Goal: Task Accomplishment & Management: Manage account settings

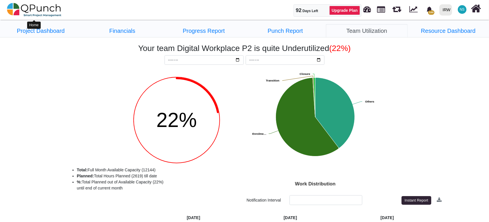
click at [55, 12] on img at bounding box center [34, 9] width 55 height 17
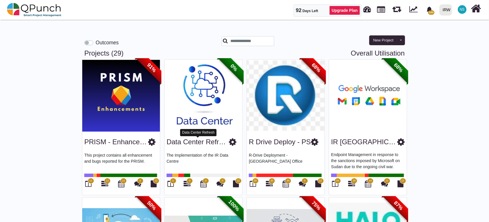
click at [178, 144] on link "Data Center Refresh" at bounding box center [198, 142] width 63 height 8
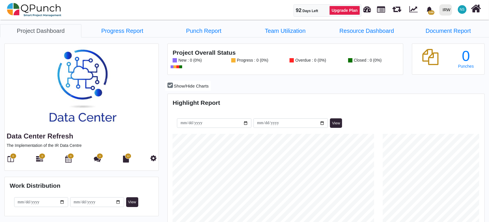
scroll to position [100, 105]
click at [41, 160] on icon at bounding box center [39, 159] width 7 height 7
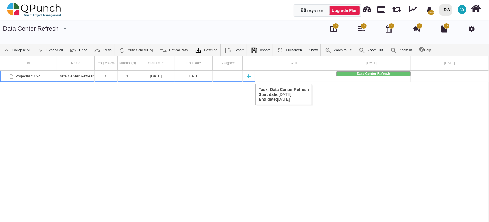
click at [249, 78] on div "New task" at bounding box center [248, 76] width 9 height 11
select select "**"
select select "*"
select select "****"
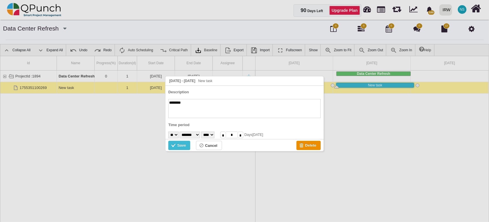
paste textarea "**********"
type textarea "**********"
click at [200, 134] on select "******* ******** ***** ***** *** **** **** ****** ********* ******* ******** **…" at bounding box center [189, 135] width 20 height 7
select select "*"
click at [182, 132] on select "******* ******** ***** ***** *** **** **** ****** ********* ******* ******** **…" at bounding box center [189, 135] width 20 height 7
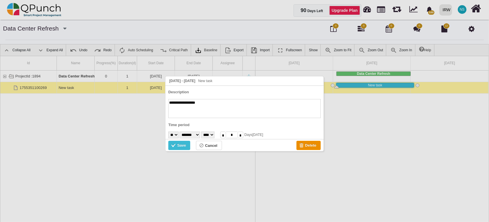
click at [176, 134] on select "* * * * * * * * * ** ** ** ** ** ** ** ** ** ** ** ** ** ** ** ** ** ** ** ** *…" at bounding box center [173, 135] width 10 height 7
select select "**"
click at [168, 132] on select "* * * * * * * * * ** ** ** ** ** ** ** ** ** ** ** ** ** ** ** ** ** ** ** ** *…" at bounding box center [173, 135] width 10 height 7
click at [243, 135] on input "*" at bounding box center [241, 135] width 6 height 7
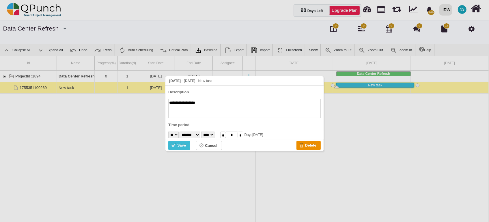
click at [243, 135] on input "*" at bounding box center [241, 135] width 6 height 7
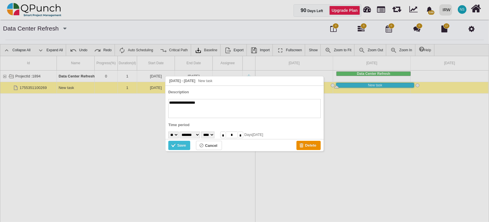
click at [243, 135] on input "*" at bounding box center [241, 135] width 6 height 7
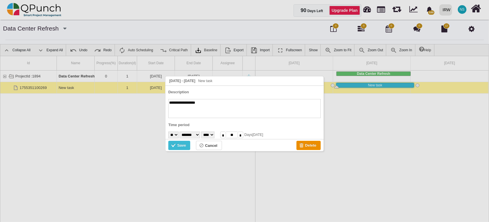
click at [243, 135] on input "*" at bounding box center [241, 135] width 6 height 7
click at [226, 134] on input "*" at bounding box center [223, 135] width 6 height 7
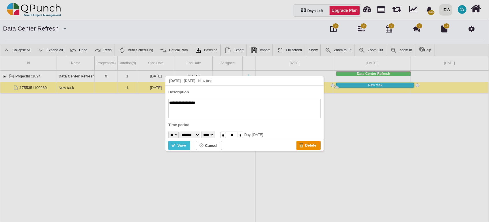
click at [226, 134] on input "*" at bounding box center [223, 135] width 6 height 7
type input "*"
click at [184, 146] on div "Save" at bounding box center [181, 146] width 9 height 6
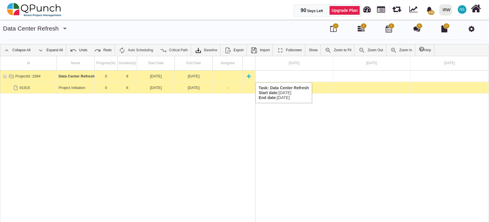
click at [251, 77] on div "New task" at bounding box center [248, 76] width 9 height 11
type textarea "********"
select select "**"
type input "*"
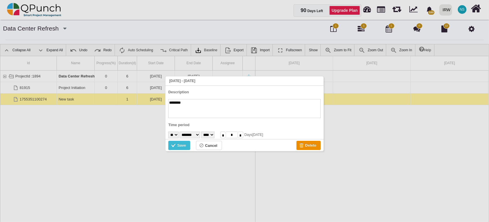
paste textarea "**********"
type textarea "**********"
click at [181, 136] on div "* * * * * * * * * ** ** ** ** ** ** ** ** ** ** ** ** ** ** ** ** ** ** ** ** *…" at bounding box center [191, 135] width 46 height 7
click at [179, 134] on select "* * * * * * * * * ** ** ** ** ** ** ** ** ** ** ** ** ** ** ** ** ** ** ** ** *…" at bounding box center [173, 135] width 10 height 7
select select "**"
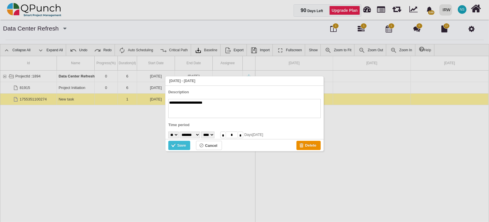
click at [168, 132] on select "* * * * * * * * * ** ** ** ** ** ** ** ** ** ** ** ** ** ** ** ** ** ** ** ** *…" at bounding box center [173, 135] width 10 height 7
click at [243, 136] on input "*" at bounding box center [241, 135] width 6 height 7
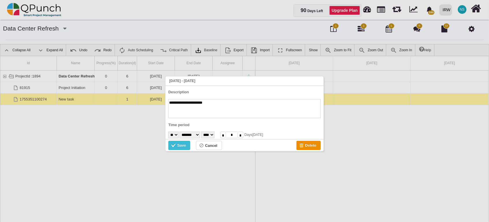
click at [243, 136] on input "*" at bounding box center [241, 135] width 6 height 7
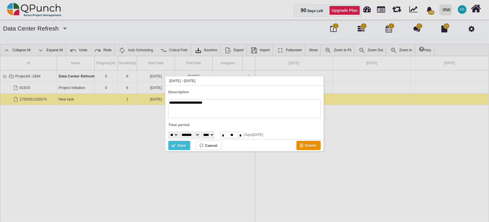
click at [243, 136] on input "*" at bounding box center [241, 135] width 6 height 7
drag, startPoint x: 249, startPoint y: 137, endPoint x: 240, endPoint y: 134, distance: 9.5
click at [238, 134] on input "**" at bounding box center [232, 135] width 12 height 7
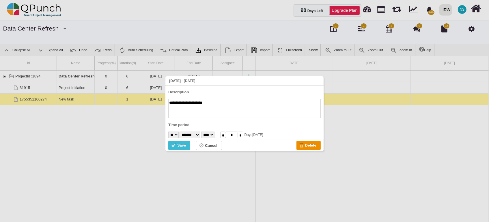
type input "**"
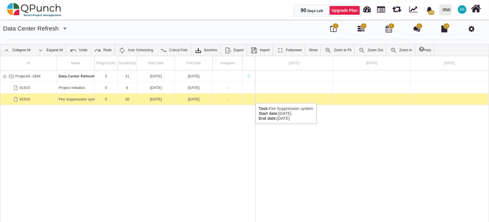
click at [67, 98] on div "Fire Suppression system" at bounding box center [76, 99] width 34 height 11
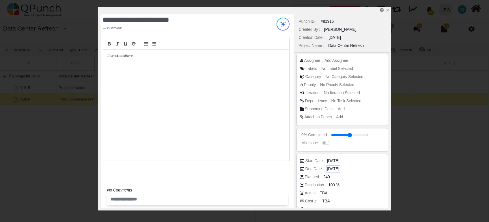
click at [339, 169] on span "[DATE]" at bounding box center [333, 169] width 12 height 6
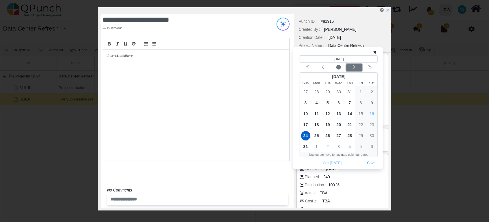
click at [357, 67] on div "Next month" at bounding box center [354, 68] width 14 height 6
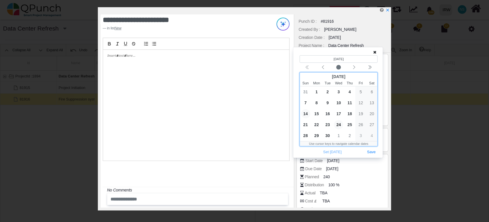
click at [305, 114] on span "14" at bounding box center [305, 113] width 9 height 9
click at [373, 155] on button "Save" at bounding box center [371, 153] width 13 height 8
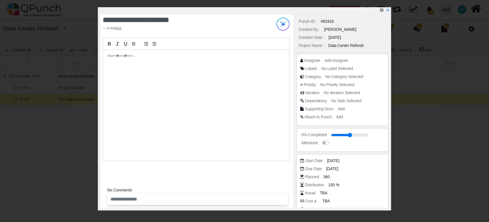
drag, startPoint x: 335, startPoint y: 186, endPoint x: 324, endPoint y: 188, distance: 11.1
click at [324, 188] on div "Distribution 100 %" at bounding box center [343, 185] width 87 height 6
type input "**"
click at [388, 10] on icon "x" at bounding box center [387, 10] width 5 height 5
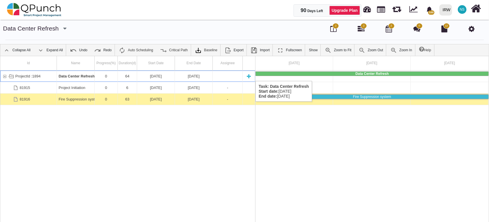
click at [248, 75] on div "New task" at bounding box center [248, 76] width 9 height 11
type textarea "********"
select select "**"
type input "*"
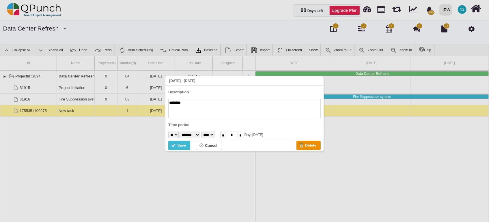
paste textarea "********"
type textarea "**********"
click at [178, 135] on select "* * * * * * * * * ** ** ** ** ** ** ** ** ** ** ** ** ** ** ** ** ** ** ** ** *…" at bounding box center [173, 135] width 10 height 7
select select "**"
click at [168, 132] on select "* * * * * * * * * ** ** ** ** ** ** ** ** ** ** ** ** ** ** ** ** ** ** ** ** *…" at bounding box center [173, 135] width 10 height 7
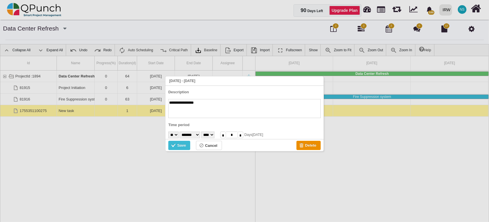
click at [243, 137] on input "*" at bounding box center [241, 135] width 6 height 7
drag, startPoint x: 247, startPoint y: 135, endPoint x: 242, endPoint y: 136, distance: 4.7
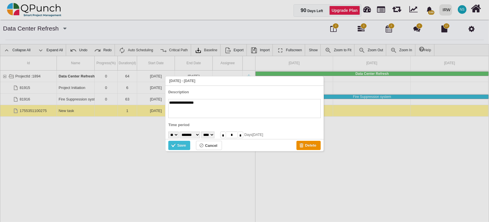
click at [238, 136] on input "*" at bounding box center [232, 135] width 12 height 7
type input "*"
type input "**"
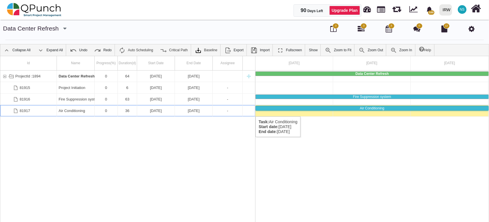
click at [192, 111] on div "[DATE]" at bounding box center [194, 110] width 34 height 11
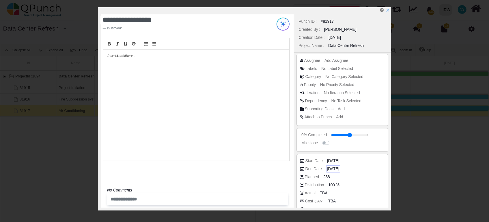
click at [336, 170] on span "[DATE]" at bounding box center [333, 169] width 12 height 6
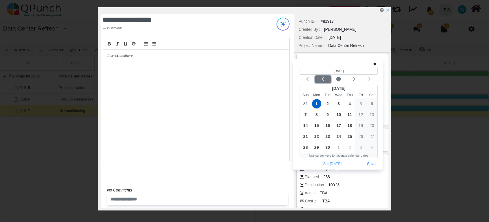
click at [324, 78] on icon "chevron left" at bounding box center [323, 79] width 5 height 5
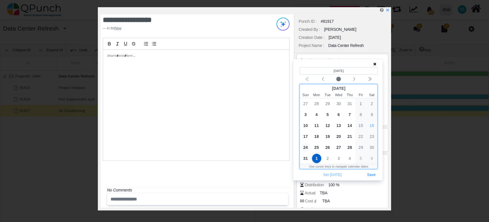
click at [303, 148] on span "24" at bounding box center [305, 147] width 9 height 9
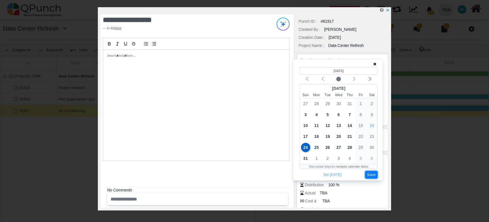
click at [367, 173] on button "Save" at bounding box center [371, 175] width 13 height 8
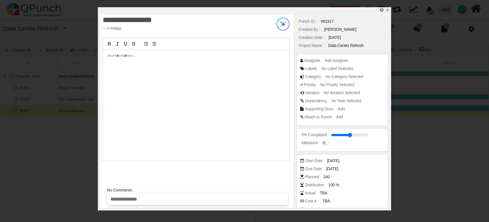
click at [390, 11] on div at bounding box center [246, 10] width 290 height 7
click at [388, 11] on icon "x" at bounding box center [387, 10] width 3 height 3
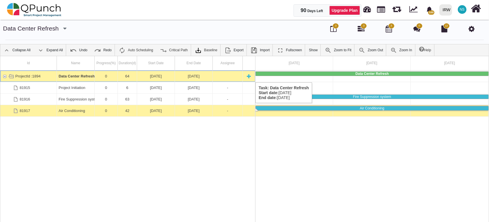
click at [249, 77] on div "New task" at bounding box center [248, 76] width 9 height 11
type textarea "********"
select select "**"
type input "*"
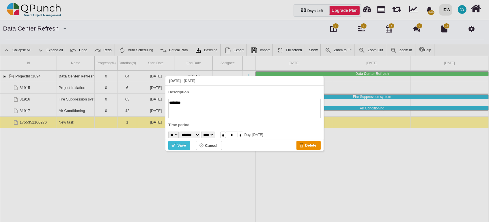
paste textarea "**********"
type textarea "**********"
click at [175, 134] on select "* * * * * * * * * ** ** ** ** ** ** ** ** ** ** ** ** ** ** ** ** ** ** ** ** *…" at bounding box center [173, 135] width 10 height 7
select select "*"
click at [168, 132] on select "* * * * * * * * * ** ** ** ** ** ** ** ** ** ** ** ** ** ** ** ** ** ** ** ** *…" at bounding box center [173, 135] width 10 height 7
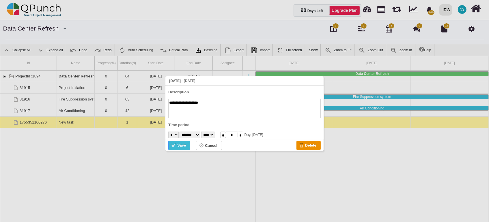
click at [188, 145] on div "Save" at bounding box center [179, 145] width 22 height 9
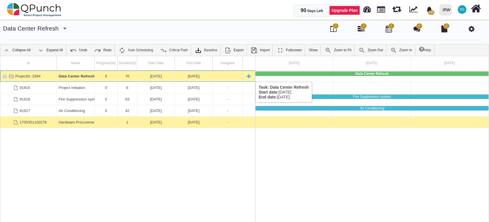
click at [248, 76] on div "New task" at bounding box center [248, 76] width 9 height 11
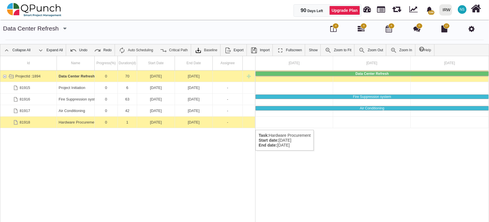
click at [62, 124] on div "Hardware Procurement" at bounding box center [76, 122] width 34 height 11
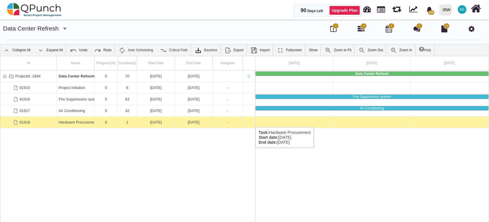
click at [245, 121] on div "Task: Hardware Procurement Start date: 07-07-2025 End date: 07-07-2025" at bounding box center [249, 122] width 12 height 11
click at [78, 122] on div "Hardware Procurement" at bounding box center [76, 122] width 34 height 11
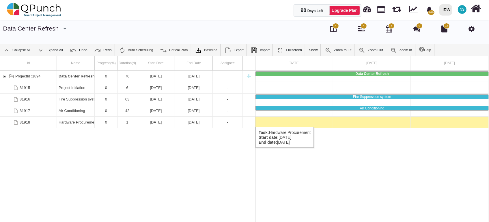
click at [251, 121] on div "Task: Hardware Procurement Start date: 07-07-2025 End date: 07-07-2025" at bounding box center [249, 122] width 12 height 11
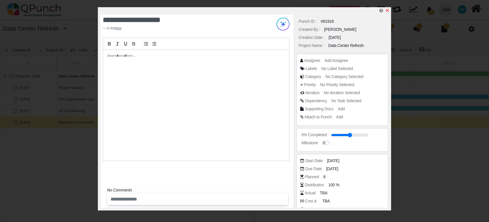
click at [390, 9] on icon "x" at bounding box center [387, 10] width 5 height 5
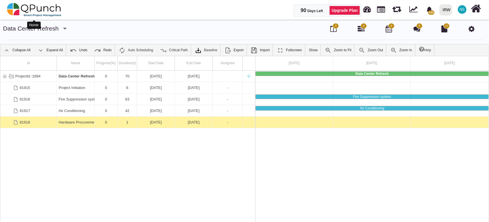
click at [39, 9] on img at bounding box center [34, 9] width 55 height 17
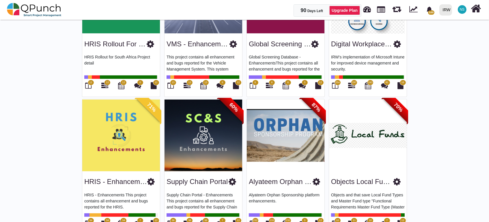
scroll to position [449, 0]
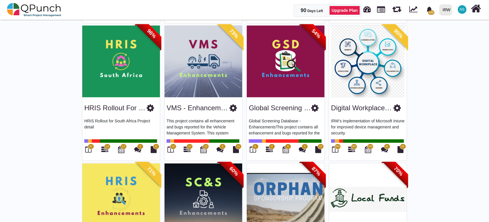
click at [370, 64] on img at bounding box center [368, 62] width 78 height 72
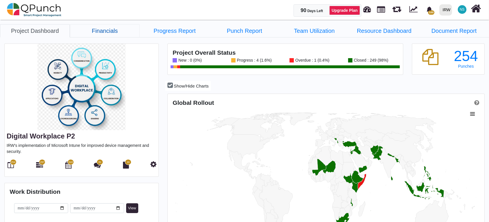
click at [112, 28] on link "Financials" at bounding box center [105, 30] width 70 height 13
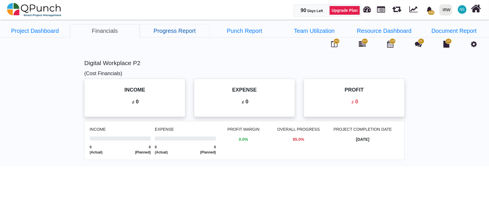
click at [184, 33] on link "Progress Report" at bounding box center [175, 30] width 70 height 13
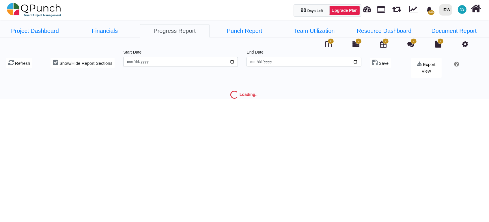
type input "**********"
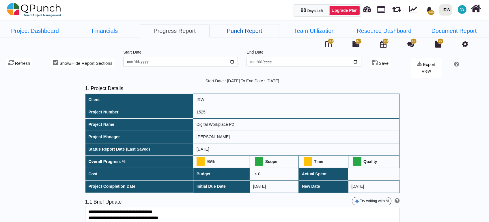
click at [230, 30] on link "Punch Report" at bounding box center [245, 30] width 70 height 13
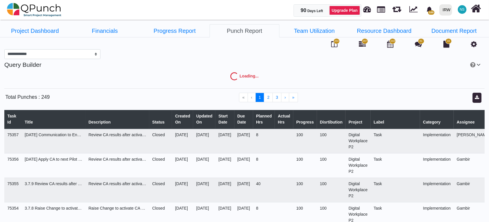
select select "***"
select select "****"
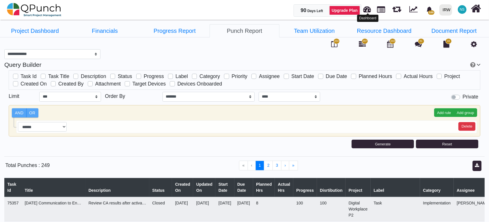
click at [369, 9] on link at bounding box center [367, 9] width 8 height 10
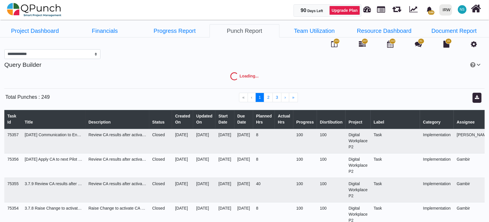
select select "***"
select select "****"
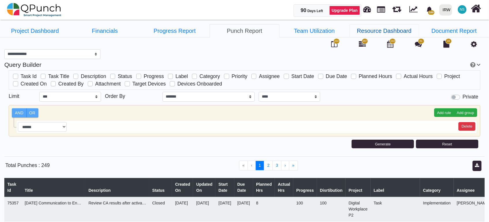
click at [387, 30] on link "Resource Dashboard" at bounding box center [384, 30] width 70 height 13
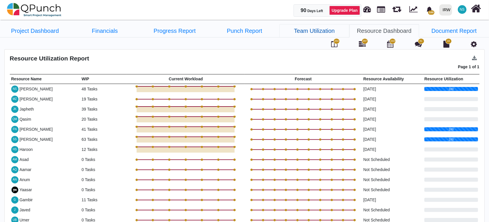
click at [299, 32] on link "Team Utilization" at bounding box center [314, 30] width 70 height 13
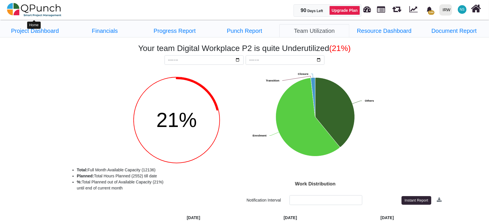
click at [38, 11] on img at bounding box center [34, 9] width 55 height 17
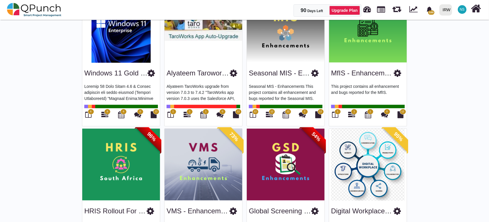
scroll to position [449, 0]
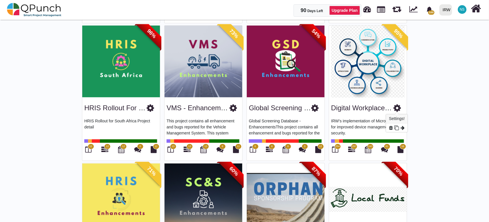
click at [397, 110] on icon at bounding box center [397, 108] width 8 height 9
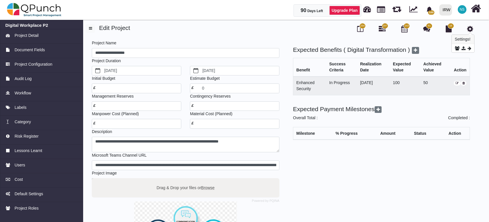
click at [472, 28] on icon at bounding box center [470, 28] width 6 height 7
click at [471, 30] on icon at bounding box center [470, 28] width 6 height 7
click at [27, 139] on span "Risk Register" at bounding box center [26, 137] width 24 height 6
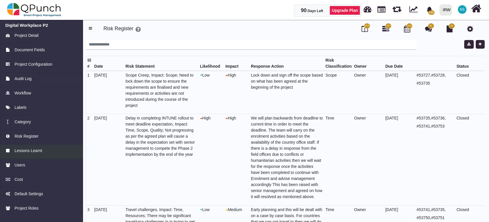
click at [35, 155] on link "Lessons Learnt" at bounding box center [41, 152] width 83 height 14
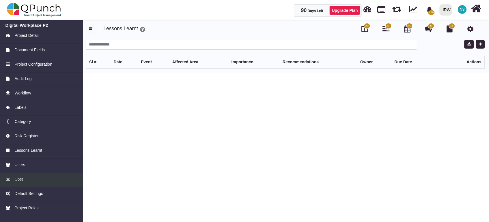
scroll to position [20, 0]
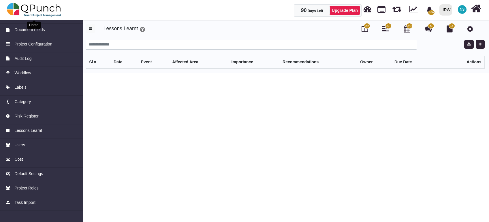
click at [35, 5] on img at bounding box center [34, 9] width 55 height 17
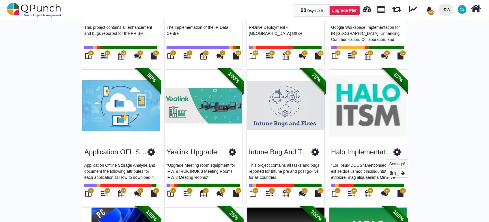
scroll to position [321, 0]
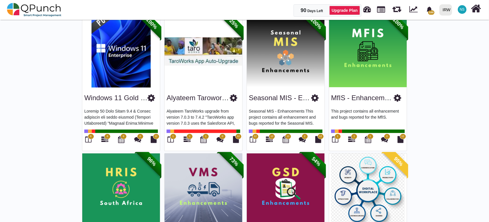
click at [363, 195] on img at bounding box center [368, 190] width 78 height 72
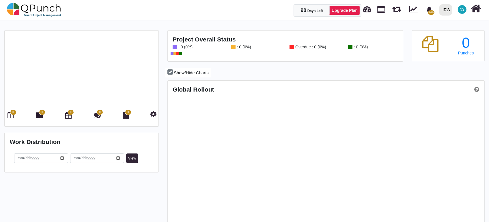
scroll to position [139, 315]
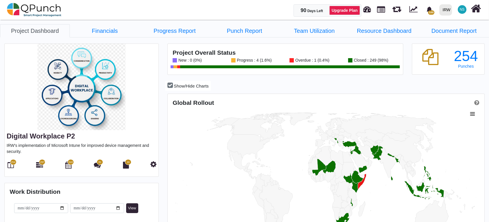
click at [298, 61] on div "Overdue : 1 (0.4%)" at bounding box center [311, 60] width 35 height 4
click at [12, 165] on icon at bounding box center [11, 165] width 6 height 7
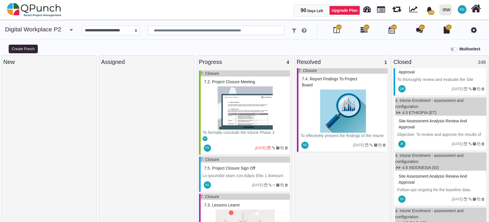
scroll to position [4, 0]
click at [156, 162] on div at bounding box center [146, 144] width 91 height 155
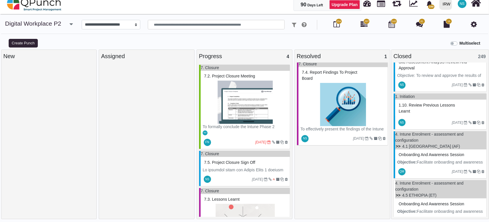
scroll to position [102, 0]
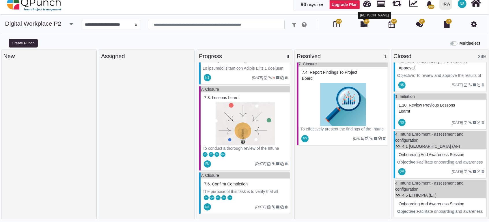
click at [365, 25] on icon at bounding box center [363, 24] width 7 height 7
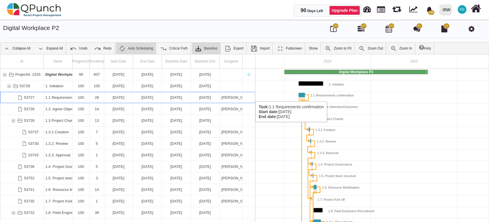
click at [61, 96] on div "1.1 Requirements confirmation" at bounding box center [57, 97] width 25 height 11
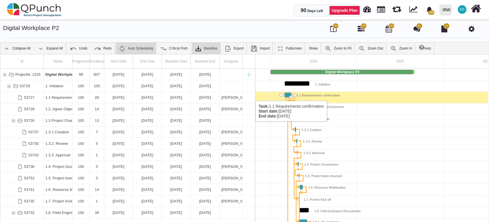
click at [63, 95] on div "1.1 Requirements confirmation" at bounding box center [57, 97] width 25 height 11
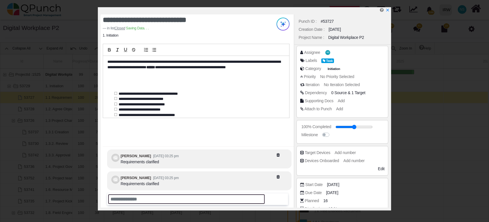
click at [127, 201] on input "text" at bounding box center [186, 200] width 157 height 10
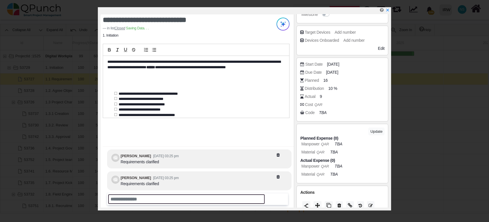
scroll to position [128, 0]
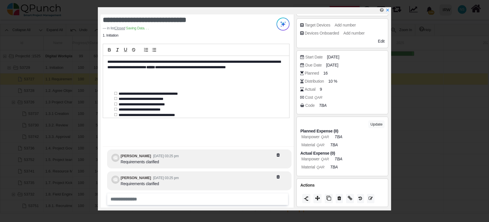
click at [232, 94] on div "**********" at bounding box center [196, 87] width 186 height 62
click at [389, 11] on icon "x" at bounding box center [387, 10] width 5 height 5
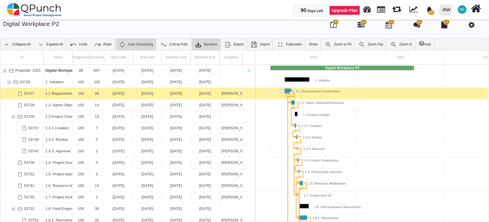
scroll to position [0, 0]
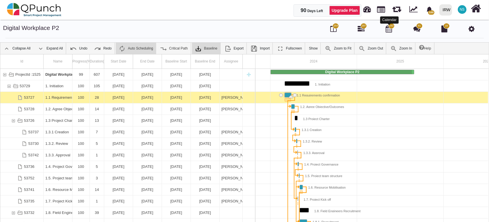
click at [391, 30] on icon at bounding box center [389, 28] width 6 height 7
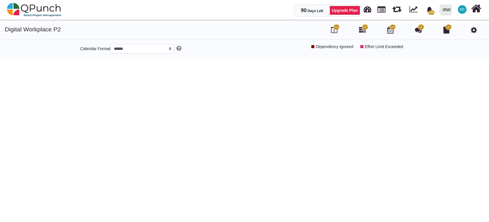
click at [420, 28] on span "81" at bounding box center [421, 27] width 3 height 4
select select "*****"
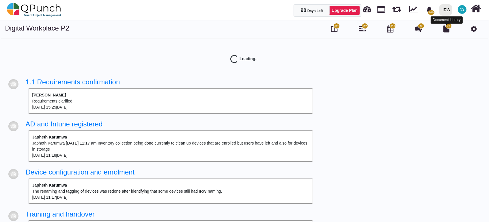
click at [446, 29] on icon at bounding box center [446, 28] width 6 height 7
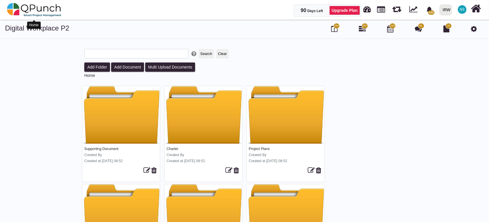
click at [38, 9] on img at bounding box center [34, 9] width 55 height 17
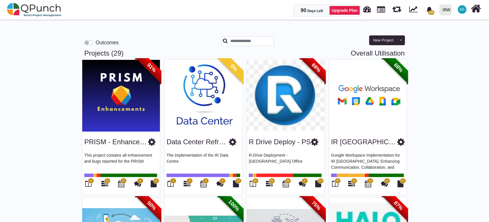
click at [96, 42] on label "Outcomes" at bounding box center [107, 43] width 23 height 8
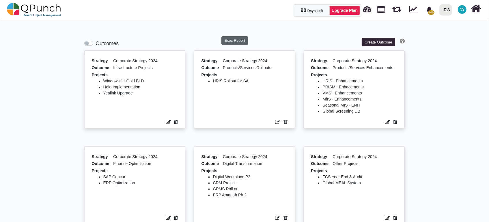
click at [236, 40] on button "Exec Report" at bounding box center [234, 40] width 27 height 9
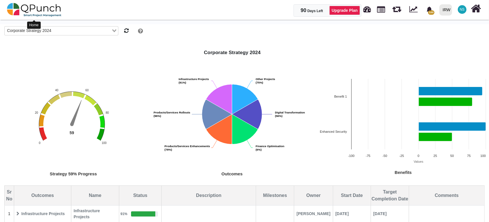
click at [50, 12] on img at bounding box center [34, 9] width 55 height 17
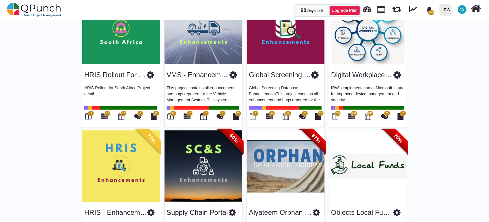
scroll to position [449, 0]
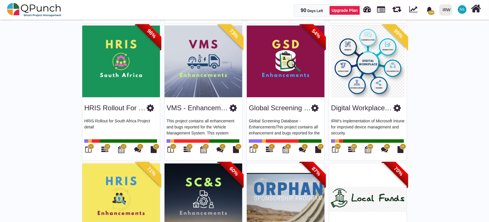
click at [372, 59] on img at bounding box center [368, 62] width 78 height 72
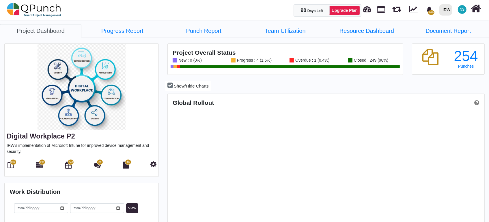
scroll to position [139, 315]
click at [134, 32] on link "Progress Report" at bounding box center [121, 30] width 81 height 13
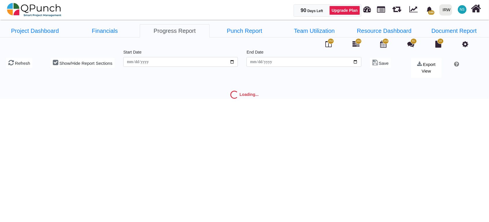
type input "**********"
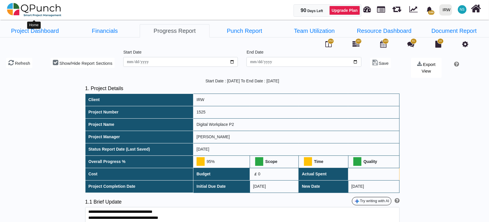
click at [49, 12] on img at bounding box center [34, 9] width 55 height 17
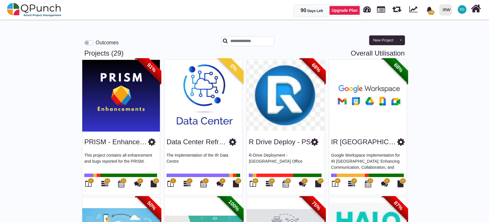
click at [218, 88] on img at bounding box center [203, 96] width 78 height 72
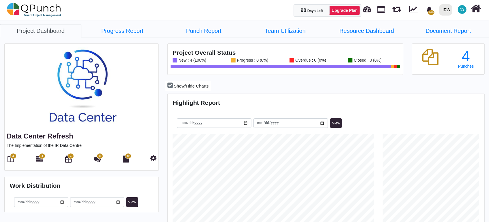
scroll to position [100, 105]
click at [38, 158] on icon at bounding box center [39, 159] width 7 height 7
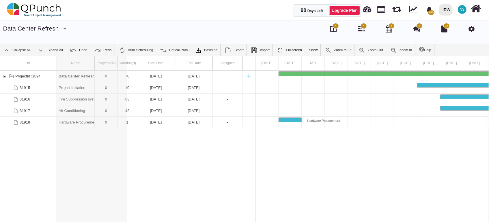
drag, startPoint x: 95, startPoint y: 62, endPoint x: 130, endPoint y: 61, distance: 34.9
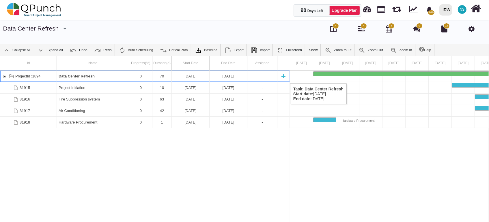
click at [286, 78] on div "New task" at bounding box center [283, 76] width 9 height 11
select select "*"
select select "****"
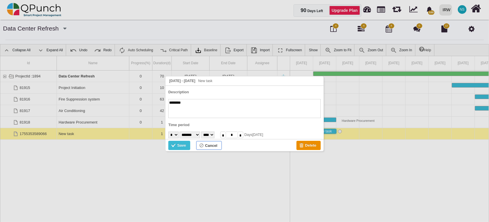
click at [208, 148] on div "Cancel" at bounding box center [211, 146] width 12 height 6
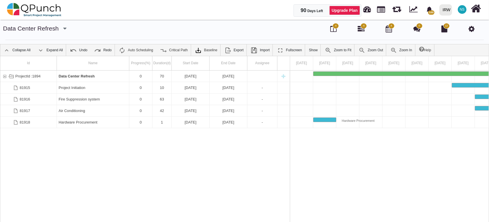
click at [190, 188] on div "ProjectId :1894 Data Center Refresh 0 70 [DATE] [DATE] 81915 Project Initiation…" at bounding box center [144, 152] width 289 height 162
click at [41, 124] on div "81918" at bounding box center [28, 122] width 57 height 11
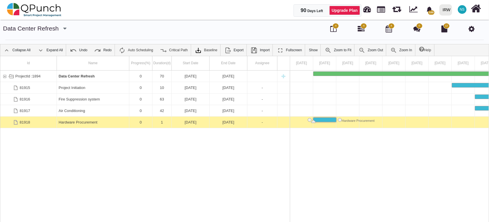
click at [287, 123] on div at bounding box center [290, 144] width 6 height 177
drag, startPoint x: 285, startPoint y: 76, endPoint x: 220, endPoint y: 182, distance: 124.6
click at [220, 182] on div "ProjectId :1894 Data Center Refresh 0 70 [DATE] [DATE] 81915 Project Initiation…" at bounding box center [144, 152] width 289 height 162
click at [472, 30] on icon at bounding box center [471, 28] width 6 height 7
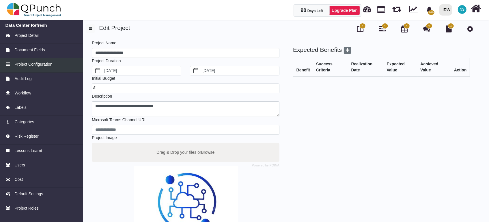
click at [40, 63] on span "Project Configuration" at bounding box center [33, 64] width 38 height 6
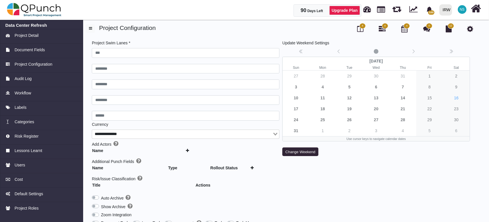
type input "***"
type input "********"
type input "******"
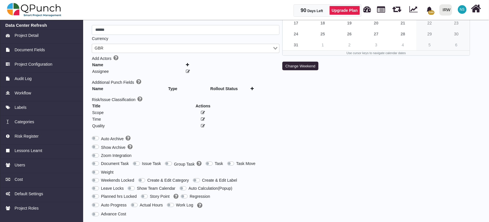
scroll to position [95, 0]
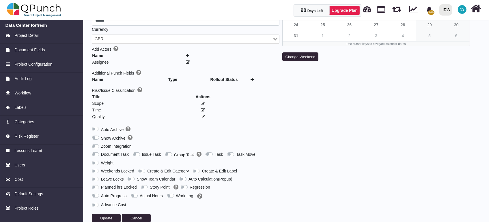
click at [174, 153] on label "Group Task" at bounding box center [187, 155] width 27 height 7
click at [142, 152] on label "Issue Task" at bounding box center [151, 155] width 19 height 6
click at [101, 144] on label "Zoom Integration" at bounding box center [116, 147] width 31 height 6
click at [101, 145] on label "Zoom Integration" at bounding box center [116, 147] width 31 height 6
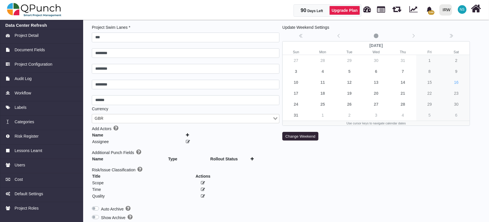
scroll to position [0, 0]
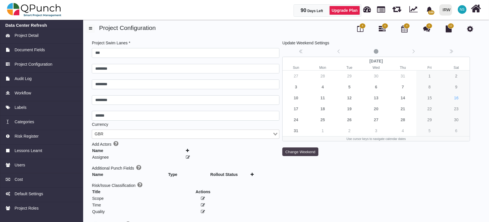
click at [293, 152] on button "Change Weekend" at bounding box center [300, 152] width 36 height 9
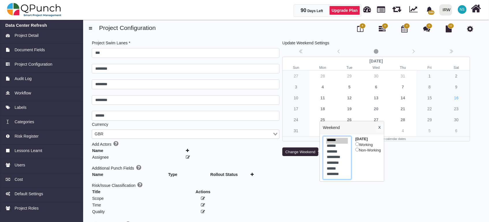
click at [340, 175] on option "********" at bounding box center [337, 175] width 22 height 6
select select "*"
click at [341, 171] on option "******" at bounding box center [337, 170] width 22 height 6
click at [311, 150] on button "Change Weekend" at bounding box center [300, 152] width 36 height 9
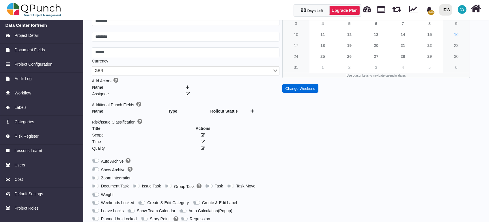
scroll to position [95, 0]
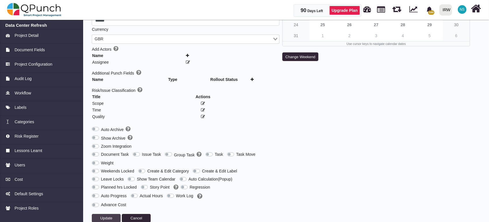
click at [104, 216] on span "Update" at bounding box center [106, 218] width 12 height 4
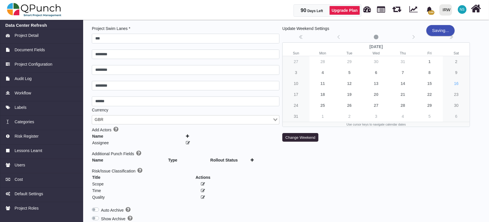
scroll to position [0, 0]
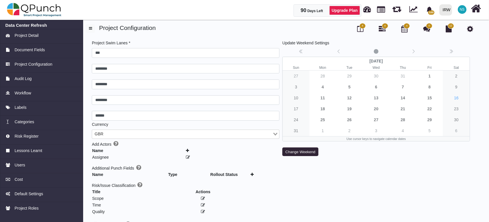
click at [383, 27] on span "4" at bounding box center [385, 26] width 6 height 6
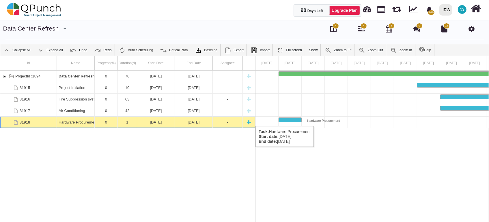
click at [248, 121] on div "New task" at bounding box center [248, 122] width 9 height 11
select select "*"
select select "****"
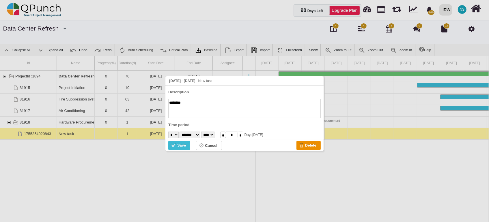
paste textarea "***"
click at [180, 146] on div "Save" at bounding box center [181, 146] width 9 height 6
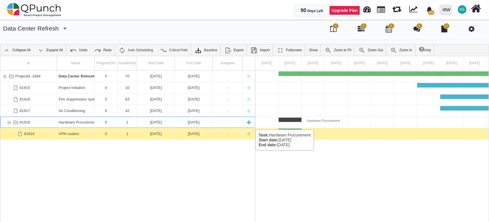
click at [252, 124] on div "New task" at bounding box center [248, 122] width 9 height 11
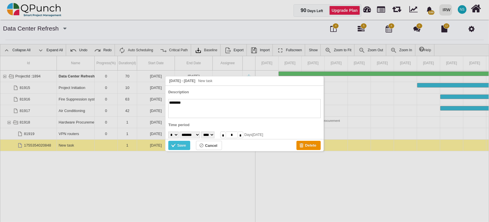
paste textarea "**********"
click at [185, 147] on div "Save" at bounding box center [181, 146] width 9 height 6
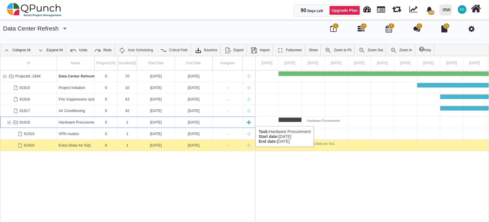
click at [250, 121] on div "New task" at bounding box center [248, 122] width 9 height 11
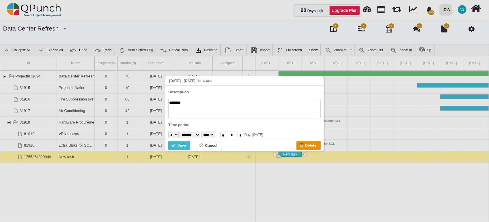
paste textarea "**********"
click at [173, 144] on div "Save" at bounding box center [174, 146] width 6 height 6
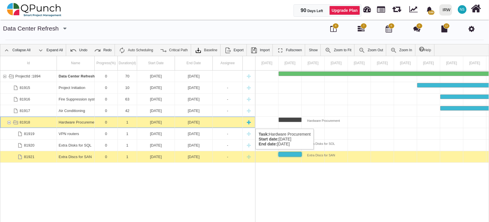
click at [248, 123] on div "New task" at bounding box center [248, 122] width 9 height 11
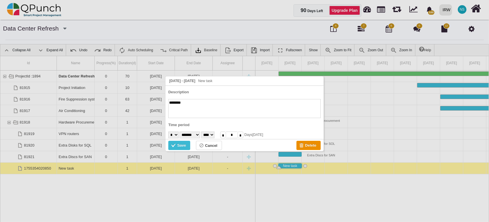
click at [192, 104] on textarea "********" at bounding box center [244, 108] width 152 height 19
drag, startPoint x: 192, startPoint y: 104, endPoint x: 111, endPoint y: 94, distance: 81.7
click at [111, 94] on body "07 July 2025 - 08 July 2025 New task Description ******** Time period * * * * *…" at bounding box center [244, 129] width 489 height 222
paste textarea "**********"
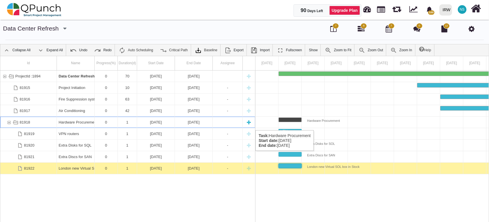
click at [248, 125] on div "New task" at bounding box center [248, 122] width 9 height 11
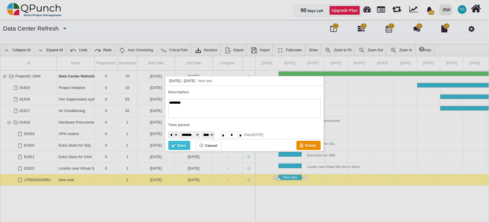
paste textarea "**********"
type textarea "**********"
click at [185, 147] on div "Save" at bounding box center [181, 146] width 9 height 6
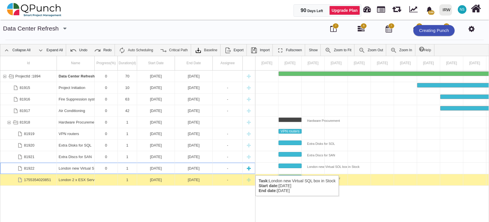
click at [70, 170] on div "London new Virtual SQL box in Stock" at bounding box center [76, 168] width 34 height 11
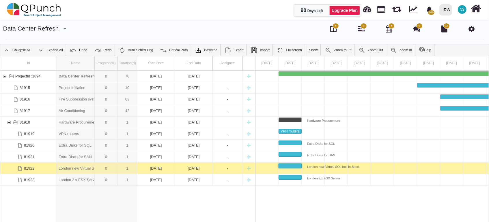
drag, startPoint x: 93, startPoint y: 67, endPoint x: 138, endPoint y: 62, distance: 44.7
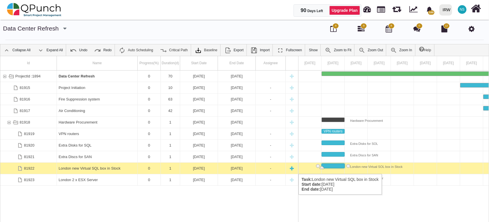
click at [95, 169] on div "London new Virtual SQL box in Stock" at bounding box center [97, 168] width 77 height 11
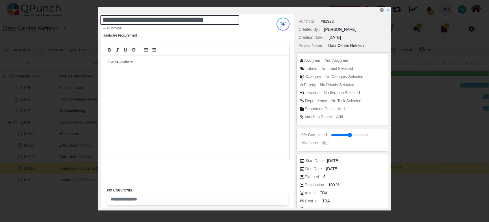
click at [228, 18] on textarea "**********" at bounding box center [169, 20] width 139 height 10
drag, startPoint x: 228, startPoint y: 18, endPoint x: 199, endPoint y: 21, distance: 29.5
click at [199, 21] on textarea "**********" at bounding box center [169, 20] width 139 height 10
type textarea "**********"
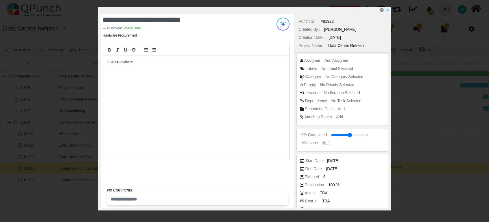
click at [390, 11] on div at bounding box center [246, 10] width 290 height 7
click at [386, 10] on icon "x" at bounding box center [387, 10] width 5 height 5
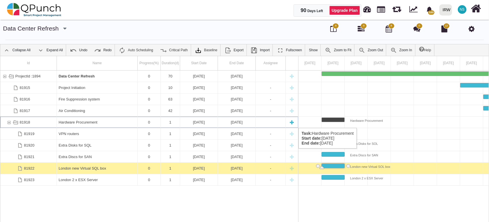
click at [293, 122] on div "New task" at bounding box center [291, 122] width 9 height 11
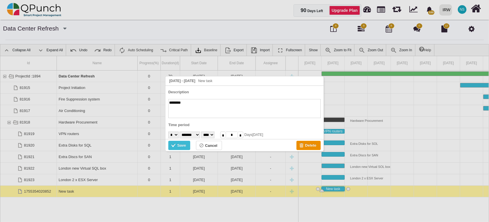
paste textarea "**********"
click at [188, 146] on div "Save" at bounding box center [179, 145] width 22 height 9
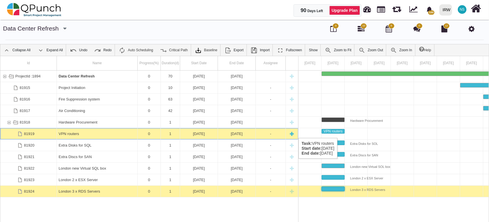
click at [294, 132] on div "New task" at bounding box center [291, 133] width 9 height 11
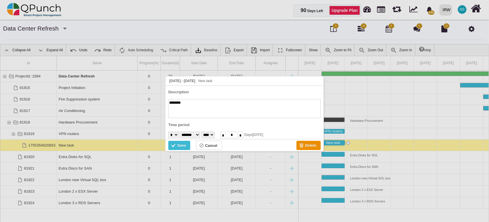
paste textarea "07 July 2025 - 08 July 2025 New task"
click at [176, 147] on div "Save" at bounding box center [174, 146] width 6 height 6
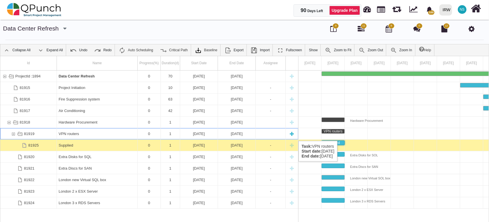
click at [291, 135] on div "New task" at bounding box center [291, 133] width 9 height 11
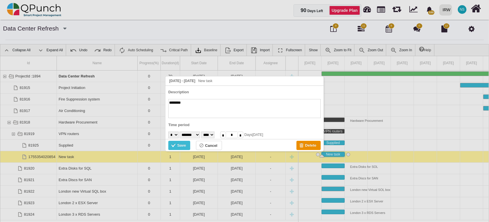
paste textarea "*"
click at [182, 147] on div "Save" at bounding box center [181, 146] width 9 height 6
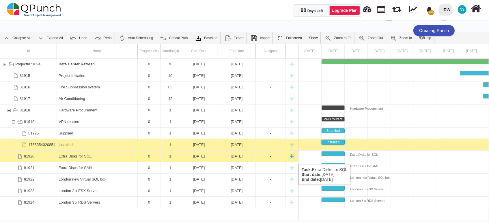
scroll to position [18, 0]
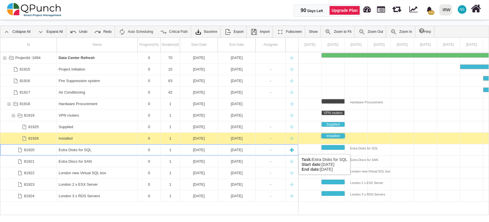
click at [291, 149] on div "New task" at bounding box center [291, 150] width 9 height 11
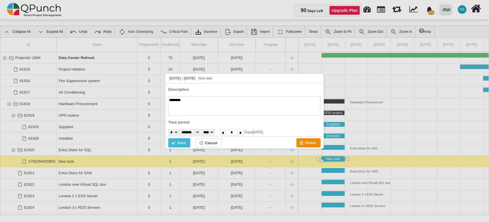
click at [187, 145] on div "Save" at bounding box center [179, 143] width 22 height 9
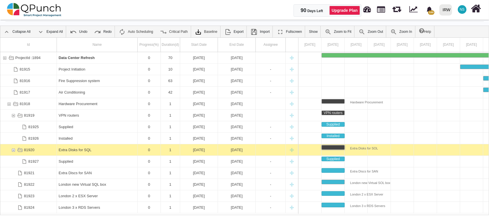
click at [293, 150] on div "New task" at bounding box center [291, 150] width 9 height 11
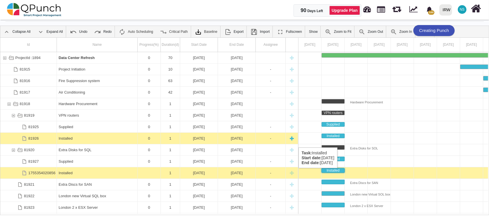
scroll to position [11, 0]
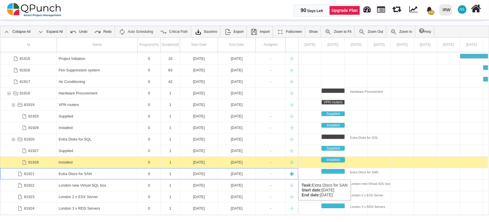
click at [95, 174] on div "Extra Discs for SAN" at bounding box center [97, 174] width 77 height 11
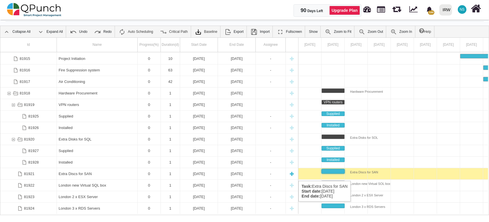
click at [291, 175] on div "New task" at bounding box center [291, 174] width 9 height 11
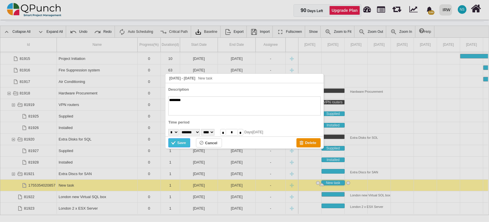
click at [187, 142] on div "Save" at bounding box center [179, 143] width 22 height 9
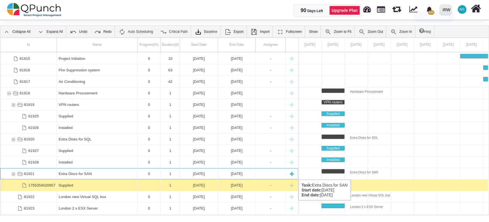
click at [293, 174] on div "New task" at bounding box center [291, 174] width 9 height 11
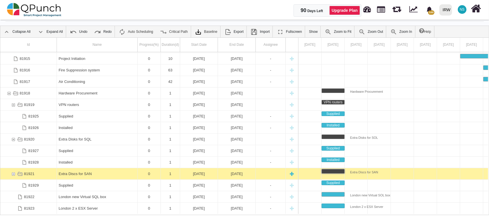
click at [293, 174] on div "New task" at bounding box center [291, 174] width 9 height 11
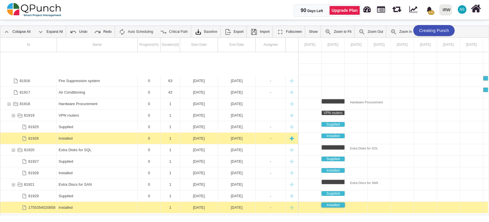
scroll to position [34, 0]
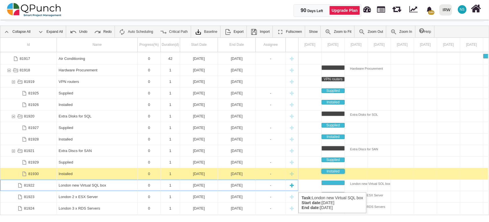
click at [295, 187] on div "New task" at bounding box center [291, 185] width 9 height 11
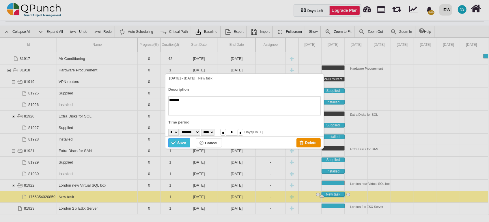
click at [178, 142] on div "Save" at bounding box center [181, 143] width 9 height 6
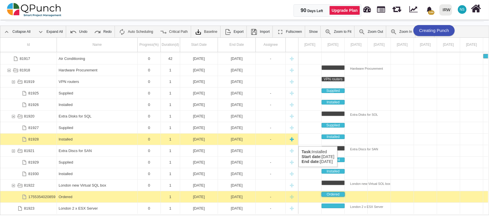
scroll to position [45, 0]
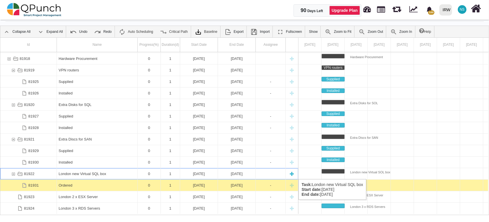
click at [293, 174] on div "New task" at bounding box center [291, 174] width 9 height 11
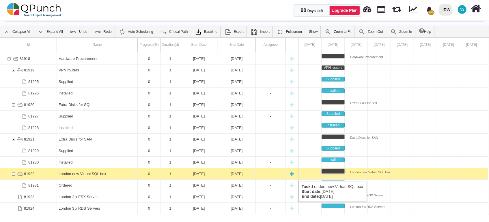
click at [291, 176] on div "New task" at bounding box center [291, 174] width 9 height 11
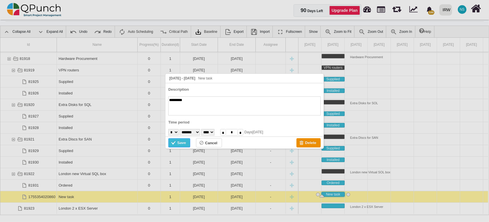
click at [184, 144] on div "Save" at bounding box center [181, 143] width 9 height 6
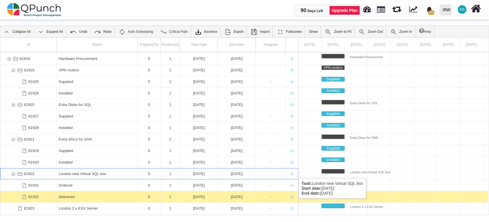
click at [294, 173] on div "New task" at bounding box center [291, 174] width 9 height 11
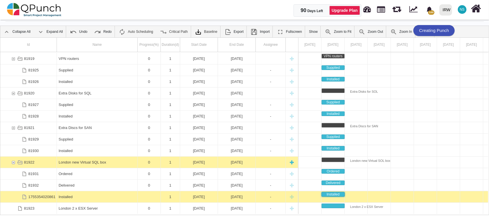
scroll to position [68, 0]
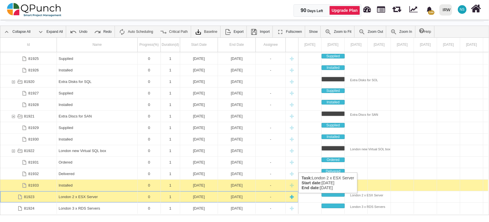
click at [291, 199] on div "New task" at bounding box center [291, 197] width 9 height 11
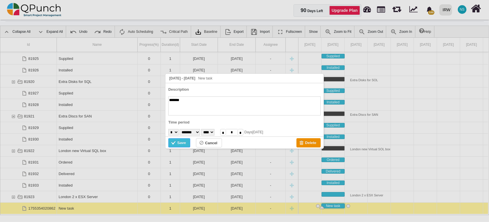
click at [181, 139] on div "Save" at bounding box center [179, 143] width 22 height 9
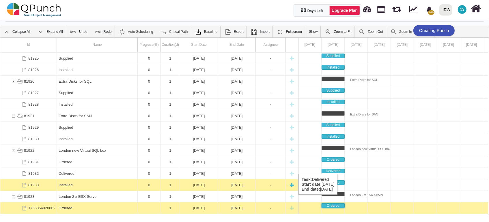
scroll to position [80, 0]
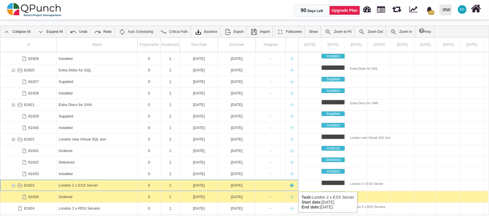
click at [291, 186] on div "New task" at bounding box center [291, 185] width 9 height 11
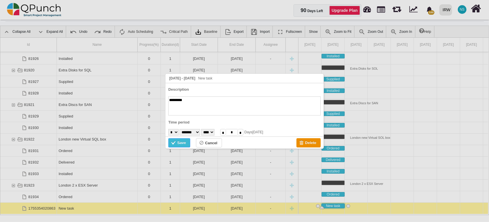
click at [188, 143] on div "Save" at bounding box center [179, 143] width 22 height 9
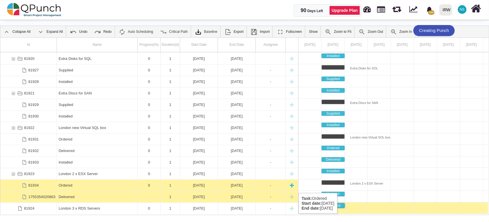
scroll to position [91, 0]
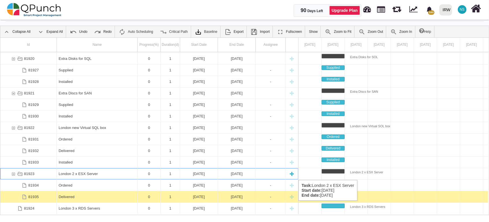
click at [291, 175] on div "New task" at bounding box center [291, 174] width 9 height 11
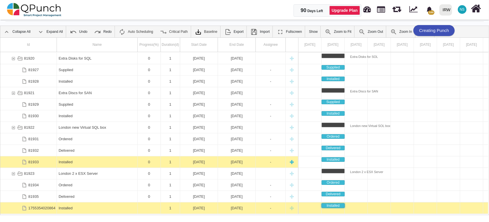
scroll to position [103, 0]
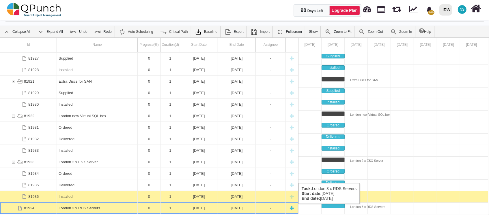
click at [289, 210] on div "New task" at bounding box center [291, 208] width 9 height 11
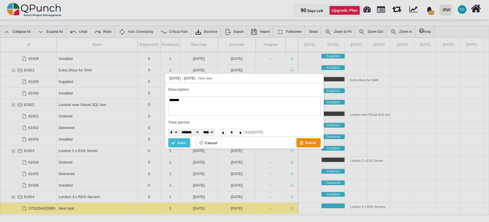
scroll to position [115, 0]
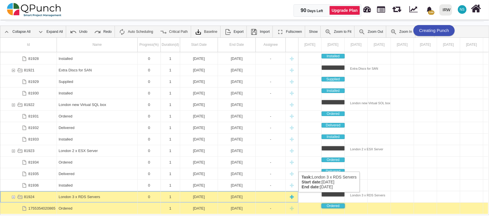
click at [294, 199] on div "New task" at bounding box center [291, 197] width 9 height 11
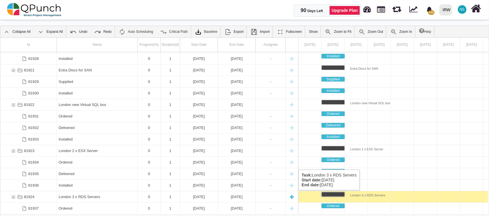
click at [293, 197] on div "New task" at bounding box center [291, 197] width 9 height 11
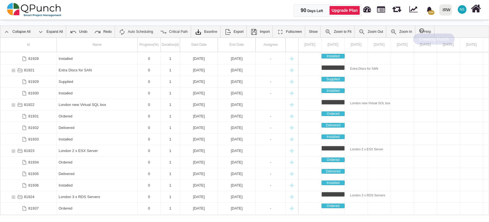
scroll to position [0, 0]
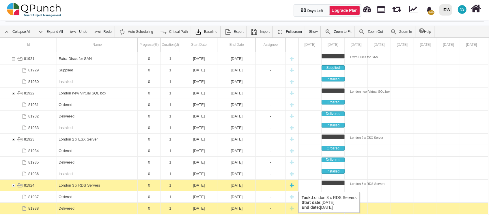
click at [292, 187] on div "New task" at bounding box center [291, 185] width 9 height 11
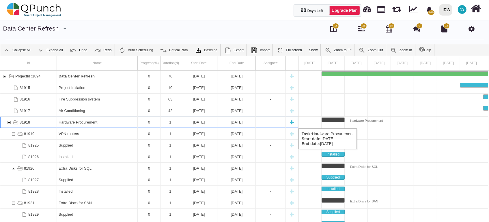
click at [8, 123] on div "81918" at bounding box center [8, 122] width 5 height 11
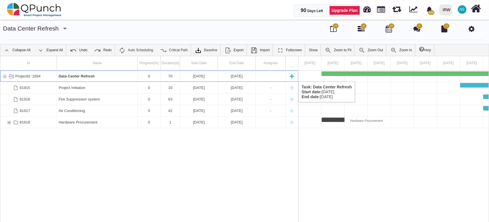
click at [294, 76] on div "New task" at bounding box center [291, 76] width 9 height 11
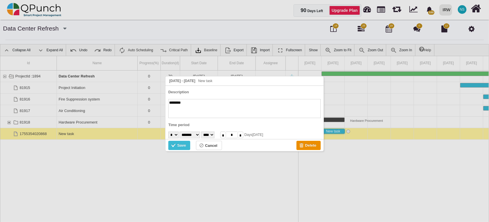
paste textarea "**********"
click at [187, 145] on div "Save" at bounding box center [179, 145] width 22 height 9
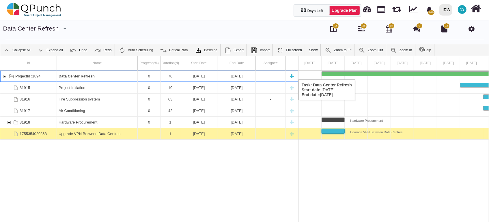
click at [295, 74] on div "New task" at bounding box center [291, 76] width 9 height 11
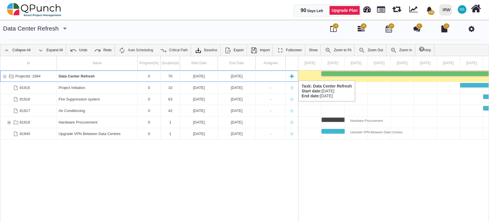
click at [293, 75] on div "New task" at bounding box center [291, 76] width 9 height 11
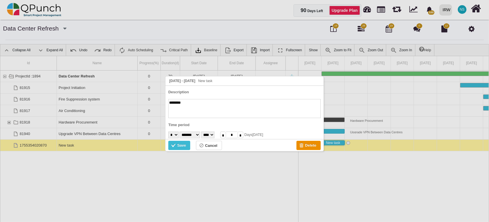
paste textarea "**********"
click at [185, 145] on div "Save" at bounding box center [181, 146] width 9 height 6
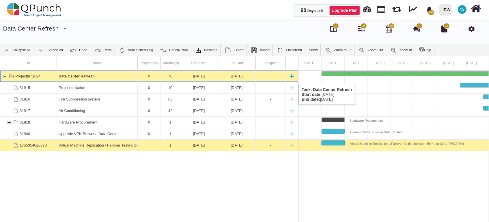
click at [293, 78] on div "New task" at bounding box center [291, 76] width 9 height 11
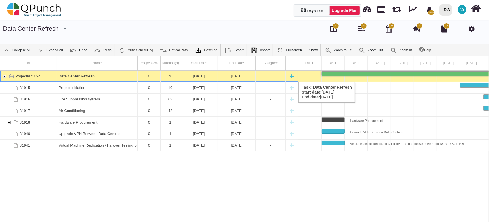
click at [291, 76] on div "New task" at bounding box center [291, 76] width 9 height 11
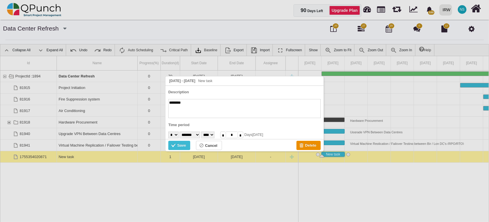
paste textarea "**********"
click at [186, 150] on div "**********" at bounding box center [244, 114] width 159 height 76
click at [183, 148] on div "Save" at bounding box center [181, 146] width 9 height 6
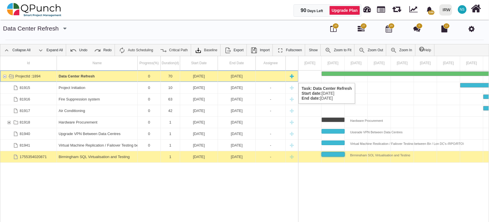
click at [292, 77] on div "New task" at bounding box center [291, 76] width 9 height 11
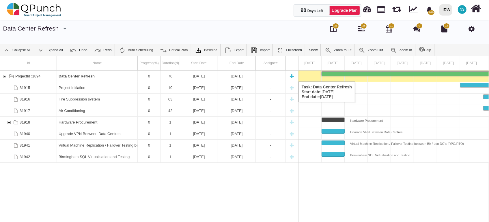
click at [291, 76] on div "New task" at bounding box center [291, 76] width 9 height 11
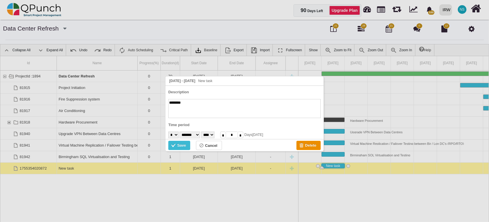
paste textarea "**********"
click at [180, 148] on div "Save" at bounding box center [181, 146] width 9 height 6
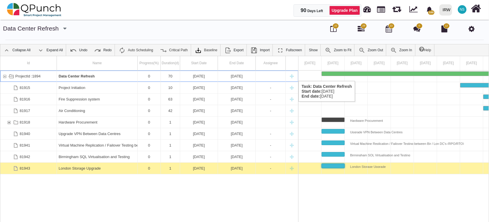
click at [292, 75] on div "New task" at bounding box center [291, 76] width 9 height 11
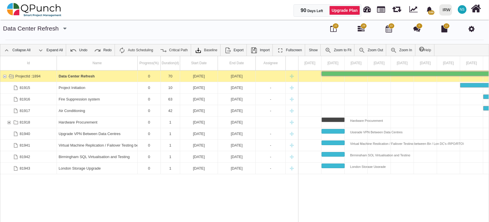
click at [292, 75] on div "New task" at bounding box center [291, 76] width 9 height 11
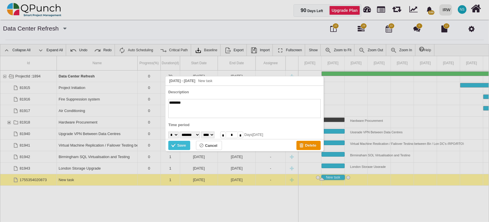
paste textarea "**********"
click at [179, 147] on div "Save" at bounding box center [181, 146] width 9 height 6
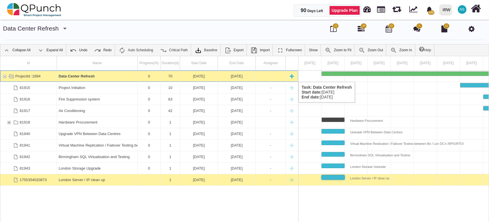
click at [291, 76] on div "New task" at bounding box center [291, 76] width 9 height 11
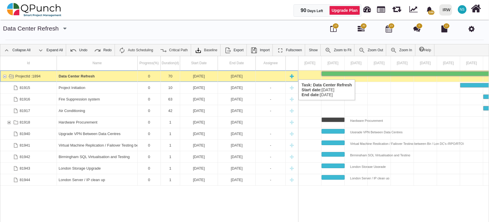
click at [291, 74] on div "New task" at bounding box center [291, 76] width 9 height 11
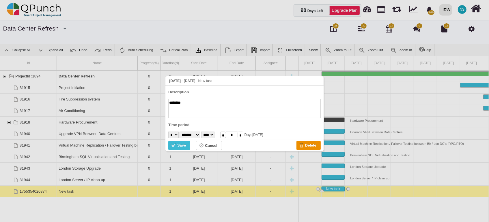
paste textarea "**********"
click at [182, 148] on div "Save" at bounding box center [181, 146] width 9 height 6
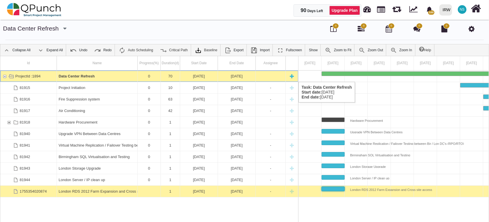
click at [292, 76] on div "New task" at bounding box center [291, 76] width 9 height 11
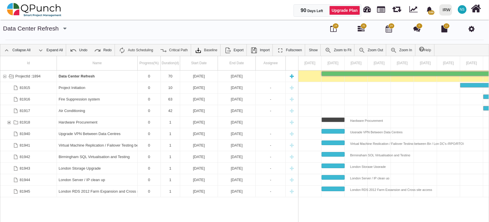
click at [291, 76] on div "New task" at bounding box center [291, 76] width 9 height 11
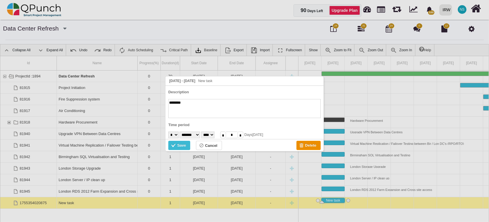
paste textarea "**********"
click at [181, 148] on div "Save" at bounding box center [181, 146] width 9 height 6
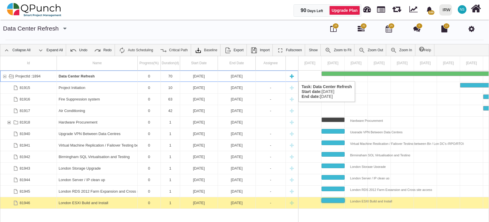
click at [292, 76] on div "New task" at bounding box center [291, 76] width 9 height 11
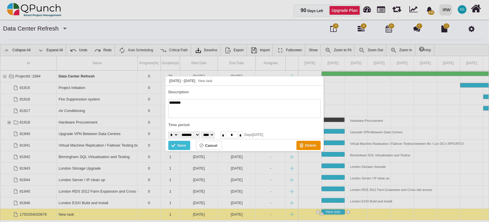
paste textarea "**********"
click at [182, 149] on div "Save" at bounding box center [179, 145] width 22 height 9
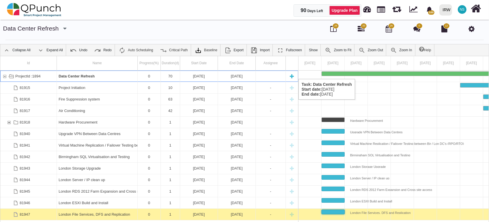
click at [291, 73] on div "New task" at bounding box center [291, 76] width 9 height 11
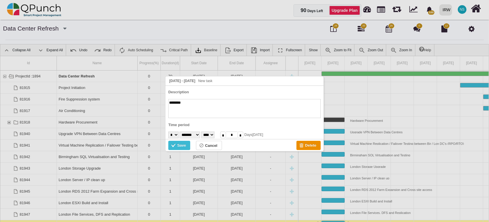
paste textarea "**********"
click at [179, 146] on div "Save" at bounding box center [181, 146] width 9 height 6
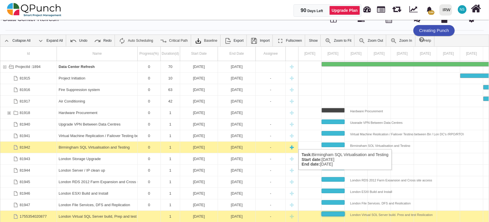
scroll to position [18, 0]
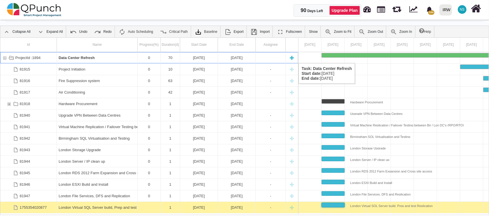
click at [292, 57] on div "New task" at bounding box center [291, 57] width 9 height 11
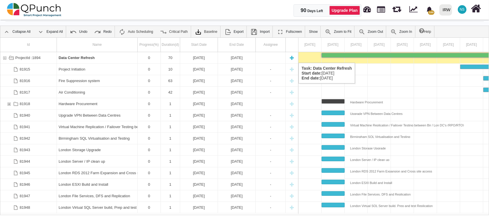
click at [291, 57] on div "New task" at bounding box center [291, 57] width 9 height 11
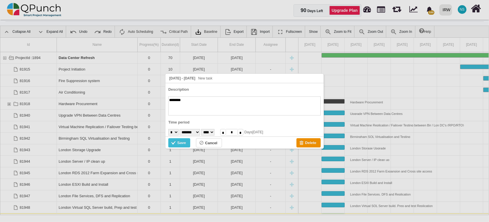
paste textarea "**********"
click at [184, 143] on div "Save" at bounding box center [181, 143] width 9 height 6
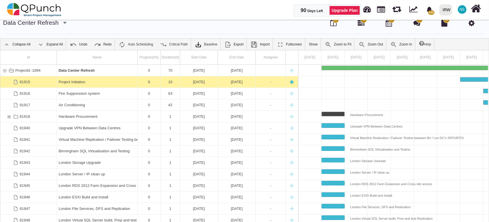
scroll to position [0, 0]
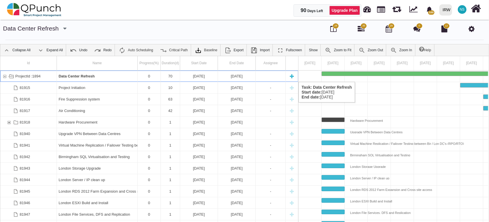
click at [292, 76] on div "New task" at bounding box center [291, 76] width 9 height 11
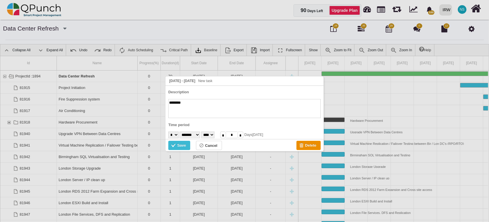
paste textarea "**********"
click at [183, 145] on div "Save" at bounding box center [181, 146] width 9 height 6
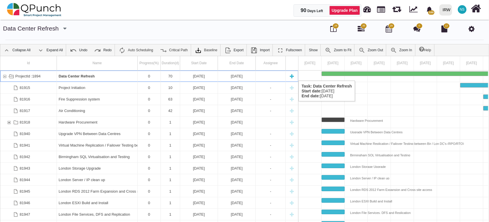
click at [292, 75] on div "New task" at bounding box center [291, 76] width 9 height 11
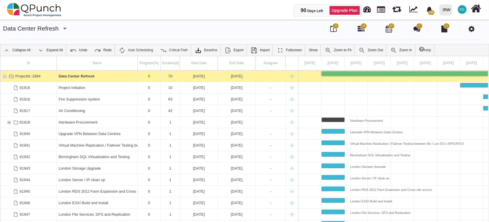
click at [292, 75] on div "New task" at bounding box center [291, 76] width 9 height 11
click at [289, 75] on div "New task" at bounding box center [291, 76] width 9 height 11
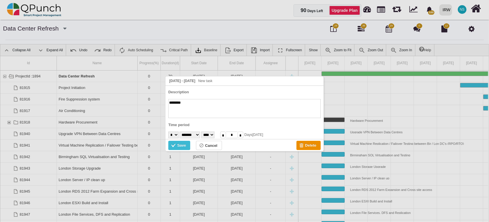
paste textarea "**********"
click at [179, 146] on div "Save" at bounding box center [181, 146] width 9 height 6
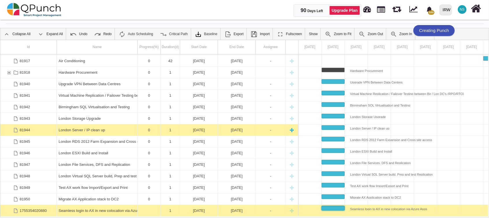
scroll to position [18, 0]
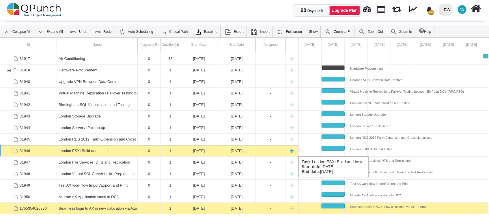
click at [291, 151] on div "New task" at bounding box center [291, 150] width 9 height 11
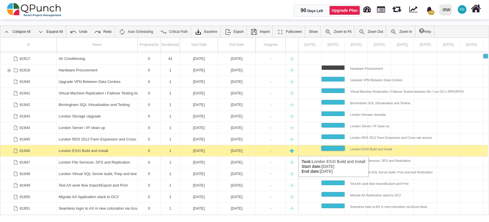
click at [290, 151] on div "New task" at bounding box center [291, 150] width 9 height 11
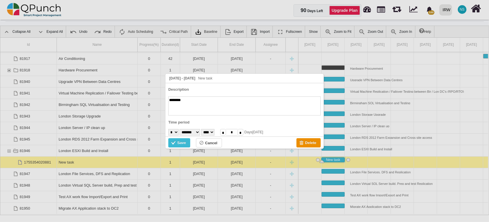
type textarea "*"
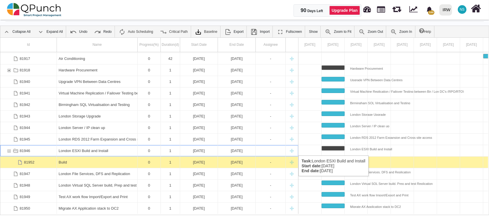
click at [293, 150] on div "New task" at bounding box center [291, 150] width 9 height 11
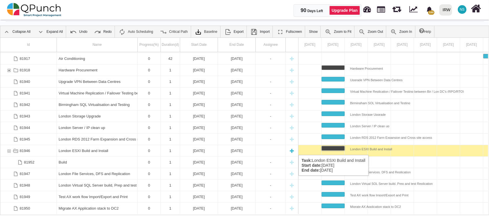
click at [289, 149] on div "New task" at bounding box center [291, 150] width 9 height 11
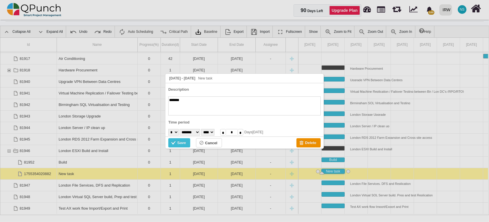
type textarea "*******"
click at [183, 143] on div "Save" at bounding box center [181, 143] width 9 height 6
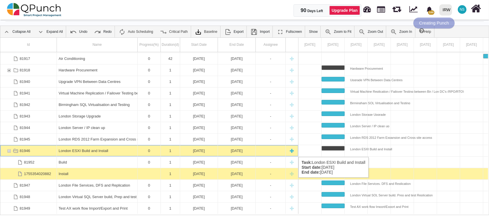
click at [105, 150] on div "London ESXI Build and Install" at bounding box center [97, 150] width 77 height 11
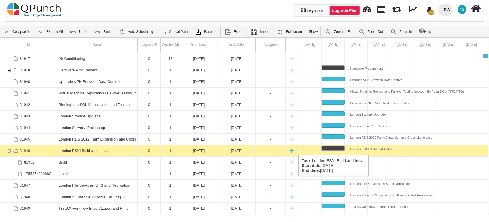
click at [119, 150] on div "London ESXI Build and Install" at bounding box center [97, 150] width 77 height 11
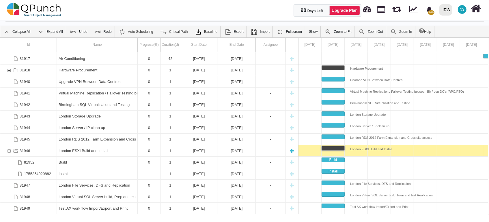
click at [119, 150] on div "London ESXI Build and Install" at bounding box center [97, 150] width 77 height 11
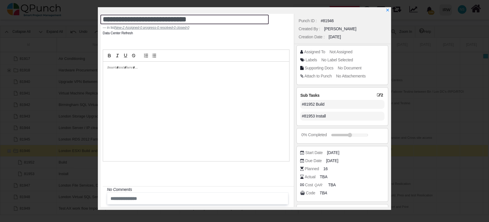
drag, startPoint x: 213, startPoint y: 20, endPoint x: 146, endPoint y: 18, distance: 67.3
click at [146, 18] on textarea "**********" at bounding box center [184, 20] width 168 height 10
type textarea "**********"
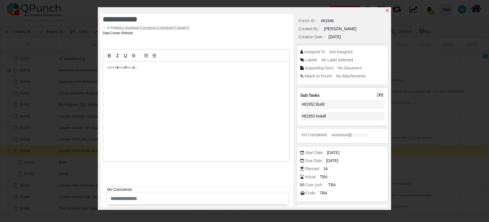
click at [387, 9] on icon "x" at bounding box center [387, 10] width 5 height 5
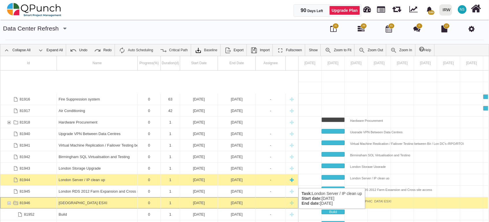
scroll to position [35, 0]
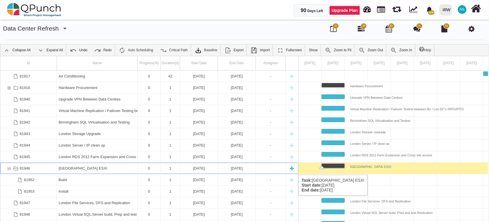
click at [9, 169] on div "81946" at bounding box center [8, 168] width 5 height 11
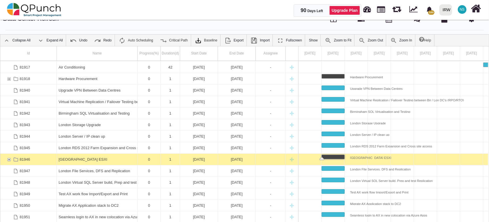
scroll to position [18, 0]
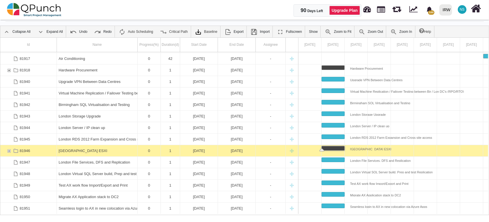
drag, startPoint x: 100, startPoint y: 215, endPoint x: 258, endPoint y: 234, distance: 159.9
click at [258, 204] on html "07 July 2025 - 08 July 2025 New task Description ******* Time period * * * * * …" at bounding box center [244, 93] width 489 height 222
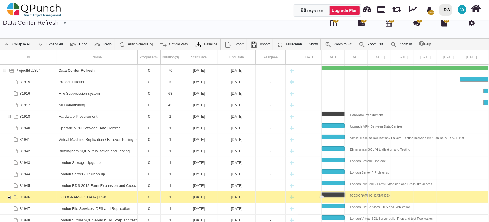
scroll to position [0, 0]
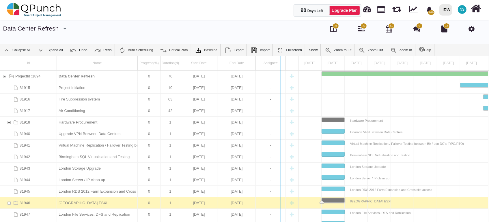
drag, startPoint x: 298, startPoint y: 61, endPoint x: 281, endPoint y: 63, distance: 18.0
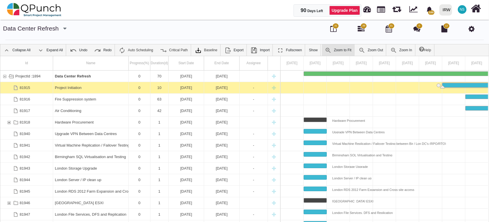
click at [343, 52] on link "Zoom to Fit" at bounding box center [338, 50] width 33 height 12
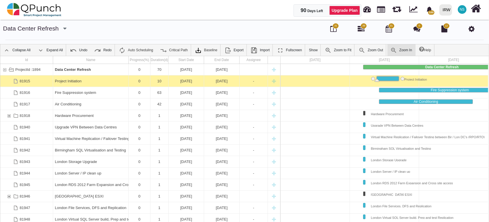
click at [393, 49] on img at bounding box center [393, 50] width 7 height 7
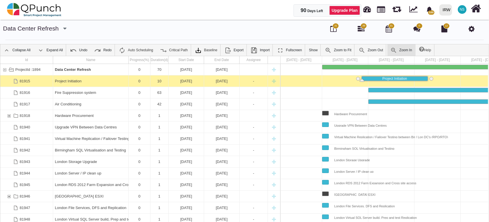
click at [393, 49] on img at bounding box center [393, 50] width 7 height 7
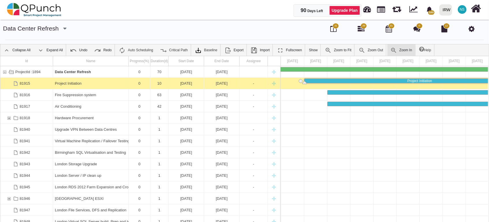
click at [394, 49] on link "Zoom In" at bounding box center [401, 50] width 28 height 12
click at [373, 49] on link "Zoom Out" at bounding box center [371, 50] width 30 height 12
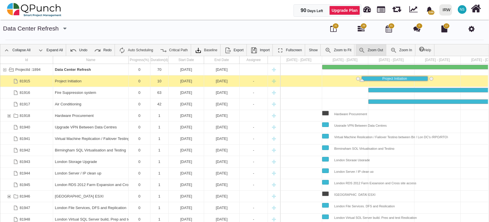
click at [374, 48] on link "Zoom Out" at bounding box center [371, 50] width 30 height 12
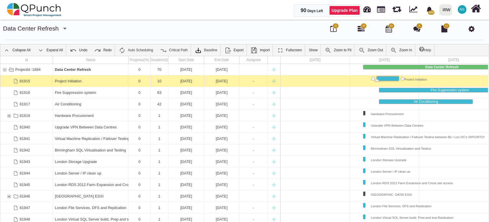
click at [314, 135] on div at bounding box center [454, 139] width 346 height 12
click at [333, 90] on div at bounding box center [454, 93] width 346 height 12
click at [350, 57] on div "July, 2025" at bounding box center [384, 60] width 69 height 8
click at [286, 49] on link "Fullscreen" at bounding box center [289, 50] width 31 height 12
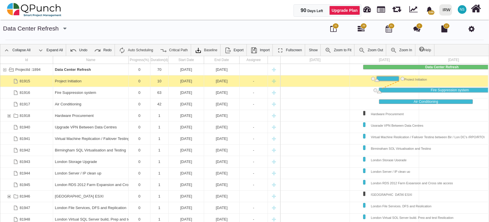
drag, startPoint x: 403, startPoint y: 78, endPoint x: 380, endPoint y: 89, distance: 24.5
click at [459, 92] on div "Fire Suppression system" at bounding box center [449, 90] width 141 height 4
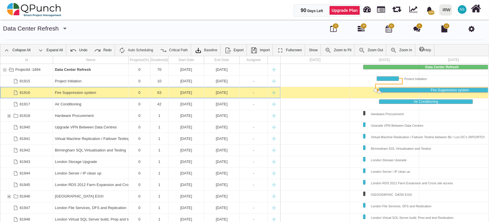
click at [459, 90] on div "Fire Suppression system" at bounding box center [449, 90] width 141 height 4
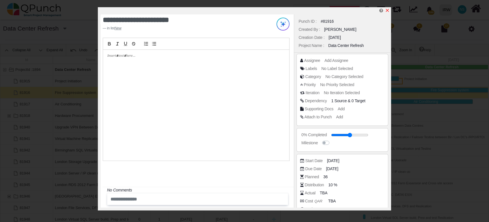
click at [386, 11] on icon "x" at bounding box center [387, 10] width 5 height 5
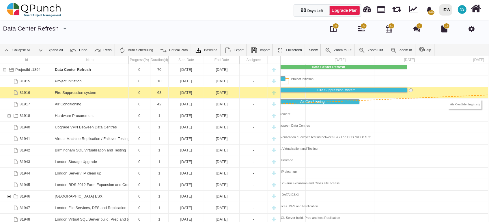
scroll to position [0, 139]
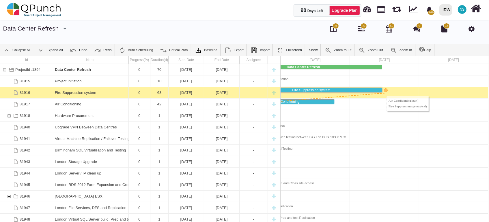
drag, startPoint x: 374, startPoint y: 102, endPoint x: 384, endPoint y: 88, distance: 17.0
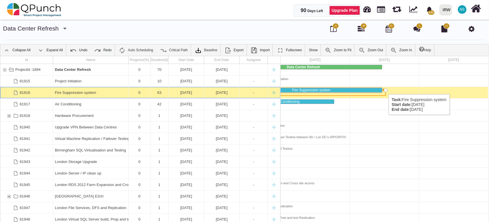
click at [386, 89] on div "Task: Fire Suppression system Start date: 14-07-2025 End date: 14-09-2025" at bounding box center [386, 91] width 4 height 4
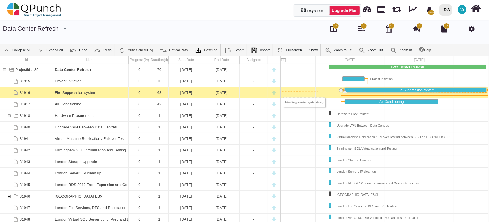
scroll to position [0, 0]
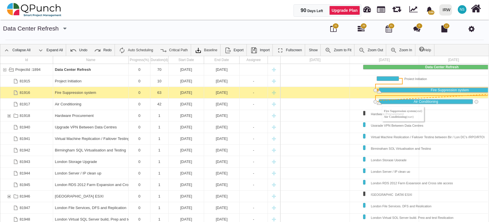
drag, startPoint x: 387, startPoint y: 90, endPoint x: 379, endPoint y: 100, distance: 13.1
click at [414, 96] on div "Link Air Conditioning (start) Fire Suppression system (end)" at bounding box center [449, 96] width 149 height 1
click at [414, 94] on div "Link Air Conditioning (start) Fire Suppression system (end)" at bounding box center [450, 96] width 154 height 6
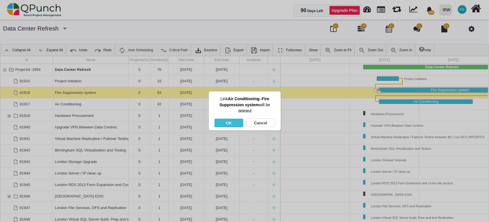
click at [240, 122] on div "OK" at bounding box center [228, 123] width 29 height 9
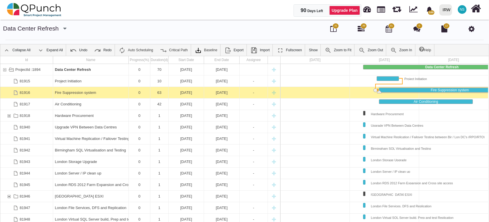
drag, startPoint x: 450, startPoint y: 176, endPoint x: 351, endPoint y: 176, distance: 98.7
click at [351, 176] on div at bounding box center [454, 174] width 346 height 12
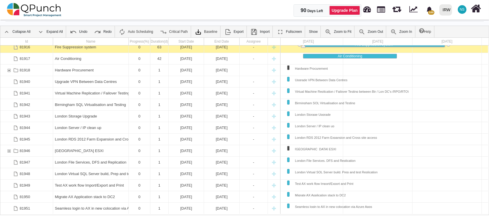
scroll to position [0, 79]
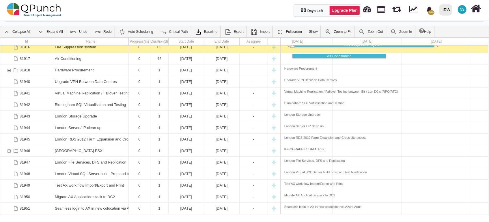
drag, startPoint x: 403, startPoint y: 221, endPoint x: 291, endPoint y: 219, distance: 112.0
click at [290, 219] on body "07 July 2025 - 08 July 2025 New task Description ******* Time period * * * * * …" at bounding box center [244, 111] width 489 height 222
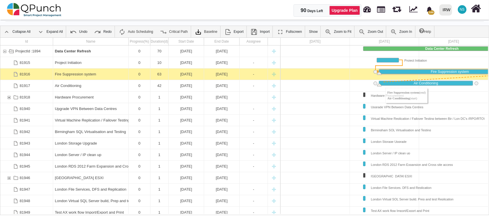
drag, startPoint x: 429, startPoint y: 72, endPoint x: 382, endPoint y: 82, distance: 48.3
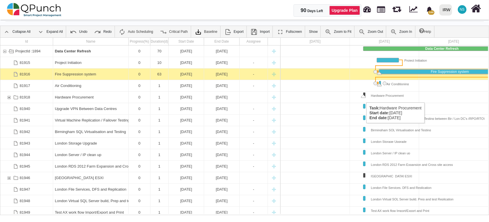
drag, startPoint x: 474, startPoint y: 83, endPoint x: 363, endPoint y: 97, distance: 111.6
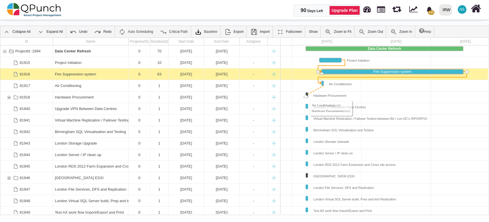
drag, startPoint x: 327, startPoint y: 84, endPoint x: 306, endPoint y: 95, distance: 23.6
drag, startPoint x: 328, startPoint y: 82, endPoint x: 305, endPoint y: 94, distance: 25.8
drag, startPoint x: 326, startPoint y: 83, endPoint x: 304, endPoint y: 95, distance: 25.2
drag, startPoint x: 309, startPoint y: 95, endPoint x: 304, endPoint y: 106, distance: 12.5
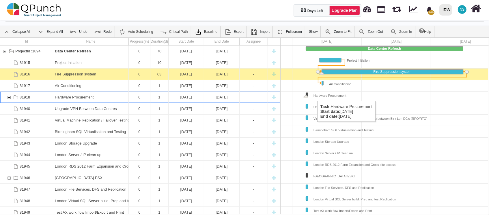
click at [314, 96] on div "Hardware Procurement" at bounding box center [327, 95] width 39 height 4
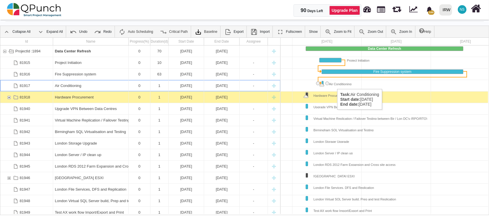
click at [334, 83] on div "Air Conditioning" at bounding box center [337, 83] width 28 height 4
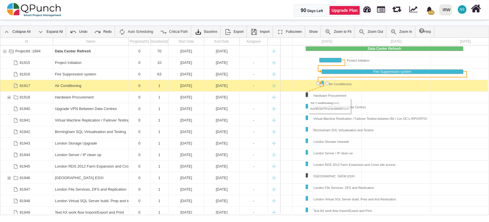
drag, startPoint x: 327, startPoint y: 83, endPoint x: 305, endPoint y: 93, distance: 23.6
drag, startPoint x: 310, startPoint y: 94, endPoint x: 349, endPoint y: 97, distance: 39.7
click at [349, 97] on div "Data Center Refresh Project Initiation Fire Suppression system Air Conditioning…" at bounding box center [396, 130] width 346 height 169
drag, startPoint x: 306, startPoint y: 94, endPoint x: 323, endPoint y: 96, distance: 16.9
click at [308, 96] on div "Hardware Procurement" at bounding box center [307, 95] width 2 height 5
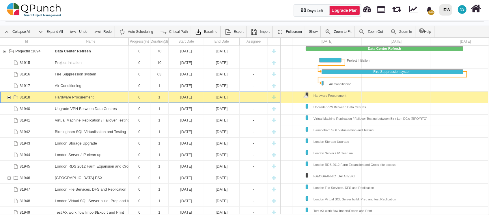
drag, startPoint x: 306, startPoint y: 97, endPoint x: 318, endPoint y: 97, distance: 11.5
click at [326, 97] on div "Data Center Refresh Project Initiation Fire Suppression system Air Conditioning…" at bounding box center [396, 130] width 346 height 169
drag, startPoint x: 305, startPoint y: 97, endPoint x: 290, endPoint y: 97, distance: 15.0
click at [290, 97] on div "Data Center Refresh Project Initiation Fire Suppression system Air Conditioning…" at bounding box center [396, 130] width 346 height 169
drag, startPoint x: 306, startPoint y: 96, endPoint x: 330, endPoint y: 94, distance: 23.7
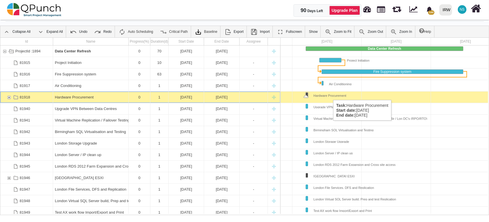
click at [308, 94] on div "Hardware Procurement" at bounding box center [307, 95] width 2 height 5
drag, startPoint x: 329, startPoint y: 82, endPoint x: 332, endPoint y: 91, distance: 9.9
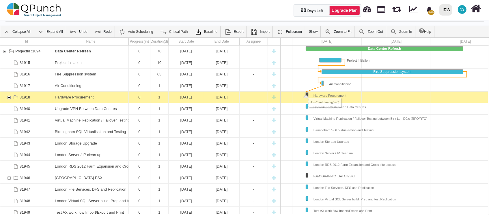
drag, startPoint x: 326, startPoint y: 82, endPoint x: 305, endPoint y: 92, distance: 23.1
click at [306, 94] on div "Task: Hardware Procurement Start date: 07-07-2025 End date: 07-07-2025" at bounding box center [307, 95] width 2 height 4
drag, startPoint x: 312, startPoint y: 94, endPoint x: 321, endPoint y: 94, distance: 9.8
click at [321, 94] on div "Hardware Procurement" at bounding box center [327, 95] width 39 height 4
drag, startPoint x: 306, startPoint y: 95, endPoint x: 315, endPoint y: 97, distance: 9.3
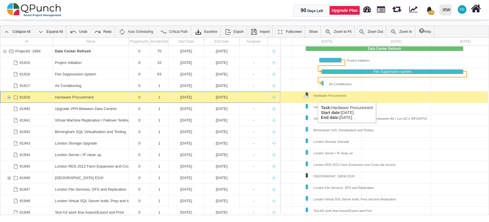
click at [308, 97] on div "Hardware Procurement" at bounding box center [307, 95] width 2 height 5
drag, startPoint x: 306, startPoint y: 97, endPoint x: 309, endPoint y: 93, distance: 4.9
click at [308, 95] on div "Hardware Procurement" at bounding box center [307, 95] width 2 height 5
drag, startPoint x: 305, startPoint y: 93, endPoint x: 305, endPoint y: 100, distance: 7.5
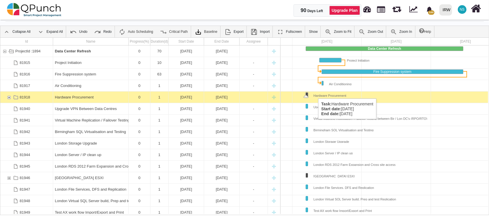
click at [316, 93] on div "Data Center Refresh Project Initiation Fire Suppression system Air Conditioning…" at bounding box center [396, 130] width 346 height 169
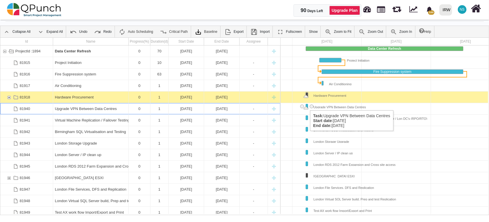
click at [307, 105] on div "Task: Upgrade VPN Between Data Centres Start date: 07-07-2025 End date: 07-07-2…" at bounding box center [307, 106] width 2 height 4
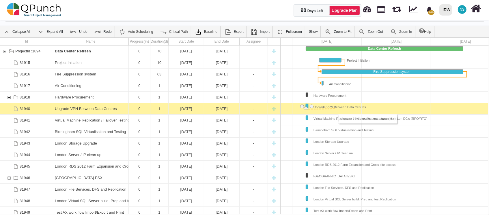
drag, startPoint x: 312, startPoint y: 106, endPoint x: 335, endPoint y: 109, distance: 23.5
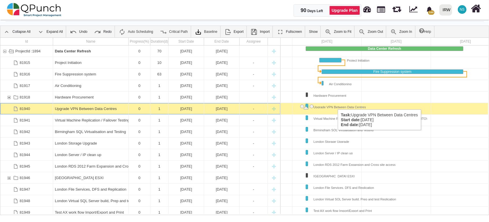
drag, startPoint x: 311, startPoint y: 104, endPoint x: 335, endPoint y: 104, distance: 24.2
click at [308, 104] on div "Upgrade VPN Between Data Centres" at bounding box center [307, 106] width 2 height 5
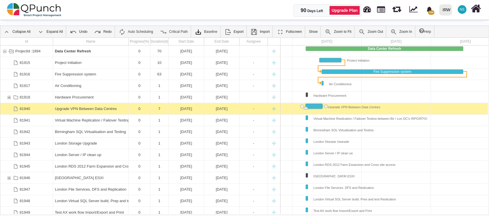
drag, startPoint x: 309, startPoint y: 107, endPoint x: 312, endPoint y: 107, distance: 3.2
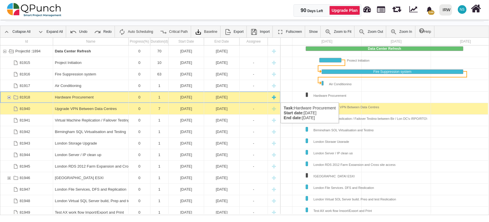
click at [10, 97] on div "81918" at bounding box center [8, 97] width 5 height 11
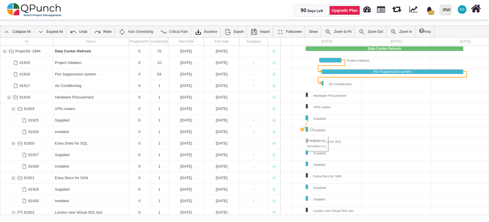
drag, startPoint x: 312, startPoint y: 118, endPoint x: 304, endPoint y: 128, distance: 13.4
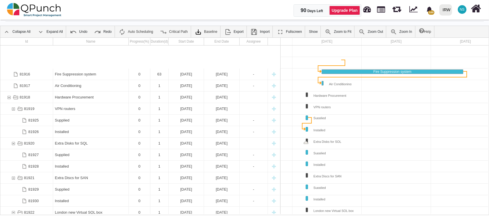
scroll to position [35, 0]
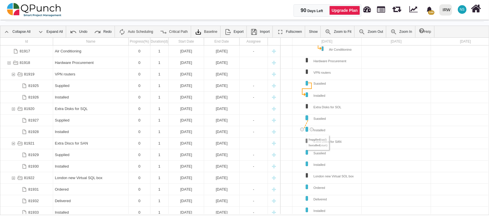
drag, startPoint x: 311, startPoint y: 119, endPoint x: 304, endPoint y: 129, distance: 12.2
drag, startPoint x: 313, startPoint y: 152, endPoint x: 306, endPoint y: 163, distance: 12.0
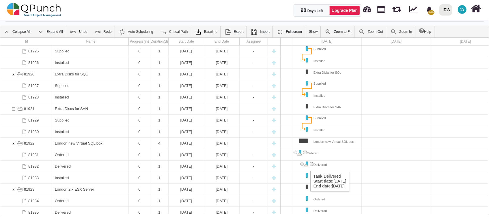
drag, startPoint x: 314, startPoint y: 153, endPoint x: 308, endPoint y: 166, distance: 14.5
drag, startPoint x: 311, startPoint y: 153, endPoint x: 304, endPoint y: 162, distance: 11.7
drag, startPoint x: 311, startPoint y: 152, endPoint x: 304, endPoint y: 162, distance: 12.4
drag, startPoint x: 311, startPoint y: 164, endPoint x: 304, endPoint y: 173, distance: 12.1
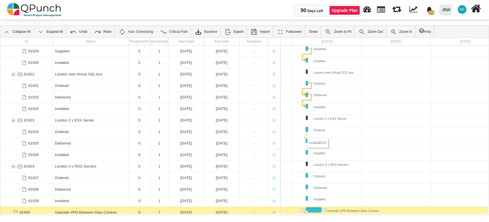
drag, startPoint x: 313, startPoint y: 129, endPoint x: 304, endPoint y: 139, distance: 13.1
drag, startPoint x: 310, startPoint y: 128, endPoint x: 304, endPoint y: 140, distance: 13.1
drag, startPoint x: 312, startPoint y: 142, endPoint x: 304, endPoint y: 151, distance: 11.8
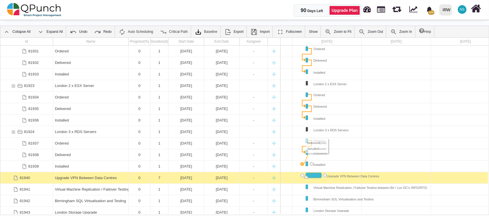
drag, startPoint x: 311, startPoint y: 153, endPoint x: 302, endPoint y: 164, distance: 13.6
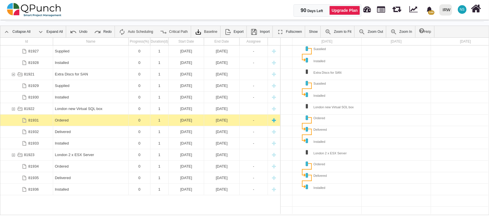
scroll to position [35, 0]
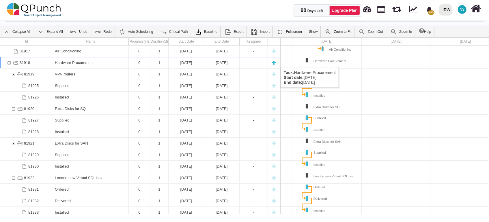
click at [7, 61] on div "81918" at bounding box center [8, 62] width 5 height 11
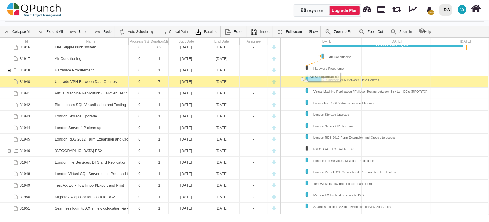
drag, startPoint x: 327, startPoint y: 55, endPoint x: 305, endPoint y: 66, distance: 24.8
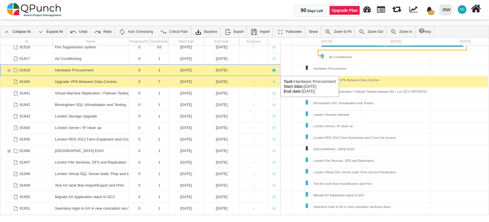
click at [9, 70] on div "81918" at bounding box center [8, 70] width 5 height 11
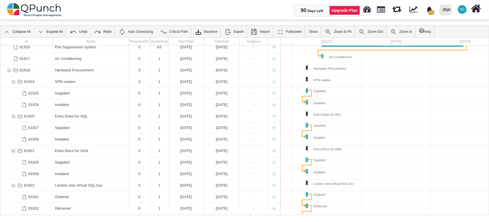
click at [9, 70] on div "81918" at bounding box center [8, 70] width 5 height 11
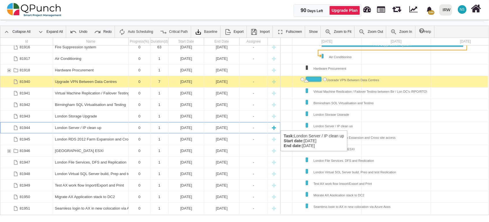
click at [75, 125] on div "London Server / IP clean up" at bounding box center [91, 127] width 72 height 11
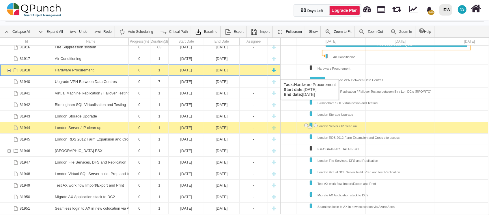
click at [44, 72] on div "81918" at bounding box center [26, 70] width 53 height 11
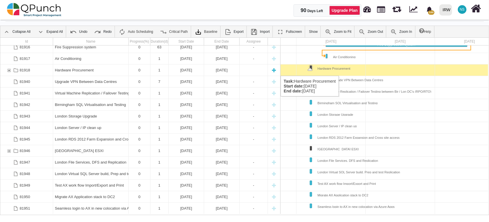
click at [8, 70] on div "81918" at bounding box center [8, 70] width 5 height 11
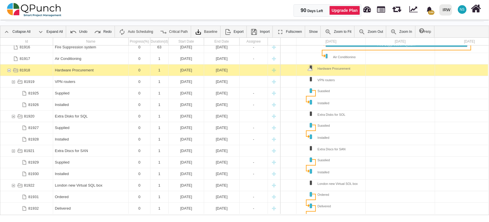
click at [8, 70] on div "81918" at bounding box center [8, 70] width 5 height 11
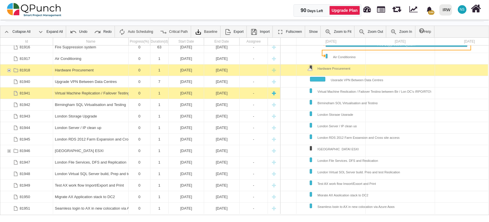
scroll to position [0, 0]
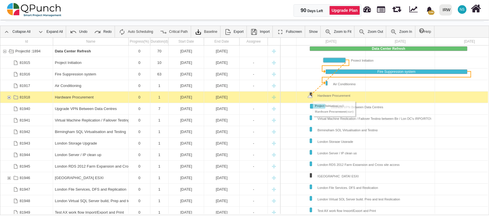
drag, startPoint x: 350, startPoint y: 59, endPoint x: 310, endPoint y: 96, distance: 54.2
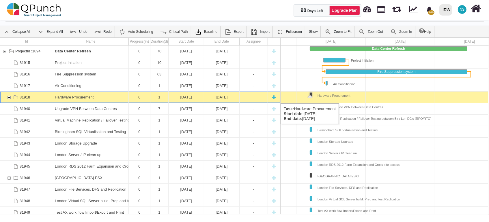
click at [9, 98] on div "81918" at bounding box center [8, 97] width 5 height 11
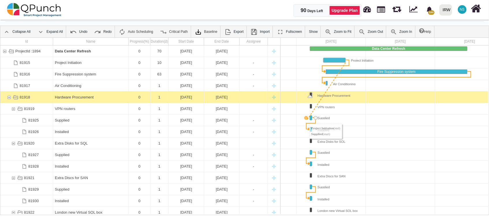
drag, startPoint x: 349, startPoint y: 60, endPoint x: 304, endPoint y: 116, distance: 71.9
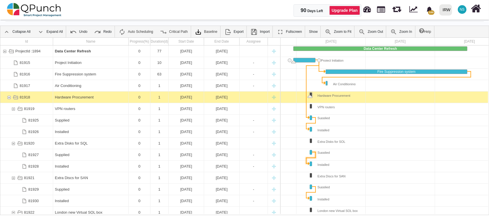
drag, startPoint x: 344, startPoint y: 59, endPoint x: 314, endPoint y: 149, distance: 95.2
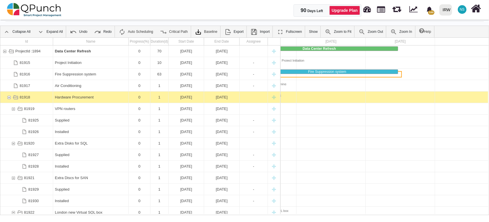
scroll to position [0, 53]
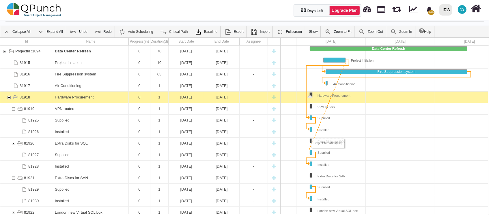
drag, startPoint x: 349, startPoint y: 60, endPoint x: 308, endPoint y: 151, distance: 99.1
drag, startPoint x: 349, startPoint y: 61, endPoint x: 307, endPoint y: 151, distance: 99.4
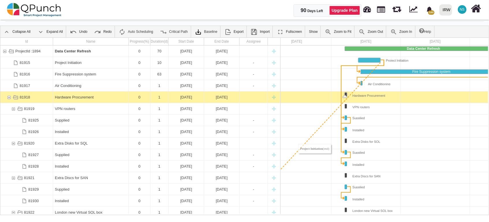
scroll to position [0, 1]
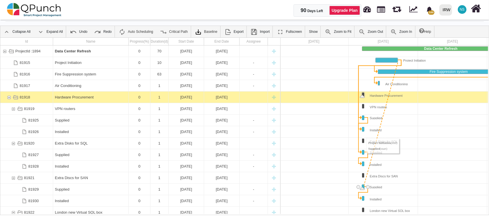
drag, startPoint x: 349, startPoint y: 60, endPoint x: 363, endPoint y: 187, distance: 127.3
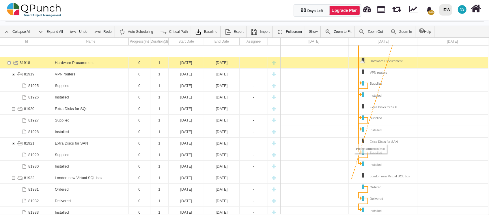
scroll to position [61, 0]
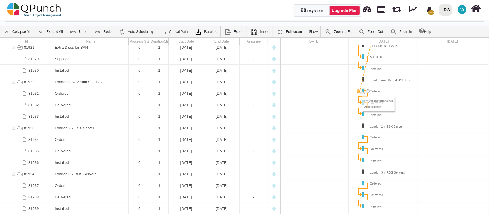
drag, startPoint x: 401, startPoint y: 60, endPoint x: 359, endPoint y: 91, distance: 52.7
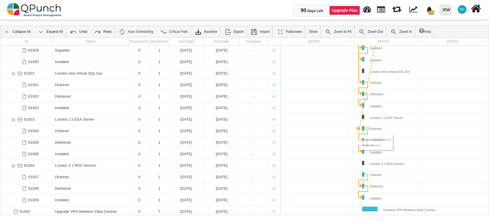
drag, startPoint x: 400, startPoint y: 59, endPoint x: 359, endPoint y: 126, distance: 78.3
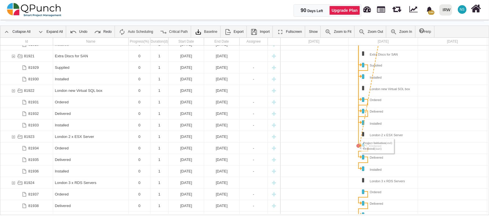
drag, startPoint x: 402, startPoint y: 59, endPoint x: 358, endPoint y: 147, distance: 97.7
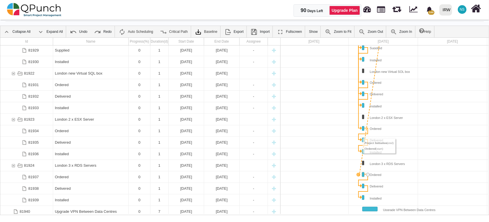
drag, startPoint x: 401, startPoint y: 60, endPoint x: 360, endPoint y: 173, distance: 121.1
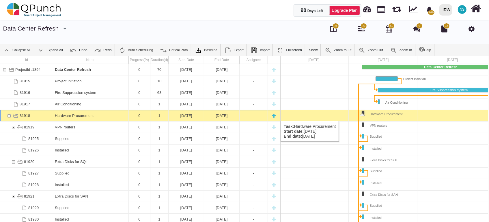
click at [10, 115] on div "81918" at bounding box center [8, 115] width 5 height 11
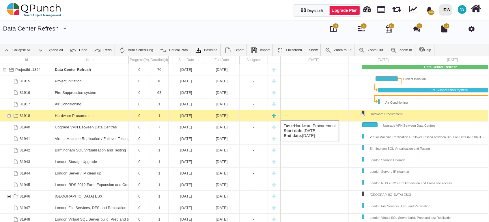
click at [9, 115] on div "81918" at bounding box center [8, 115] width 5 height 11
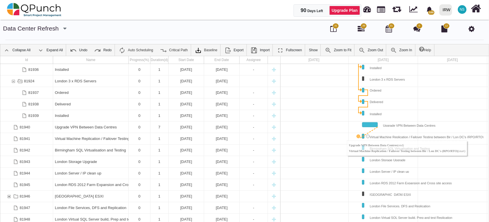
drag, startPoint x: 381, startPoint y: 125, endPoint x: 359, endPoint y: 135, distance: 24.3
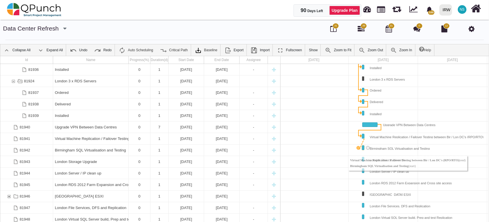
drag, startPoint x: 369, startPoint y: 136, endPoint x: 359, endPoint y: 150, distance: 17.0
drag, startPoint x: 367, startPoint y: 148, endPoint x: 360, endPoint y: 159, distance: 12.8
drag, startPoint x: 368, startPoint y: 159, endPoint x: 358, endPoint y: 170, distance: 14.1
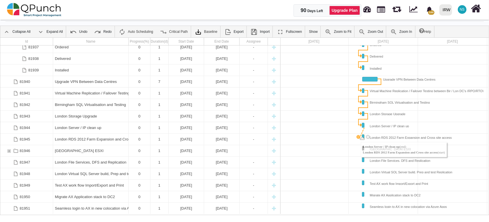
drag, startPoint x: 368, startPoint y: 124, endPoint x: 358, endPoint y: 137, distance: 16.0
drag, startPoint x: 367, startPoint y: 137, endPoint x: 358, endPoint y: 149, distance: 15.2
drag, startPoint x: 368, startPoint y: 159, endPoint x: 359, endPoint y: 171, distance: 14.3
drag, startPoint x: 368, startPoint y: 171, endPoint x: 359, endPoint y: 182, distance: 14.6
drag, startPoint x: 369, startPoint y: 183, endPoint x: 358, endPoint y: 192, distance: 13.9
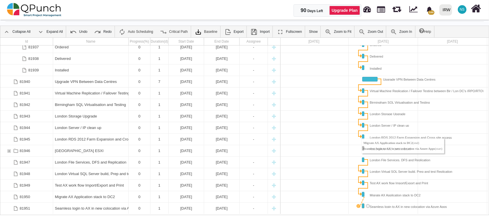
drag, startPoint x: 367, startPoint y: 194, endPoint x: 359, endPoint y: 205, distance: 14.1
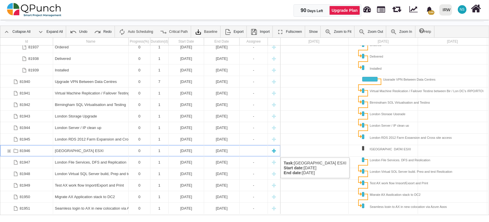
click at [10, 152] on div "81946" at bounding box center [8, 150] width 5 height 11
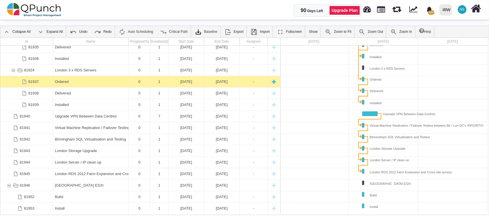
scroll to position [270, 0]
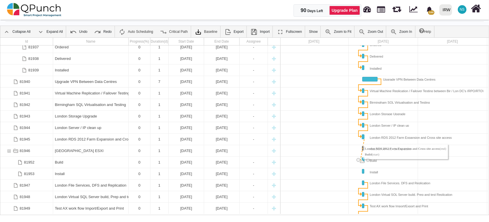
drag, startPoint x: 367, startPoint y: 137, endPoint x: 360, endPoint y: 161, distance: 25.3
drag, startPoint x: 368, startPoint y: 162, endPoint x: 360, endPoint y: 172, distance: 13.4
drag, startPoint x: 367, startPoint y: 160, endPoint x: 358, endPoint y: 172, distance: 15.2
drag, startPoint x: 369, startPoint y: 171, endPoint x: 358, endPoint y: 184, distance: 16.0
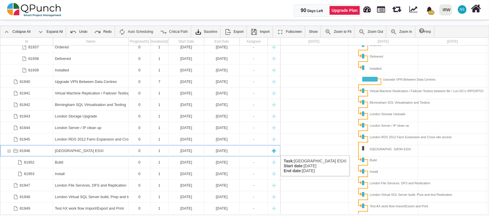
click at [12, 150] on div "81946" at bounding box center [16, 150] width 8 height 11
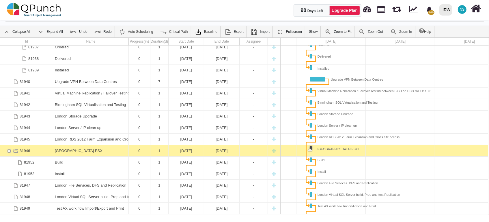
click at [387, 171] on div at bounding box center [400, 175] width 346 height 12
click at [179, 162] on div "07-07-2025" at bounding box center [186, 162] width 32 height 11
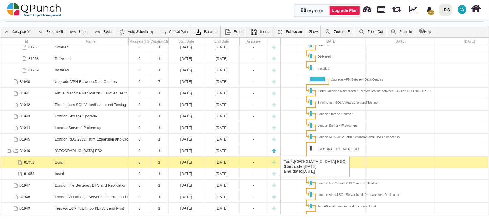
click at [11, 151] on div "81946" at bounding box center [8, 150] width 5 height 11
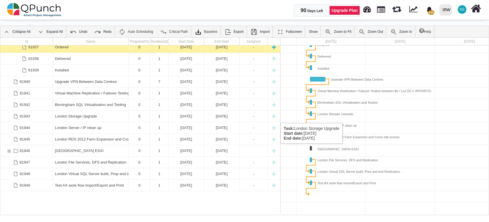
scroll to position [200, 0]
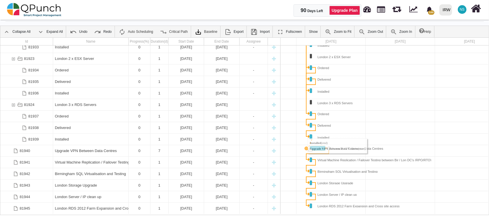
drag, startPoint x: 315, startPoint y: 137, endPoint x: 305, endPoint y: 148, distance: 15.9
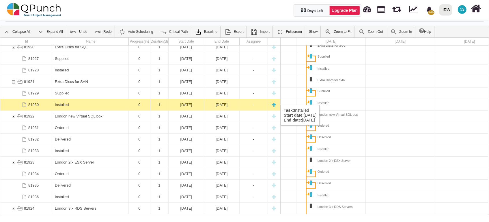
scroll to position [0, 0]
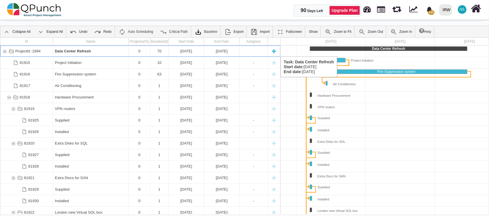
click at [5, 51] on div "ProjectId :1894" at bounding box center [4, 51] width 5 height 11
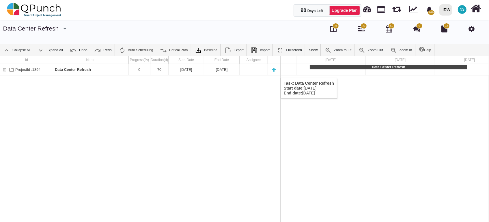
click at [276, 72] on div "New task" at bounding box center [274, 69] width 9 height 11
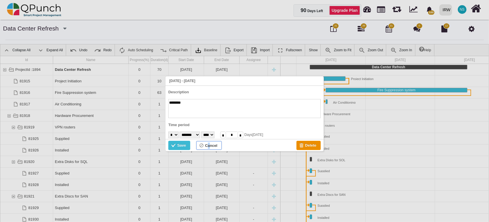
click at [209, 146] on div "Cancel" at bounding box center [211, 146] width 12 height 6
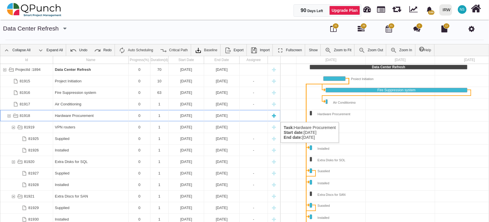
click at [10, 117] on div "81918" at bounding box center [8, 115] width 5 height 11
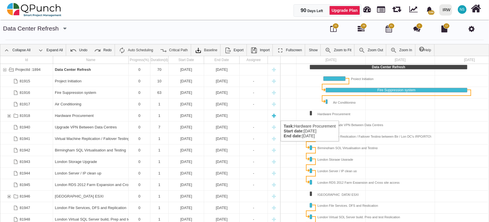
click at [8, 115] on div "81918" at bounding box center [8, 115] width 5 height 11
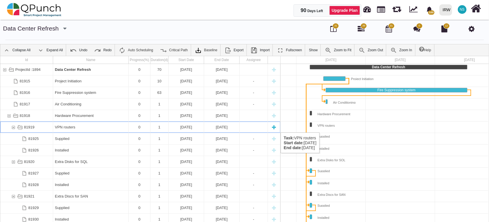
click at [14, 127] on div "81919" at bounding box center [13, 127] width 5 height 11
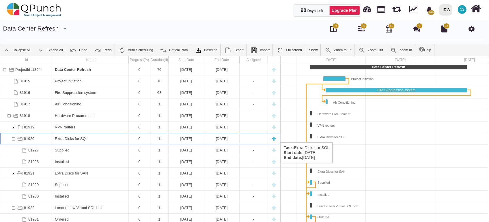
click at [16, 137] on div "81920" at bounding box center [26, 138] width 53 height 11
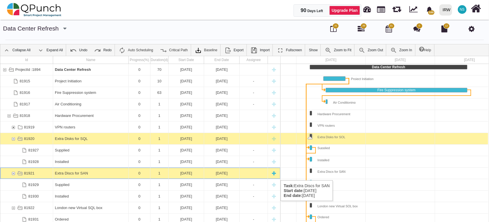
click at [13, 175] on div "81921" at bounding box center [13, 173] width 5 height 11
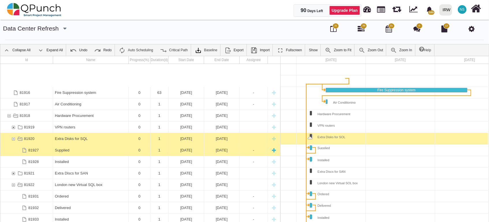
scroll to position [69, 0]
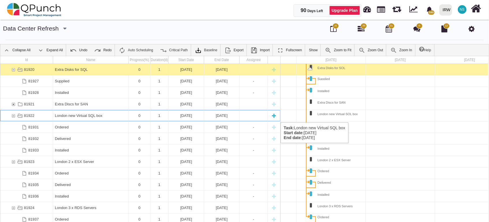
click at [13, 117] on div "81922" at bounding box center [13, 115] width 5 height 11
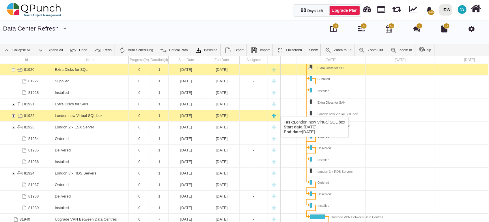
scroll to position [35, 0]
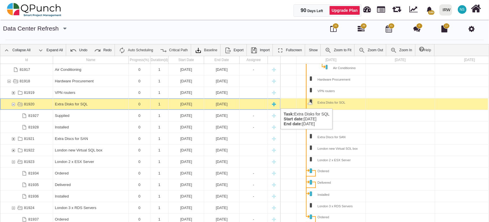
click at [14, 103] on div "81920" at bounding box center [13, 104] width 5 height 11
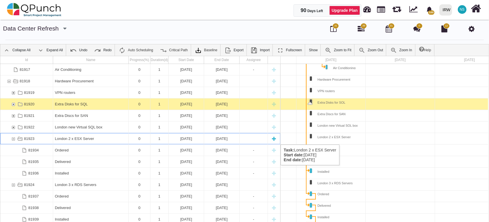
click at [13, 139] on div "81923" at bounding box center [13, 138] width 5 height 11
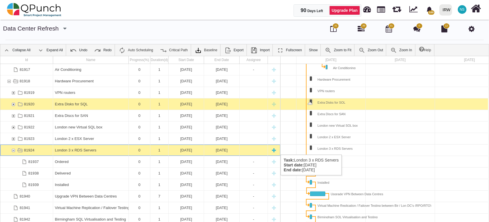
click at [145, 149] on div "0" at bounding box center [139, 150] width 18 height 11
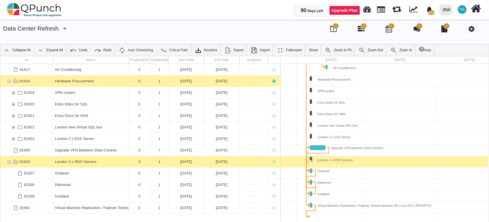
scroll to position [0, 0]
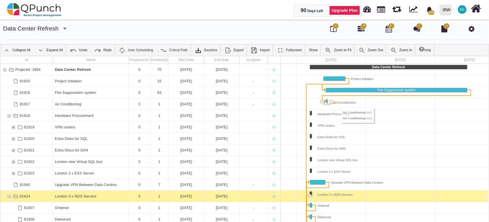
drag, startPoint x: 330, startPoint y: 101, endPoint x: 338, endPoint y: 102, distance: 7.6
drag, startPoint x: 328, startPoint y: 102, endPoint x: 335, endPoint y: 103, distance: 7.0
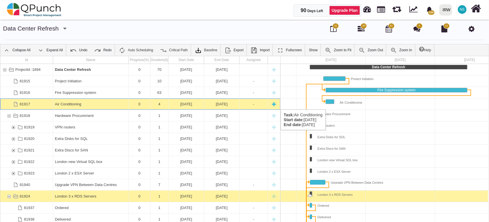
click at [72, 104] on div "Air Conditioning" at bounding box center [91, 104] width 72 height 11
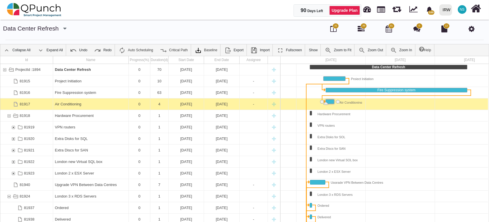
scroll to position [0, 69]
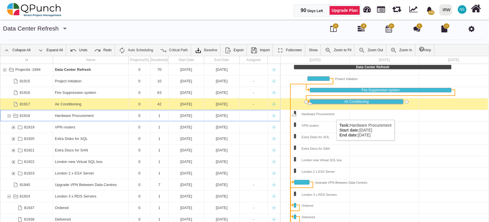
click at [333, 114] on div "Hardware Procurement" at bounding box center [315, 113] width 39 height 4
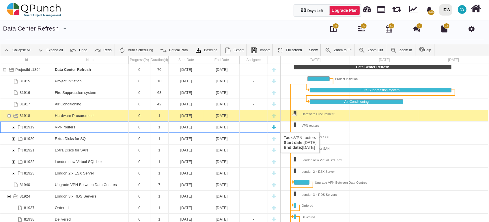
click at [13, 127] on div "81919" at bounding box center [13, 127] width 5 height 11
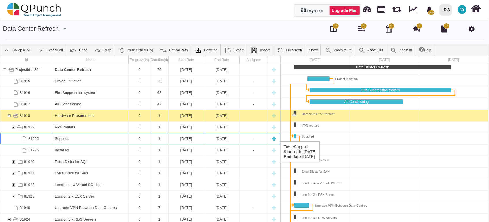
click at [259, 136] on div "-" at bounding box center [253, 138] width 25 height 11
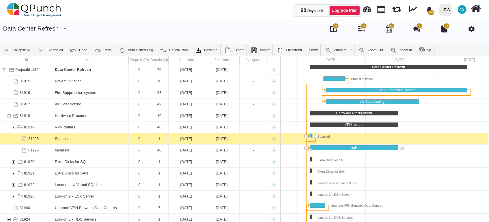
drag, startPoint x: 312, startPoint y: 148, endPoint x: 396, endPoint y: 152, distance: 84.1
click at [14, 160] on div "81920" at bounding box center [13, 161] width 5 height 11
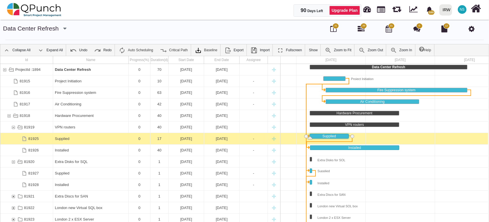
drag, startPoint x: 312, startPoint y: 135, endPoint x: 350, endPoint y: 138, distance: 38.2
drag, startPoint x: 309, startPoint y: 148, endPoint x: 348, endPoint y: 146, distance: 39.0
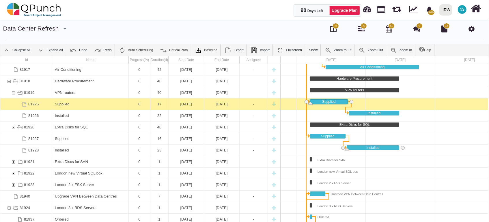
drag, startPoint x: 309, startPoint y: 145, endPoint x: 346, endPoint y: 148, distance: 36.7
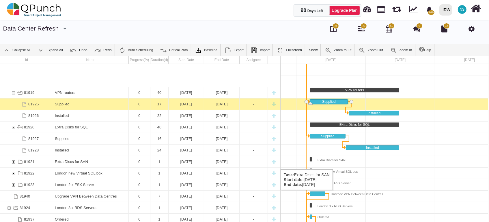
scroll to position [104, 0]
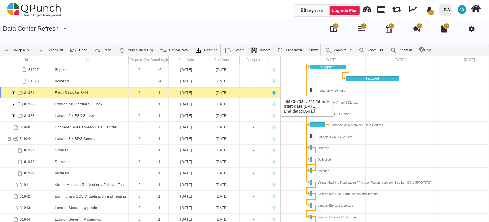
click at [14, 90] on div "81921" at bounding box center [13, 92] width 5 height 11
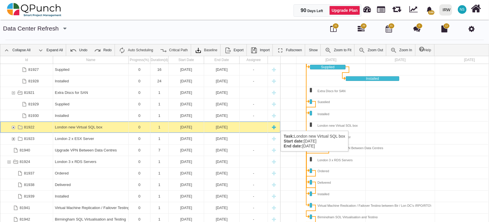
click at [15, 126] on div "81922" at bounding box center [13, 127] width 5 height 11
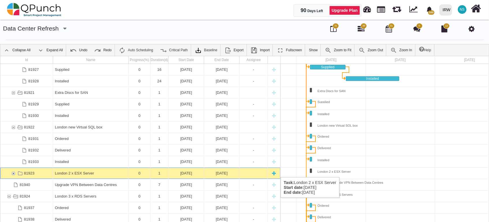
click at [13, 171] on div "81923" at bounding box center [13, 173] width 5 height 11
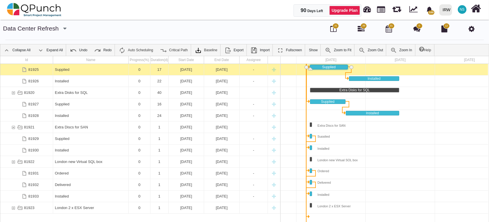
scroll to position [35, 0]
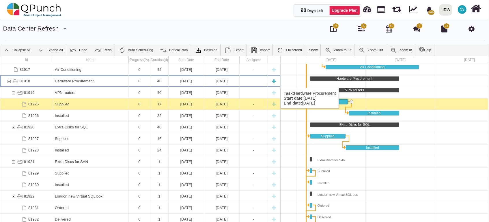
click at [275, 82] on div "New task" at bounding box center [274, 81] width 9 height 11
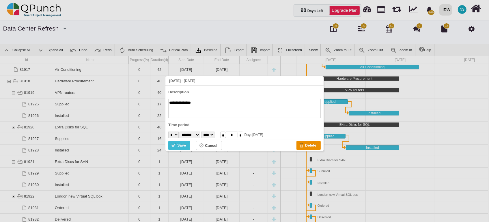
type textarea "**********"
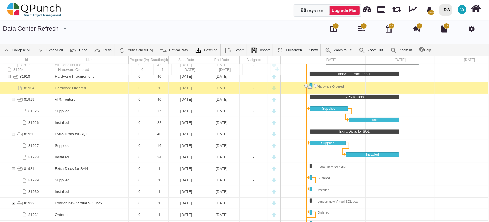
scroll to position [5, 0]
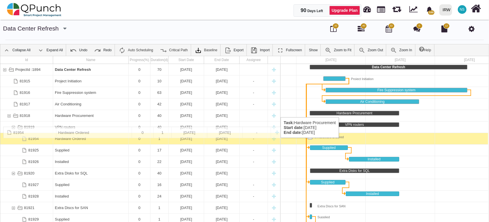
drag, startPoint x: 27, startPoint y: 160, endPoint x: 8, endPoint y: 130, distance: 35.9
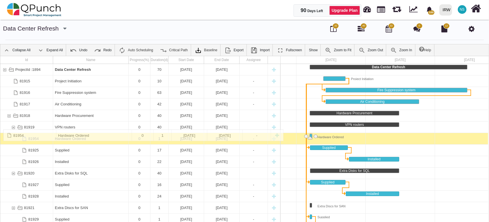
drag, startPoint x: 29, startPoint y: 139, endPoint x: 4, endPoint y: 133, distance: 25.9
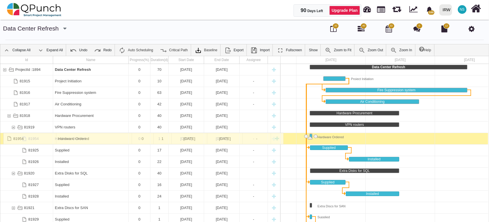
drag, startPoint x: 15, startPoint y: 138, endPoint x: -2, endPoint y: 134, distance: 17.0
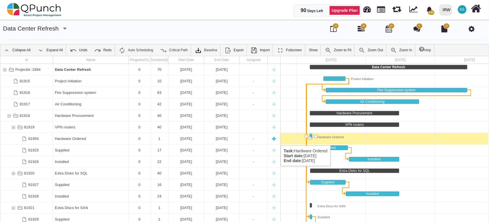
click at [27, 140] on div "81954" at bounding box center [24, 138] width 8 height 11
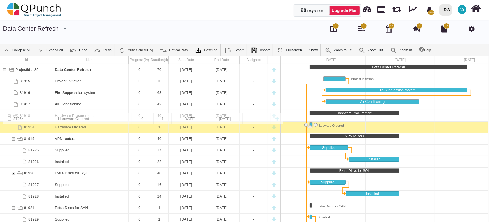
drag, startPoint x: 21, startPoint y: 136, endPoint x: 20, endPoint y: 116, distance: 20.2
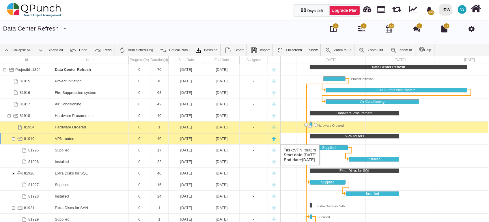
click at [13, 139] on div "81919" at bounding box center [13, 138] width 5 height 11
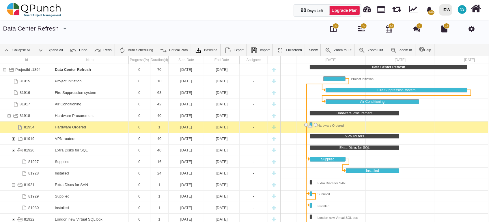
click at [375, 123] on div at bounding box center [400, 128] width 346 height 12
drag, startPoint x: 348, startPoint y: 78, endPoint x: 304, endPoint y: 125, distance: 64.1
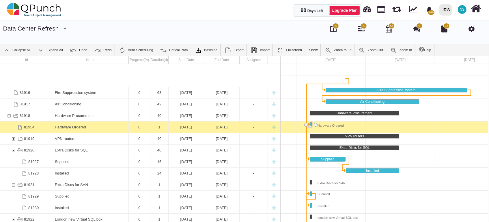
scroll to position [35, 0]
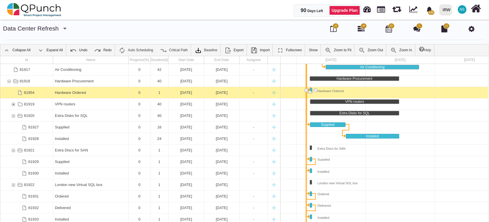
click at [305, 136] on div "Link Project Initiation (end) Ordered (start)" at bounding box center [306, 174] width 6 height 254
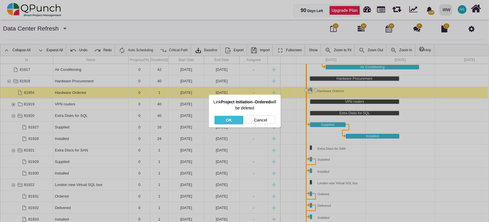
click at [231, 120] on div "OK" at bounding box center [228, 120] width 29 height 9
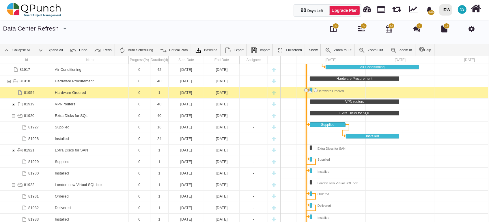
click at [306, 141] on div "Link Project Initiation (end) Ordered (start)" at bounding box center [306, 145] width 6 height 196
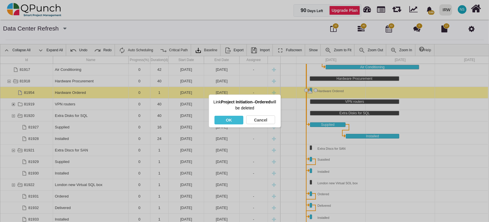
click at [237, 121] on div "OK" at bounding box center [228, 120] width 29 height 9
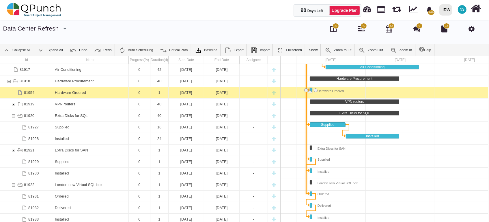
click at [307, 136] on div "Link Project Initiation (end) Ordered (start)" at bounding box center [306, 122] width 6 height 150
click at [305, 136] on div "Link Project Initiation (end) Ordered (start)" at bounding box center [306, 122] width 6 height 150
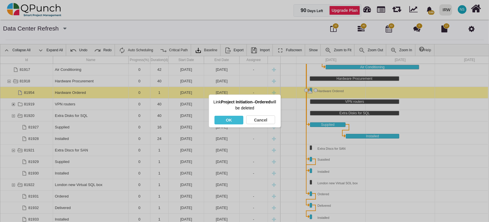
click at [241, 120] on div "OK" at bounding box center [228, 120] width 29 height 9
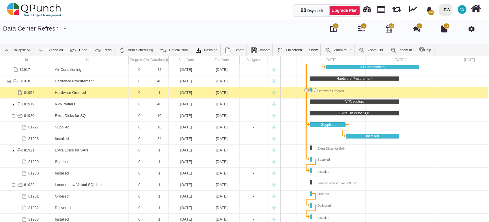
click at [306, 131] on div "Link Project Initiation (end) Supplied (start)" at bounding box center [306, 104] width 1 height 110
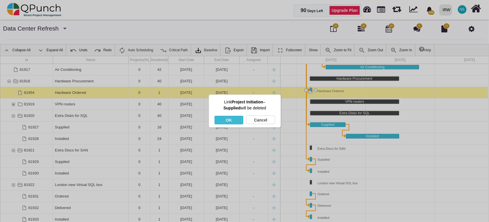
click at [239, 120] on div "OK" at bounding box center [228, 120] width 29 height 9
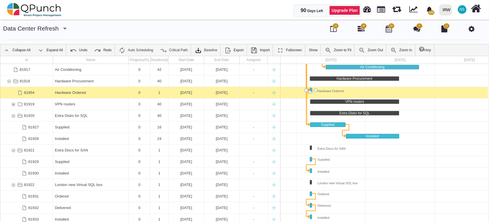
click at [306, 111] on div "Link Project Initiation (end) Supplied (start)" at bounding box center [306, 87] width 1 height 76
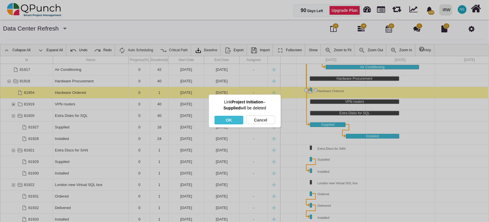
click at [235, 121] on div "OK" at bounding box center [228, 120] width 29 height 9
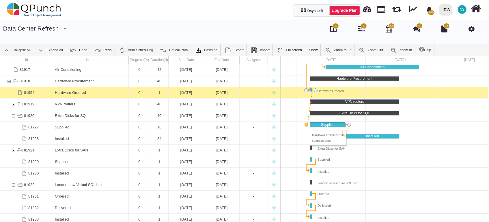
drag, startPoint x: 315, startPoint y: 89, endPoint x: 307, endPoint y: 125, distance: 36.7
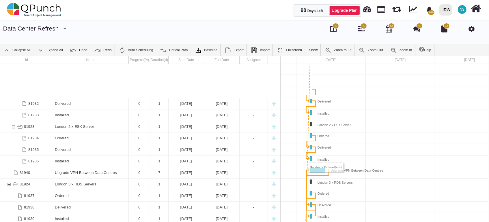
scroll to position [174, 0]
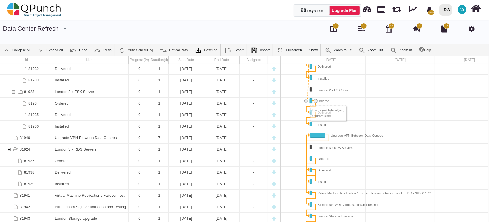
drag, startPoint x: 315, startPoint y: 88, endPoint x: 306, endPoint y: 100, distance: 15.4
drag, startPoint x: 315, startPoint y: 90, endPoint x: 306, endPoint y: 158, distance: 68.7
click at [312, 141] on div "Link Upgrade VPN Between Data Centres (end) Virtual Machine Replication / Failo…" at bounding box center [317, 141] width 23 height 1
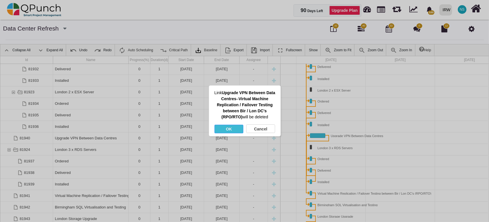
click at [222, 125] on div "OK" at bounding box center [228, 129] width 29 height 9
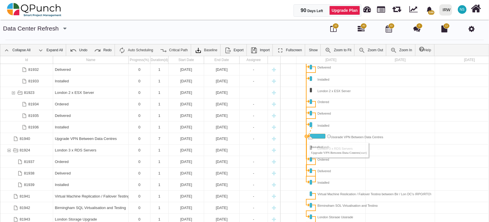
drag, startPoint x: 316, startPoint y: 122, endPoint x: 306, endPoint y: 137, distance: 17.4
click at [305, 162] on div "Link Installed (end) Upgrade VPN Between Data Centres (start)" at bounding box center [307, 156] width 6 height 46
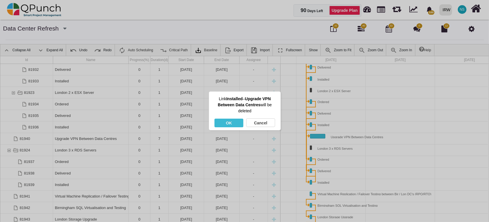
click at [235, 121] on div "OK" at bounding box center [228, 123] width 29 height 9
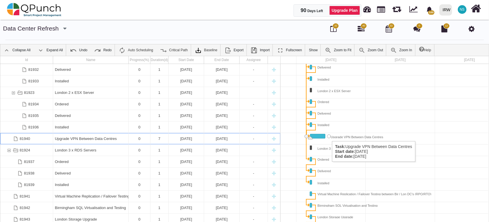
click at [329, 136] on div "Task: Upgrade VPN Between Data Centres Start date: 07-07-2025 End date: 13-07-2…" at bounding box center [329, 137] width 4 height 4
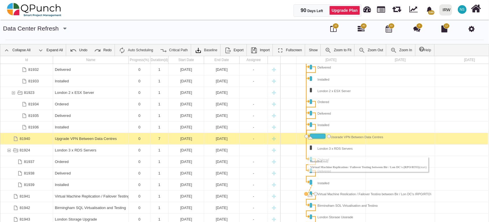
drag, startPoint x: 316, startPoint y: 182, endPoint x: 305, endPoint y: 193, distance: 15.1
click at [373, 170] on div at bounding box center [400, 174] width 346 height 12
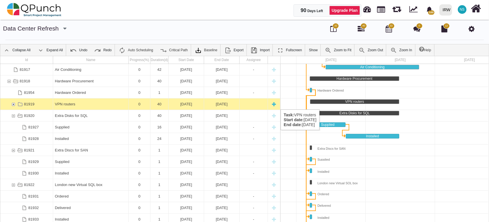
scroll to position [0, 0]
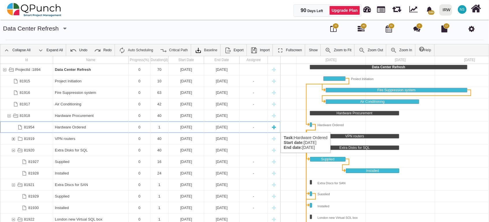
click at [90, 127] on div "Hardware Ordered" at bounding box center [91, 127] width 72 height 11
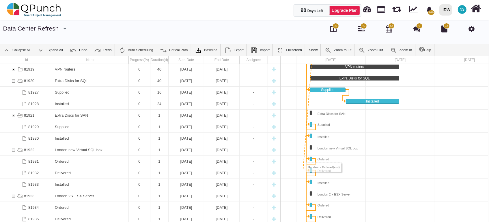
scroll to position [104, 0]
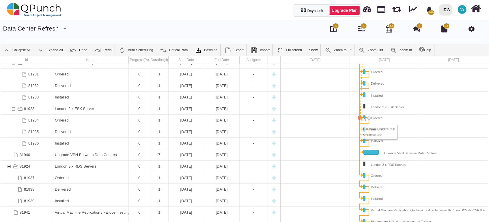
drag, startPoint x: 315, startPoint y: 125, endPoint x: 358, endPoint y: 119, distance: 44.0
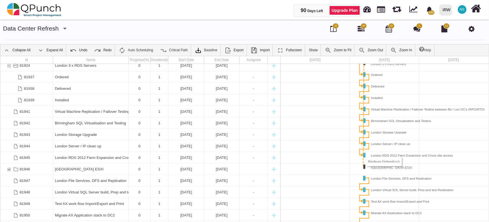
drag, startPoint x: 370, startPoint y: 124, endPoint x: 363, endPoint y: 167, distance: 43.8
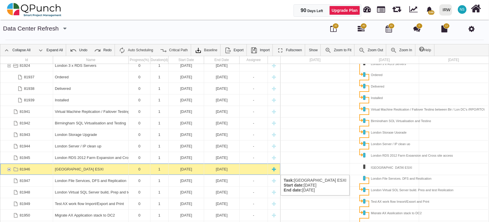
click at [10, 169] on div "81946" at bounding box center [8, 169] width 5 height 11
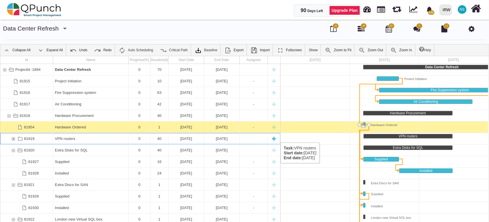
click at [14, 137] on div "81919" at bounding box center [13, 138] width 5 height 11
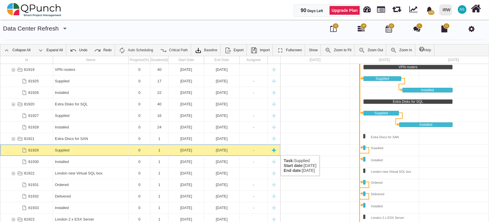
click at [235, 150] on div "07-07-2025" at bounding box center [222, 150] width 32 height 11
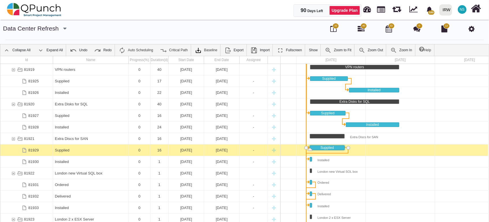
drag, startPoint x: 313, startPoint y: 147, endPoint x: 347, endPoint y: 147, distance: 33.8
drag, startPoint x: 311, startPoint y: 183, endPoint x: 328, endPoint y: 183, distance: 17.0
drag, startPoint x: 312, startPoint y: 193, endPoint x: 343, endPoint y: 192, distance: 30.9
drag, startPoint x: 308, startPoint y: 193, endPoint x: 318, endPoint y: 192, distance: 10.4
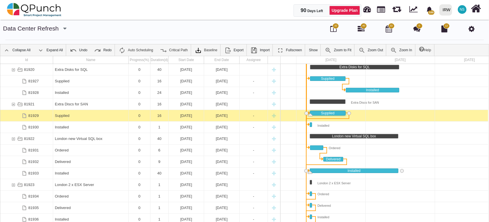
drag, startPoint x: 311, startPoint y: 170, endPoint x: 397, endPoint y: 176, distance: 86.5
drag, startPoint x: 308, startPoint y: 172, endPoint x: 341, endPoint y: 173, distance: 33.5
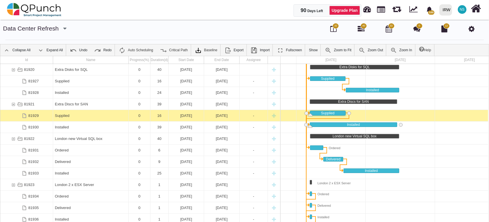
drag, startPoint x: 312, startPoint y: 123, endPoint x: 399, endPoint y: 130, distance: 87.5
drag, startPoint x: 311, startPoint y: 125, endPoint x: 349, endPoint y: 123, distance: 38.1
drag, startPoint x: 308, startPoint y: 124, endPoint x: 345, endPoint y: 124, distance: 36.7
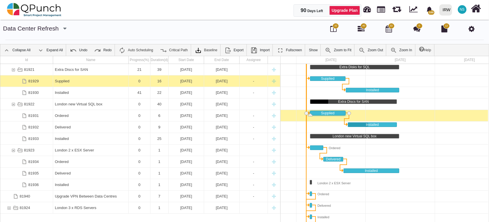
scroll to position [139, 0]
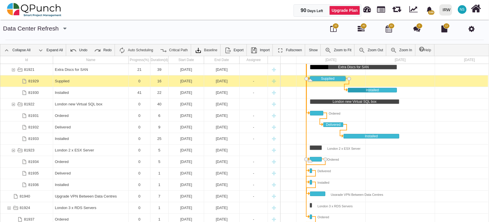
drag, startPoint x: 312, startPoint y: 160, endPoint x: 320, endPoint y: 160, distance: 8.1
drag, startPoint x: 312, startPoint y: 170, endPoint x: 347, endPoint y: 172, distance: 35.0
drag, startPoint x: 309, startPoint y: 170, endPoint x: 323, endPoint y: 170, distance: 14.1
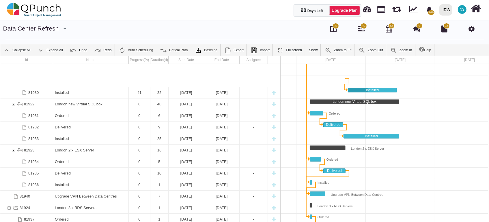
scroll to position [173, 0]
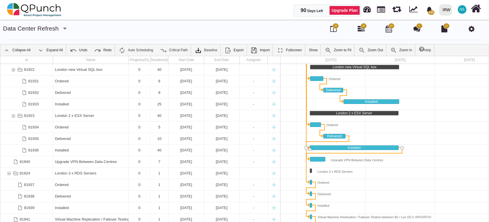
drag, startPoint x: 313, startPoint y: 148, endPoint x: 399, endPoint y: 155, distance: 86.8
drag, startPoint x: 308, startPoint y: 147, endPoint x: 344, endPoint y: 149, distance: 36.2
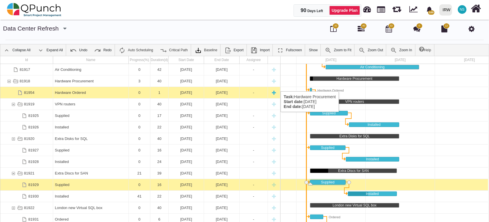
scroll to position [0, 0]
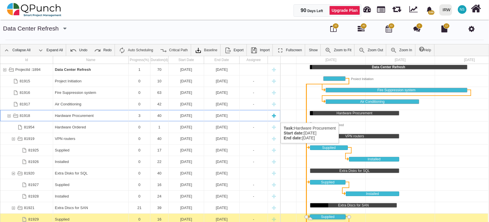
click at [8, 117] on div "81918" at bounding box center [8, 115] width 5 height 11
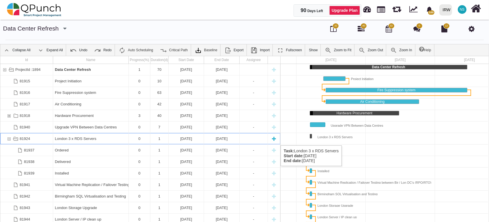
click at [10, 140] on div "81924" at bounding box center [8, 138] width 5 height 11
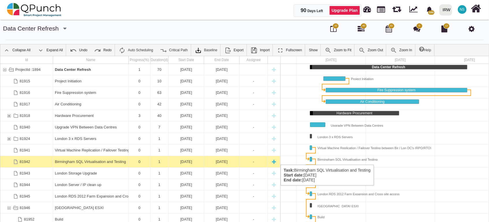
scroll to position [35, 0]
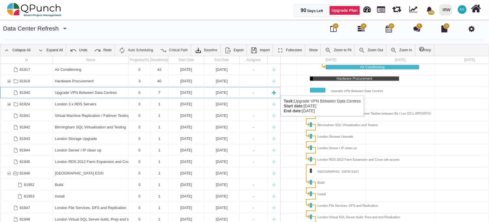
click at [109, 90] on div "Upgrade VPN Between Data Centres" at bounding box center [91, 92] width 72 height 11
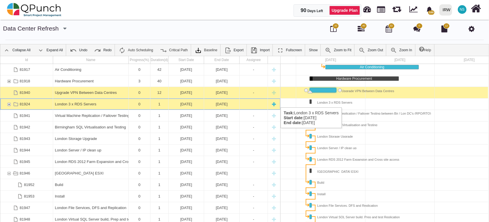
click at [10, 102] on div "81924" at bounding box center [8, 104] width 5 height 11
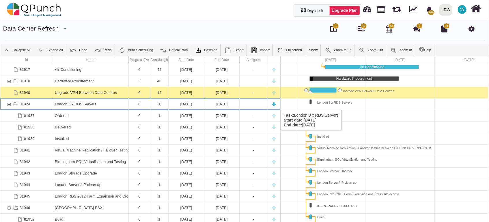
click at [9, 104] on div "81924" at bounding box center [8, 104] width 5 height 11
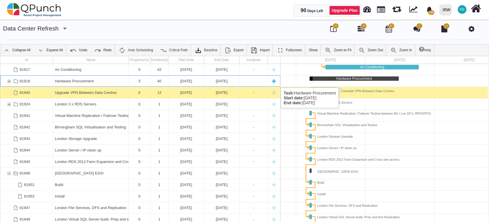
click at [10, 82] on div "81918" at bounding box center [8, 81] width 5 height 11
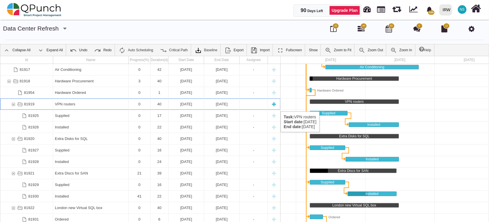
click at [12, 106] on div "81919" at bounding box center [13, 104] width 5 height 11
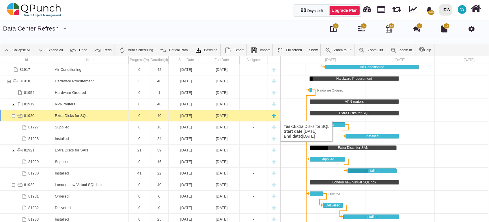
click at [13, 115] on div "81920" at bounding box center [13, 115] width 5 height 11
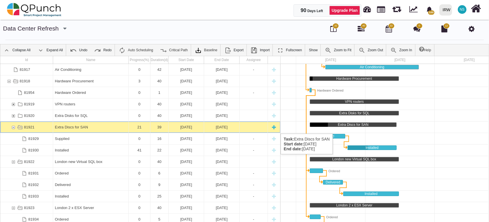
click at [14, 128] on div "81921" at bounding box center [13, 127] width 5 height 11
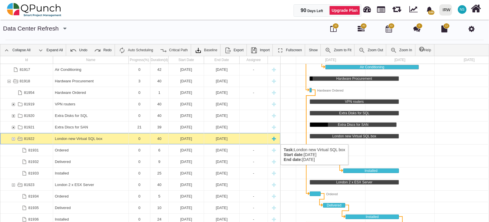
click at [13, 139] on div "81922" at bounding box center [13, 138] width 5 height 11
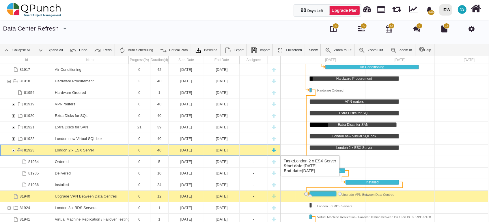
click at [15, 150] on div "81923" at bounding box center [13, 150] width 5 height 11
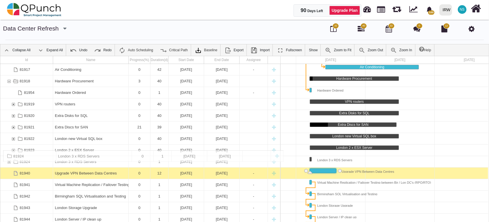
drag, startPoint x: 23, startPoint y: 175, endPoint x: 35, endPoint y: 154, distance: 23.6
click at [20, 161] on div "81924" at bounding box center [25, 161] width 10 height 11
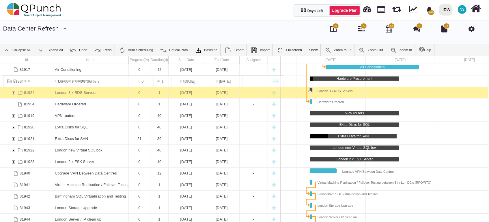
drag, startPoint x: 20, startPoint y: 160, endPoint x: 91, endPoint y: 78, distance: 108.6
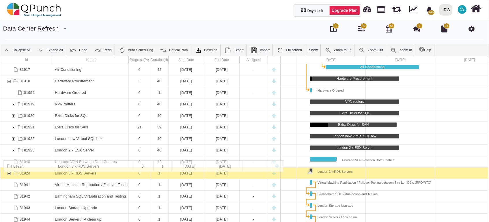
drag, startPoint x: 94, startPoint y: 91, endPoint x: 102, endPoint y: 164, distance: 72.5
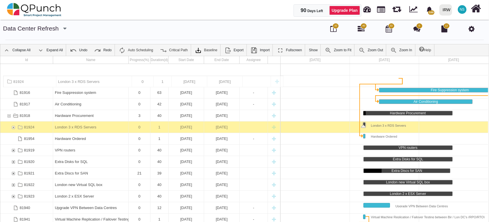
scroll to position [0, 53]
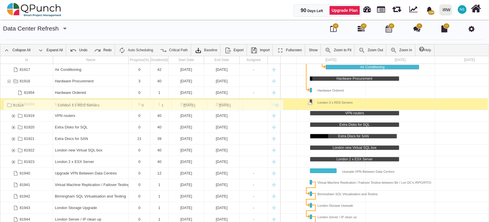
drag, startPoint x: 98, startPoint y: 93, endPoint x: 103, endPoint y: 104, distance: 12.4
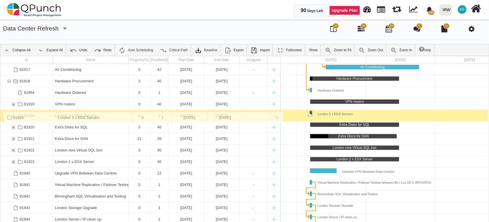
drag, startPoint x: 103, startPoint y: 104, endPoint x: 103, endPoint y: 115, distance: 10.7
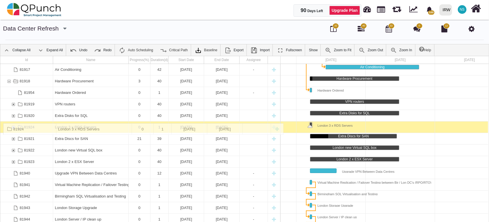
drag, startPoint x: 102, startPoint y: 115, endPoint x: 101, endPoint y: 127, distance: 12.5
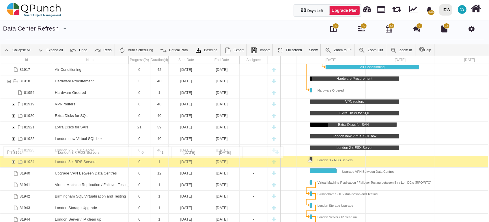
drag, startPoint x: 101, startPoint y: 127, endPoint x: 103, endPoint y: 150, distance: 22.9
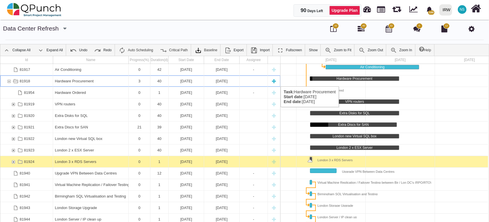
click at [9, 81] on div "81918" at bounding box center [8, 81] width 5 height 11
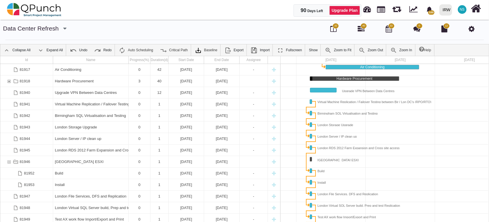
click at [9, 81] on div "81918" at bounding box center [8, 81] width 5 height 11
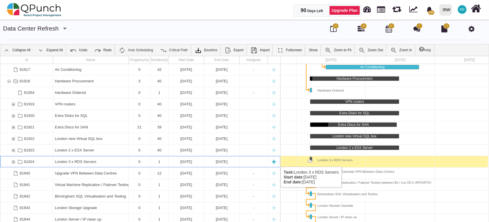
click at [14, 161] on div "81924" at bounding box center [13, 161] width 5 height 11
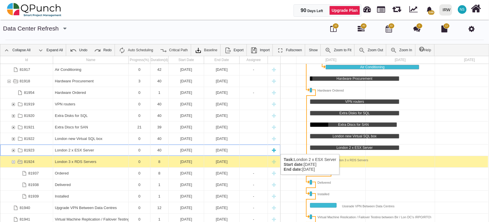
click at [12, 148] on div "81923" at bounding box center [13, 150] width 5 height 11
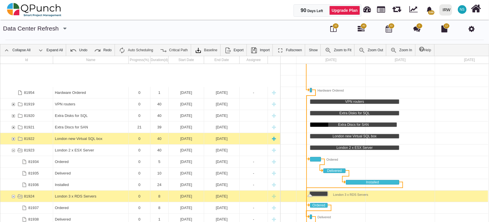
scroll to position [69, 0]
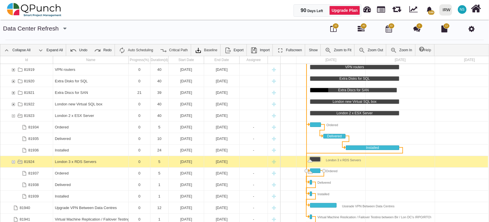
drag, startPoint x: 327, startPoint y: 171, endPoint x: 320, endPoint y: 171, distance: 7.2
drag, startPoint x: 309, startPoint y: 182, endPoint x: 318, endPoint y: 182, distance: 9.2
drag, startPoint x: 311, startPoint y: 181, endPoint x: 337, endPoint y: 181, distance: 25.7
drag, startPoint x: 308, startPoint y: 182, endPoint x: 321, endPoint y: 184, distance: 13.4
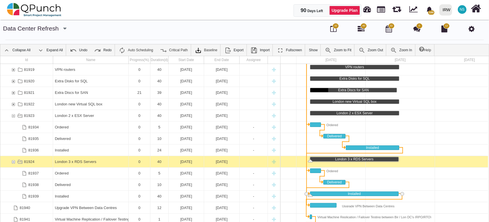
drag, startPoint x: 361, startPoint y: 194, endPoint x: 399, endPoint y: 195, distance: 37.8
drag, startPoint x: 309, startPoint y: 194, endPoint x: 348, endPoint y: 195, distance: 39.0
click at [348, 195] on div "Installed" at bounding box center [373, 194] width 51 height 5
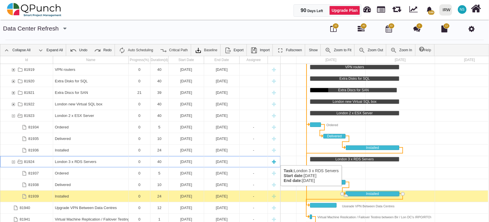
click at [13, 160] on div "81924" at bounding box center [13, 161] width 5 height 11
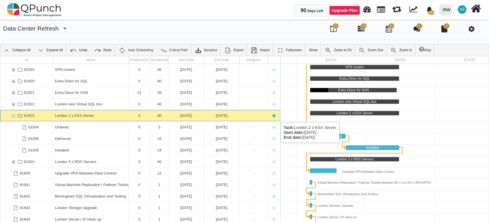
click at [12, 117] on div "81923" at bounding box center [13, 115] width 5 height 11
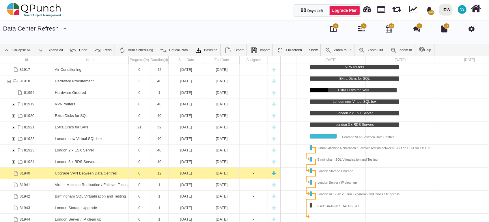
scroll to position [35, 0]
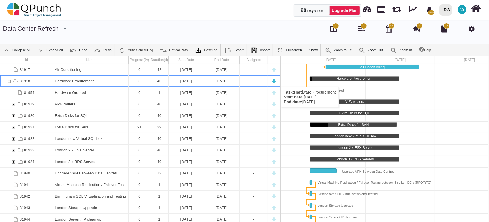
click at [11, 81] on div "81918" at bounding box center [8, 81] width 5 height 11
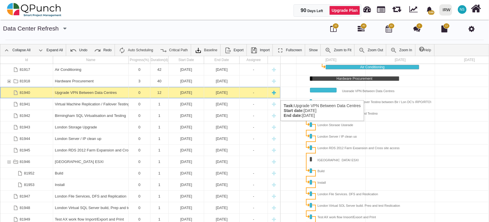
click at [74, 95] on div "Upgrade VPN Between Data Centres" at bounding box center [91, 92] width 72 height 11
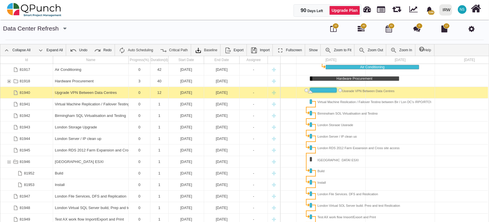
scroll to position [0, 54]
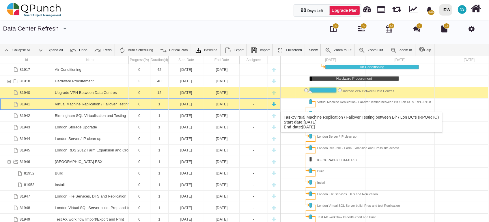
click at [89, 106] on div "Virtual Machine Replication / Failover Testing between Bir / Lon DC's (RPO/RTO)" at bounding box center [91, 104] width 72 height 11
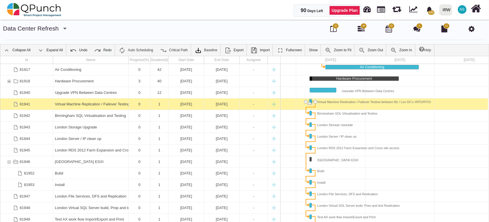
scroll to position [0, 53]
drag, startPoint x: 308, startPoint y: 100, endPoint x: 319, endPoint y: 101, distance: 11.0
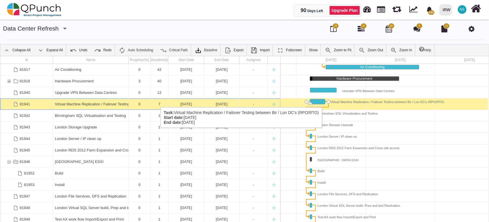
drag, startPoint x: 313, startPoint y: 102, endPoint x: 326, endPoint y: 102, distance: 13.0
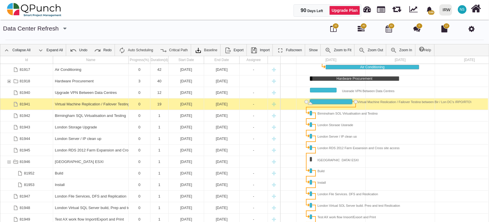
drag, startPoint x: 325, startPoint y: 100, endPoint x: 351, endPoint y: 100, distance: 26.9
drag, startPoint x: 308, startPoint y: 101, endPoint x: 332, endPoint y: 104, distance: 24.4
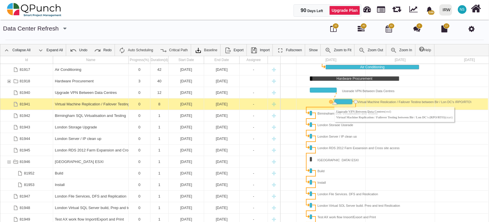
drag, startPoint x: 339, startPoint y: 89, endPoint x: 335, endPoint y: 99, distance: 11.0
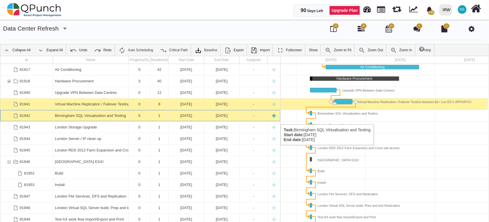
click at [72, 117] on div "Birmingham SQL Virtualisation and Testing" at bounding box center [91, 115] width 72 height 11
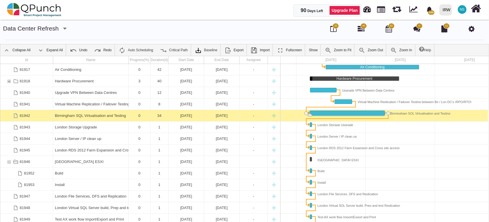
drag, startPoint x: 311, startPoint y: 112, endPoint x: 384, endPoint y: 118, distance: 72.4
drag, startPoint x: 309, startPoint y: 113, endPoint x: 340, endPoint y: 114, distance: 31.5
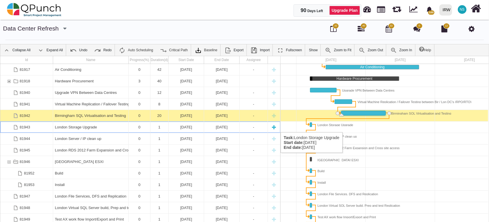
click at [111, 127] on div "London Storage Upgrade" at bounding box center [91, 127] width 72 height 11
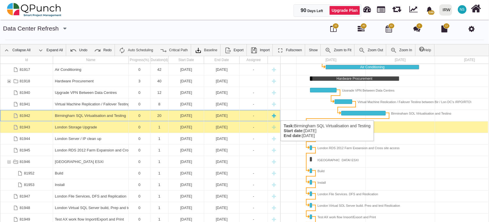
click at [101, 115] on div "Birmingham SQL Virtualisation and Testing" at bounding box center [91, 115] width 72 height 11
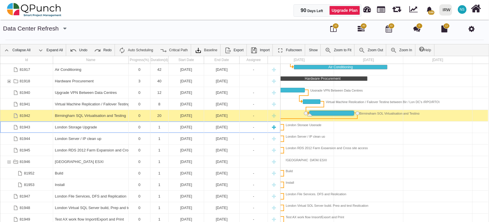
click at [90, 127] on div "London Storage Upgrade" at bounding box center [91, 127] width 72 height 11
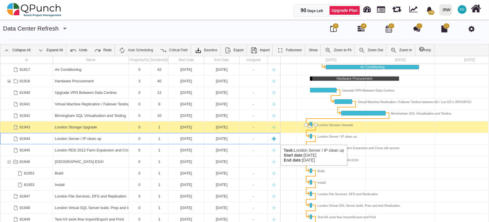
click at [158, 139] on div "1" at bounding box center [159, 138] width 14 height 11
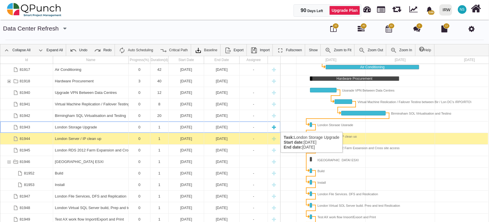
click at [166, 126] on div "1" at bounding box center [159, 127] width 14 height 11
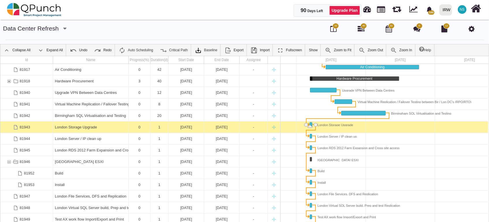
drag, startPoint x: 309, startPoint y: 125, endPoint x: 360, endPoint y: 131, distance: 51.4
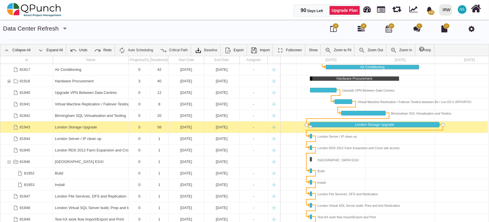
drag, startPoint x: 312, startPoint y: 123, endPoint x: 440, endPoint y: 120, distance: 127.3
drag, startPoint x: 307, startPoint y: 125, endPoint x: 330, endPoint y: 125, distance: 22.5
drag, startPoint x: 339, startPoint y: 126, endPoint x: 355, endPoint y: 126, distance: 16.4
drag, startPoint x: 356, startPoint y: 126, endPoint x: 309, endPoint y: 126, distance: 47.6
click at [349, 116] on div "Link Birmingham SQL Virtualisation and Testing (end) London Storage Upgrade (st…" at bounding box center [348, 119] width 88 height 6
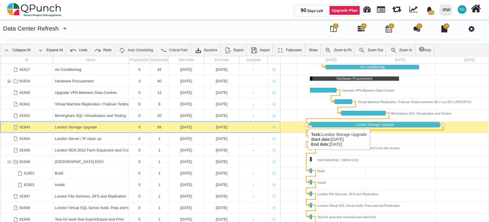
click at [305, 124] on div "Task: London Storage Upgrade Start date: 07-07-2025 End date: 02-09-2025" at bounding box center [306, 125] width 4 height 4
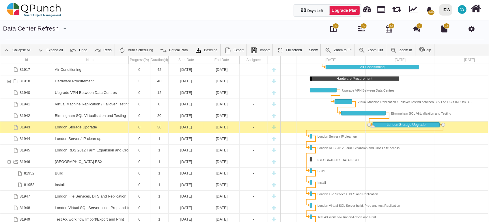
drag, startPoint x: 309, startPoint y: 124, endPoint x: 372, endPoint y: 129, distance: 63.1
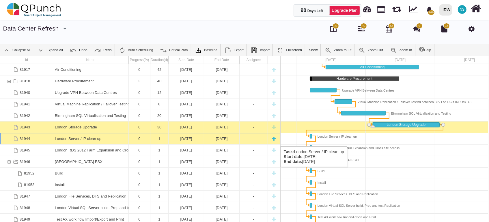
click at [109, 141] on div "London Server / IP clean up" at bounding box center [91, 138] width 72 height 11
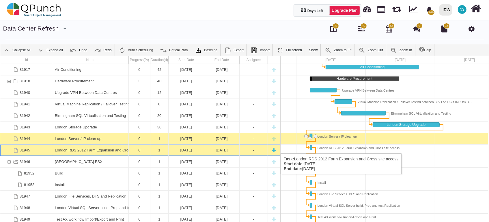
click at [102, 148] on div "London RDS 2012 Farm Expansion and Cross site access" at bounding box center [91, 150] width 72 height 11
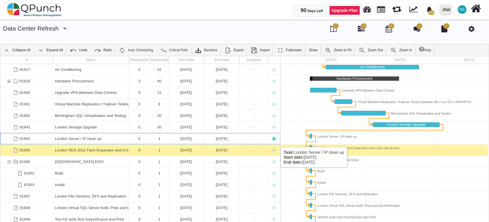
click at [113, 141] on div "London Server / IP clean up" at bounding box center [91, 138] width 72 height 11
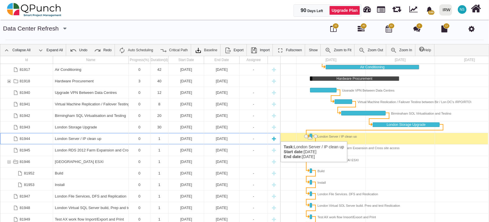
click at [182, 136] on div "[DATE]" at bounding box center [186, 138] width 32 height 11
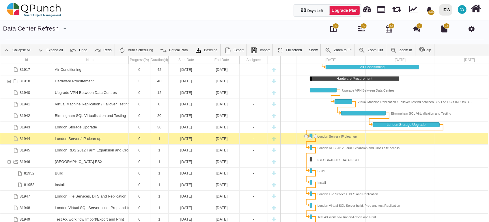
drag, startPoint x: 308, startPoint y: 135, endPoint x: 321, endPoint y: 135, distance: 13.6
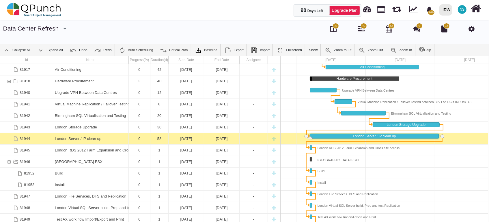
drag, startPoint x: 312, startPoint y: 136, endPoint x: 439, endPoint y: 137, distance: 126.7
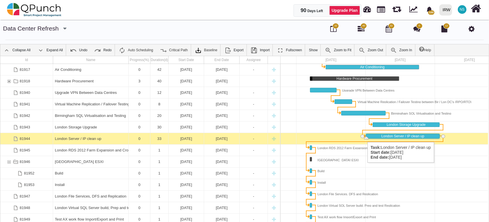
drag, startPoint x: 308, startPoint y: 138, endPoint x: 365, endPoint y: 137, distance: 56.9
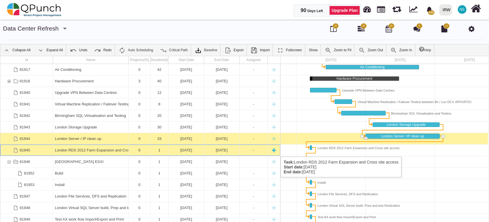
click at [66, 151] on div "London RDS 2012 Farm Expansion and Cross site access" at bounding box center [91, 150] width 72 height 11
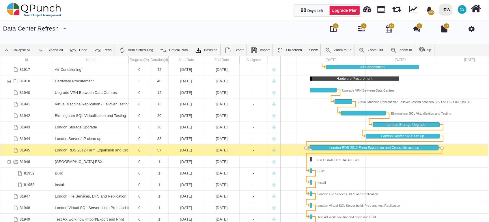
drag, startPoint x: 312, startPoint y: 147, endPoint x: 439, endPoint y: 145, distance: 127.0
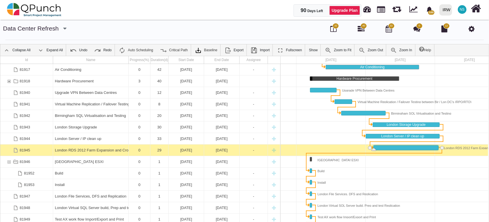
drag, startPoint x: 309, startPoint y: 147, endPoint x: 373, endPoint y: 149, distance: 64.1
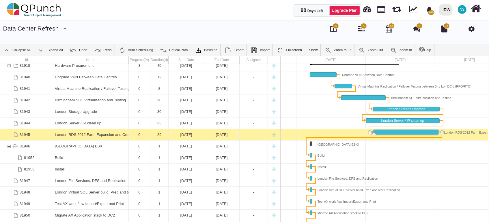
scroll to position [18, 0]
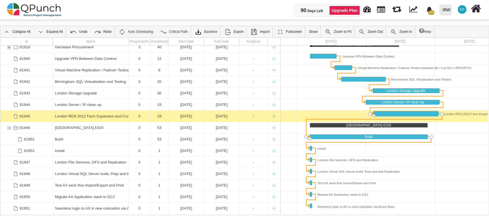
drag, startPoint x: 312, startPoint y: 137, endPoint x: 428, endPoint y: 134, distance: 115.8
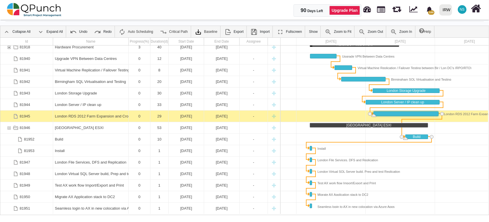
drag, startPoint x: 308, startPoint y: 137, endPoint x: 401, endPoint y: 137, distance: 92.9
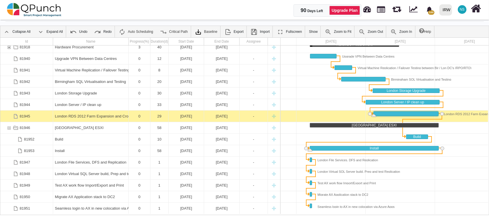
drag, startPoint x: 312, startPoint y: 147, endPoint x: 439, endPoint y: 150, distance: 126.7
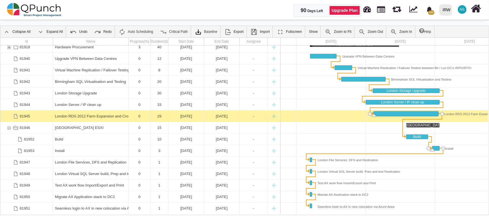
drag, startPoint x: 309, startPoint y: 149, endPoint x: 431, endPoint y: 147, distance: 122.1
click at [65, 158] on div "London File Services, DFS and Replication" at bounding box center [91, 162] width 72 height 11
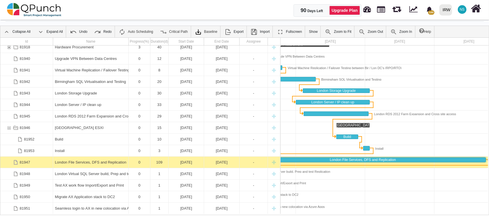
scroll to position [0, 139]
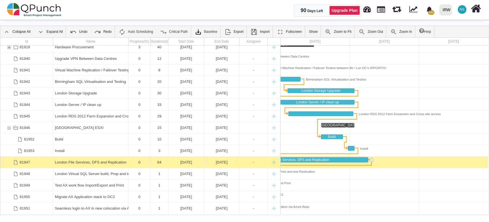
drag, startPoint x: 312, startPoint y: 159, endPoint x: 379, endPoint y: 162, distance: 66.4
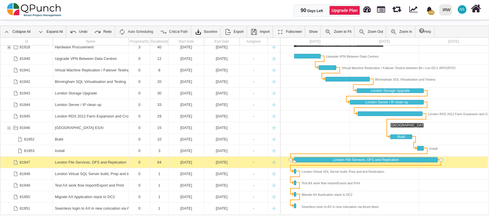
scroll to position [0, 53]
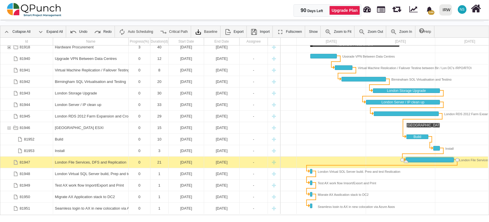
drag, startPoint x: 310, startPoint y: 159, endPoint x: 406, endPoint y: 167, distance: 96.5
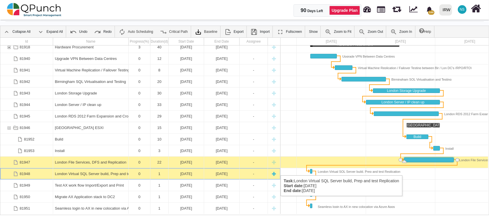
click at [112, 170] on div "London Virtual SQL Server build, Prep and test Replication" at bounding box center [91, 174] width 72 height 11
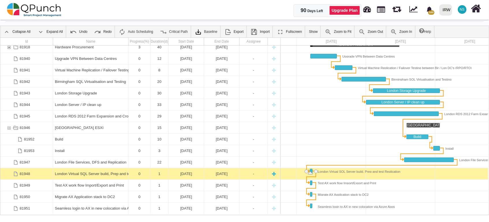
scroll to position [0, 53]
click at [275, 175] on div "New task" at bounding box center [274, 174] width 9 height 11
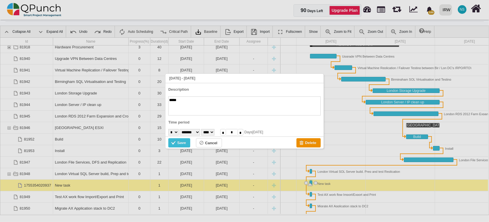
type textarea "*****"
click at [176, 141] on div "Save" at bounding box center [174, 144] width 6 height 6
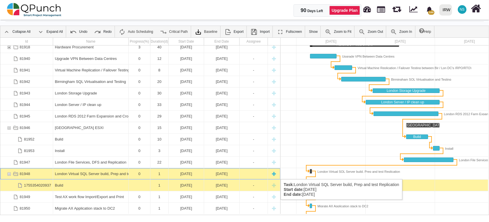
click at [273, 174] on div "New task" at bounding box center [274, 174] width 9 height 11
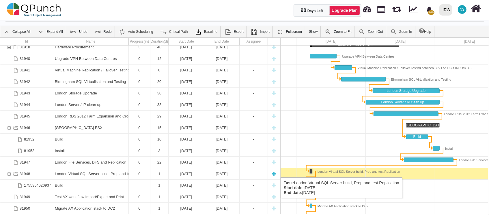
click at [275, 172] on div "New task" at bounding box center [274, 174] width 9 height 11
click at [273, 172] on div "New task" at bounding box center [274, 174] width 9 height 11
click at [271, 173] on div "New task" at bounding box center [274, 174] width 9 height 11
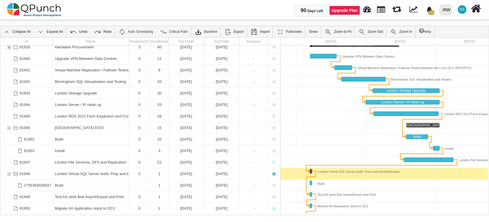
click at [271, 173] on div "New task" at bounding box center [274, 174] width 9 height 11
click at [277, 174] on div "New task" at bounding box center [274, 174] width 9 height 11
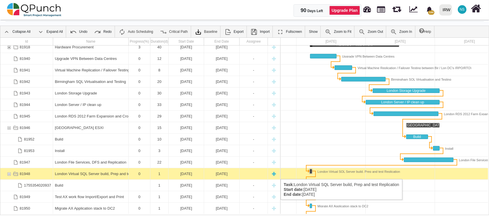
click at [267, 174] on div "Task: London Virtual SQL Server build, Prep and test Replication Start date: 07…" at bounding box center [254, 174] width 28 height 11
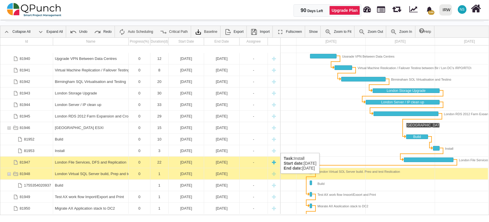
scroll to position [62, 0]
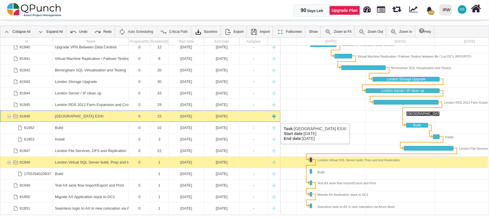
click at [9, 118] on div "81946" at bounding box center [8, 116] width 5 height 11
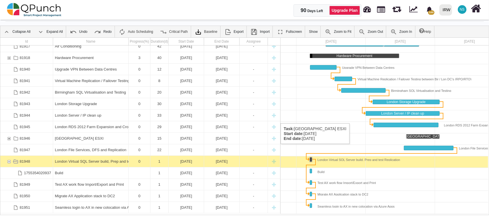
scroll to position [39, 0]
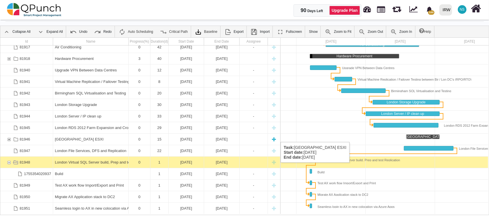
click at [8, 137] on div "81946" at bounding box center [8, 139] width 5 height 11
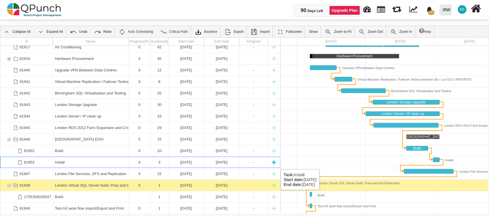
click at [83, 164] on div "Install" at bounding box center [91, 162] width 72 height 11
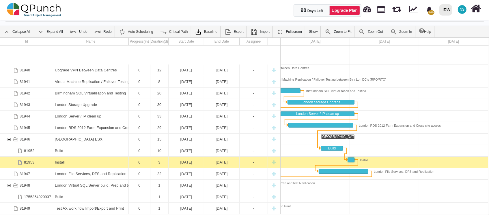
scroll to position [62, 0]
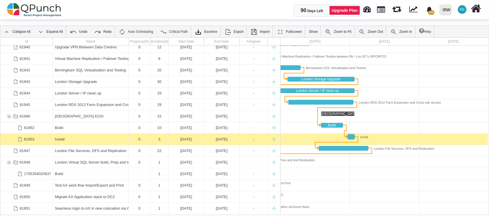
drag, startPoint x: 420, startPoint y: 214, endPoint x: 361, endPoint y: 214, distance: 59.2
click at [361, 214] on div "Id Name Progress(%) Duration(d) Start Date End Date Assignee 81940 Upgrade VPN …" at bounding box center [244, 127] width 489 height 178
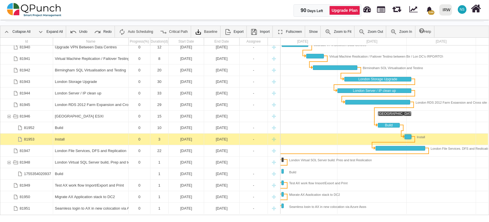
scroll to position [0, 82]
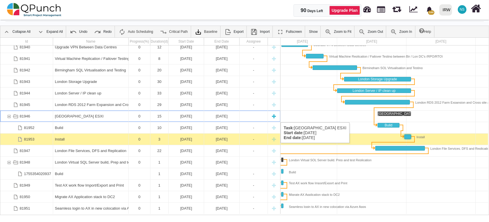
click at [10, 117] on div "81946" at bounding box center [8, 116] width 5 height 11
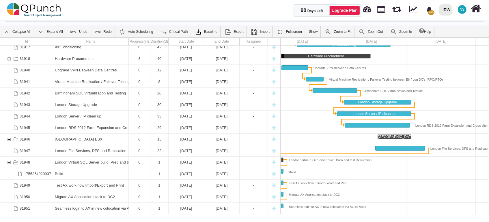
drag, startPoint x: 393, startPoint y: 214, endPoint x: 354, endPoint y: 216, distance: 39.9
click at [354, 216] on body "07 July 2025 - 08 July 2025 Description ***** Time period * * * * * * * * * ** …" at bounding box center [244, 111] width 489 height 222
drag, startPoint x: 356, startPoint y: 214, endPoint x: 312, endPoint y: 212, distance: 44.2
click at [312, 212] on div at bounding box center [372, 209] width 346 height 12
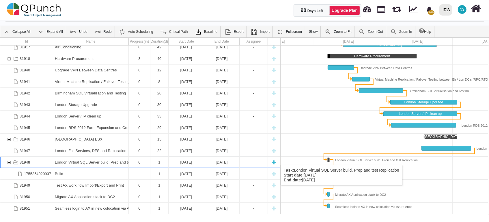
click at [104, 159] on div "London Virtual SQL Server build, Prep and test Replication" at bounding box center [91, 162] width 72 height 11
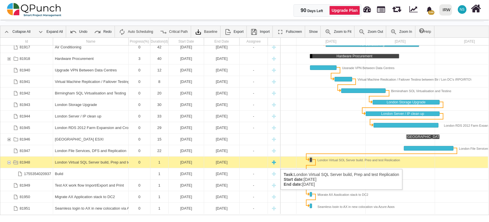
click at [97, 164] on div "London Virtual SQL Server build, Prep and test Replication" at bounding box center [91, 162] width 72 height 11
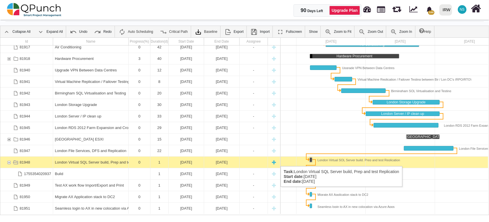
click at [272, 161] on div "New task" at bounding box center [274, 162] width 9 height 11
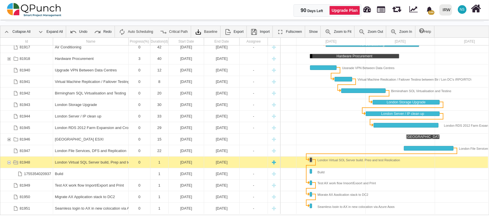
click at [272, 161] on div "New task" at bounding box center [274, 162] width 9 height 11
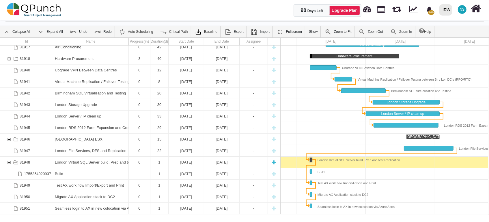
click at [272, 161] on div "New task" at bounding box center [274, 162] width 9 height 11
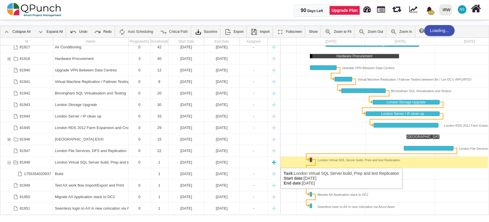
click at [276, 162] on div "New task" at bounding box center [274, 162] width 9 height 11
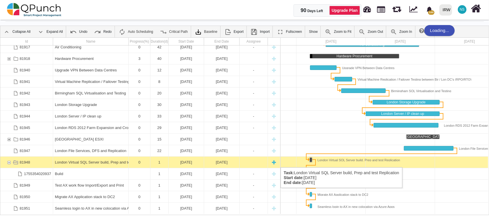
click at [259, 162] on div "Task: London Virtual SQL Server build, Prep and test Replication Start date: 07…" at bounding box center [253, 162] width 25 height 11
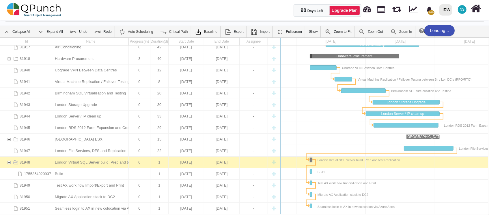
click at [280, 162] on div at bounding box center [281, 126] width 6 height 177
drag, startPoint x: 280, startPoint y: 163, endPoint x: 288, endPoint y: 163, distance: 8.1
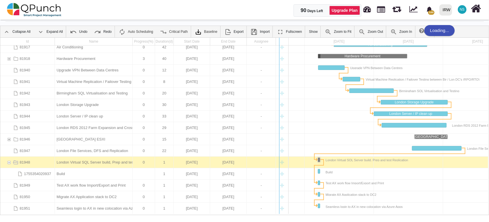
drag, startPoint x: 289, startPoint y: 162, endPoint x: 280, endPoint y: 164, distance: 9.6
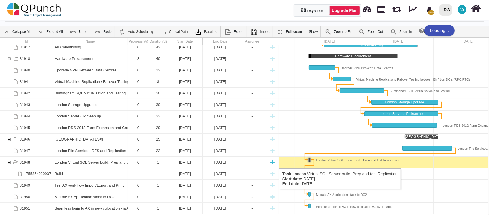
click at [275, 163] on div "New task" at bounding box center [272, 162] width 9 height 11
click at [270, 162] on div "New task" at bounding box center [272, 162] width 9 height 11
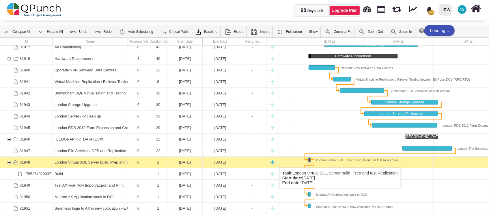
click at [275, 162] on div "New task" at bounding box center [272, 162] width 9 height 11
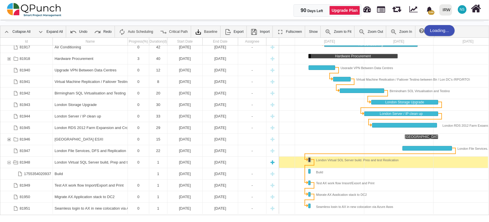
click at [275, 162] on div "New task" at bounding box center [272, 162] width 9 height 11
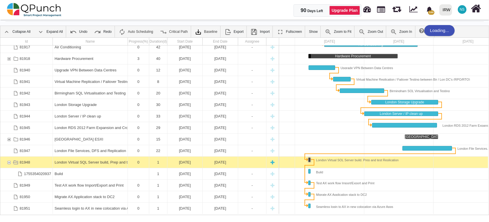
click at [275, 162] on div "New task" at bounding box center [272, 162] width 9 height 11
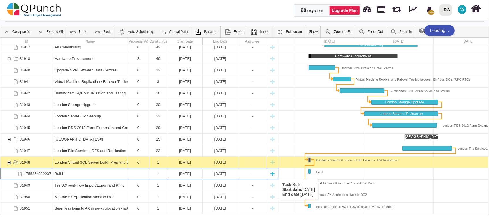
click at [271, 174] on div "New task" at bounding box center [272, 174] width 9 height 11
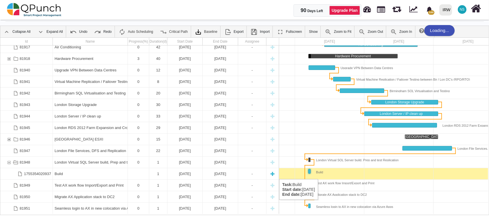
click at [274, 174] on div "New task" at bounding box center [272, 174] width 9 height 11
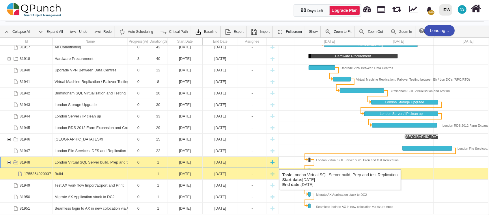
click at [274, 164] on div "New task" at bounding box center [272, 162] width 9 height 11
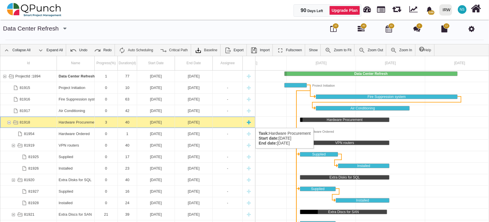
click at [8, 122] on div "81918" at bounding box center [8, 122] width 5 height 11
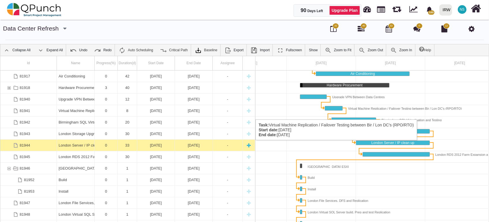
scroll to position [57, 0]
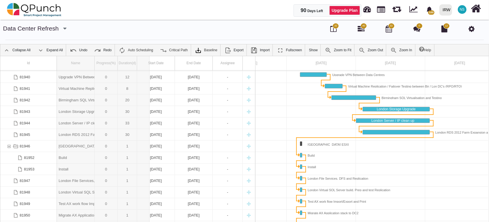
drag, startPoint x: 95, startPoint y: 62, endPoint x: 150, endPoint y: 62, distance: 55.1
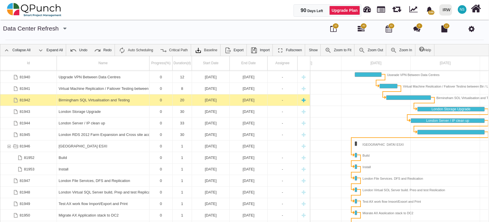
scroll to position [18, 0]
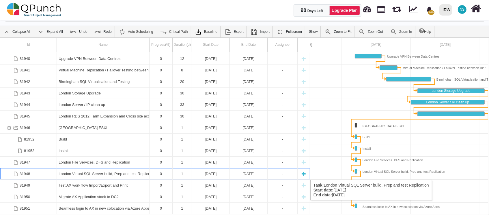
click at [85, 174] on div "London Virtual SQL Server build, Prep and test Replication" at bounding box center [103, 174] width 89 height 11
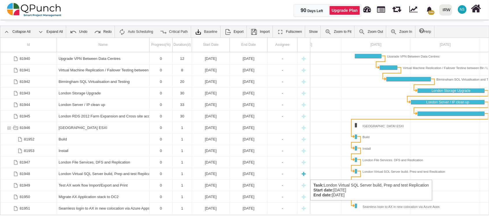
scroll to position [0, 123]
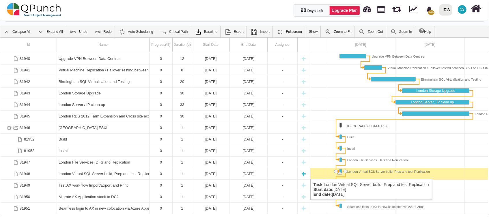
click at [305, 174] on div "New task" at bounding box center [303, 174] width 9 height 11
select select "*"
select select "****"
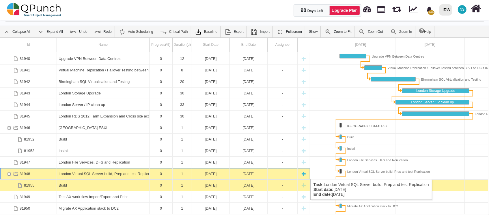
click at [304, 174] on div "New task" at bounding box center [303, 174] width 9 height 11
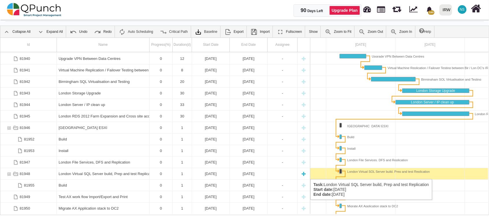
click at [303, 174] on div "New task" at bounding box center [303, 174] width 9 height 11
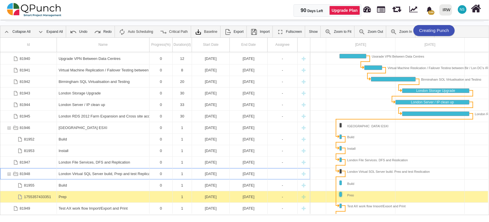
click at [302, 175] on div "New task" at bounding box center [303, 174] width 9 height 11
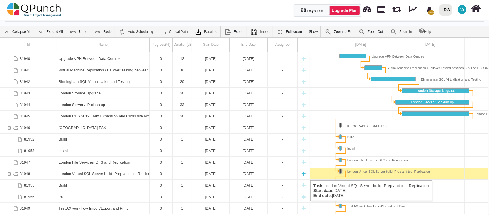
click at [306, 175] on div "New task" at bounding box center [303, 174] width 9 height 11
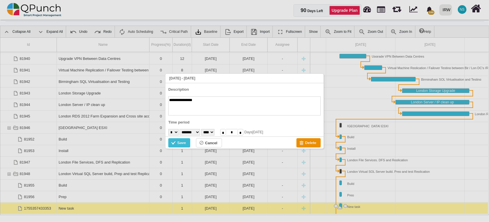
type textarea "**********"
click at [175, 145] on div "Save" at bounding box center [174, 144] width 6 height 6
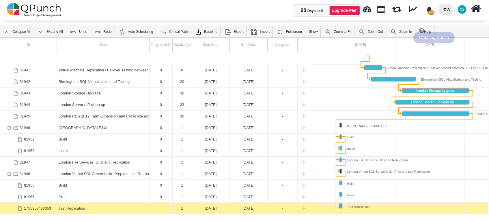
scroll to position [80, 0]
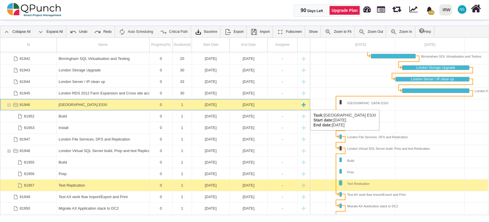
click at [7, 104] on div "81946" at bounding box center [8, 104] width 5 height 11
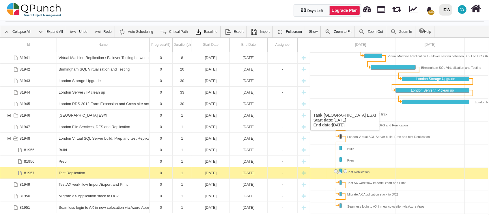
scroll to position [68, 0]
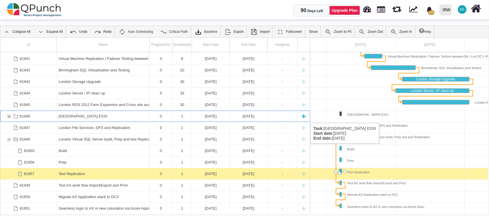
click at [9, 117] on div "81946" at bounding box center [8, 116] width 5 height 11
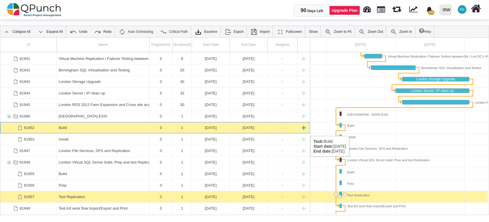
click at [203, 130] on div "[DATE]" at bounding box center [211, 127] width 34 height 11
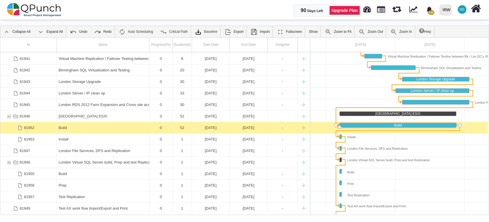
drag, startPoint x: 343, startPoint y: 127, endPoint x: 458, endPoint y: 129, distance: 114.9
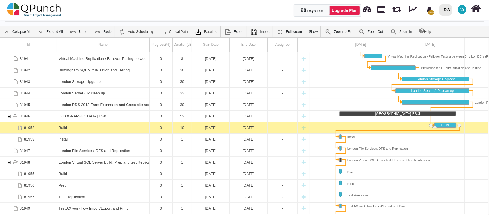
drag, startPoint x: 338, startPoint y: 125, endPoint x: 433, endPoint y: 126, distance: 94.7
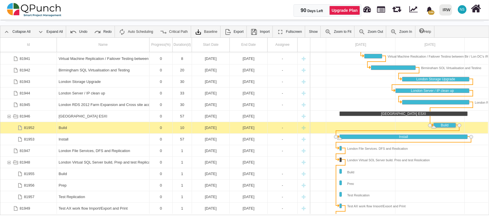
drag, startPoint x: 343, startPoint y: 138, endPoint x: 468, endPoint y: 143, distance: 124.8
drag, startPoint x: 341, startPoint y: 138, endPoint x: 407, endPoint y: 137, distance: 65.8
drag, startPoint x: 409, startPoint y: 138, endPoint x: 336, endPoint y: 137, distance: 72.7
drag, startPoint x: 336, startPoint y: 136, endPoint x: 387, endPoint y: 137, distance: 50.8
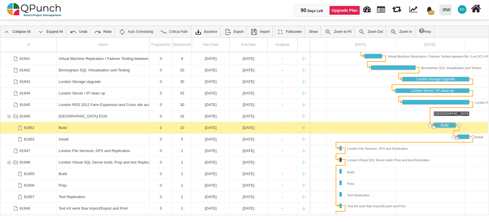
drag, startPoint x: 338, startPoint y: 136, endPoint x: 456, endPoint y: 140, distance: 117.5
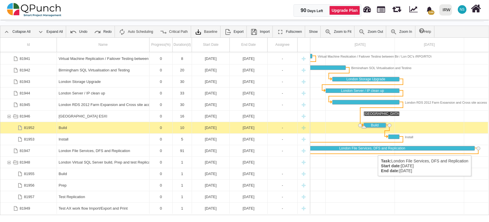
scroll to position [0, 238]
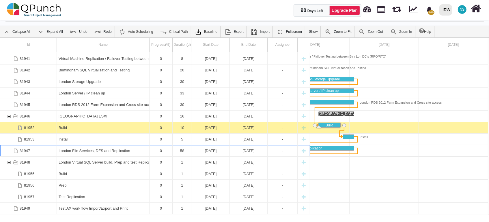
drag, startPoint x: 354, startPoint y: 148, endPoint x: 362, endPoint y: 146, distance: 9.1
click at [362, 146] on div "Virtual Machine Replication / Failover Testing between Bir / Lon DC's (RPO/RTO)…" at bounding box center [280, 133] width 416 height 162
drag, startPoint x: 355, startPoint y: 147, endPoint x: 368, endPoint y: 147, distance: 12.7
drag, startPoint x: 345, startPoint y: 213, endPoint x: 327, endPoint y: 210, distance: 18.5
click at [327, 210] on div at bounding box center [280, 209] width 416 height 12
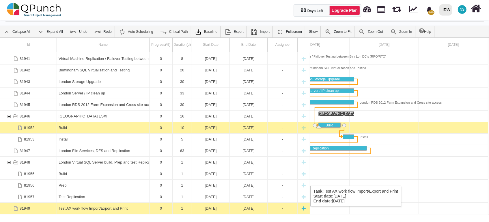
drag, startPoint x: 328, startPoint y: 214, endPoint x: 296, endPoint y: 212, distance: 32.4
click at [295, 212] on div "Id Name Progress(%) Duration(d) Start Date End Date Assignee 81940 Upgrade VPN …" at bounding box center [244, 126] width 488 height 177
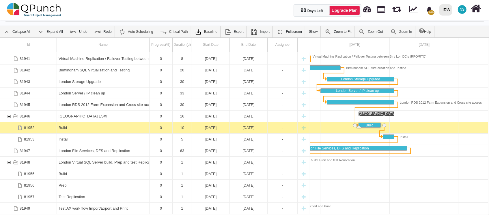
scroll to position [0, 0]
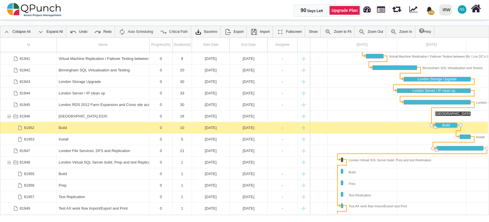
drag, startPoint x: 341, startPoint y: 149, endPoint x: 435, endPoint y: 154, distance: 94.5
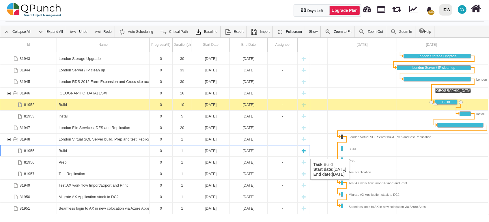
click at [92, 154] on div "Build" at bounding box center [103, 150] width 89 height 11
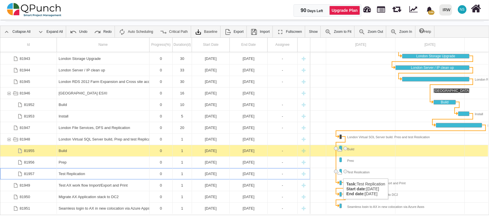
click at [340, 173] on div "Task: Test Replication Start date: 07-07-2025 End date: 07-07-2025" at bounding box center [339, 173] width 5 height 3
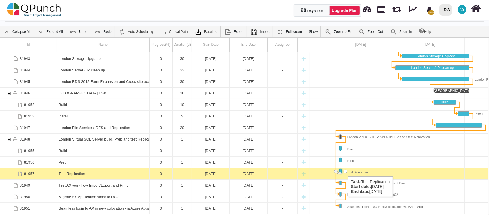
click at [345, 171] on div "Task: Test Replication Start date: 07-07-2025 End date: 07-07-2025" at bounding box center [345, 172] width 4 height 4
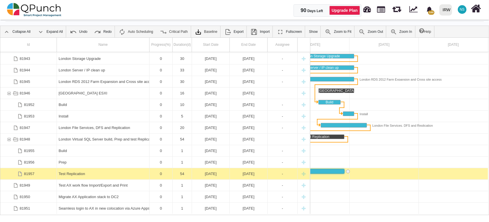
drag, startPoint x: 342, startPoint y: 172, endPoint x: 345, endPoint y: 173, distance: 2.9
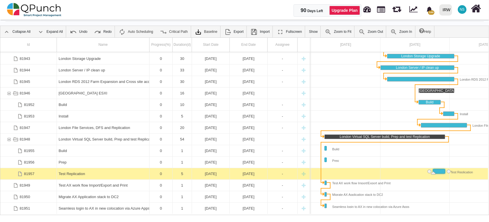
drag, startPoint x: 324, startPoint y: 169, endPoint x: 431, endPoint y: 173, distance: 107.7
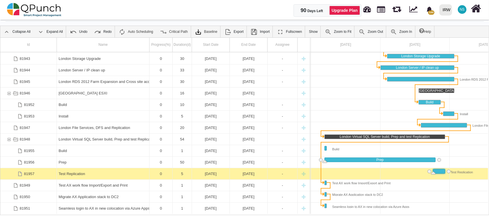
drag, startPoint x: 327, startPoint y: 158, endPoint x: 434, endPoint y: 167, distance: 107.4
drag, startPoint x: 439, startPoint y: 160, endPoint x: 429, endPoint y: 171, distance: 14.9
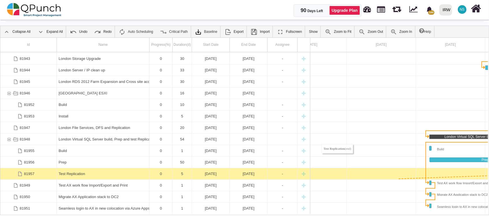
scroll to position [0, 7]
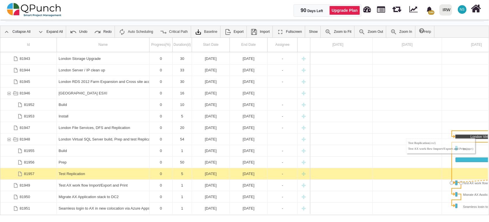
drag, startPoint x: 450, startPoint y: 171, endPoint x: 453, endPoint y: 183, distance: 12.8
click at [452, 167] on div "Link London Virtual SQL Server build, Prep and test Replication (end) Test AX w…" at bounding box center [451, 162] width 1 height 41
click at [452, 163] on div "Link London Virtual SQL Server build, Prep and test Replication (end) Test AX w…" at bounding box center [452, 163] width 6 height 46
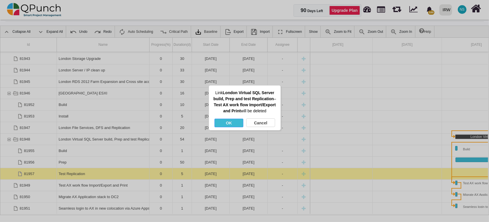
click at [229, 128] on div "OK" at bounding box center [228, 123] width 29 height 9
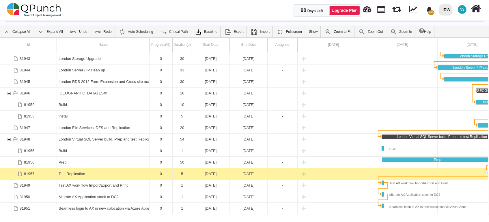
scroll to position [0, 93]
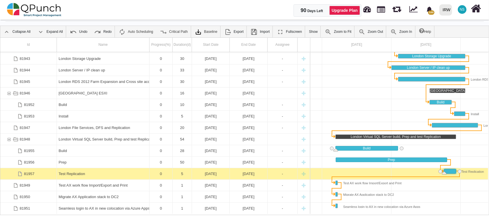
drag, startPoint x: 337, startPoint y: 149, endPoint x: 397, endPoint y: 155, distance: 60.5
drag, startPoint x: 335, startPoint y: 149, endPoint x: 400, endPoint y: 156, distance: 65.8
drag, startPoint x: 399, startPoint y: 147, endPoint x: 420, endPoint y: 149, distance: 20.9
drag, startPoint x: 394, startPoint y: 147, endPoint x: 413, endPoint y: 149, distance: 18.9
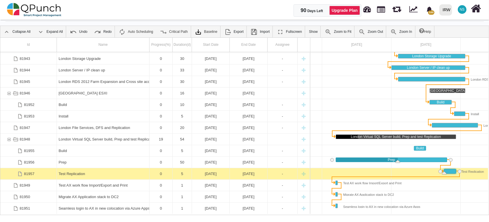
drag, startPoint x: 337, startPoint y: 160, endPoint x: 395, endPoint y: 159, distance: 58.0
drag, startPoint x: 397, startPoint y: 161, endPoint x: 351, endPoint y: 159, distance: 46.2
drag, startPoint x: 332, startPoint y: 159, endPoint x: 351, endPoint y: 159, distance: 19.9
drag, startPoint x: 337, startPoint y: 160, endPoint x: 343, endPoint y: 161, distance: 6.4
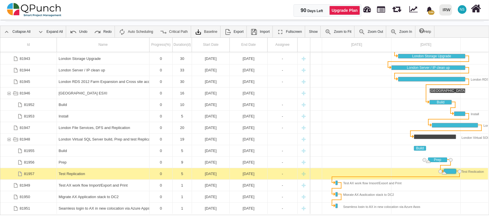
drag, startPoint x: 335, startPoint y: 158, endPoint x: 428, endPoint y: 164, distance: 92.5
drag, startPoint x: 448, startPoint y: 160, endPoint x: 443, endPoint y: 160, distance: 4.6
click at [423, 132] on div "Link London File Services, DFS and Replication (end) London Virtual SQL Server …" at bounding box center [445, 131] width 77 height 6
drag, startPoint x: 429, startPoint y: 149, endPoint x: 424, endPoint y: 159, distance: 11.0
drag, startPoint x: 428, startPoint y: 148, endPoint x: 424, endPoint y: 160, distance: 12.2
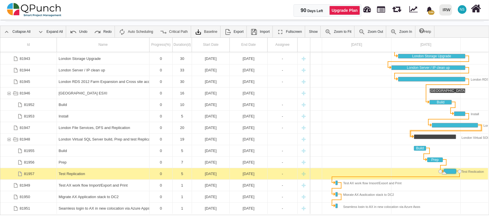
click at [475, 131] on div "Link London File Services, DFS and Replication (end) London Virtual SQL Server …" at bounding box center [446, 131] width 72 height 1
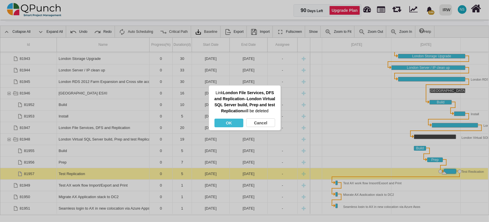
click at [221, 126] on div "OK" at bounding box center [228, 123] width 29 height 9
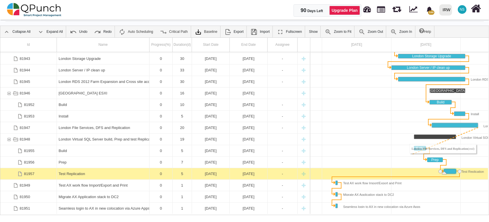
drag, startPoint x: 482, startPoint y: 126, endPoint x: 417, endPoint y: 146, distance: 68.1
drag, startPoint x: 481, startPoint y: 125, endPoint x: 412, endPoint y: 148, distance: 72.6
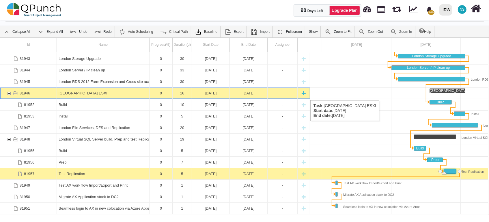
click at [8, 95] on div "81946" at bounding box center [8, 93] width 5 height 11
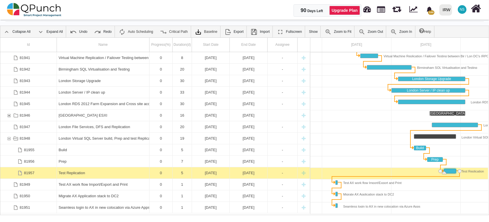
scroll to position [68, 0]
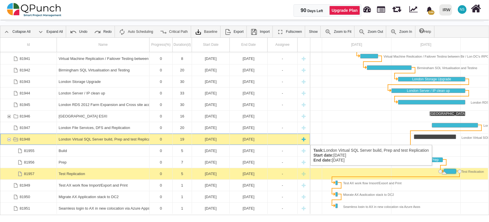
click at [9, 139] on div "81948" at bounding box center [8, 139] width 5 height 11
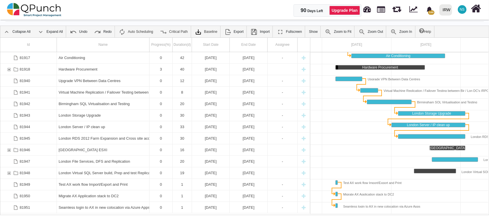
scroll to position [34, 0]
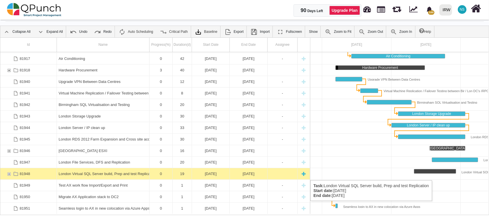
click at [8, 175] on div "81948" at bounding box center [8, 174] width 5 height 11
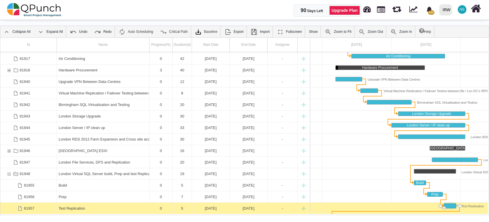
click at [8, 175] on div "81948" at bounding box center [8, 174] width 5 height 11
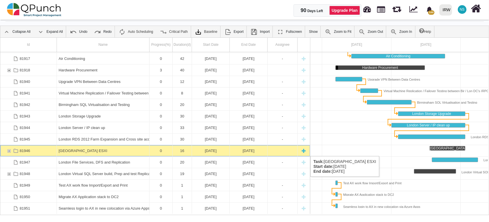
click at [10, 151] on div "81946" at bounding box center [8, 150] width 5 height 11
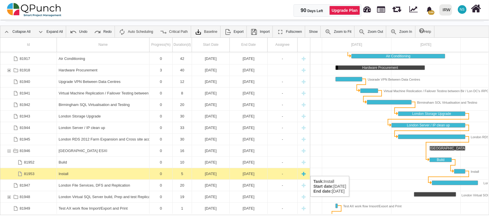
scroll to position [57, 0]
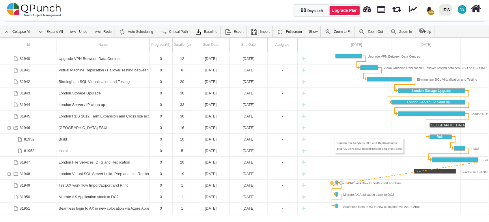
drag, startPoint x: 480, startPoint y: 159, endPoint x: 332, endPoint y: 182, distance: 150.4
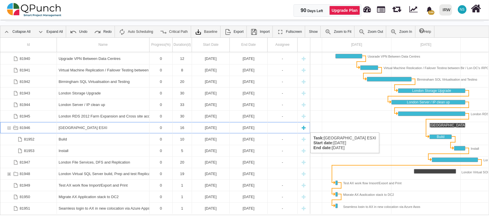
click at [9, 127] on div "81946" at bounding box center [8, 127] width 5 height 11
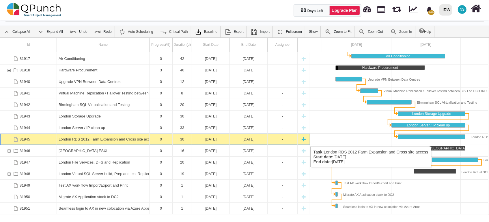
click at [129, 141] on div "London RDS 2012 Farm Expansion and Cross site access" at bounding box center [103, 139] width 89 height 11
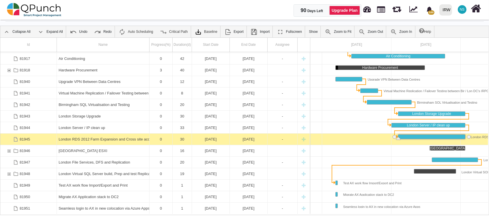
scroll to position [0, 185]
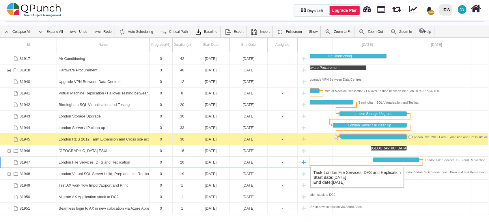
click at [85, 162] on div "London File Services, DFS and Replication" at bounding box center [103, 162] width 89 height 11
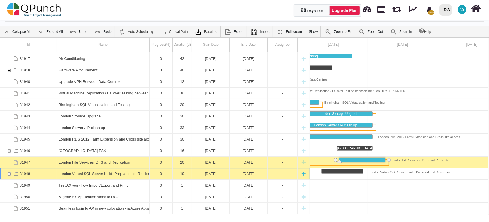
click at [67, 173] on div "London Virtual SQL Server build, Prep and test Replication" at bounding box center [103, 174] width 89 height 11
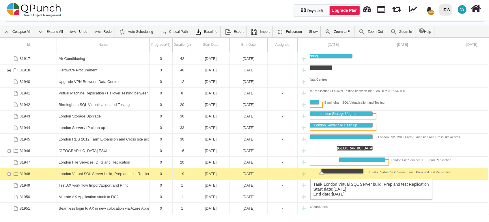
scroll to position [0, 201]
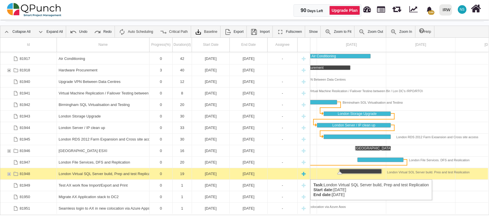
click at [8, 174] on div "81948" at bounding box center [8, 174] width 5 height 11
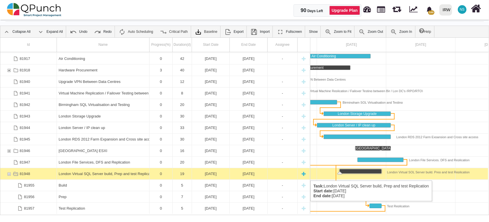
click at [96, 175] on div "London Virtual SQL Server build, Prep and test Replication" at bounding box center [103, 174] width 89 height 11
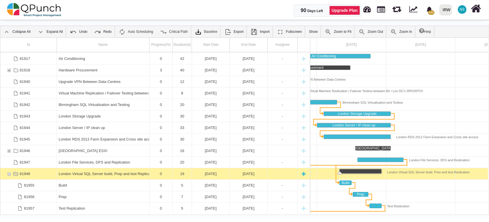
click at [96, 175] on div "London Virtual SQL Server build, Prep and test Replication" at bounding box center [103, 174] width 89 height 11
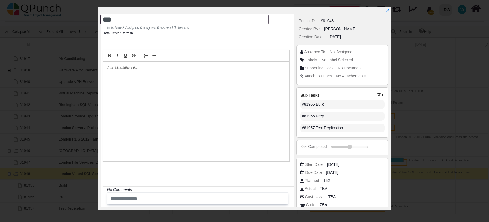
scroll to position [0, 0]
drag, startPoint x: 261, startPoint y: 18, endPoint x: 192, endPoint y: 18, distance: 69.3
click at [192, 18] on textarea "**********" at bounding box center [184, 20] width 169 height 10
type textarea "**********"
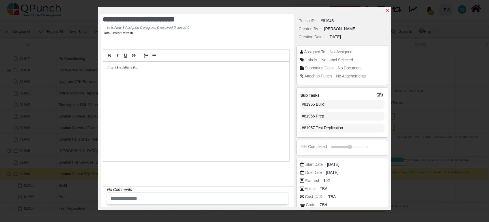
click at [387, 11] on icon "x" at bounding box center [387, 10] width 3 height 3
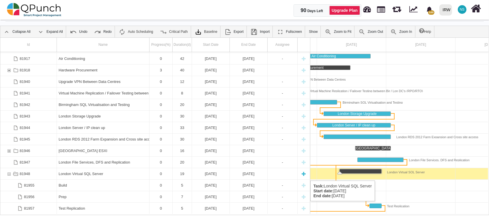
click at [9, 175] on div "81948" at bounding box center [8, 174] width 5 height 11
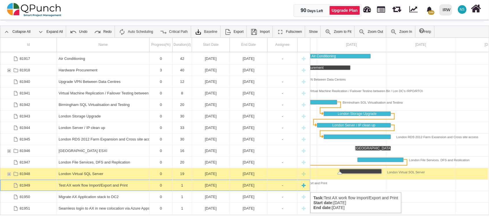
scroll to position [0, 125]
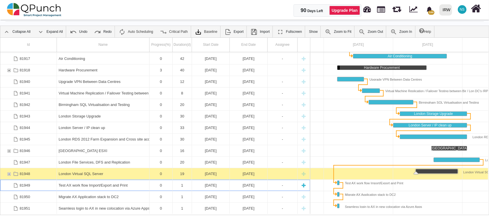
click at [216, 187] on div "[DATE]" at bounding box center [211, 185] width 34 height 11
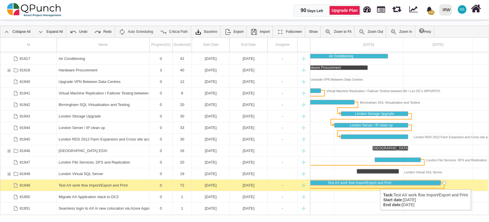
scroll to position [0, 238]
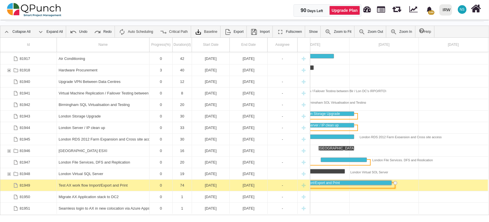
drag, startPoint x: 342, startPoint y: 182, endPoint x: 392, endPoint y: 186, distance: 50.4
drag, startPoint x: 400, startPoint y: 214, endPoint x: 365, endPoint y: 214, distance: 34.3
click at [365, 214] on div at bounding box center [280, 209] width 416 height 12
drag, startPoint x: 365, startPoint y: 214, endPoint x: 345, endPoint y: 214, distance: 20.8
click at [345, 214] on div "Id Name Progress(%) Duration(d) Start Date End Date Assignee 81916 Fire Suppres…" at bounding box center [244, 127] width 489 height 178
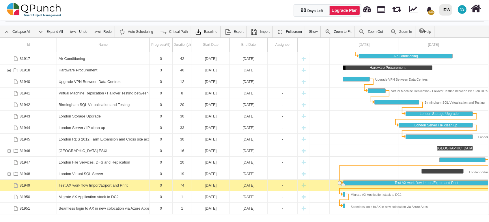
scroll to position [0, 124]
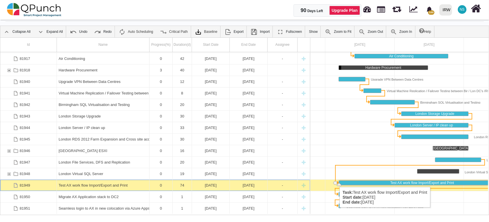
click at [336, 182] on div "Task: Test AX work flow Import/Export and Print Start date: 07-07-2025 End date…" at bounding box center [336, 183] width 6 height 5
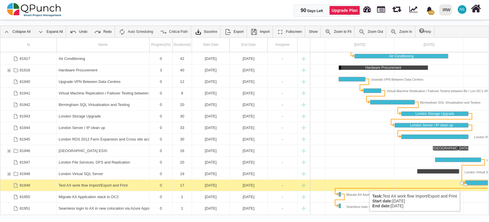
drag, startPoint x: 338, startPoint y: 182, endPoint x: 464, endPoint y: 185, distance: 126.4
drag, startPoint x: 394, startPoint y: 214, endPoint x: 403, endPoint y: 213, distance: 8.2
click at [403, 213] on div at bounding box center [395, 209] width 416 height 12
drag, startPoint x: 403, startPoint y: 214, endPoint x: 409, endPoint y: 214, distance: 5.8
click at [410, 214] on div at bounding box center [395, 209] width 416 height 12
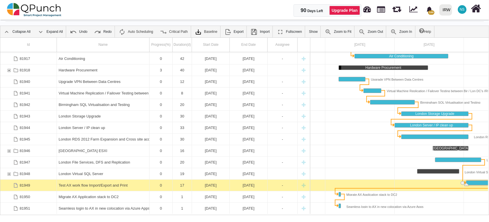
click at [409, 215] on body "**********" at bounding box center [244, 111] width 489 height 222
drag, startPoint x: 409, startPoint y: 215, endPoint x: 425, endPoint y: 212, distance: 16.9
click at [425, 212] on div "Id Name Progress(%) Duration(d) Start Date End Date Assignee 81916 Fire Suppres…" at bounding box center [244, 127] width 489 height 178
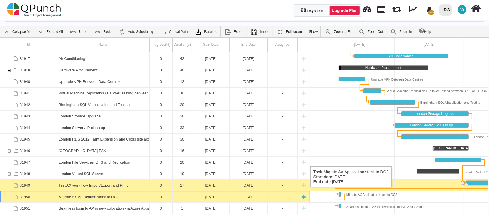
click at [208, 193] on div "[DATE]" at bounding box center [211, 197] width 34 height 11
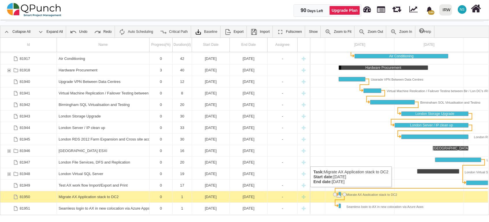
scroll to position [0, 123]
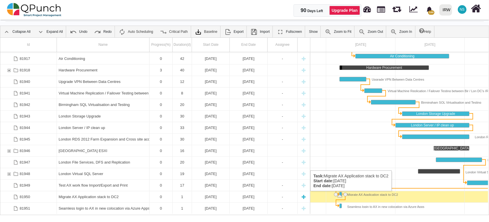
click at [208, 197] on div "[DATE]" at bounding box center [211, 197] width 34 height 11
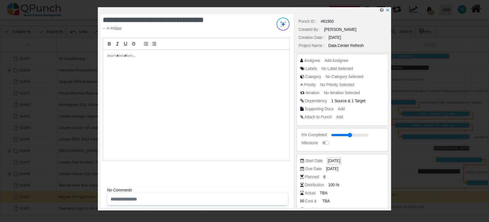
click at [328, 163] on span "[DATE]" at bounding box center [334, 161] width 12 height 6
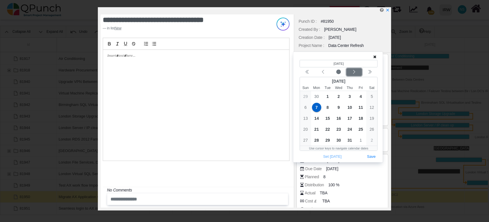
click at [355, 72] on icon "chevron left" at bounding box center [354, 72] width 5 height 5
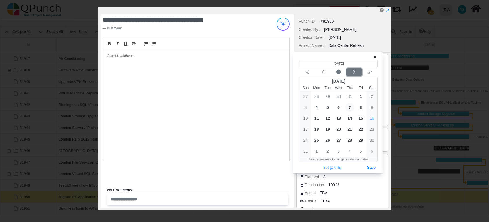
click at [355, 72] on icon "chevron left" at bounding box center [354, 72] width 5 height 5
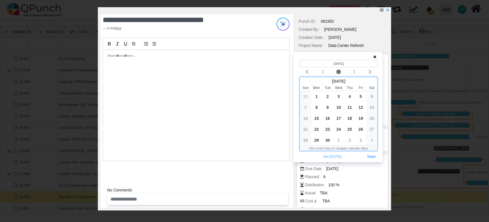
click at [375, 118] on div "20" at bounding box center [371, 118] width 11 height 11
click at [373, 118] on div "20" at bounding box center [371, 118] width 11 height 11
click at [372, 156] on button "Save" at bounding box center [371, 157] width 13 height 8
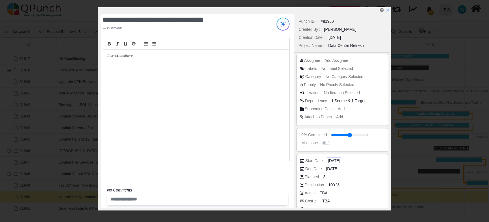
click at [334, 159] on span "[DATE]" at bounding box center [334, 161] width 12 height 6
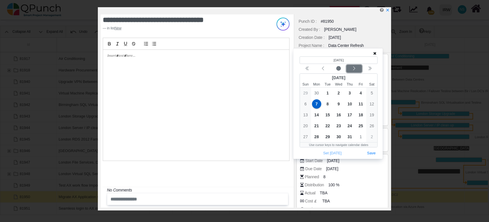
click at [356, 69] on icon "chevron left" at bounding box center [354, 68] width 5 height 5
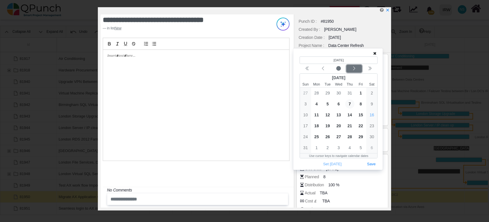
click at [356, 69] on icon "chevron left" at bounding box center [354, 68] width 5 height 5
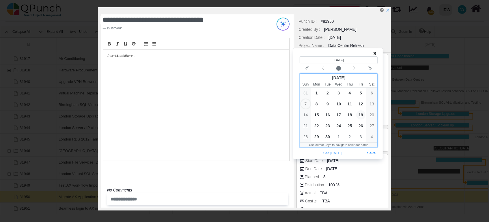
click at [360, 115] on span "19" at bounding box center [360, 115] width 9 height 9
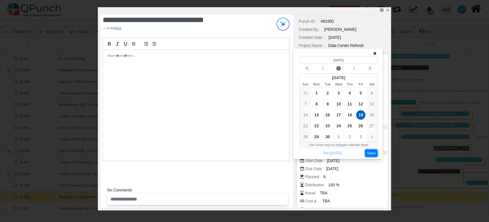
click at [369, 154] on button "Save" at bounding box center [371, 154] width 13 height 8
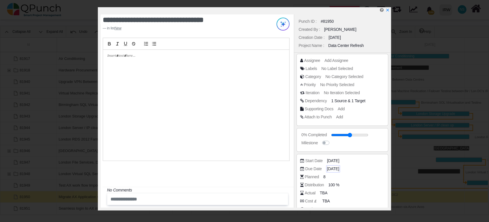
click at [330, 169] on span "[DATE]" at bounding box center [333, 169] width 12 height 6
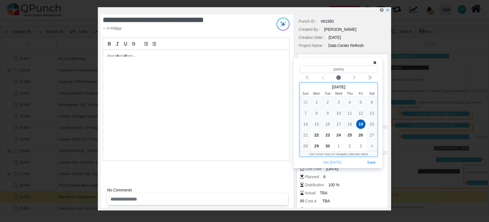
click at [316, 134] on span "22" at bounding box center [316, 135] width 9 height 9
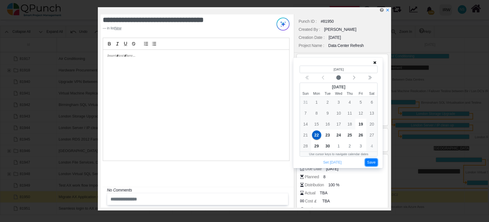
click at [372, 162] on button "Save" at bounding box center [371, 163] width 13 height 8
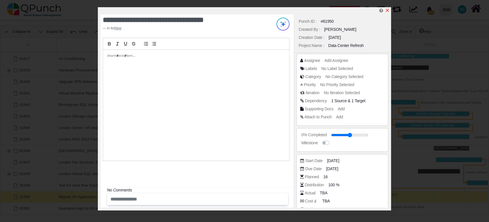
click at [387, 10] on icon "x" at bounding box center [387, 10] width 3 height 3
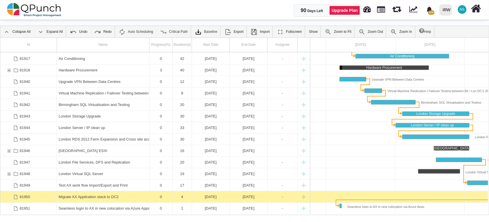
drag, startPoint x: 383, startPoint y: 215, endPoint x: 407, endPoint y: 215, distance: 24.0
click at [407, 215] on div at bounding box center [244, 215] width 488 height 1
drag, startPoint x: 408, startPoint y: 214, endPoint x: 370, endPoint y: 211, distance: 38.2
click at [370, 211] on div at bounding box center [396, 209] width 416 height 12
drag, startPoint x: 372, startPoint y: 214, endPoint x: 403, endPoint y: 214, distance: 30.9
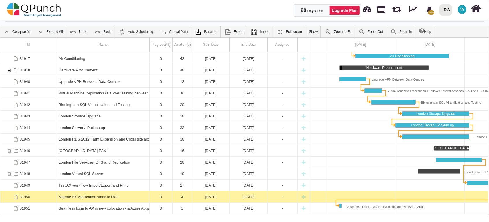
click at [403, 214] on div at bounding box center [396, 209] width 416 height 12
click at [410, 215] on div "Id Name Progress(%) Duration(d) Start Date End Date Assignee 81916 Fire Suppres…" at bounding box center [244, 127] width 489 height 178
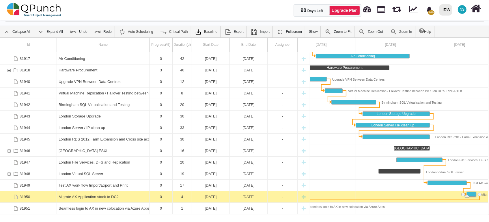
scroll to position [0, 175]
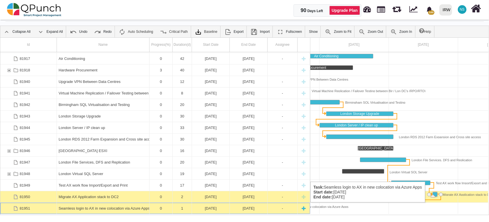
click at [220, 209] on div "[DATE]" at bounding box center [211, 208] width 34 height 11
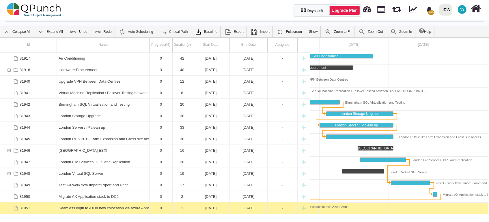
scroll to position [0, 123]
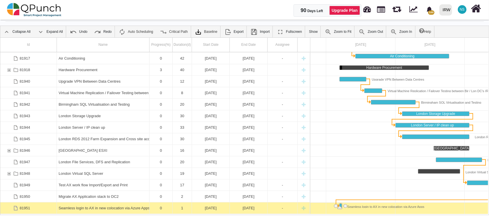
drag, startPoint x: 338, startPoint y: 205, endPoint x: 361, endPoint y: 205, distance: 23.1
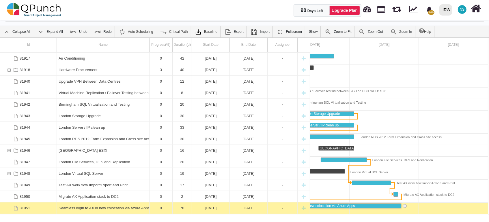
drag, startPoint x: 342, startPoint y: 205, endPoint x: 401, endPoint y: 210, distance: 59.9
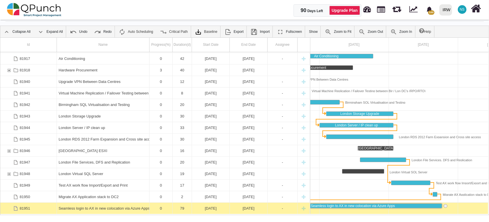
scroll to position [0, 182]
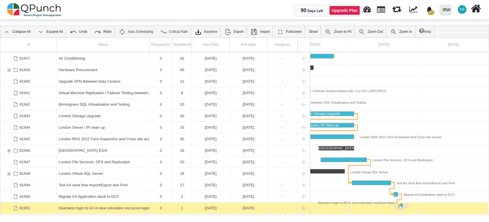
drag, startPoint x: 350, startPoint y: 205, endPoint x: 412, endPoint y: 208, distance: 61.5
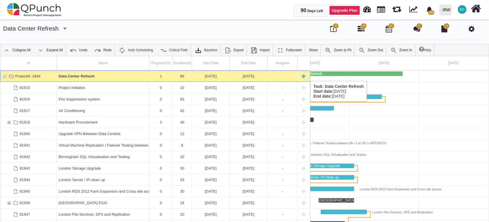
click at [304, 75] on div "New task" at bounding box center [303, 76] width 9 height 11
type textarea "********"
select select "**"
select select "*"
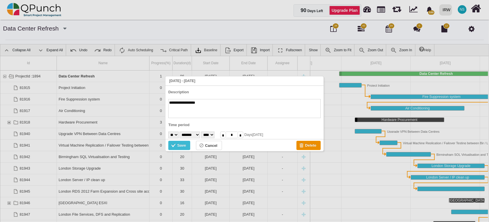
type textarea "**********"
click at [200, 134] on select "******* ******** ***** ***** *** **** **** ****** ********* ******* ******** **…" at bounding box center [189, 135] width 20 height 7
select select "*"
click at [182, 132] on select "******* ******** ***** ***** *** **** **** ****** ********* ******* ******** **…" at bounding box center [189, 135] width 20 height 7
click at [178, 136] on select "* * * * * * * * * ** ** ** ** ** ** ** ** ** ** ** ** ** ** ** ** ** ** ** ** *…" at bounding box center [173, 135] width 10 height 7
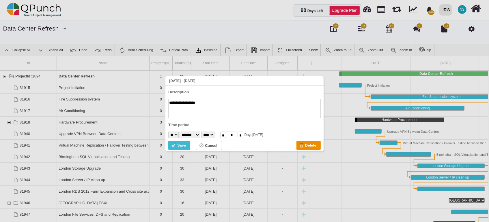
select select "**"
click at [168, 132] on select "* * * * * * * * * ** ** ** ** ** ** ** ** ** ** ** ** ** ** ** ** ** ** ** ** *…" at bounding box center [173, 135] width 10 height 7
click at [180, 143] on div "Save" at bounding box center [181, 146] width 9 height 6
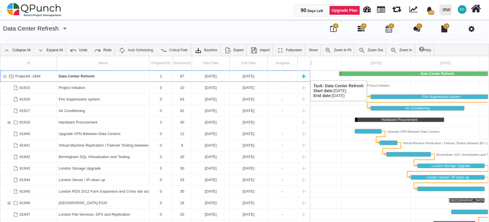
click at [302, 75] on div "New task" at bounding box center [303, 76] width 9 height 11
type textarea "********"
select select "**"
select select "*"
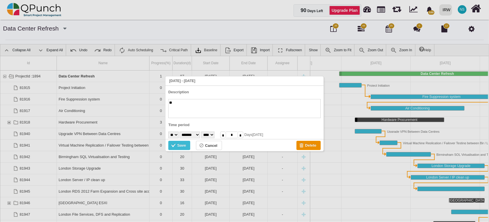
type textarea "*"
type textarea "**********"
click at [200, 134] on select "******* ******** ***** ***** *** **** **** ****** ********* ******* ******** **…" at bounding box center [189, 135] width 20 height 7
select select "*"
click at [182, 132] on select "******* ******** ***** ***** *** **** **** ****** ********* ******* ******** **…" at bounding box center [189, 135] width 20 height 7
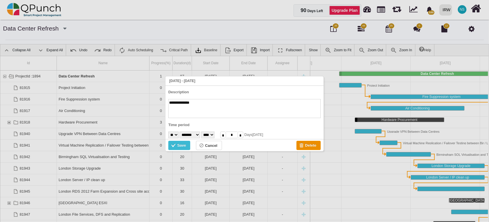
click at [178, 134] on select "* * * * * * * * * ** ** ** ** ** ** ** ** ** ** ** ** ** ** ** ** ** ** ** ** *…" at bounding box center [173, 135] width 10 height 7
select select "**"
click at [168, 132] on select "* * * * * * * * * ** ** ** ** ** ** ** ** ** ** ** ** ** ** ** ** ** ** ** ** *…" at bounding box center [173, 135] width 10 height 7
click at [184, 146] on div "Save" at bounding box center [181, 146] width 9 height 6
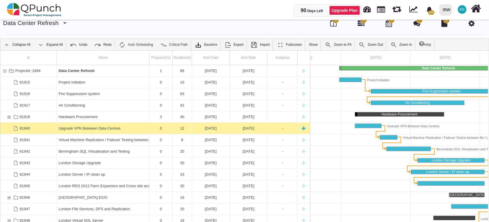
scroll to position [0, 0]
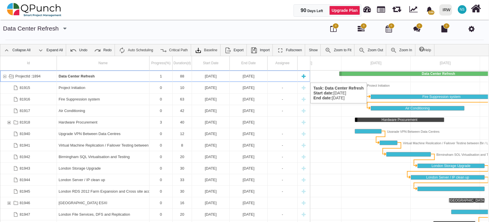
click at [304, 77] on div "New task" at bounding box center [303, 76] width 9 height 11
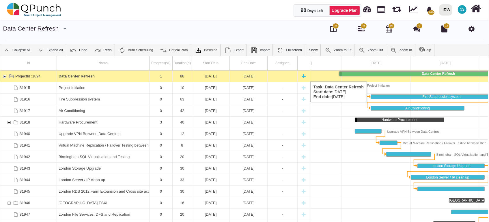
click at [304, 76] on div "New task" at bounding box center [303, 76] width 9 height 11
type textarea "********"
select select "**"
select select "*"
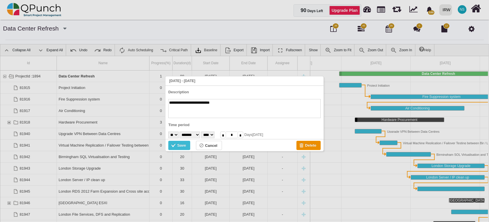
drag, startPoint x: 220, startPoint y: 104, endPoint x: 196, endPoint y: 105, distance: 24.6
click at [196, 105] on textarea "**********" at bounding box center [244, 108] width 152 height 19
type textarea "**********"
click at [184, 148] on div "Save" at bounding box center [181, 146] width 9 height 6
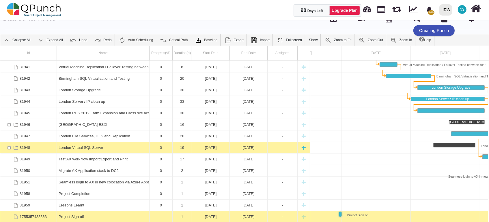
scroll to position [18, 0]
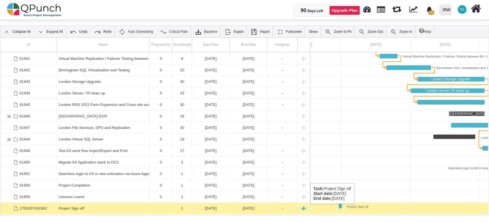
click at [211, 210] on div "30-06-2025" at bounding box center [211, 208] width 34 height 11
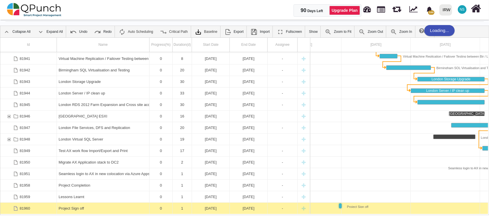
scroll to position [68, 0]
click at [211, 210] on div "30-06-2025" at bounding box center [211, 208] width 34 height 11
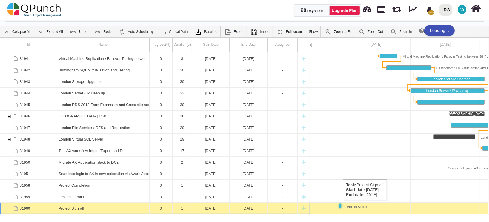
click at [340, 206] on div "Task: Project Sign off Start date: 30-06-2025 End date: 30-06-2025" at bounding box center [340, 206] width 2 height 4
click at [268, 208] on div "-" at bounding box center [283, 208] width 30 height 11
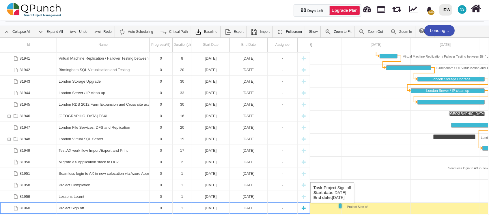
click at [254, 209] on div "30-06-2025" at bounding box center [248, 208] width 34 height 11
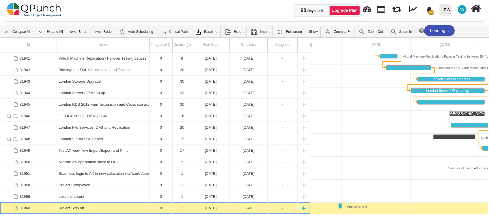
click at [254, 209] on div "30-06-2025" at bounding box center [248, 208] width 34 height 11
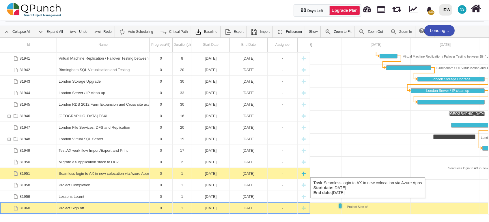
scroll to position [68, 0]
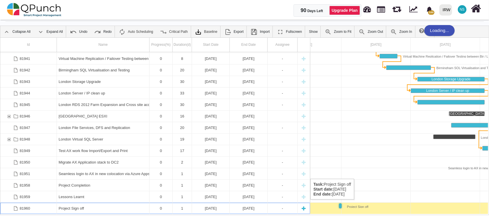
click at [157, 206] on div "0" at bounding box center [160, 208] width 19 height 11
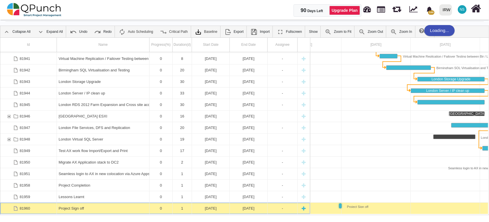
click at [157, 206] on div "0" at bounding box center [160, 208] width 19 height 11
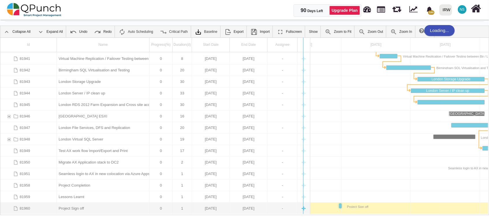
drag, startPoint x: 310, startPoint y: 211, endPoint x: 303, endPoint y: 208, distance: 7.8
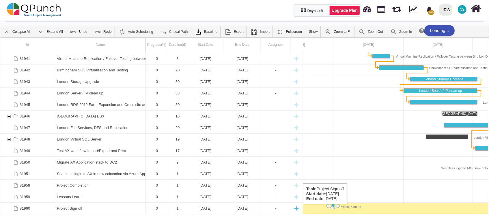
click at [238, 210] on div "30-06-2025" at bounding box center [242, 208] width 33 height 11
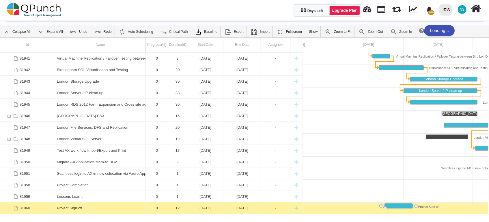
drag, startPoint x: 332, startPoint y: 205, endPoint x: 372, endPoint y: 205, distance: 39.5
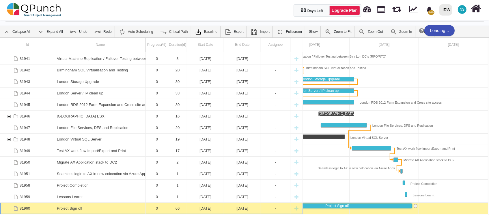
click at [307, 205] on div "Project Sign off" at bounding box center [337, 206] width 149 height 4
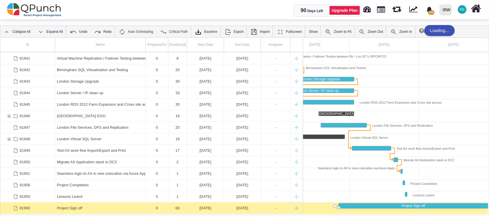
drag, startPoint x: 308, startPoint y: 205, endPoint x: 412, endPoint y: 212, distance: 104.8
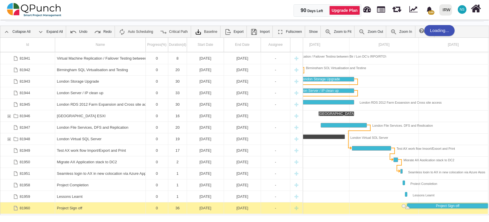
drag, startPoint x: 337, startPoint y: 205, endPoint x: 406, endPoint y: 205, distance: 68.7
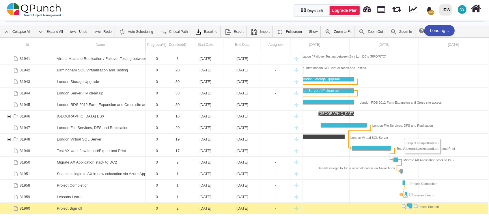
drag, startPoint x: 409, startPoint y: 182, endPoint x: 401, endPoint y: 194, distance: 14.1
drag, startPoint x: 410, startPoint y: 194, endPoint x: 404, endPoint y: 204, distance: 11.8
drag, startPoint x: 406, startPoint y: 172, endPoint x: 400, endPoint y: 185, distance: 14.6
click at [137, 32] on link "Auto Scheduling" at bounding box center [136, 32] width 40 height 12
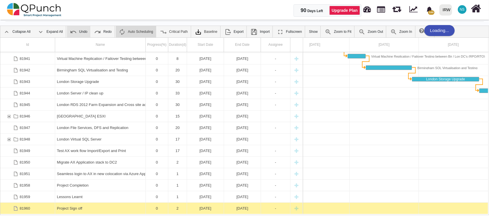
click at [81, 32] on link "Undo" at bounding box center [78, 32] width 23 height 12
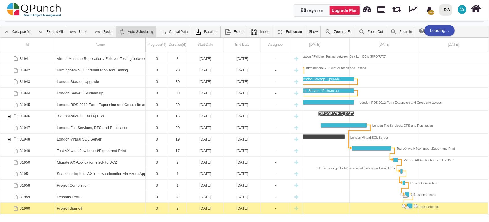
drag, startPoint x: 409, startPoint y: 194, endPoint x: 411, endPoint y: 192, distance: 3.1
drag, startPoint x: 410, startPoint y: 193, endPoint x: 407, endPoint y: 194, distance: 2.9
drag, startPoint x: 406, startPoint y: 195, endPoint x: 402, endPoint y: 196, distance: 4.4
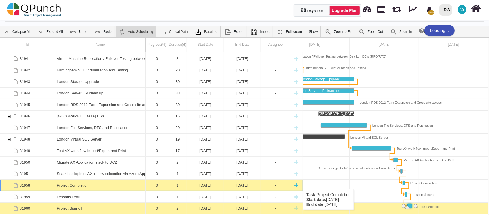
click at [199, 183] on div "24-09-2025" at bounding box center [205, 185] width 33 height 11
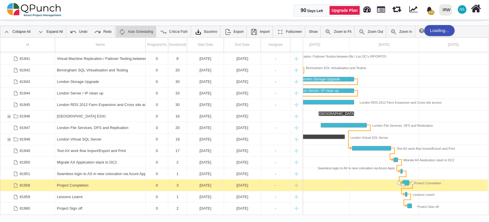
drag, startPoint x: 405, startPoint y: 183, endPoint x: 409, endPoint y: 183, distance: 4.3
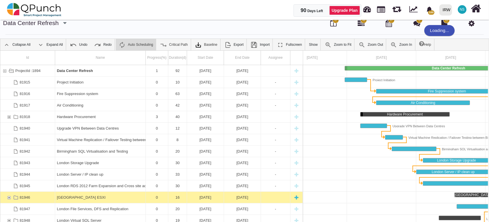
scroll to position [0, 0]
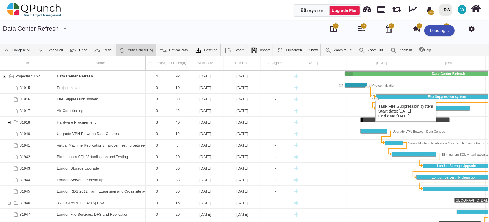
drag, startPoint x: 346, startPoint y: 88, endPoint x: 372, endPoint y: 95, distance: 27.0
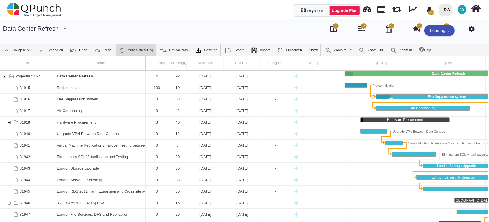
drag, startPoint x: 378, startPoint y: 99, endPoint x: 390, endPoint y: 103, distance: 12.9
drag, startPoint x: 390, startPoint y: 97, endPoint x: 415, endPoint y: 99, distance: 24.6
click at [413, 100] on div "Link Fire Suppression system (end) Air Conditioning (start)" at bounding box center [447, 103] width 154 height 6
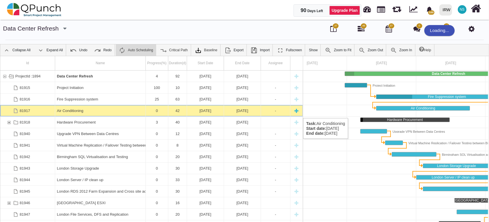
click at [69, 113] on div "Air Conditioning" at bounding box center [100, 110] width 87 height 11
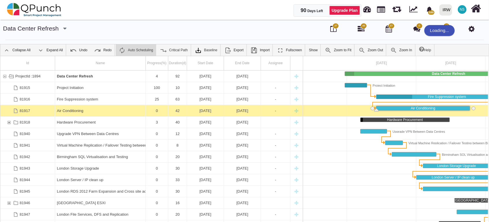
scroll to position [0, 139]
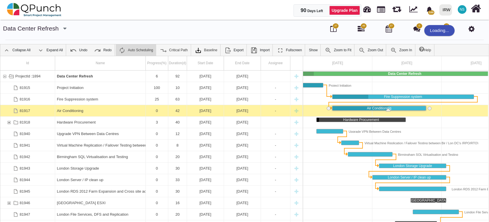
drag, startPoint x: 332, startPoint y: 110, endPoint x: 388, endPoint y: 109, distance: 55.4
drag, startPoint x: 393, startPoint y: 109, endPoint x: 399, endPoint y: 109, distance: 5.5
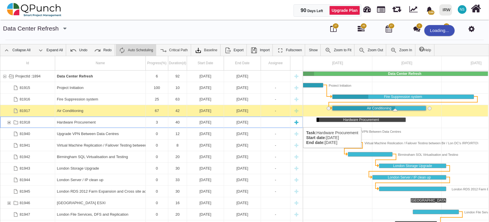
click at [132, 122] on div "Hardware Procurement" at bounding box center [100, 122] width 87 height 11
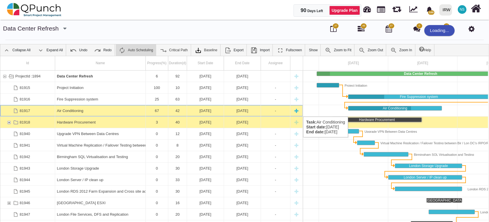
click at [156, 111] on div "67" at bounding box center [156, 110] width 19 height 11
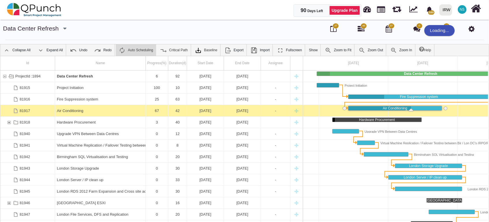
scroll to position [0, 139]
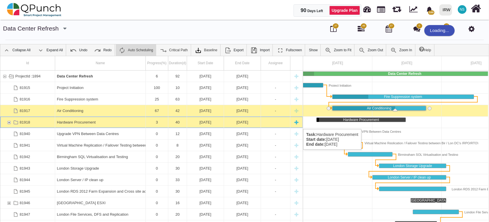
click at [10, 124] on div "81918" at bounding box center [8, 122] width 5 height 11
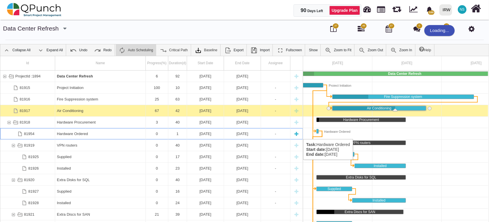
click at [113, 134] on div "Hardware Ordered" at bounding box center [100, 133] width 87 height 11
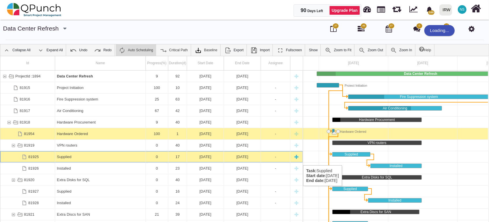
click at [75, 160] on div "Supplied" at bounding box center [100, 157] width 87 height 11
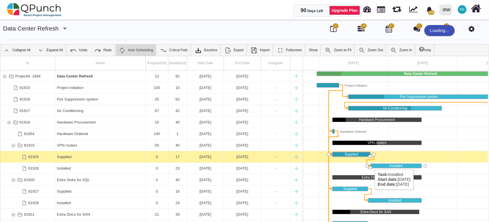
drag, startPoint x: 332, startPoint y: 157, endPoint x: 372, endPoint y: 164, distance: 40.8
drag, startPoint x: 372, startPoint y: 167, endPoint x: 422, endPoint y: 173, distance: 50.9
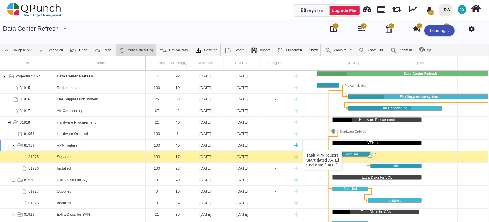
click at [13, 144] on div "81919" at bounding box center [13, 145] width 5 height 11
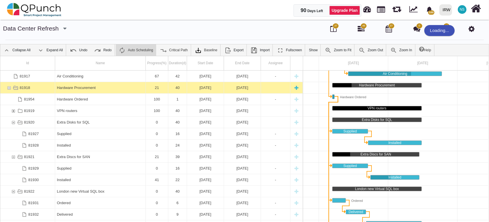
scroll to position [69, 0]
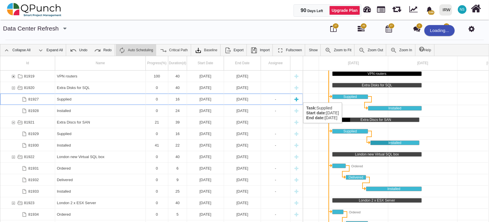
click at [73, 97] on div "Supplied" at bounding box center [100, 99] width 87 height 11
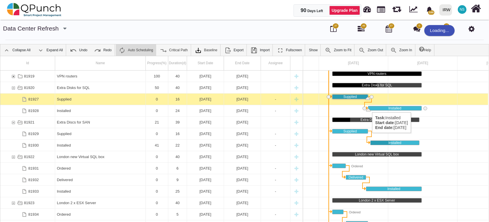
drag, startPoint x: 331, startPoint y: 99, endPoint x: 369, endPoint y: 107, distance: 38.5
drag, startPoint x: 369, startPoint y: 109, endPoint x: 429, endPoint y: 118, distance: 61.1
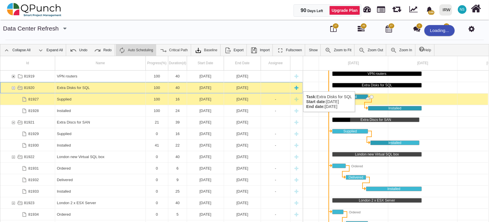
click at [13, 86] on div "81920" at bounding box center [13, 87] width 5 height 11
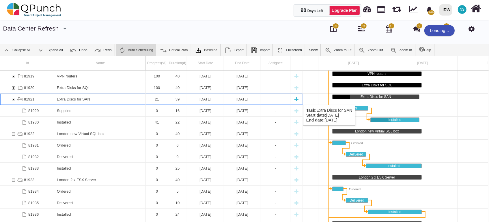
click at [62, 99] on div "Extra Discs for SAN" at bounding box center [100, 99] width 87 height 11
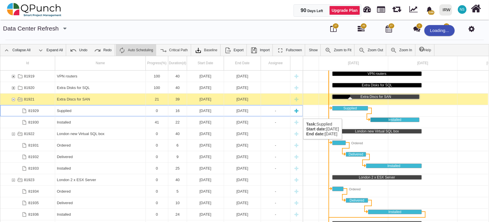
click at [80, 113] on div "Supplied" at bounding box center [100, 110] width 87 height 11
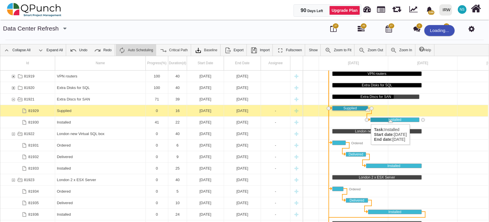
drag, startPoint x: 331, startPoint y: 111, endPoint x: 368, endPoint y: 119, distance: 37.7
click at [374, 121] on div "Installed" at bounding box center [395, 120] width 48 height 4
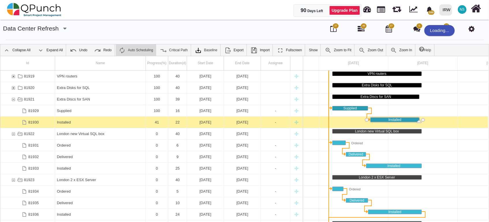
drag, startPoint x: 390, startPoint y: 122, endPoint x: 416, endPoint y: 125, distance: 26.6
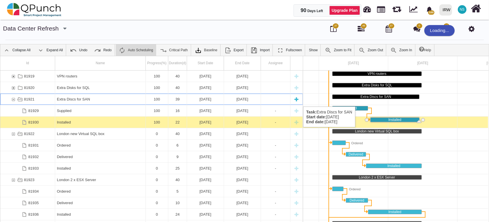
click at [12, 101] on div "81921" at bounding box center [13, 99] width 5 height 11
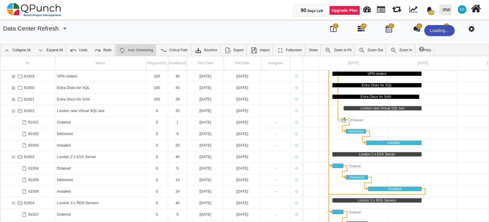
drag, startPoint x: 332, startPoint y: 121, endPoint x: 343, endPoint y: 123, distance: 11.1
click at [83, 49] on link "Undo" at bounding box center [78, 50] width 23 height 12
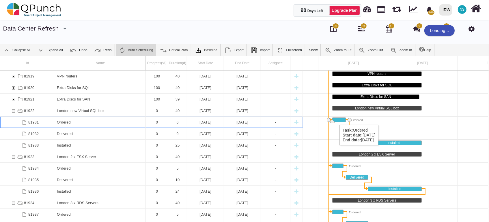
click at [336, 119] on div "Task: Ordered Start date: 07-07-2025 End date: 12-07-2025" at bounding box center [338, 120] width 13 height 4
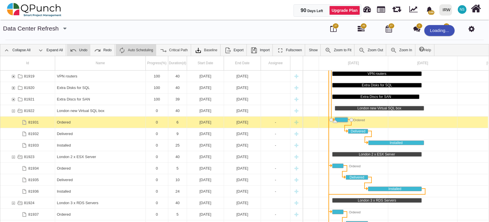
click at [75, 52] on img at bounding box center [73, 50] width 7 height 7
drag, startPoint x: 334, startPoint y: 123, endPoint x: 343, endPoint y: 126, distance: 9.0
click at [344, 126] on div "Hardware Ordered VPN routers Extra Disks for SQL Extra Discs for SAN London new…" at bounding box center [388, 152] width 416 height 162
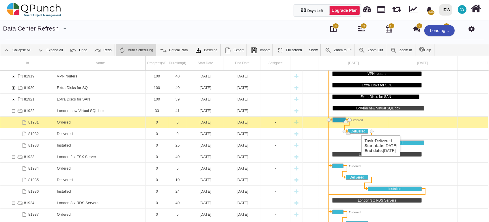
drag, startPoint x: 334, startPoint y: 121, endPoint x: 358, endPoint y: 130, distance: 25.4
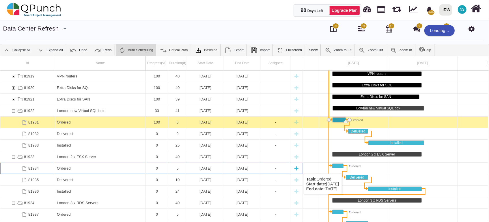
click at [68, 168] on div "Ordered" at bounding box center [100, 168] width 87 height 11
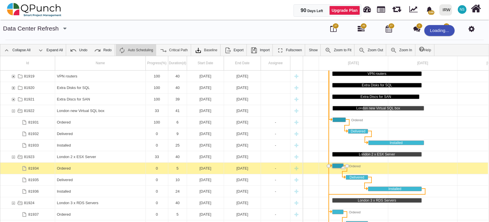
drag, startPoint x: 333, startPoint y: 167, endPoint x: 346, endPoint y: 170, distance: 12.7
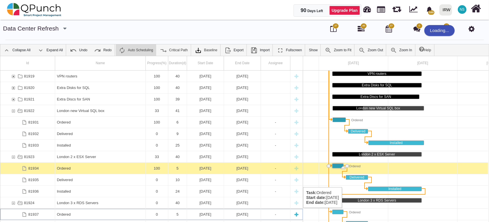
click at [63, 214] on div "Ordered" at bounding box center [100, 214] width 87 height 11
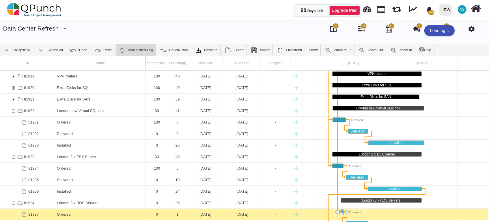
drag, startPoint x: 332, startPoint y: 213, endPoint x: 340, endPoint y: 213, distance: 8.1
click at [85, 52] on link "Undo" at bounding box center [78, 50] width 23 height 12
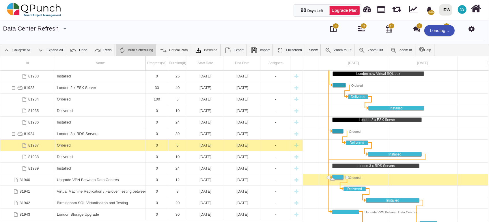
scroll to position [139, 0]
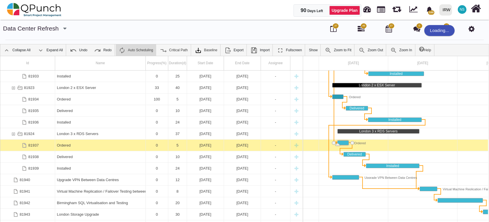
drag, startPoint x: 334, startPoint y: 144, endPoint x: 337, endPoint y: 145, distance: 3.0
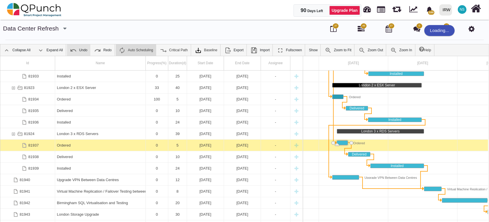
click at [76, 50] on link "Undo" at bounding box center [78, 50] width 23 height 12
drag, startPoint x: 333, startPoint y: 145, endPoint x: 343, endPoint y: 149, distance: 10.1
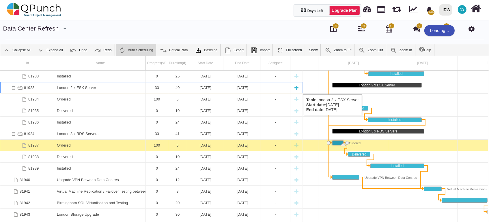
click at [13, 89] on div "81923" at bounding box center [13, 87] width 5 height 11
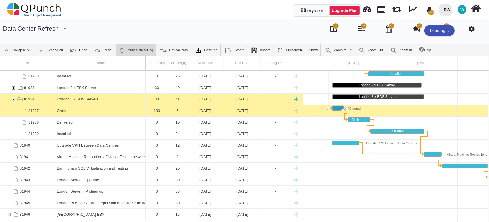
scroll to position [104, 0]
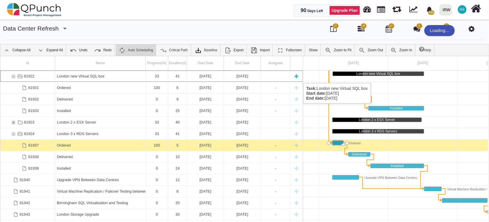
click at [13, 77] on div "81922" at bounding box center [13, 76] width 5 height 11
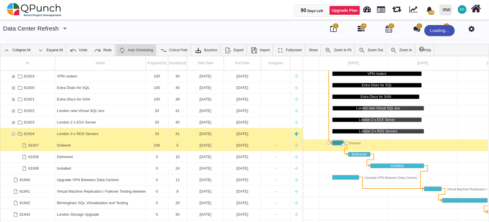
scroll to position [35, 0]
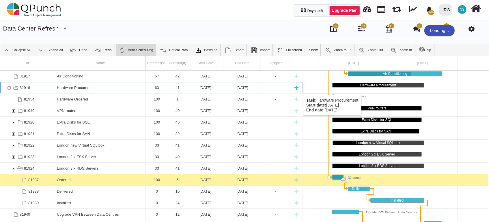
click at [9, 89] on div "81918" at bounding box center [8, 87] width 5 height 11
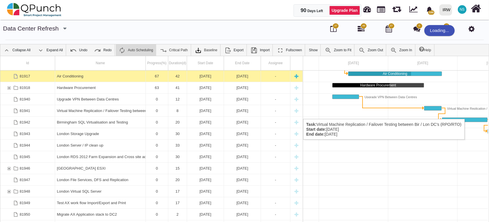
scroll to position [0, 0]
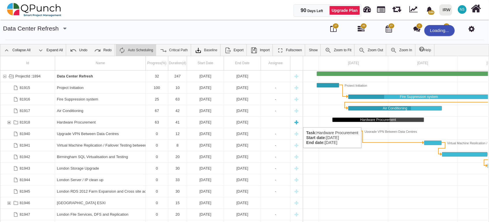
click at [107, 122] on div "Hardware Procurement" at bounding box center [100, 122] width 87 height 11
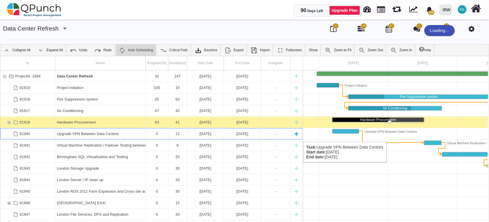
click at [73, 136] on div "Upgrade VPN Between Data Centres" at bounding box center [100, 133] width 87 height 11
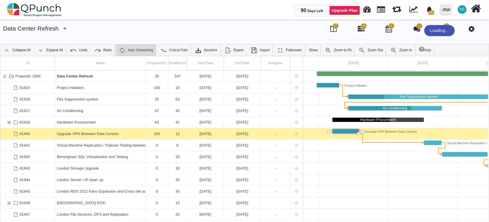
drag, startPoint x: 317, startPoint y: 222, endPoint x: 351, endPoint y: 222, distance: 33.2
click at [351, 222] on html "**********" at bounding box center [244, 111] width 489 height 222
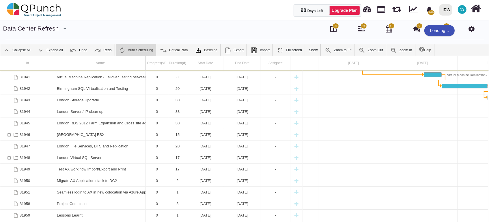
scroll to position [34, 0]
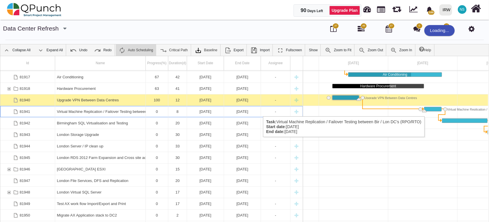
click at [428, 111] on div "Task: Virtual Machine Replication / Failover Testing between Bir / Lon DC's (RP…" at bounding box center [432, 109] width 17 height 4
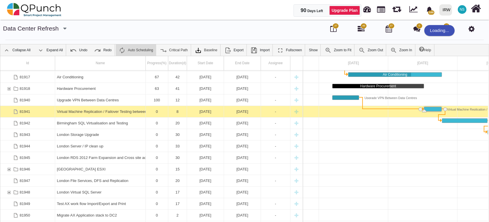
drag, startPoint x: 322, startPoint y: 222, endPoint x: 356, endPoint y: 222, distance: 33.5
click at [356, 222] on html "**********" at bounding box center [244, 111] width 489 height 222
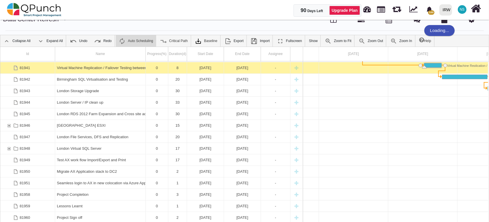
scroll to position [18, 0]
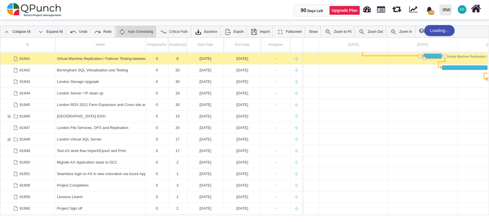
drag, startPoint x: 248, startPoint y: 215, endPoint x: 254, endPoint y: 214, distance: 6.6
click at [267, 215] on div at bounding box center [244, 215] width 488 height 1
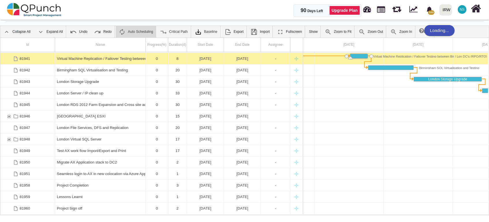
scroll to position [0, 214]
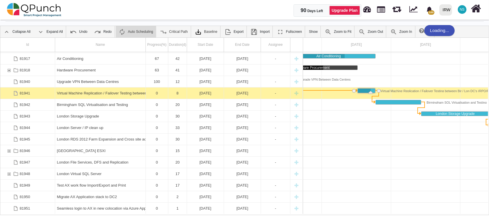
drag, startPoint x: 358, startPoint y: 92, endPoint x: 371, endPoint y: 94, distance: 12.8
click at [373, 94] on div "Link Virtual Machine Replication / Failover Testing between Bir / Lon DC's (RPO…" at bounding box center [372, 100] width 6 height 12
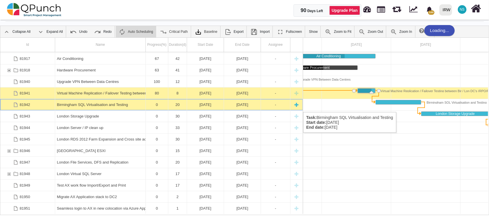
click at [68, 106] on div "Birmingham SQL Virtualisation and Testing" at bounding box center [100, 104] width 87 height 11
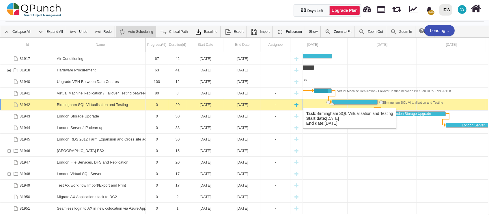
click at [116, 102] on div "Birmingham SQL Virtualisation and Testing" at bounding box center [100, 104] width 87 height 11
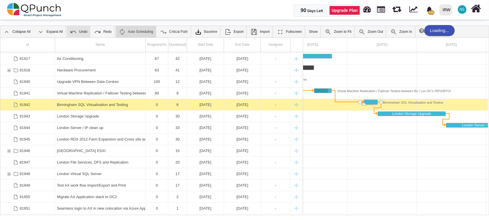
click at [80, 30] on link "Undo" at bounding box center [78, 32] width 23 height 12
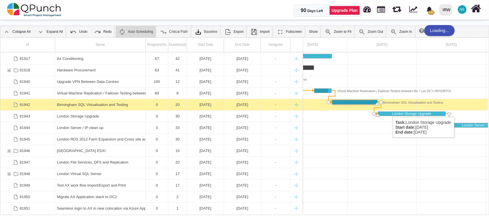
drag, startPoint x: 332, startPoint y: 105, endPoint x: 389, endPoint y: 111, distance: 57.2
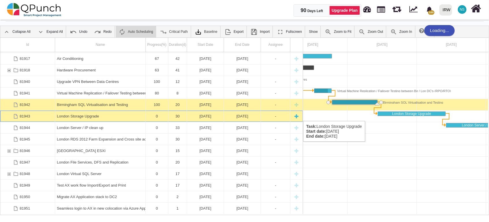
click at [85, 115] on div "London Storage Upgrade" at bounding box center [100, 116] width 87 height 11
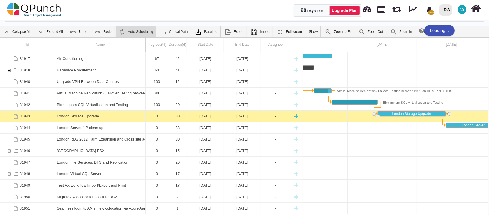
scroll to position [0, 278]
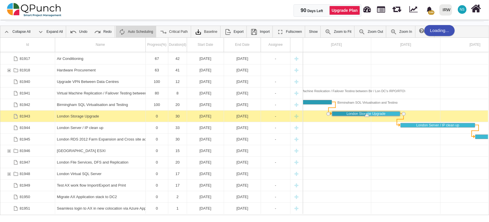
drag, startPoint x: 332, startPoint y: 115, endPoint x: 367, endPoint y: 120, distance: 34.4
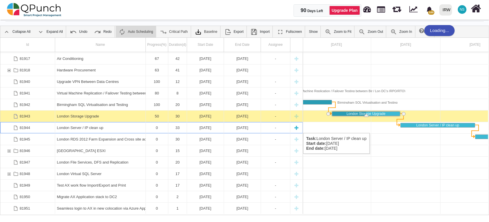
click at [120, 128] on div "London Server / IP clean up" at bounding box center [100, 127] width 87 height 11
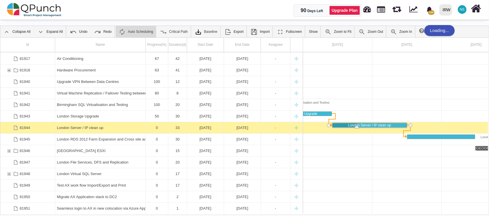
drag, startPoint x: 333, startPoint y: 127, endPoint x: 357, endPoint y: 133, distance: 24.6
drag, startPoint x: 352, startPoint y: 126, endPoint x: 349, endPoint y: 128, distance: 3.9
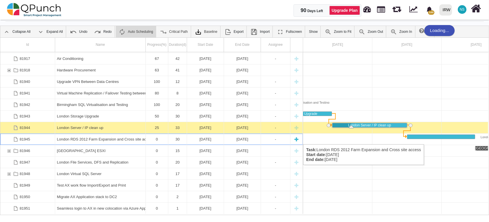
click at [135, 139] on div "London RDS 2012 Farm Expansion and Cross site access" at bounding box center [100, 139] width 87 height 11
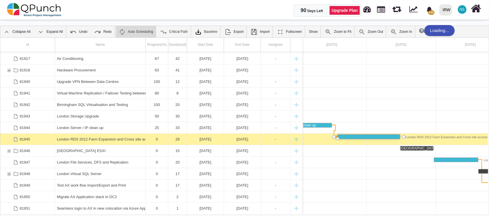
drag, startPoint x: 332, startPoint y: 138, endPoint x: 335, endPoint y: 140, distance: 3.1
click at [85, 31] on link "Undo" at bounding box center [78, 32] width 23 height 12
click at [131, 150] on div "[GEOGRAPHIC_DATA] ESXI" at bounding box center [100, 150] width 87 height 11
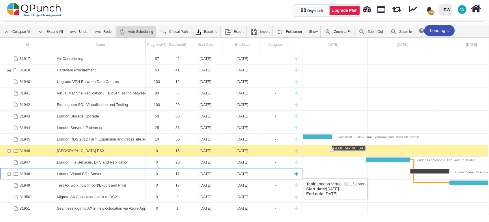
click at [97, 173] on div "London Virtual SQL Server" at bounding box center [100, 174] width 87 height 11
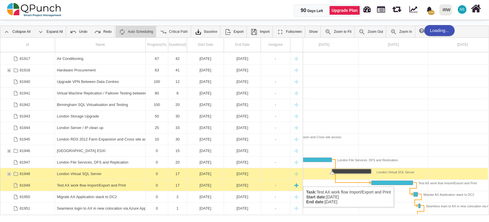
scroll to position [68, 0]
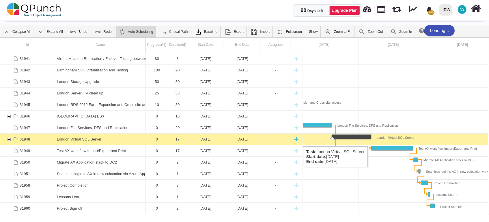
click at [8, 141] on div "81948" at bounding box center [8, 139] width 5 height 11
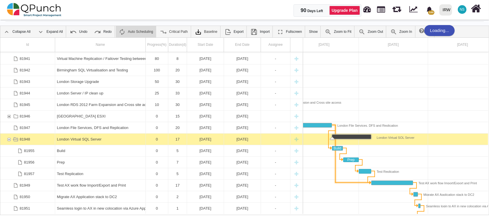
click at [334, 168] on div "Link London File Services, DFS and Replication (end) Test AX work flow Import/E…" at bounding box center [335, 153] width 6 height 63
click at [334, 169] on div "Link London File Services, DFS and Replication (end) Test AX work flow Import/E…" at bounding box center [335, 153] width 6 height 63
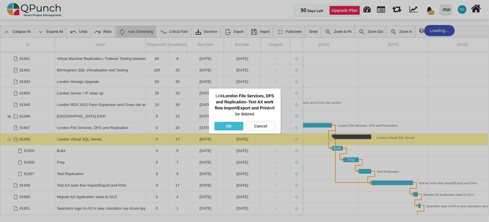
click at [226, 126] on div "OK" at bounding box center [228, 126] width 29 height 9
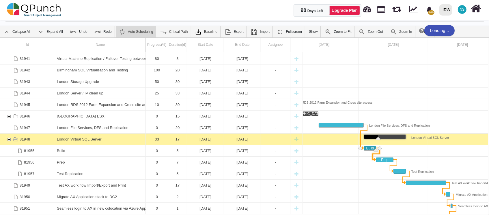
drag, startPoint x: 366, startPoint y: 150, endPoint x: 377, endPoint y: 153, distance: 12.1
click at [372, 151] on div "Link Build (end) Prep (start)" at bounding box center [373, 157] width 6 height 12
click at [83, 32] on link "Undo" at bounding box center [78, 32] width 23 height 12
click at [372, 152] on div "Link Build (end) Prep (start)" at bounding box center [373, 157] width 6 height 12
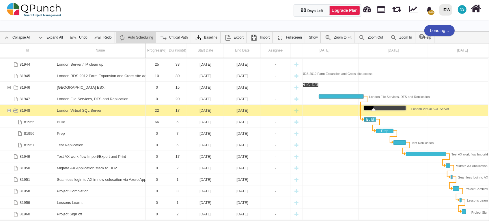
scroll to position [18, 0]
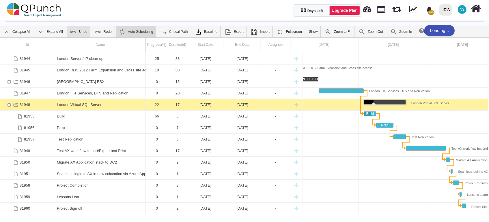
click at [73, 34] on img at bounding box center [73, 32] width 7 height 7
click at [73, 33] on img at bounding box center [73, 32] width 7 height 7
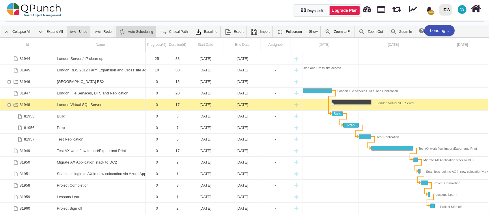
click at [72, 34] on img at bounding box center [73, 32] width 7 height 7
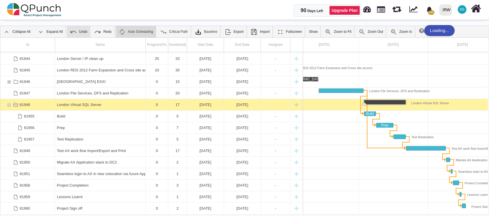
click at [72, 34] on img at bounding box center [73, 32] width 7 height 7
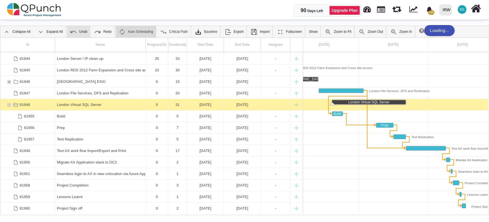
click at [72, 34] on img at bounding box center [73, 32] width 7 height 7
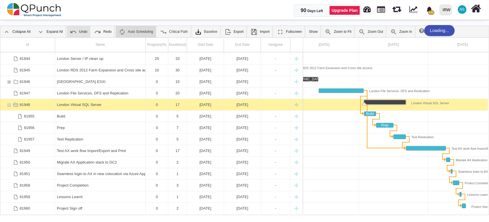
click at [72, 34] on img at bounding box center [73, 32] width 7 height 7
click at [76, 32] on img at bounding box center [73, 32] width 7 height 7
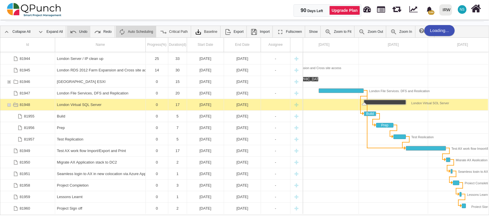
click at [76, 32] on img at bounding box center [73, 32] width 7 height 7
click at [75, 34] on img at bounding box center [73, 32] width 7 height 7
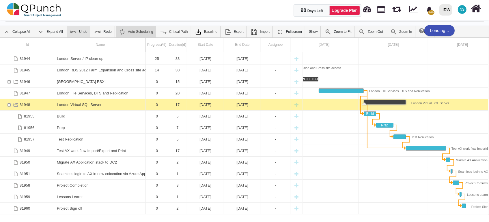
click at [75, 34] on img at bounding box center [73, 32] width 7 height 7
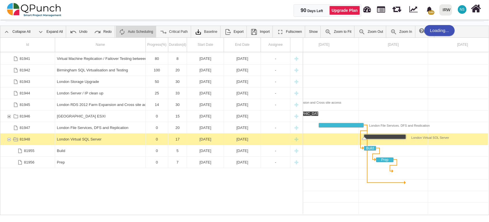
scroll to position [5, 0]
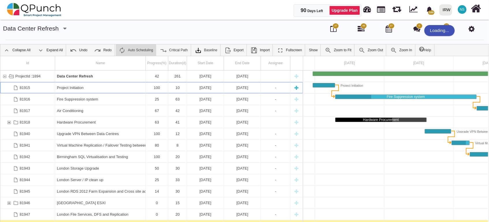
click at [76, 85] on div "Project Initiation" at bounding box center [100, 87] width 87 height 11
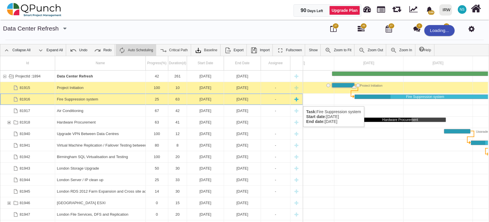
click at [62, 101] on div "Fire Suppression system" at bounding box center [100, 99] width 87 height 11
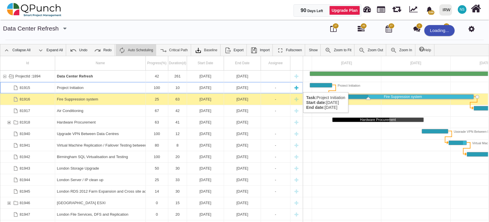
click at [93, 87] on div "Project Initiation" at bounding box center [100, 87] width 87 height 11
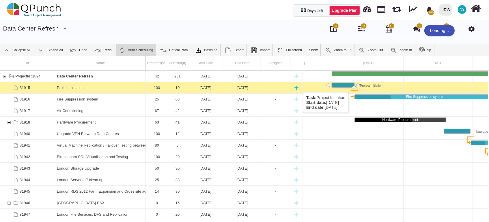
click at [95, 87] on div "Project Initiation" at bounding box center [100, 87] width 87 height 11
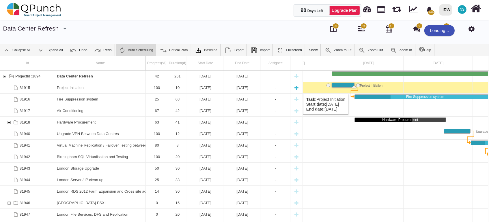
click at [71, 88] on div "Project Initiation" at bounding box center [100, 87] width 87 height 11
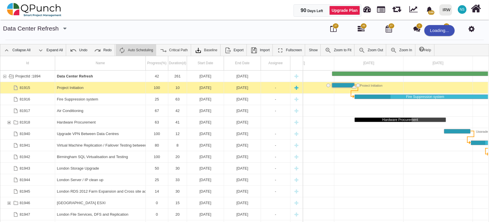
click at [71, 88] on div "Project Initiation" at bounding box center [100, 87] width 87 height 11
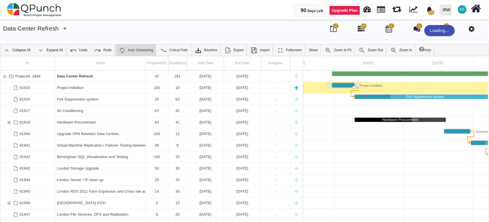
click at [71, 88] on div "Project Initiation" at bounding box center [100, 87] width 87 height 11
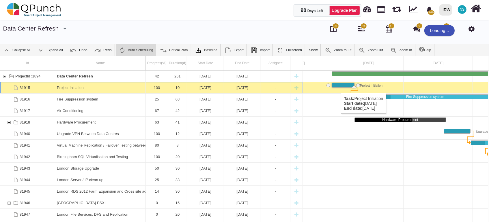
click at [338, 87] on div "Project Initiation" at bounding box center [343, 85] width 23 height 5
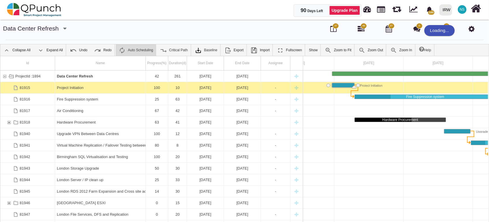
click at [134, 51] on link "Auto Scheduling" at bounding box center [136, 50] width 40 height 12
click at [82, 51] on link "Undo" at bounding box center [78, 50] width 23 height 12
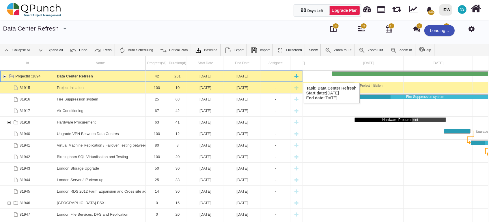
click at [229, 77] on div "17-03-2026" at bounding box center [242, 76] width 33 height 11
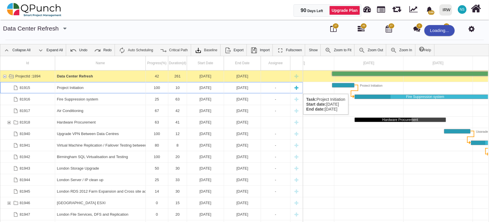
click at [219, 88] on div "30-06-2025" at bounding box center [205, 87] width 33 height 11
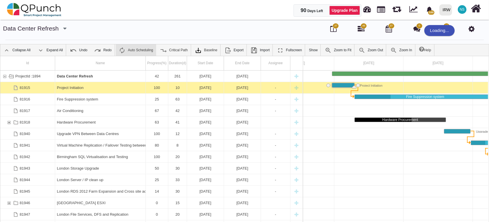
click at [136, 50] on link "Auto Scheduling" at bounding box center [136, 50] width 40 height 12
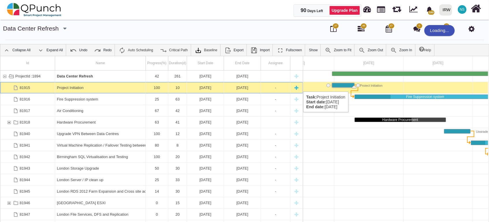
click at [66, 86] on div "Project Initiation" at bounding box center [100, 87] width 87 height 11
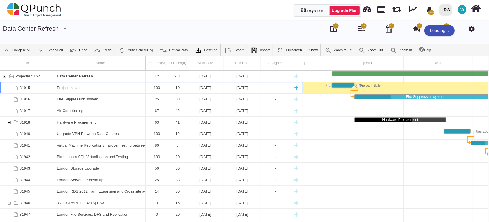
click at [66, 86] on div "Project Initiation" at bounding box center [100, 87] width 87 height 11
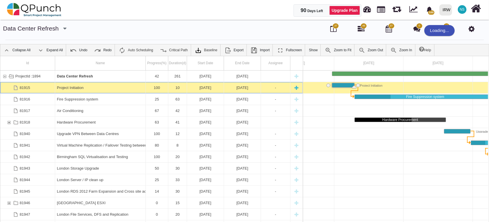
click at [66, 86] on div "Project Initiation" at bounding box center [100, 87] width 87 height 11
click at [339, 85] on div "Task: Project Initiation Start date: 30-06-2025 End date: 09-07-2025" at bounding box center [343, 85] width 22 height 4
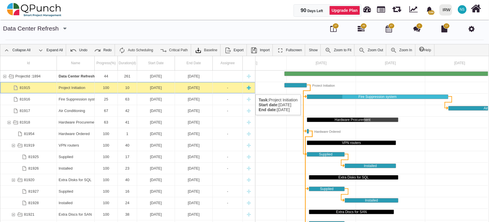
click at [88, 89] on div "Project Initiation" at bounding box center [76, 87] width 34 height 11
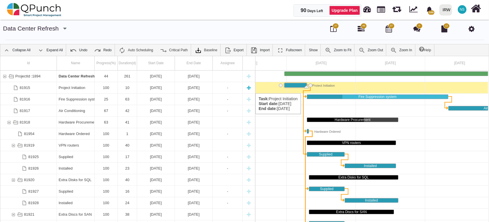
click at [71, 88] on div "Project Initiation" at bounding box center [76, 87] width 34 height 11
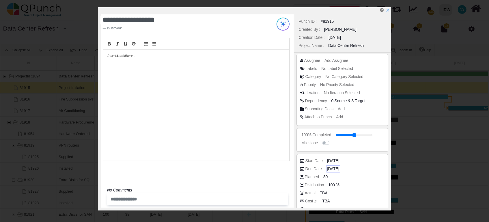
click at [334, 169] on span "[DATE]" at bounding box center [333, 169] width 12 height 6
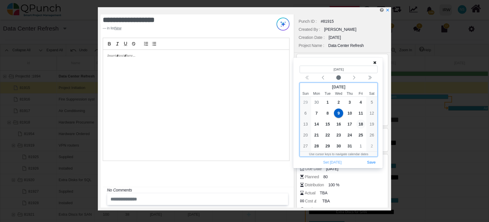
click at [362, 123] on span "18" at bounding box center [360, 124] width 9 height 9
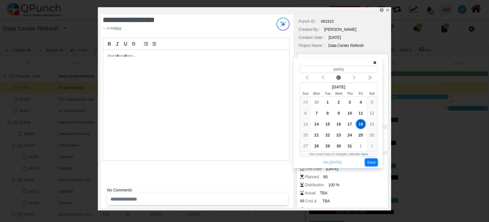
click at [372, 164] on button "Save" at bounding box center [371, 163] width 13 height 8
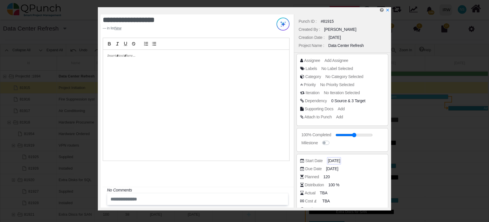
click at [336, 159] on span "[DATE]" at bounding box center [334, 161] width 12 height 6
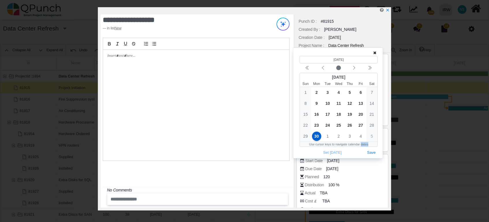
click at [335, 158] on div "(Selected date) [DATE] [DATE] Sun Mon Tue Wed Thu Fri Sat 1 2 3 4 5 6 7 8 9 10 …" at bounding box center [337, 103] width 89 height 111
drag, startPoint x: 335, startPoint y: 158, endPoint x: 338, endPoint y: 102, distance: 56.0
click at [338, 102] on span "11" at bounding box center [338, 103] width 9 height 9
click at [356, 68] on icon "chevron left" at bounding box center [354, 68] width 5 height 5
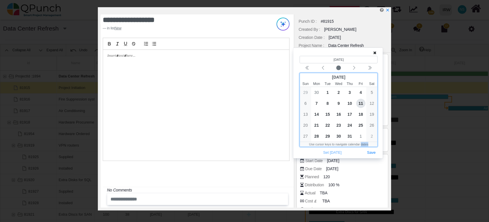
click at [362, 104] on span "11" at bounding box center [360, 103] width 9 height 9
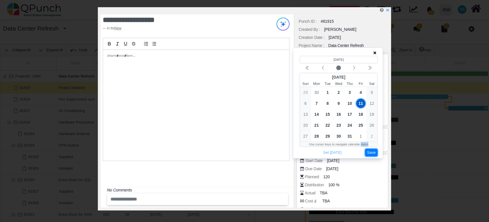
click at [368, 153] on button "Save" at bounding box center [371, 153] width 13 height 8
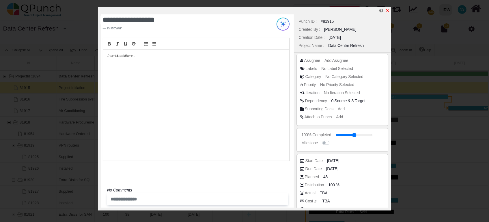
click at [388, 11] on icon "x" at bounding box center [387, 10] width 5 height 5
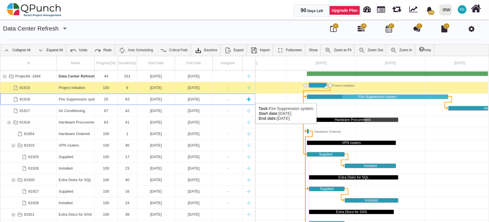
click at [107, 98] on div "25" at bounding box center [105, 99] width 19 height 11
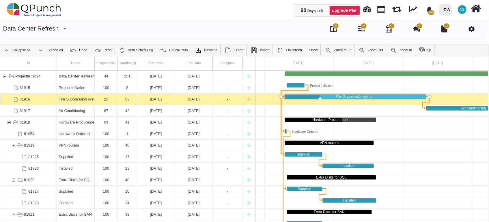
click at [279, 141] on div "Link Project Initiation (end) Supplied (start)" at bounding box center [281, 122] width 6 height 69
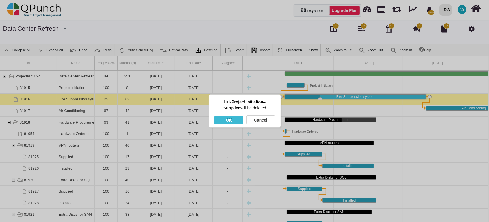
click at [229, 121] on div "OK" at bounding box center [228, 120] width 29 height 9
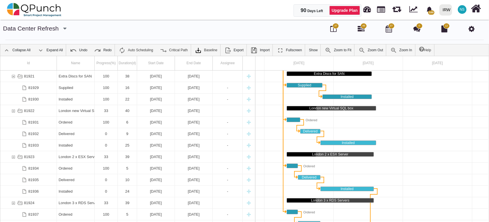
scroll to position [208, 0]
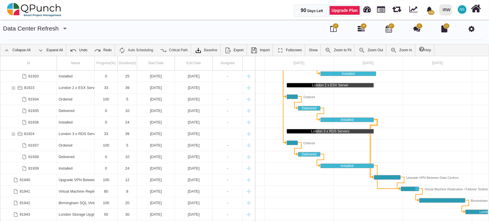
click at [370, 149] on div "Link Installed (end) Upgrade VPN Between Data Centres (start)" at bounding box center [370, 151] width 1 height 53
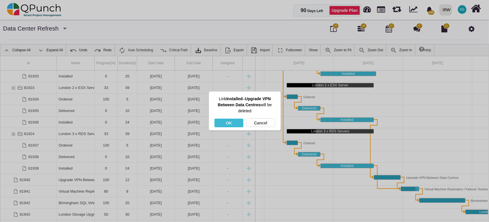
click at [240, 124] on div "OK" at bounding box center [228, 123] width 29 height 9
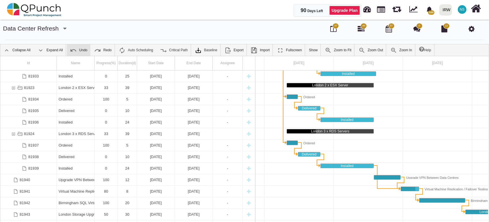
click at [81, 48] on link "Undo" at bounding box center [78, 50] width 23 height 12
click at [370, 150] on div "Link Installed (end) Upgrade VPN Between Data Centres (start)" at bounding box center [370, 151] width 1 height 53
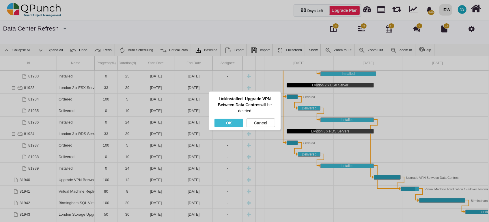
click at [239, 120] on div "OK" at bounding box center [228, 123] width 29 height 9
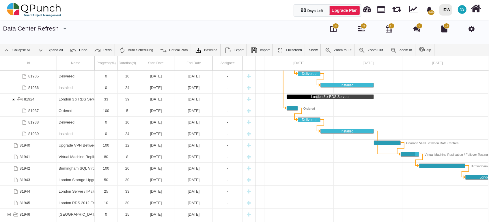
scroll to position [277, 0]
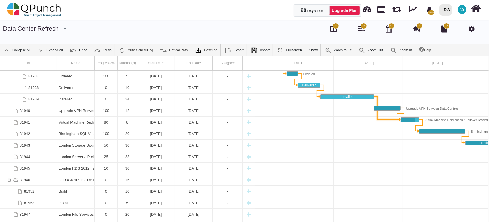
click at [374, 99] on div "Link Installed (end) Virtual Machine Replication / Failover Testing between Bir…" at bounding box center [377, 108] width 6 height 29
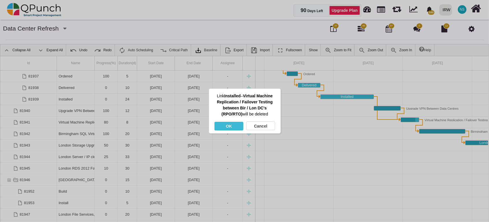
click at [233, 129] on div "OK" at bounding box center [228, 126] width 29 height 9
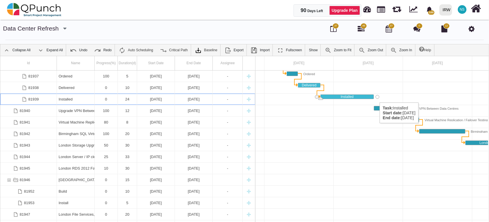
click at [377, 97] on div "Task: Installed Start date: 26-07-2025 End date: 18-08-2025" at bounding box center [377, 97] width 4 height 4
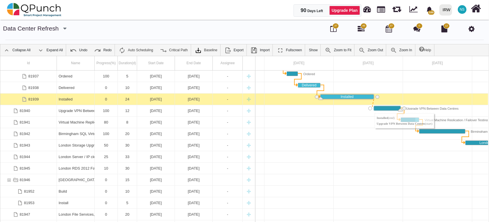
drag, startPoint x: 377, startPoint y: 97, endPoint x: 371, endPoint y: 108, distance: 12.4
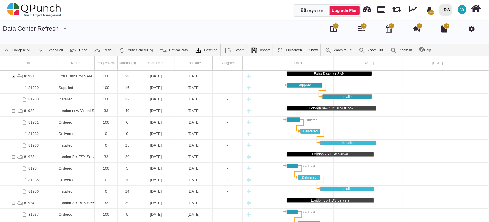
scroll to position [0, 0]
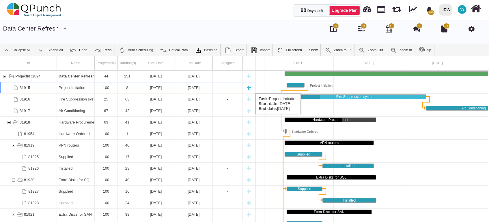
click at [110, 88] on div "100" at bounding box center [105, 87] width 19 height 11
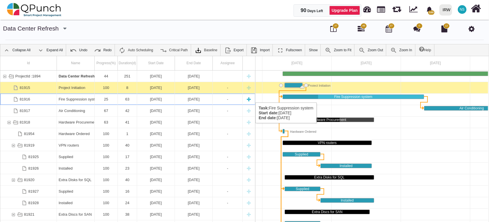
click at [88, 97] on div "Fire Suppression system" at bounding box center [76, 99] width 34 height 11
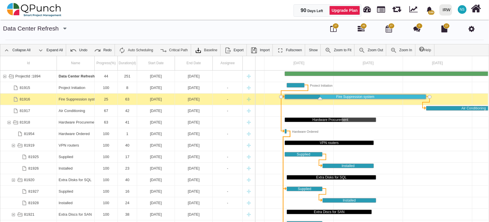
click at [88, 97] on div "Fire Suppression system" at bounding box center [76, 99] width 34 height 11
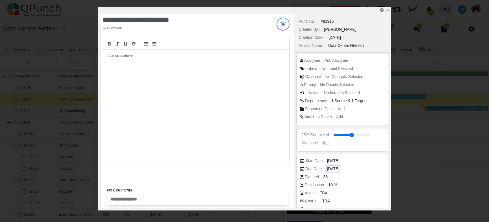
click at [337, 167] on span "[DATE]" at bounding box center [333, 169] width 12 height 6
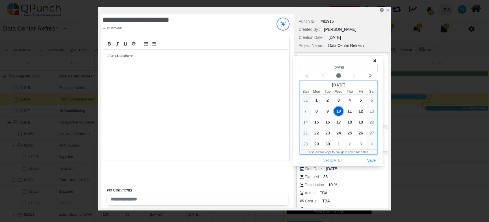
click at [362, 112] on span "12" at bounding box center [360, 111] width 9 height 9
click at [316, 121] on span "15" at bounding box center [316, 122] width 9 height 9
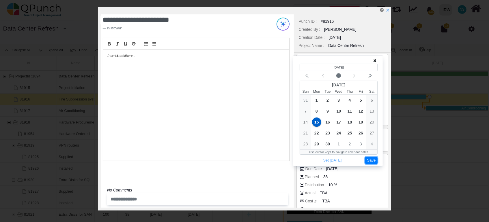
click at [376, 160] on button "Save" at bounding box center [371, 161] width 13 height 8
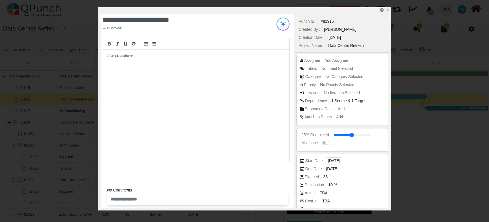
click at [338, 161] on span "[DATE]" at bounding box center [334, 161] width 12 height 6
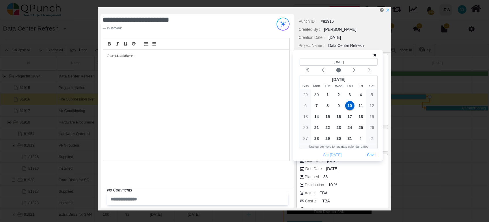
drag, startPoint x: 338, startPoint y: 160, endPoint x: 388, endPoint y: 167, distance: 50.1
click at [387, 167] on div "Start Date [DATE] Due Date [DATE] Planned 38 Distribution 10 % Actual TBA Cost …" at bounding box center [342, 186] width 92 height 64
click at [372, 182] on div "Planned 38" at bounding box center [342, 178] width 84 height 8
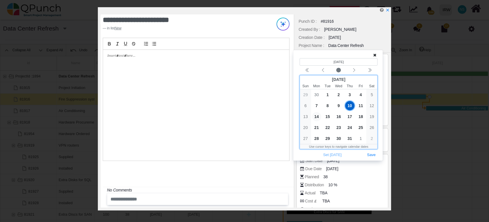
click at [318, 116] on span "14" at bounding box center [316, 116] width 9 height 9
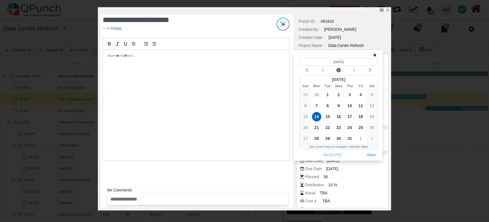
click at [376, 159] on div "(Selected date) [DATE] [DATE] Sun Mon Tue Wed Thu Fri Sat 29 30 1 2 3 4 5 6 7 8…" at bounding box center [337, 105] width 89 height 111
click at [372, 154] on button "Save" at bounding box center [371, 156] width 13 height 8
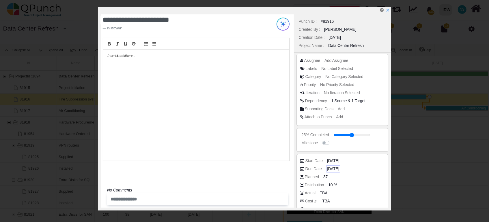
click at [336, 166] on span "[DATE]" at bounding box center [333, 169] width 12 height 6
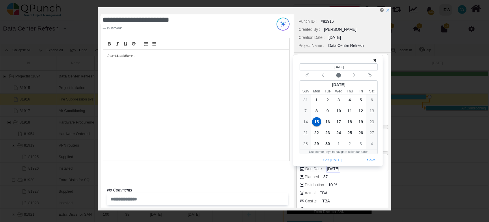
click at [336, 166] on span "[DATE]" at bounding box center [333, 169] width 12 height 6
drag, startPoint x: 336, startPoint y: 166, endPoint x: 318, endPoint y: 121, distance: 48.2
click at [318, 121] on span "15" at bounding box center [316, 121] width 9 height 9
click at [375, 162] on button "Save" at bounding box center [371, 161] width 13 height 8
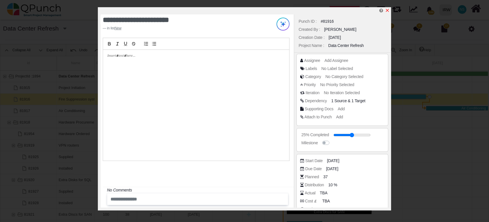
click at [386, 12] on icon "x" at bounding box center [387, 10] width 5 height 5
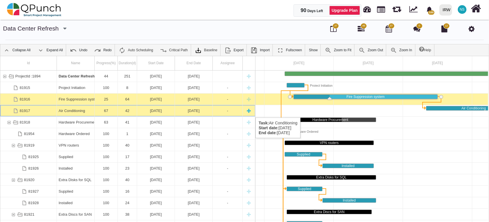
click at [63, 111] on div "Air Conditioning" at bounding box center [76, 110] width 34 height 11
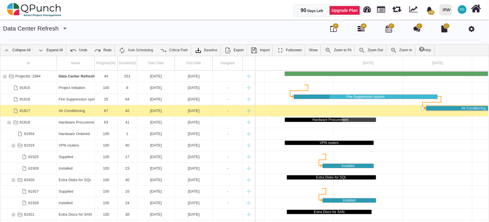
scroll to position [0, 202]
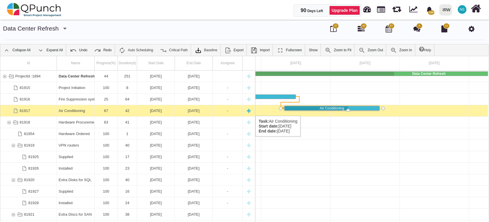
click at [64, 110] on div "Air Conditioning" at bounding box center [76, 110] width 34 height 11
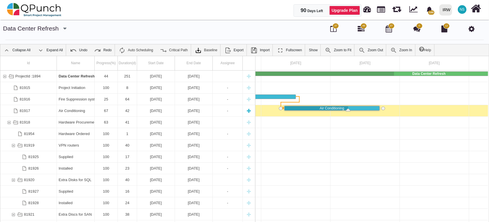
click at [64, 110] on div "Air Conditioning" at bounding box center [76, 110] width 34 height 11
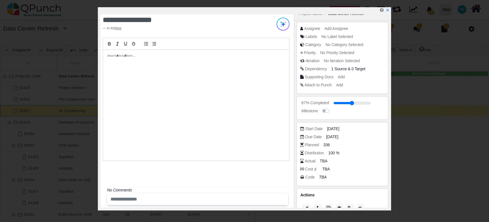
scroll to position [42, 0]
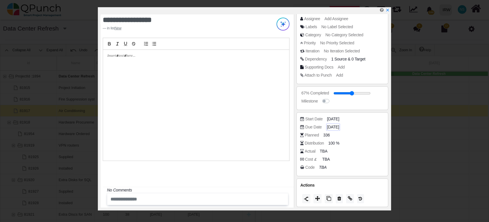
click at [339, 125] on span "[DATE]" at bounding box center [333, 127] width 12 height 6
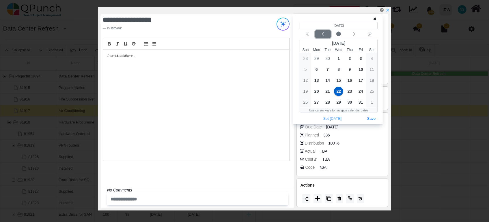
click at [321, 36] on icon "chevron left" at bounding box center [323, 34] width 5 height 5
click at [321, 35] on div "Calendar navigation" at bounding box center [339, 34] width 78 height 8
click at [324, 32] on div "Calendar navigation" at bounding box center [339, 34] width 78 height 8
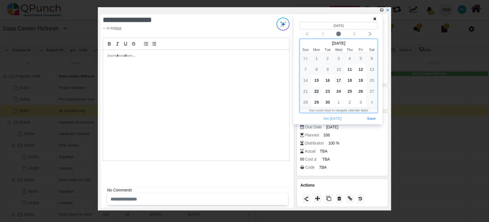
click at [340, 80] on span "17" at bounding box center [338, 80] width 9 height 9
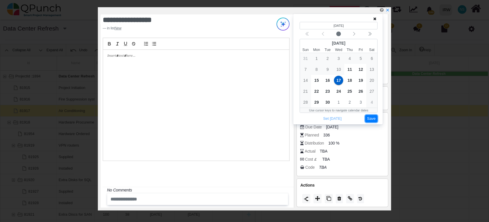
click at [372, 121] on button "Save" at bounding box center [371, 119] width 13 height 8
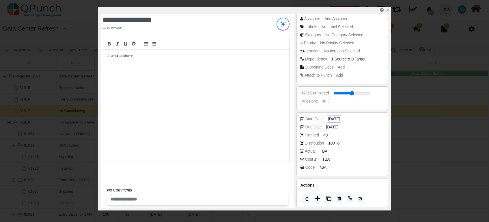
click at [332, 117] on span "[DATE]" at bounding box center [334, 119] width 12 height 6
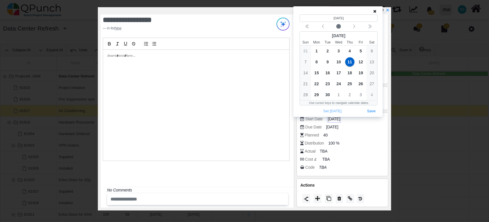
click at [332, 117] on span "[DATE]" at bounding box center [334, 119] width 12 height 6
drag, startPoint x: 332, startPoint y: 117, endPoint x: 322, endPoint y: 25, distance: 92.3
click at [322, 25] on icon "chevron left" at bounding box center [323, 26] width 5 height 5
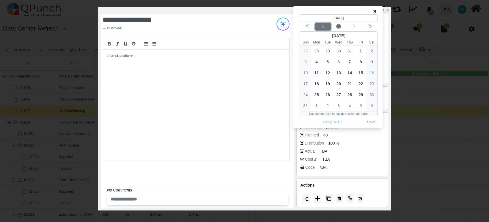
click at [322, 26] on icon "chevron left" at bounding box center [323, 26] width 5 height 5
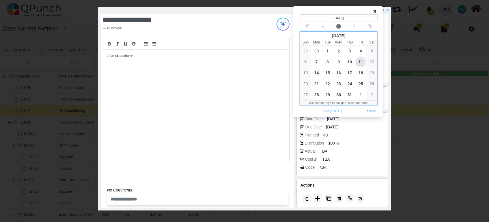
click at [318, 70] on span "14" at bounding box center [316, 72] width 9 height 9
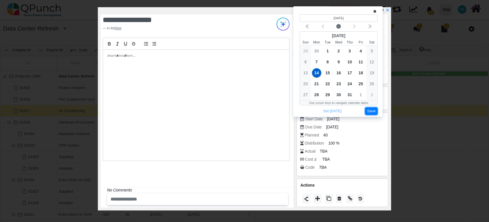
click at [371, 112] on button "Save" at bounding box center [371, 112] width 13 height 8
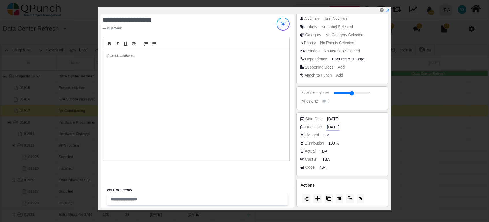
click at [337, 128] on span "[DATE]" at bounding box center [333, 127] width 12 height 6
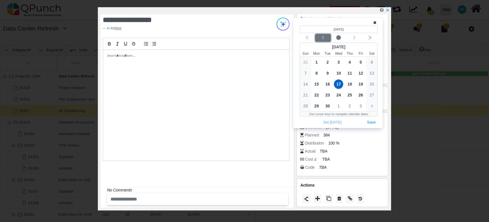
click at [321, 37] on icon "chevron left" at bounding box center [323, 37] width 5 height 5
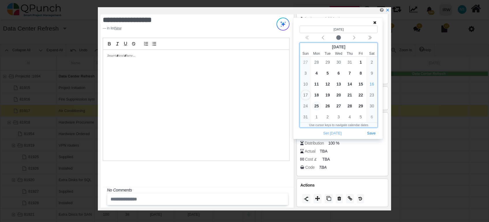
click at [318, 105] on span "25" at bounding box center [316, 106] width 9 height 9
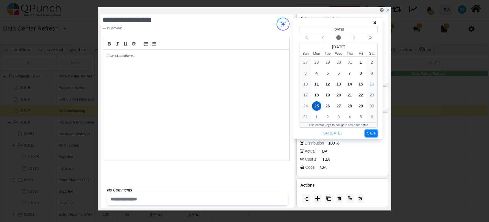
click at [372, 134] on button "Save" at bounding box center [371, 134] width 13 height 8
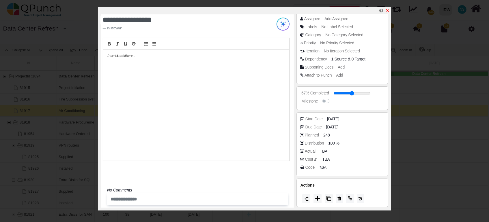
click at [388, 10] on icon "x" at bounding box center [387, 10] width 5 height 5
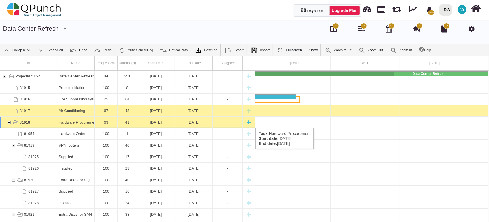
click at [87, 123] on div "Hardware Procurement" at bounding box center [76, 122] width 34 height 11
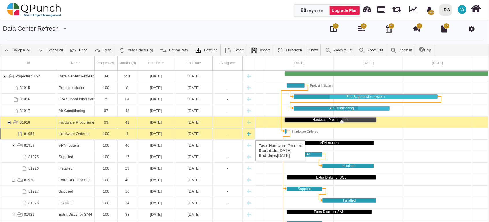
click at [89, 135] on div "Hardware Ordered" at bounding box center [76, 133] width 34 height 11
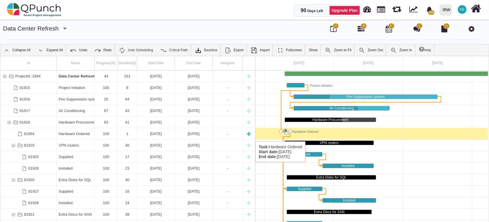
click at [76, 136] on div "Hardware Ordered" at bounding box center [76, 133] width 34 height 11
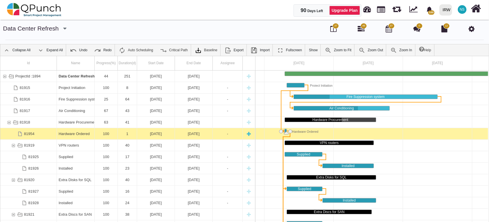
click at [76, 136] on div "Hardware Ordered" at bounding box center [76, 133] width 34 height 11
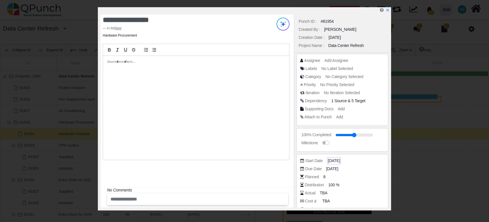
click at [339, 162] on span "[DATE]" at bounding box center [334, 161] width 12 height 6
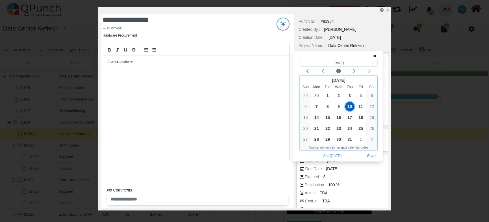
click at [317, 117] on span "14" at bounding box center [316, 117] width 9 height 9
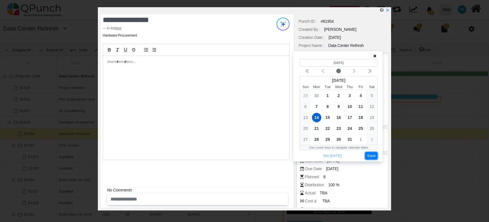
click at [369, 155] on button "Save" at bounding box center [371, 156] width 13 height 8
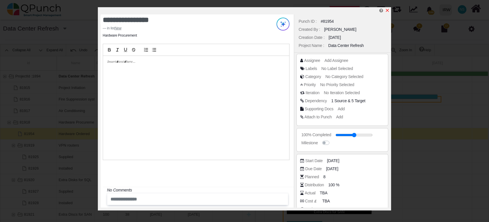
click at [387, 11] on icon "x" at bounding box center [387, 10] width 3 height 3
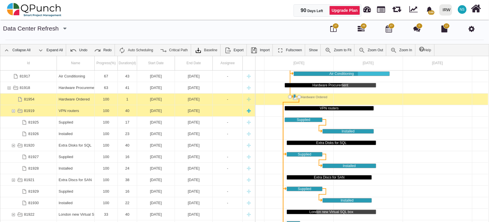
scroll to position [69, 0]
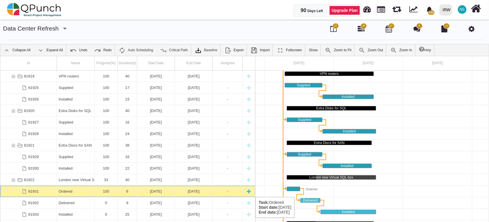
click at [162, 192] on div "[DATE]" at bounding box center [156, 191] width 34 height 11
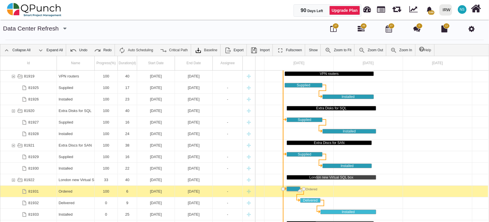
scroll to position [0, 62]
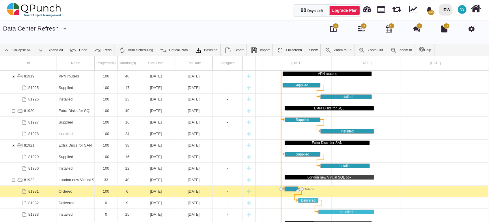
click at [162, 192] on div "[DATE]" at bounding box center [156, 191] width 34 height 11
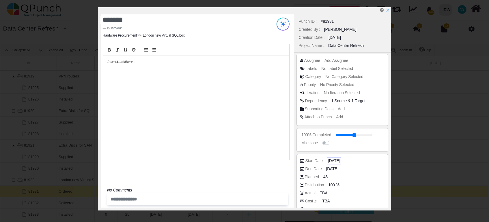
click at [338, 161] on span "11-07-2025" at bounding box center [334, 161] width 12 height 6
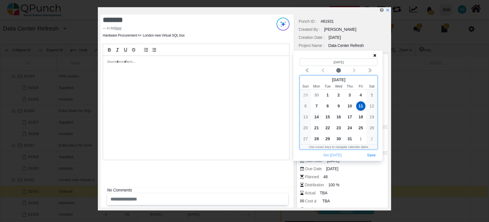
click at [317, 118] on span "14" at bounding box center [316, 117] width 9 height 9
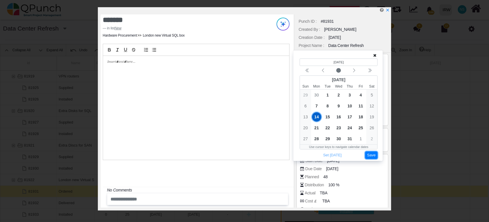
click at [376, 155] on button "Save" at bounding box center [371, 156] width 13 height 8
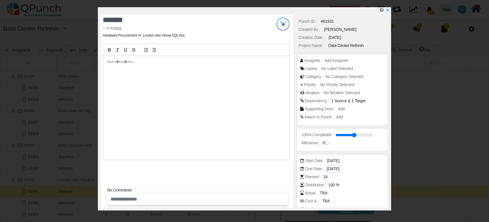
click at [336, 170] on span "16-07-2025" at bounding box center [333, 169] width 12 height 6
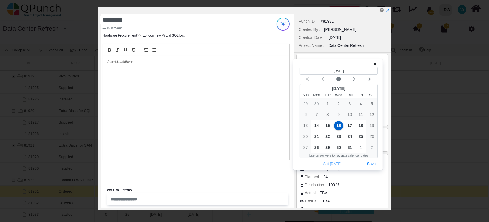
click at [336, 170] on span "16-07-2025" at bounding box center [333, 169] width 12 height 6
drag, startPoint x: 336, startPoint y: 170, endPoint x: 316, endPoint y: 126, distance: 47.8
click at [316, 126] on span "14" at bounding box center [316, 125] width 9 height 9
click at [374, 165] on button "Save" at bounding box center [371, 164] width 13 height 8
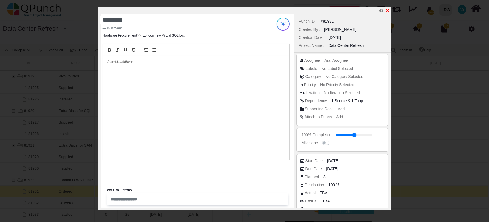
click at [386, 10] on icon "x" at bounding box center [387, 10] width 5 height 5
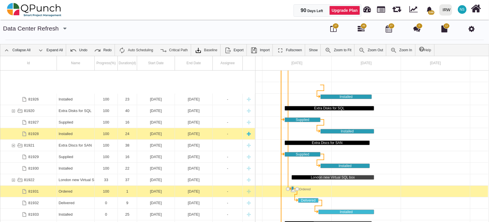
scroll to position [104, 0]
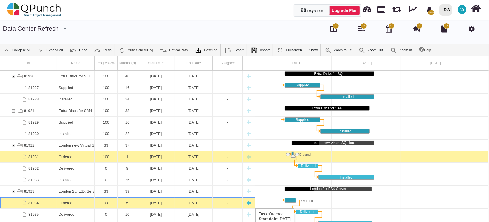
click at [157, 203] on div "11-07-2025" at bounding box center [156, 203] width 34 height 11
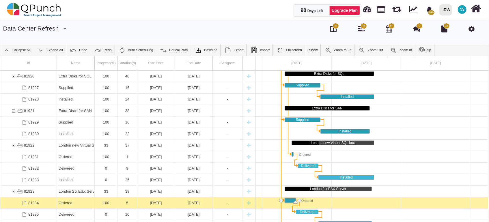
click at [157, 203] on div "11-07-2025" at bounding box center [156, 203] width 34 height 11
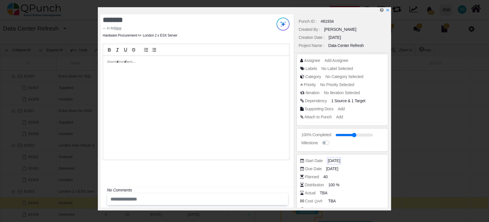
click at [331, 162] on span "11-07-2025" at bounding box center [334, 161] width 12 height 6
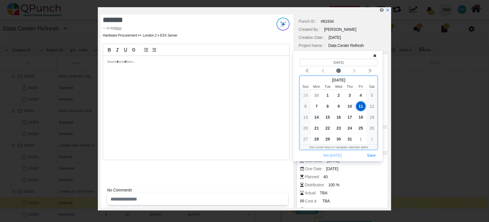
click at [314, 117] on span "14" at bounding box center [316, 117] width 9 height 9
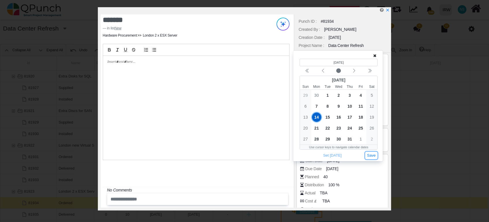
click at [376, 158] on button "Save" at bounding box center [371, 156] width 13 height 8
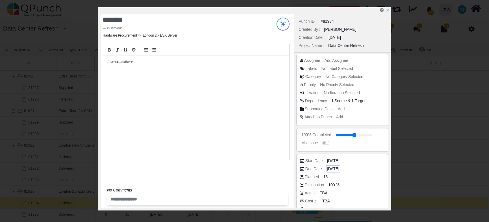
click at [334, 170] on span "15-07-2025" at bounding box center [333, 169] width 12 height 6
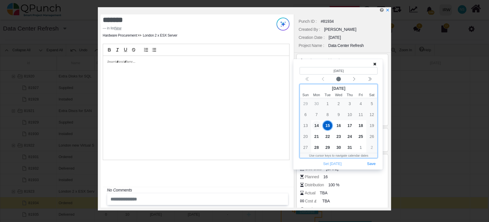
drag, startPoint x: 334, startPoint y: 170, endPoint x: 316, endPoint y: 125, distance: 48.3
click at [316, 125] on span "14" at bounding box center [316, 125] width 9 height 9
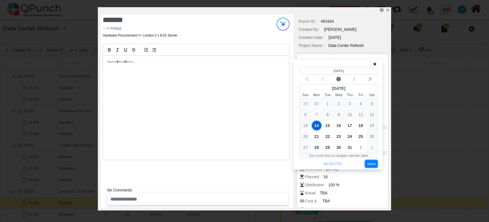
click at [374, 165] on button "Save" at bounding box center [371, 164] width 13 height 8
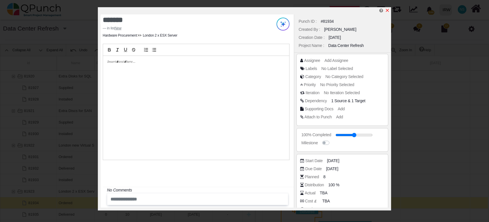
click at [386, 10] on icon "x" at bounding box center [387, 10] width 5 height 5
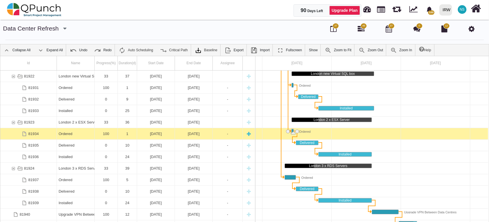
scroll to position [208, 0]
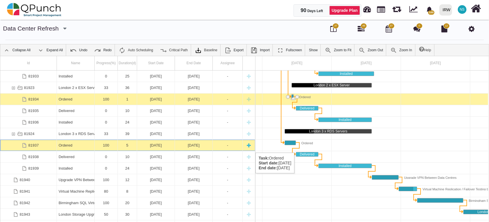
click at [86, 147] on div "Ordered" at bounding box center [76, 145] width 34 height 11
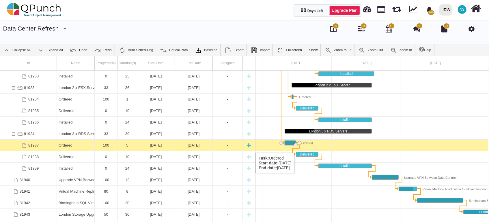
click at [171, 147] on div "11-07-2025" at bounding box center [156, 145] width 34 height 11
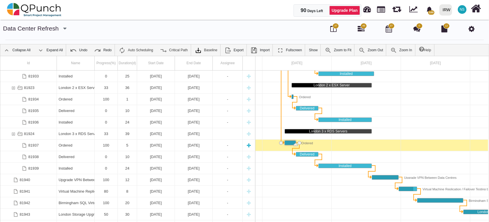
click at [171, 147] on div "11-07-2025" at bounding box center [156, 145] width 34 height 11
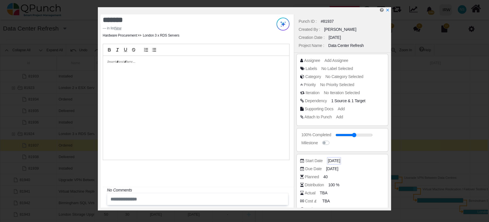
click at [337, 161] on span "11-07-2025" at bounding box center [334, 161] width 12 height 6
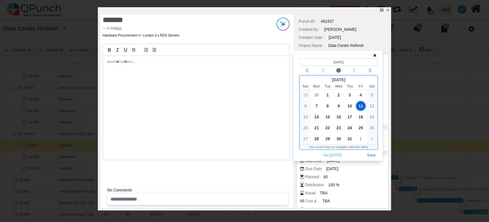
click at [317, 118] on span "14" at bounding box center [316, 117] width 9 height 9
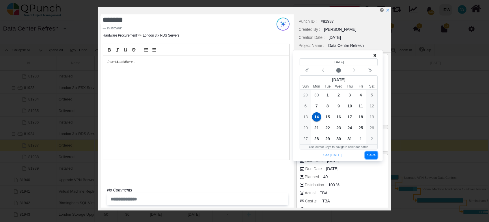
click at [371, 157] on button "Save" at bounding box center [371, 156] width 13 height 8
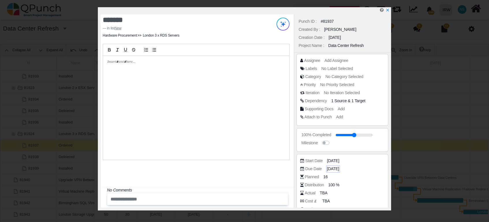
click at [332, 169] on span "15-07-2025" at bounding box center [333, 169] width 12 height 6
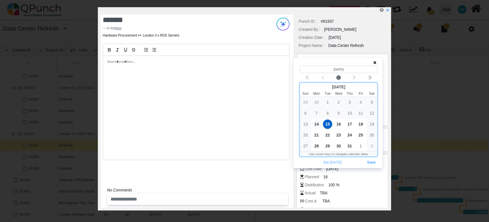
click at [319, 125] on span "14" at bounding box center [316, 124] width 9 height 9
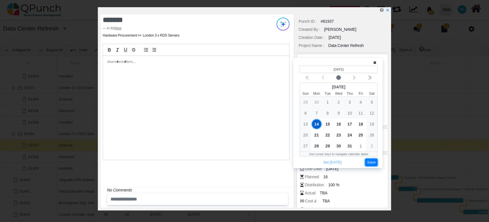
click at [374, 163] on button "Save" at bounding box center [371, 163] width 13 height 8
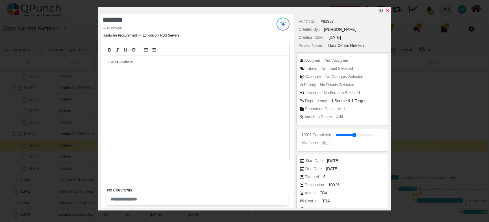
click at [387, 10] on icon "x" at bounding box center [387, 10] width 5 height 5
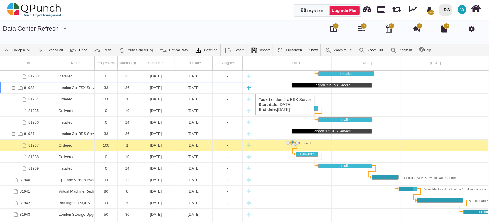
click at [13, 89] on div "81923" at bounding box center [13, 87] width 5 height 11
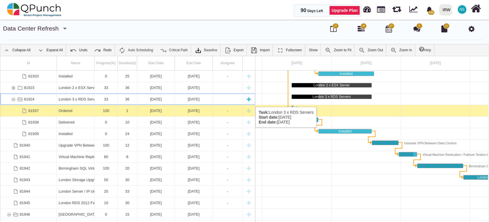
click at [14, 101] on div "81924" at bounding box center [13, 99] width 5 height 11
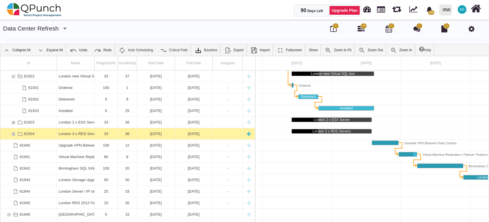
scroll to position [139, 0]
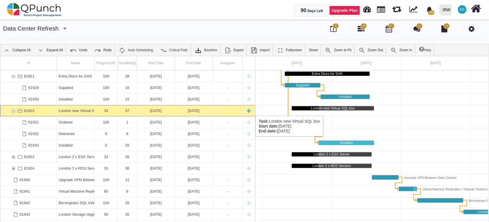
click at [12, 110] on div "81922" at bounding box center [13, 110] width 5 height 11
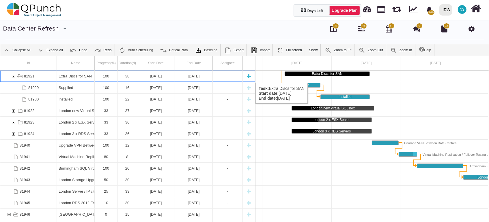
click at [14, 77] on div "81921" at bounding box center [13, 76] width 5 height 11
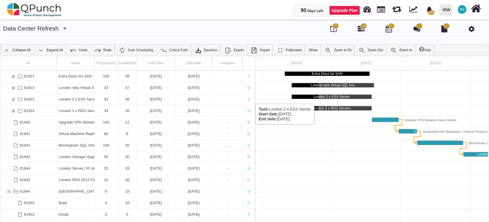
scroll to position [104, 0]
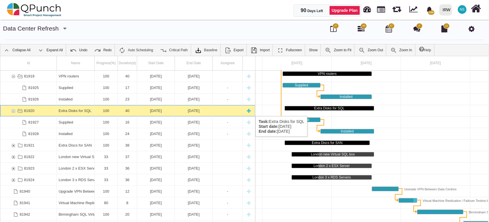
click at [15, 111] on div "81920" at bounding box center [13, 110] width 5 height 11
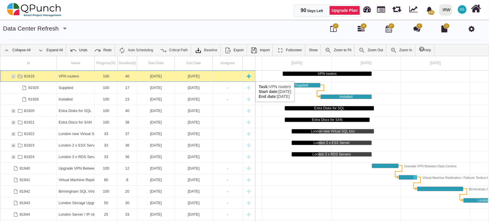
click at [12, 76] on div "81919" at bounding box center [13, 76] width 5 height 11
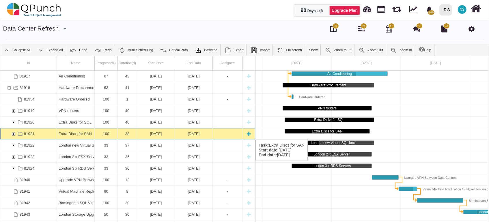
click at [14, 134] on div "81921" at bounding box center [13, 133] width 5 height 11
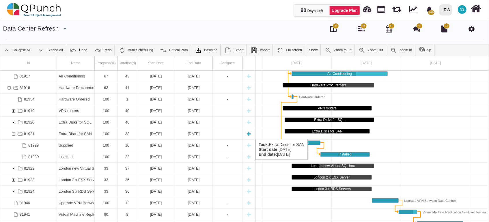
click at [14, 134] on div "81921" at bounding box center [13, 133] width 5 height 11
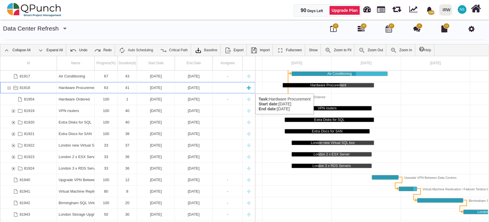
click at [7, 88] on div "81918" at bounding box center [8, 87] width 5 height 11
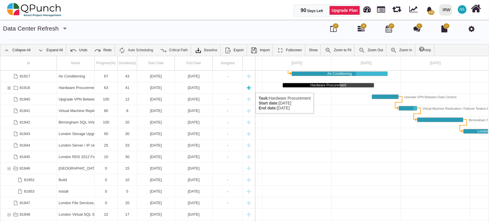
click at [7, 87] on div "81918" at bounding box center [8, 87] width 5 height 11
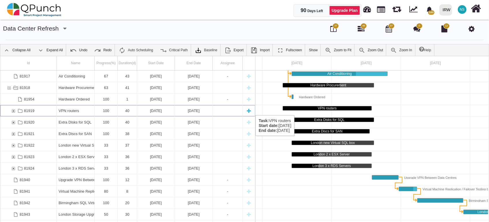
click at [13, 110] on div "81919" at bounding box center [13, 110] width 5 height 11
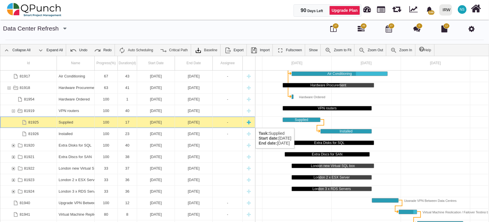
click at [159, 122] on div "10-07-2025" at bounding box center [156, 122] width 34 height 11
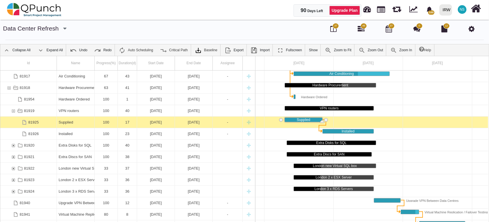
click at [159, 122] on div "10-07-2025" at bounding box center [156, 122] width 34 height 11
click at [159, 122] on div "Collapse All Expand All Undo Redo Auto Scheduling Critical Path Baseline Add Ba…" at bounding box center [244, 139] width 489 height 190
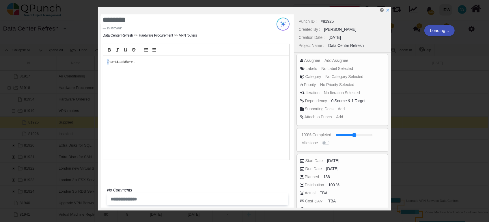
click at [159, 122] on div at bounding box center [196, 108] width 186 height 104
click at [331, 162] on span "10-07-2025" at bounding box center [334, 161] width 12 height 6
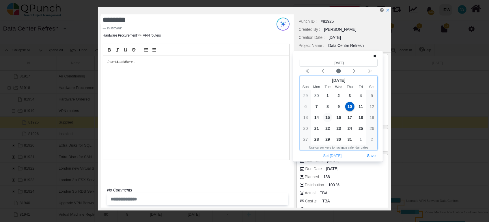
click at [326, 117] on span "15" at bounding box center [327, 117] width 9 height 9
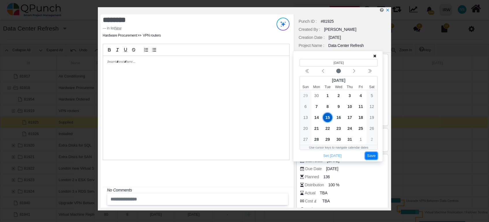
click at [371, 156] on button "Save" at bounding box center [371, 156] width 13 height 8
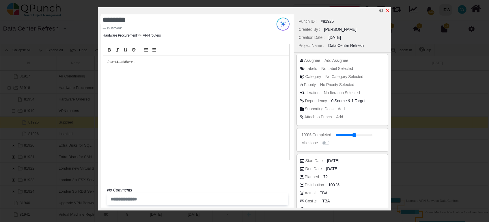
click at [390, 7] on div at bounding box center [246, 10] width 290 height 7
click at [388, 11] on icon "x" at bounding box center [387, 10] width 3 height 3
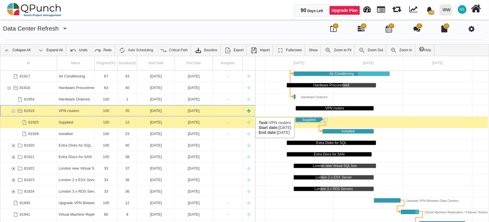
click at [14, 112] on div "81919" at bounding box center [13, 110] width 5 height 11
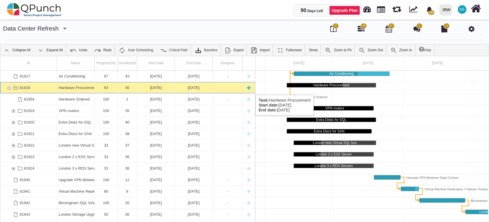
click at [8, 89] on div "81918" at bounding box center [8, 87] width 5 height 11
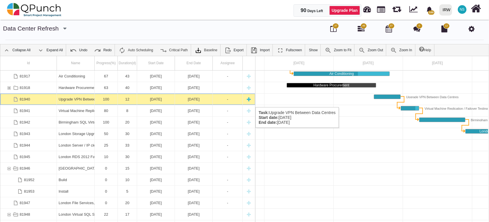
click at [85, 99] on div "Upgrade VPN Between Data Centres" at bounding box center [76, 99] width 34 height 11
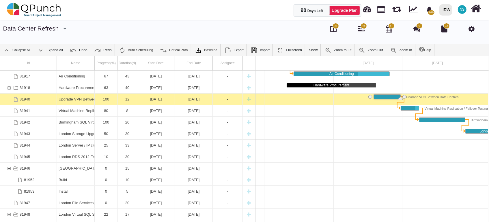
scroll to position [0, 150]
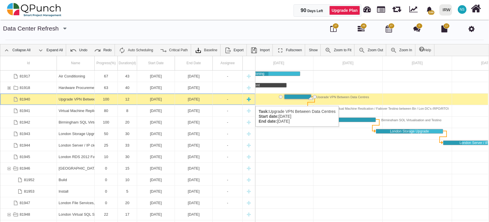
click at [81, 100] on div "Upgrade VPN Between Data Centres" at bounding box center [76, 99] width 34 height 11
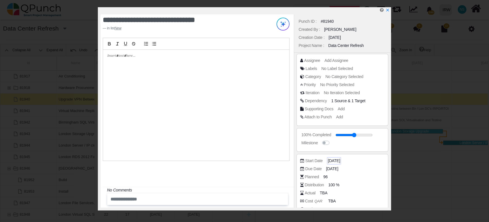
click at [329, 162] on span "19-08-2025" at bounding box center [334, 161] width 12 height 6
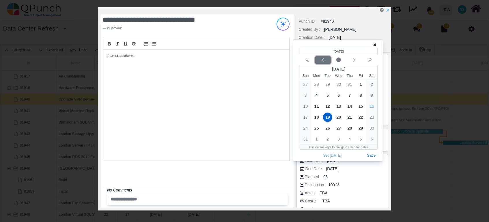
click at [325, 63] on button "Previous month" at bounding box center [323, 60] width 16 height 8
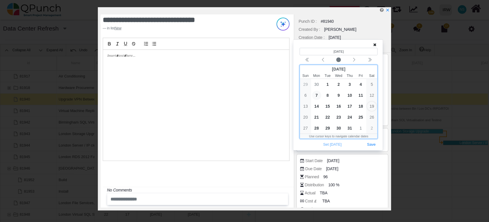
click at [317, 97] on span "7" at bounding box center [316, 95] width 9 height 9
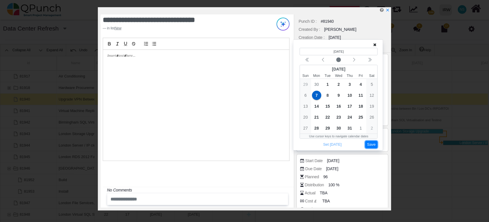
click at [369, 147] on button "Save" at bounding box center [371, 145] width 13 height 8
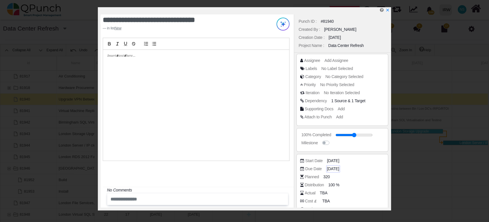
click at [333, 168] on span "30-08-2025" at bounding box center [333, 169] width 12 height 6
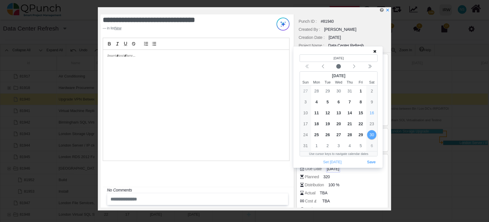
click at [333, 168] on span "30-08-2025" at bounding box center [333, 169] width 12 height 6
drag, startPoint x: 333, startPoint y: 168, endPoint x: 351, endPoint y: 102, distance: 68.0
click at [351, 102] on span "7" at bounding box center [349, 102] width 9 height 9
click at [349, 101] on span "7" at bounding box center [349, 102] width 9 height 9
click at [370, 162] on button "Save" at bounding box center [371, 163] width 13 height 8
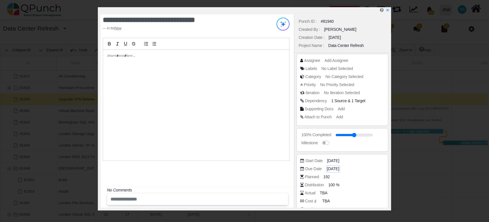
click at [337, 169] on span "07-08-2025" at bounding box center [333, 169] width 12 height 6
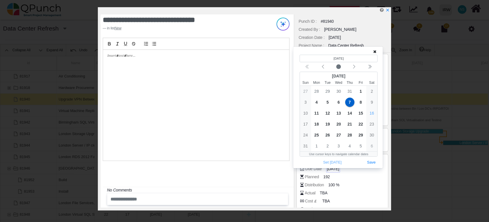
click at [337, 169] on span "07-08-2025" at bounding box center [333, 169] width 12 height 6
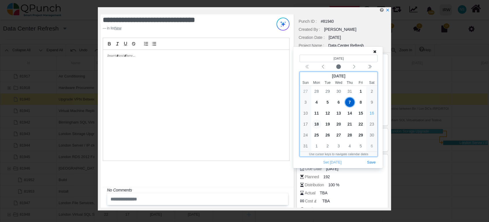
click at [318, 123] on span "18" at bounding box center [316, 124] width 9 height 9
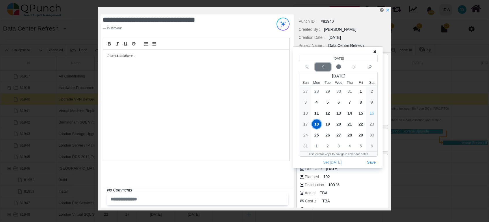
click at [325, 69] on div "Previous month" at bounding box center [323, 67] width 14 height 6
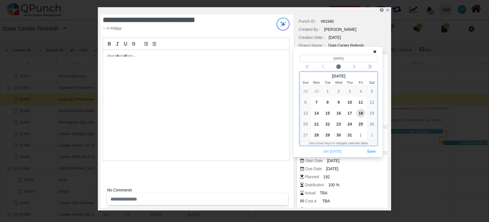
click at [362, 111] on span "18" at bounding box center [360, 113] width 9 height 9
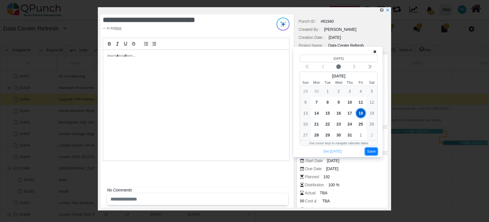
click at [375, 154] on button "Save" at bounding box center [371, 152] width 13 height 8
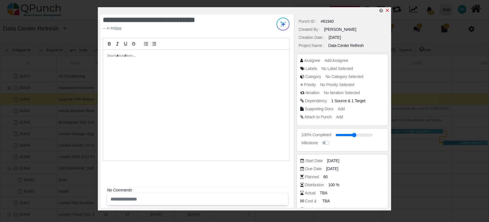
click at [385, 8] on link at bounding box center [387, 10] width 5 height 5
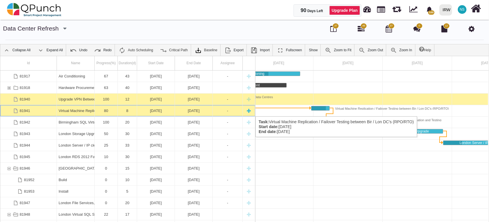
click at [80, 111] on div "Virtual Machine Replication / Failover Testing between Bir / Lon DC's (RPO/RTO)" at bounding box center [76, 110] width 34 height 11
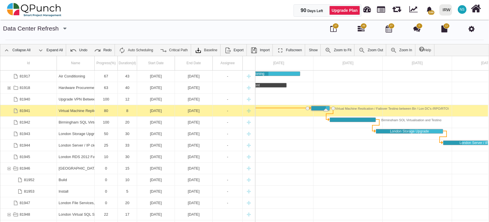
scroll to position [0, 177]
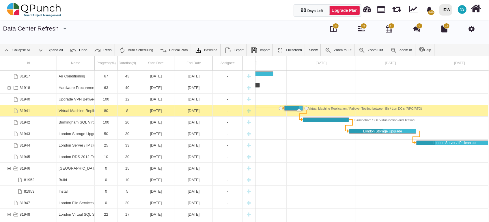
click at [80, 111] on div "Virtual Machine Replication / Failover Testing between Bir / Lon DC's (RPO/RTO)" at bounding box center [76, 110] width 34 height 11
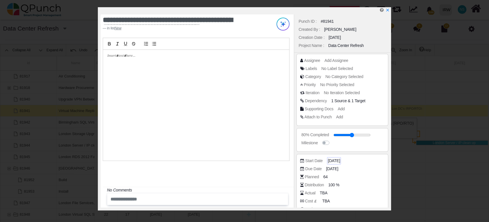
click at [334, 162] on span "31-08-2025" at bounding box center [334, 161] width 12 height 6
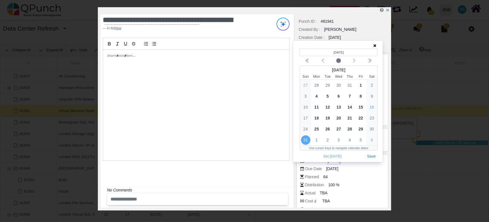
click at [334, 162] on span "31-08-2025" at bounding box center [334, 161] width 12 height 6
drag, startPoint x: 334, startPoint y: 162, endPoint x: 323, endPoint y: 59, distance: 103.9
click at [323, 59] on icon "chevron left" at bounding box center [323, 61] width 5 height 5
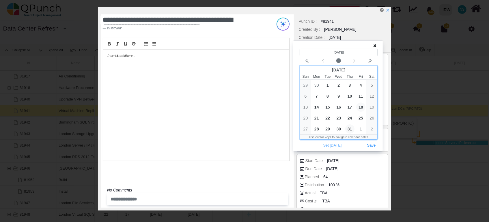
click at [362, 106] on span "18" at bounding box center [360, 107] width 9 height 9
click at [369, 145] on button "Save" at bounding box center [371, 146] width 13 height 8
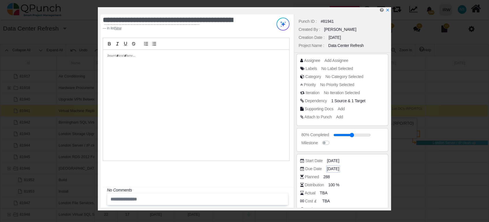
click at [336, 169] on span "07-09-2025" at bounding box center [333, 169] width 12 height 6
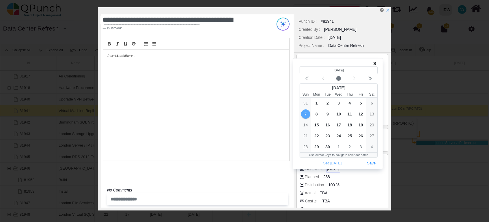
click at [336, 169] on span "07-09-2025" at bounding box center [333, 169] width 12 height 6
drag, startPoint x: 336, startPoint y: 169, endPoint x: 428, endPoint y: 178, distance: 91.9
click at [428, 178] on div "**********" at bounding box center [244, 111] width 489 height 222
click at [351, 136] on span "25" at bounding box center [349, 136] width 9 height 9
click at [377, 164] on button "Save" at bounding box center [371, 164] width 13 height 8
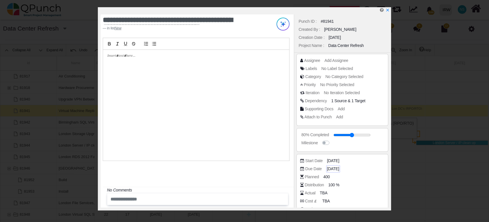
click at [334, 170] on span "25-09-2025" at bounding box center [333, 169] width 12 height 6
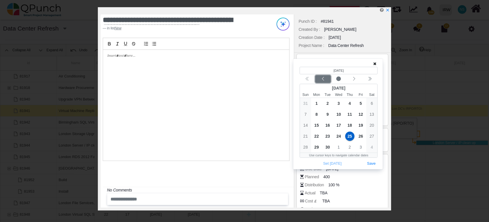
click at [325, 80] on icon "chevron left" at bounding box center [323, 79] width 5 height 5
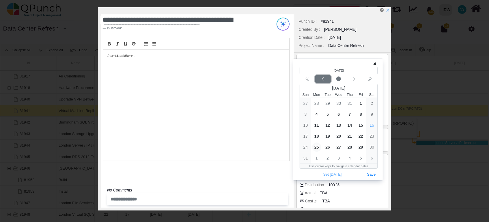
click at [325, 80] on icon "chevron left" at bounding box center [323, 79] width 5 height 5
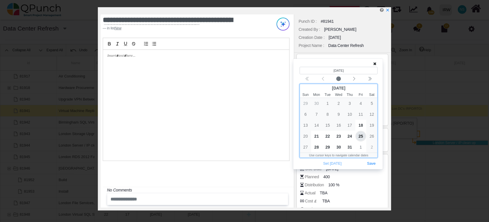
click at [362, 137] on span "25" at bounding box center [360, 136] width 9 height 9
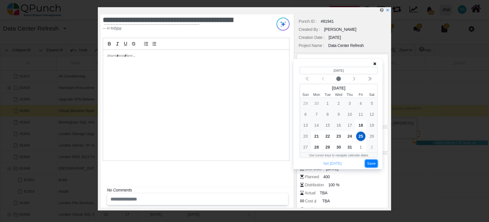
click at [370, 163] on button "Save" at bounding box center [371, 164] width 13 height 8
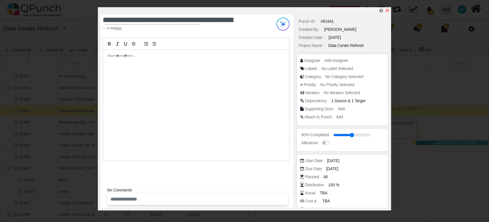
click at [388, 12] on icon "x" at bounding box center [387, 10] width 5 height 5
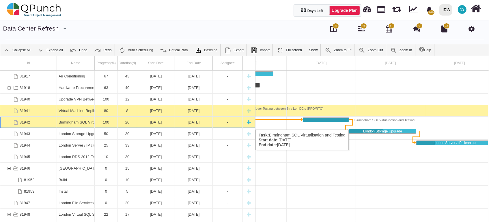
click at [76, 124] on div "Birmingham SQL Virtualisation and Testing" at bounding box center [76, 122] width 34 height 11
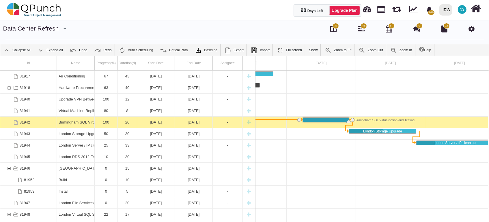
scroll to position [0, 195]
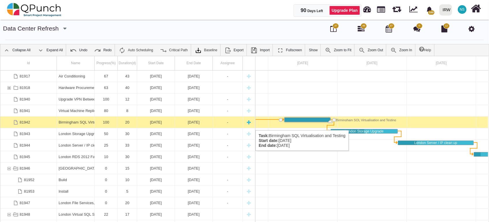
click at [76, 125] on div "Birmingham SQL Virtualisation and Testing" at bounding box center [76, 122] width 34 height 11
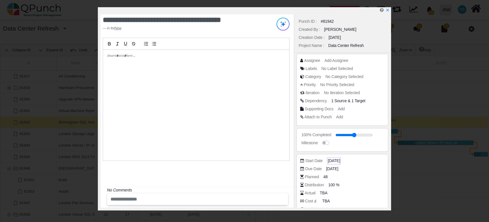
click at [337, 162] on span "08-09-2025" at bounding box center [334, 161] width 12 height 6
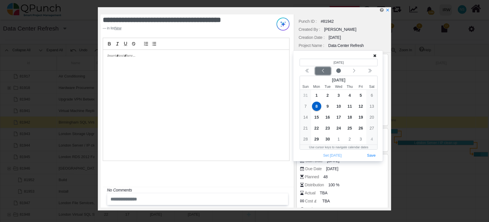
click at [321, 68] on button "Previous month" at bounding box center [323, 71] width 16 height 8
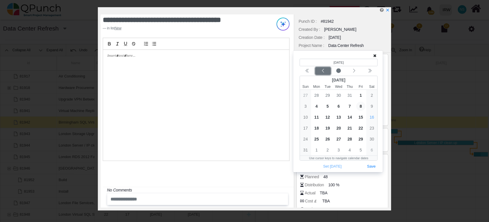
click at [321, 68] on button "Previous month" at bounding box center [323, 71] width 16 height 8
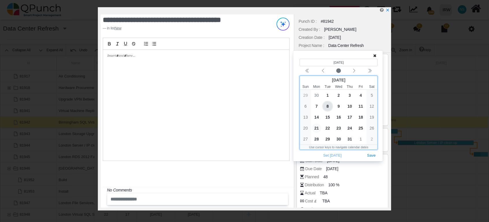
click at [315, 129] on span "21" at bounding box center [316, 128] width 9 height 9
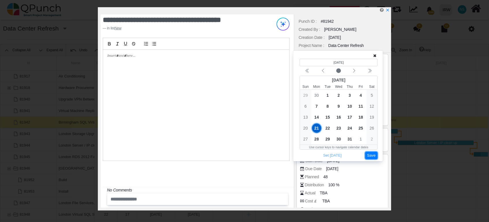
click at [371, 157] on button "Save" at bounding box center [371, 156] width 13 height 8
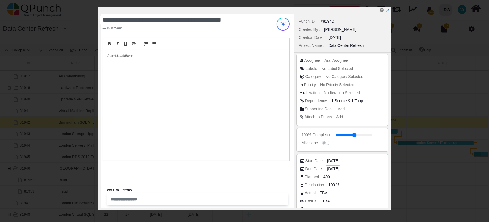
click at [339, 167] on span "27-09-2025" at bounding box center [333, 169] width 12 height 6
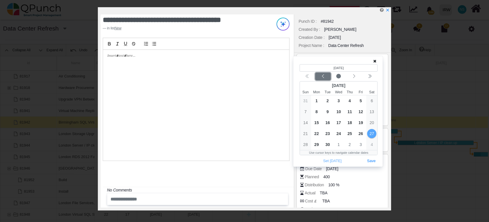
click at [323, 76] on icon "chevron left" at bounding box center [323, 76] width 5 height 5
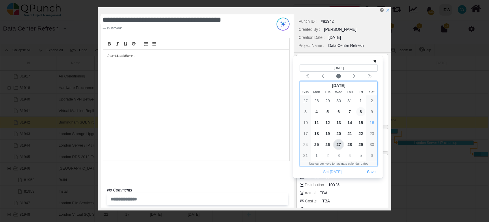
click at [358, 113] on span "8" at bounding box center [360, 111] width 9 height 9
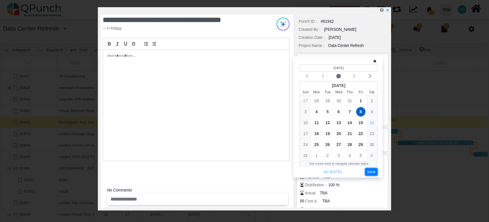
click at [373, 173] on button "Save" at bounding box center [371, 173] width 13 height 8
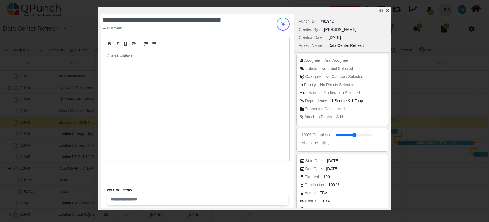
click at [386, 11] on icon "x" at bounding box center [387, 10] width 5 height 5
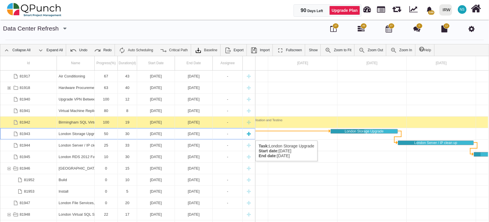
click at [104, 135] on div "50" at bounding box center [105, 133] width 19 height 11
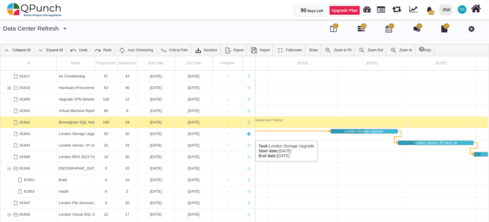
scroll to position [0, 241]
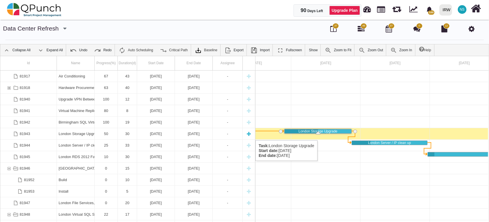
click at [44, 135] on div "81943" at bounding box center [28, 133] width 57 height 11
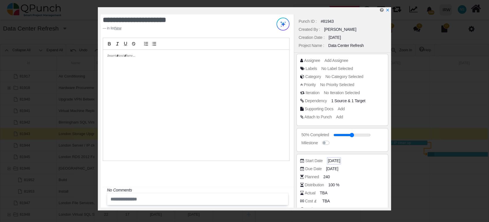
click at [336, 161] on span "28-09-2025" at bounding box center [334, 161] width 12 height 6
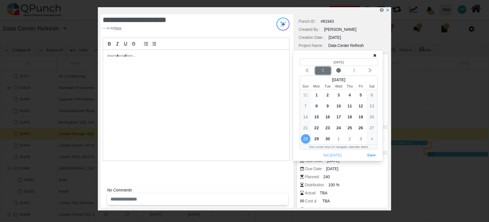
click at [322, 71] on icon "chevron left" at bounding box center [323, 70] width 5 height 5
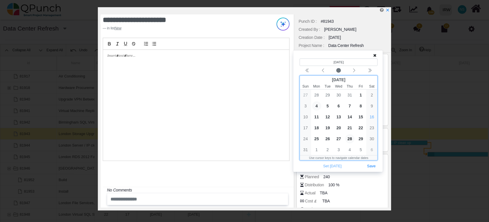
click at [316, 106] on span "4" at bounding box center [316, 106] width 9 height 9
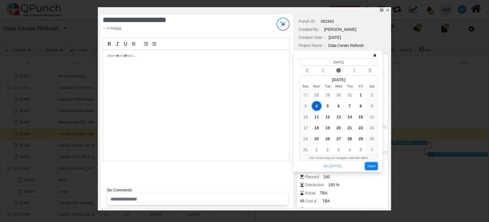
click at [372, 167] on button "Save" at bounding box center [371, 167] width 13 height 8
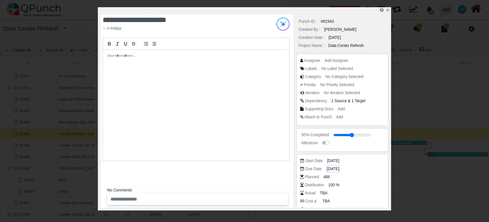
click at [330, 169] on span "27-10-2025" at bounding box center [333, 169] width 12 height 6
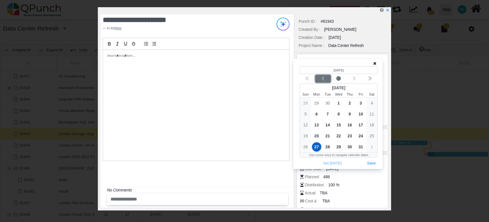
click at [324, 80] on icon "chevron left" at bounding box center [323, 78] width 5 height 5
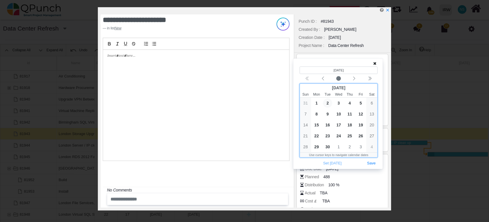
click at [328, 102] on span "2" at bounding box center [327, 103] width 9 height 9
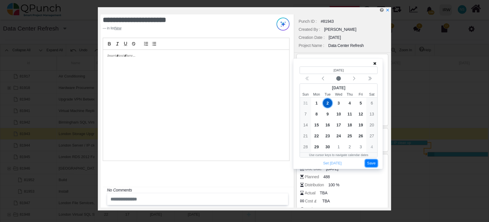
click at [373, 164] on button "Save" at bounding box center [371, 164] width 13 height 8
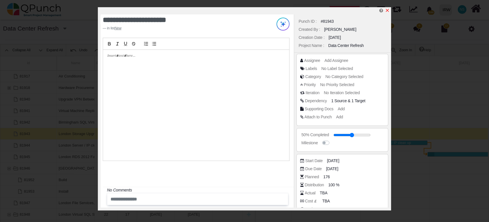
click at [388, 11] on icon "x" at bounding box center [387, 10] width 3 height 3
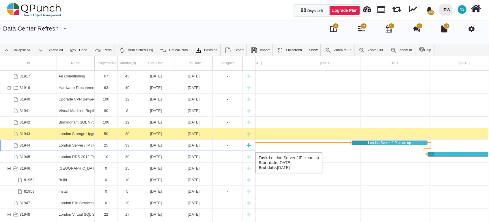
click at [83, 147] on div "London Server / IP clean up" at bounding box center [76, 145] width 34 height 11
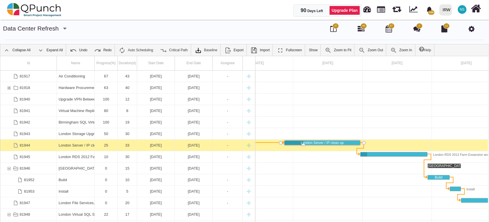
click at [83, 147] on div "London Server / IP clean up" at bounding box center [76, 145] width 34 height 11
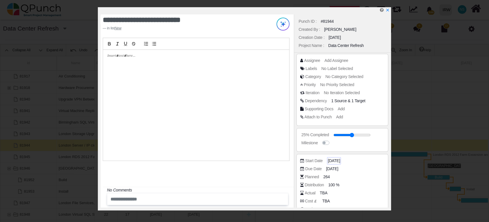
click at [340, 162] on span "28-10-2025" at bounding box center [334, 161] width 12 height 6
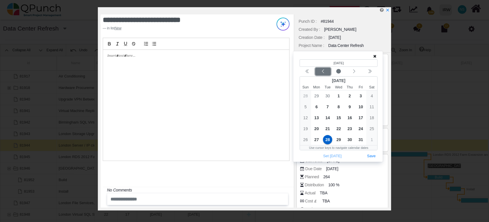
click at [322, 73] on icon "chevron left" at bounding box center [323, 71] width 5 height 5
click at [323, 74] on icon "chevron left" at bounding box center [323, 71] width 5 height 5
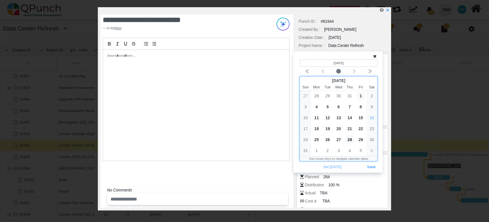
click at [360, 95] on span "1" at bounding box center [360, 95] width 9 height 9
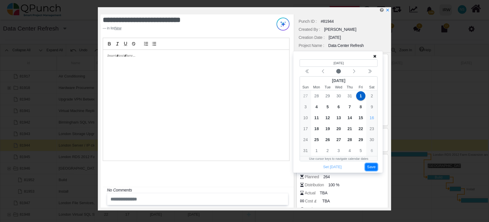
click at [371, 167] on button "Save" at bounding box center [371, 168] width 13 height 8
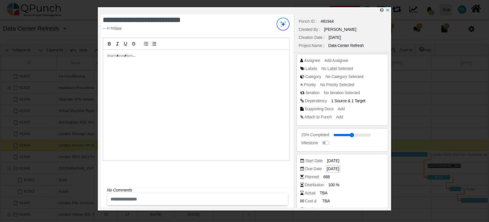
click at [333, 169] on span "29-11-2025" at bounding box center [333, 169] width 12 height 6
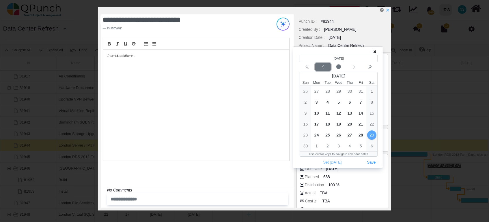
click at [323, 66] on icon "chevron left" at bounding box center [323, 67] width 5 height 5
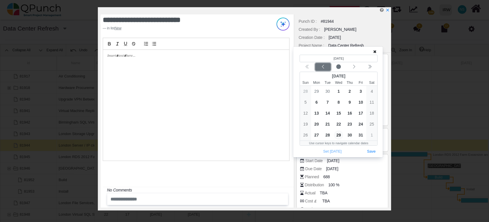
click at [323, 66] on icon "chevron left" at bounding box center [323, 67] width 5 height 5
click at [327, 91] on span "2" at bounding box center [327, 91] width 9 height 9
click at [370, 155] on div "Set Today Save" at bounding box center [339, 152] width 78 height 8
click at [372, 153] on button "Save" at bounding box center [371, 152] width 13 height 8
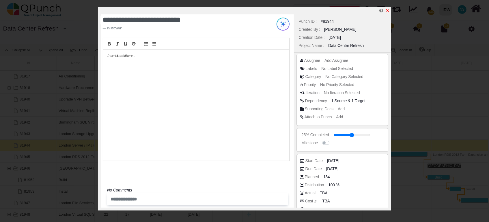
click at [388, 12] on icon "x" at bounding box center [387, 10] width 5 height 5
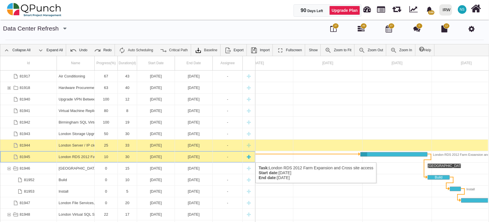
click at [90, 157] on div "London RDS 2012 Farm Expansion and Cross site access" at bounding box center [76, 157] width 34 height 11
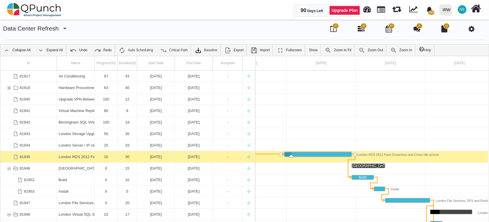
click at [90, 157] on div "London RDS 2012 Farm Expansion and Cross site access" at bounding box center [76, 157] width 34 height 11
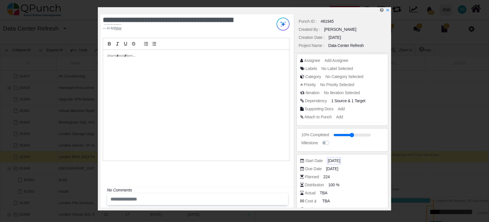
click at [338, 161] on span "30-11-2025" at bounding box center [334, 161] width 12 height 6
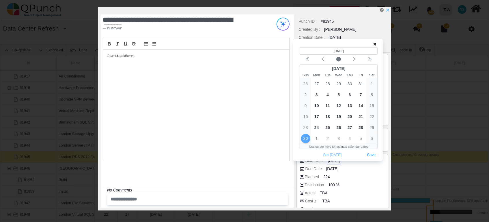
click at [338, 161] on span "30-11-2025" at bounding box center [334, 161] width 12 height 6
drag, startPoint x: 338, startPoint y: 161, endPoint x: 324, endPoint y: 58, distance: 104.0
click at [324, 58] on icon "chevron left" at bounding box center [323, 59] width 5 height 5
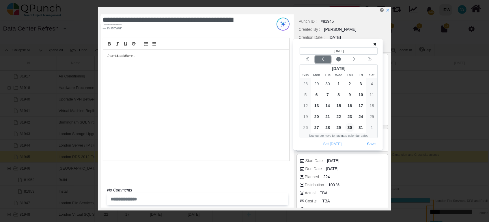
click at [324, 58] on icon "chevron left" at bounding box center [323, 59] width 5 height 5
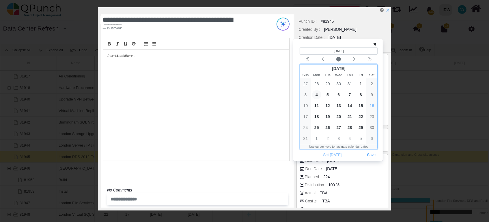
click at [316, 95] on span "4" at bounding box center [316, 94] width 9 height 9
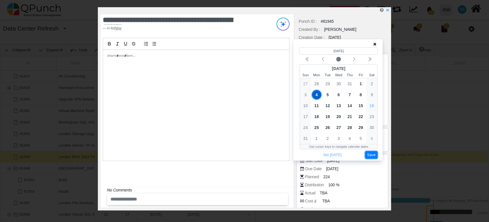
click at [371, 157] on button "Save" at bounding box center [371, 156] width 13 height 8
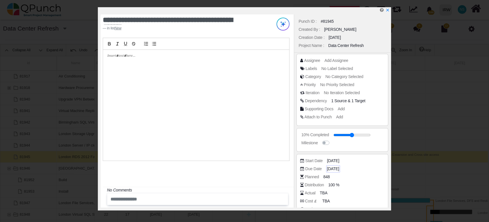
click at [330, 170] on span "29-12-2025" at bounding box center [333, 169] width 12 height 6
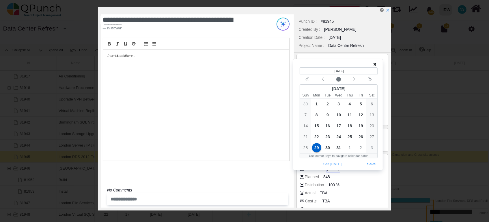
click at [330, 170] on span "29-12-2025" at bounding box center [333, 169] width 12 height 6
drag, startPoint x: 330, startPoint y: 170, endPoint x: 322, endPoint y: 78, distance: 92.9
click at [322, 78] on icon "chevron left" at bounding box center [323, 79] width 5 height 5
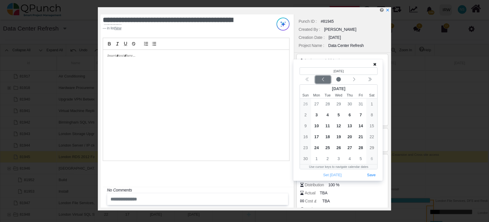
click at [322, 78] on icon "chevron left" at bounding box center [323, 79] width 5 height 5
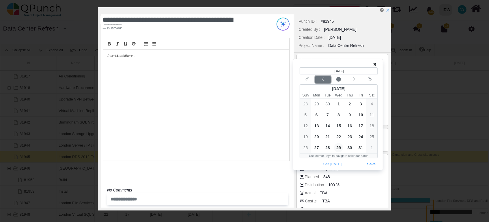
click at [325, 82] on icon "chevron left" at bounding box center [323, 79] width 5 height 5
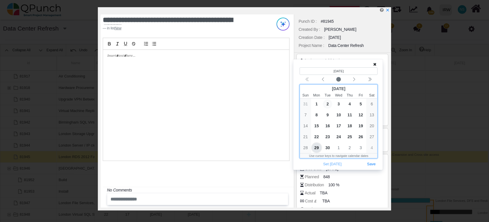
click at [327, 103] on span "2" at bounding box center [327, 104] width 9 height 9
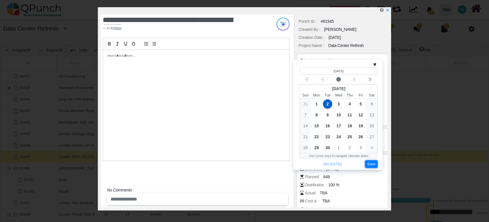
click at [371, 166] on button "Save" at bounding box center [371, 165] width 13 height 8
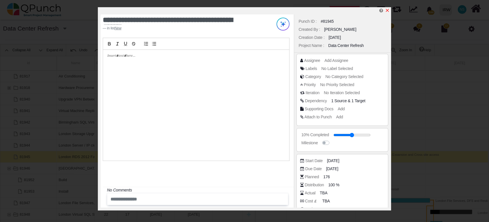
click at [387, 11] on icon "x" at bounding box center [387, 10] width 3 height 3
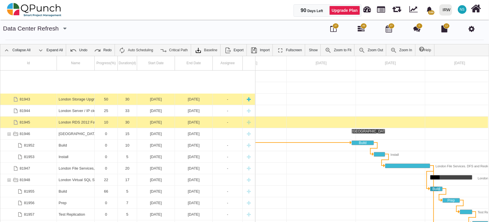
scroll to position [104, 0]
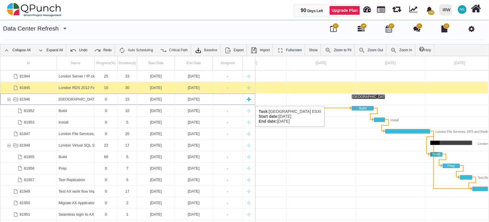
click at [7, 100] on div "81946" at bounding box center [8, 99] width 5 height 11
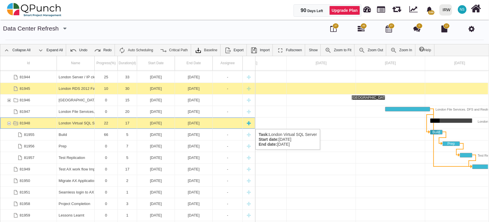
click at [7, 124] on div "81948" at bounding box center [8, 123] width 5 height 11
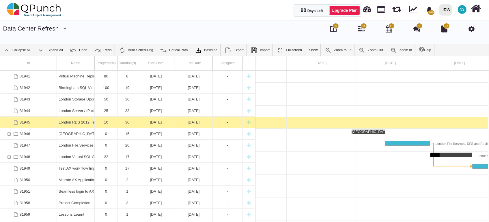
scroll to position [68, 0]
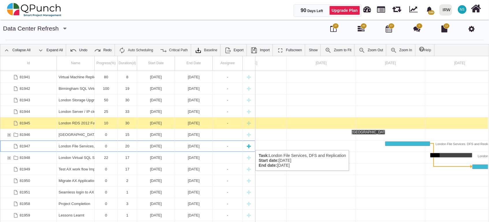
click at [81, 145] on div "London File Services, DFS and Replication" at bounding box center [76, 146] width 34 height 11
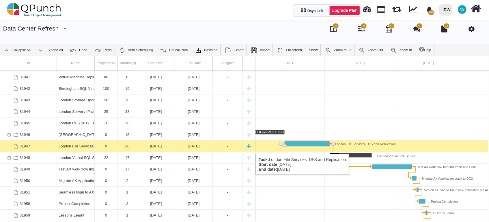
click at [77, 148] on div "London File Services, DFS and Replication" at bounding box center [76, 146] width 34 height 11
click at [78, 148] on div "London File Services, DFS and Replication" at bounding box center [76, 146] width 34 height 11
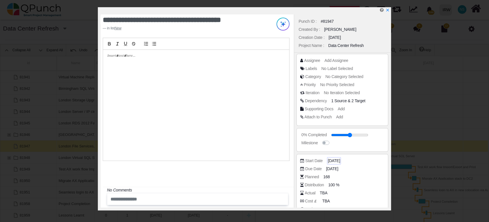
click at [336, 161] on span "14-01-2026" at bounding box center [334, 161] width 12 height 6
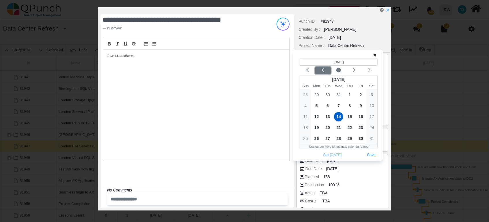
click at [324, 69] on icon "chevron left" at bounding box center [323, 70] width 5 height 5
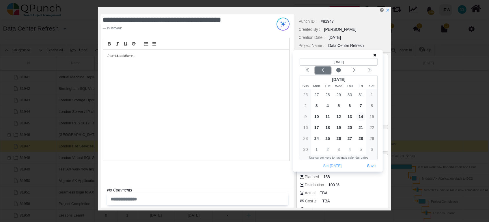
click at [324, 69] on icon "chevron left" at bounding box center [323, 70] width 5 height 5
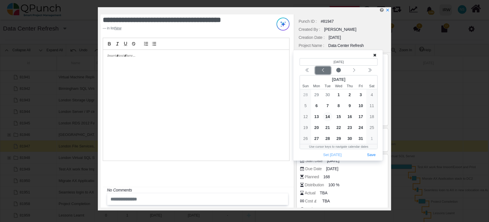
click at [324, 69] on icon "chevron left" at bounding box center [323, 70] width 5 height 5
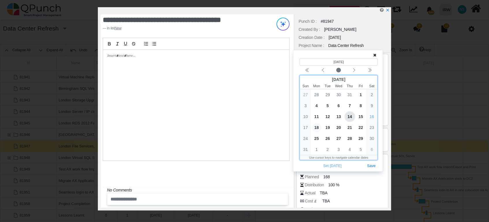
click at [317, 127] on span "18" at bounding box center [316, 127] width 9 height 9
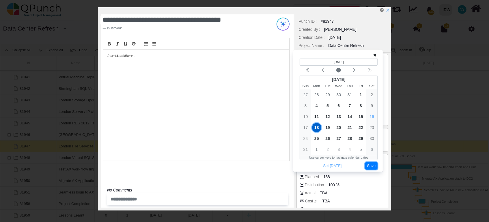
click at [369, 164] on button "Save" at bounding box center [371, 166] width 13 height 8
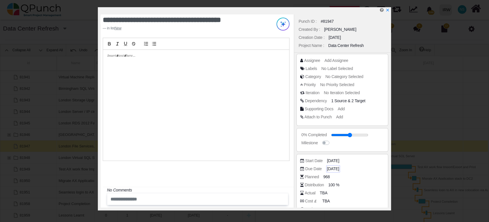
click at [338, 168] on span "02-02-2026" at bounding box center [333, 169] width 12 height 6
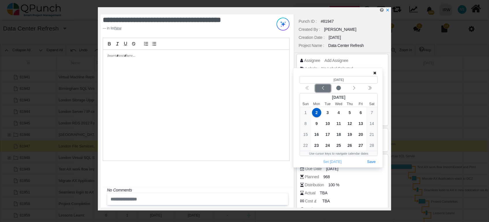
click at [323, 89] on icon "chevron left" at bounding box center [323, 88] width 5 height 5
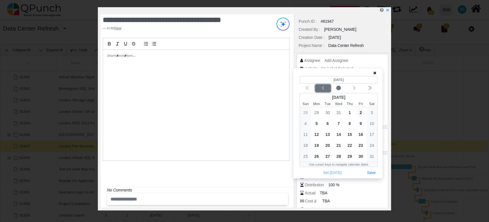
click at [323, 89] on icon "chevron left" at bounding box center [323, 88] width 5 height 5
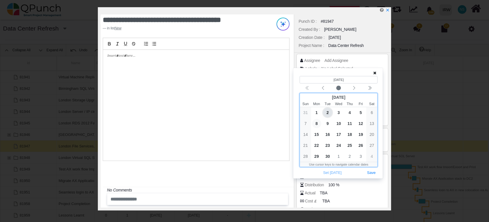
click at [314, 123] on span "8" at bounding box center [316, 123] width 9 height 9
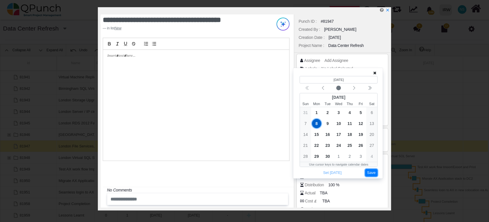
click at [374, 172] on button "Save" at bounding box center [371, 173] width 13 height 8
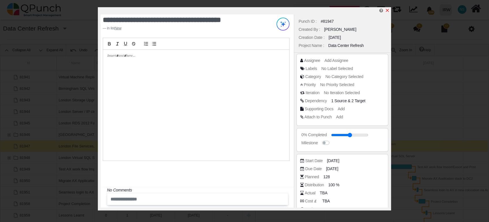
click at [388, 11] on icon "x" at bounding box center [387, 10] width 3 height 3
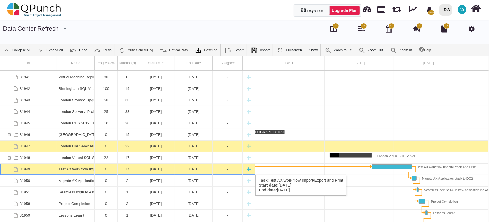
click at [72, 169] on div "Test AX work flow Import/Export and Print" at bounding box center [76, 169] width 34 height 11
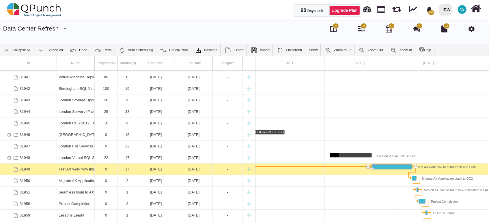
scroll to position [0, 529]
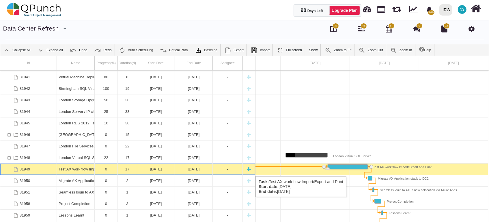
click at [71, 171] on div "Test AX work flow Import/Export and Print" at bounding box center [76, 169] width 34 height 11
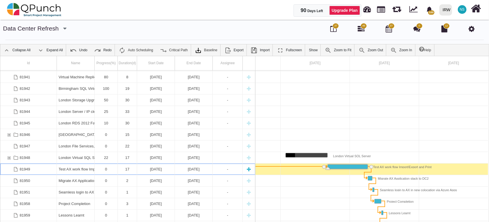
click at [71, 171] on div "Test AX work flow Import/Export and Print" at bounding box center [76, 169] width 34 height 11
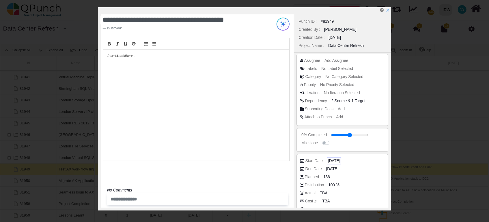
click at [340, 162] on span "20-02-2026" at bounding box center [334, 161] width 12 height 6
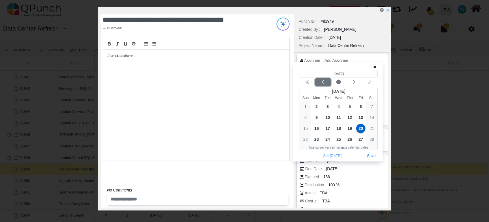
click at [324, 83] on icon "chevron left" at bounding box center [323, 82] width 5 height 5
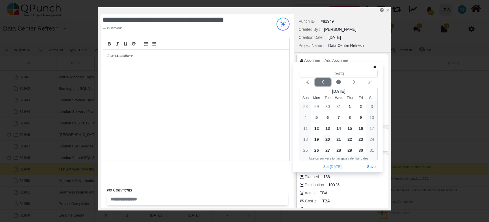
click at [324, 82] on icon "chevron left" at bounding box center [323, 82] width 5 height 5
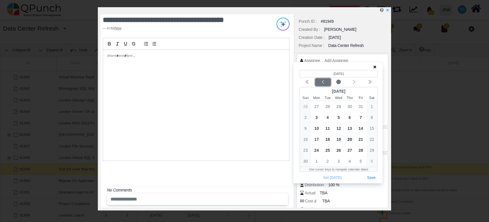
click at [324, 82] on icon "chevron left" at bounding box center [323, 82] width 5 height 5
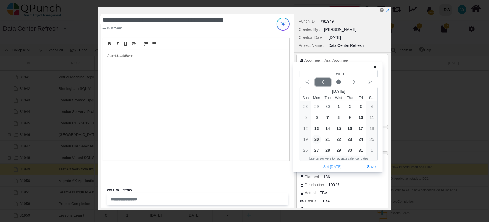
click at [322, 79] on button "Previous month" at bounding box center [323, 82] width 16 height 8
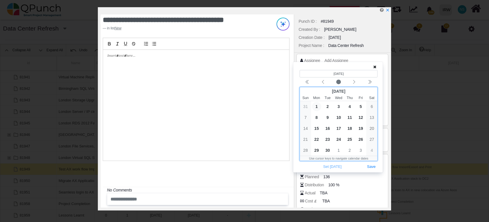
click at [317, 108] on span "1" at bounding box center [316, 106] width 9 height 9
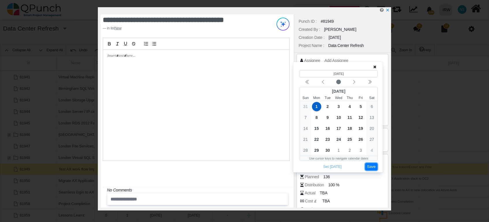
click at [374, 168] on button "Save" at bounding box center [371, 167] width 13 height 8
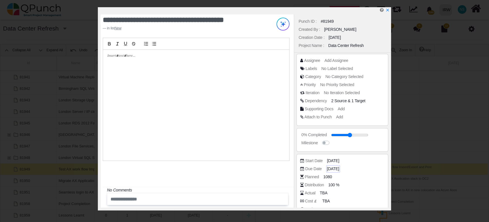
click at [339, 167] on span "08-03-2026" at bounding box center [333, 169] width 12 height 6
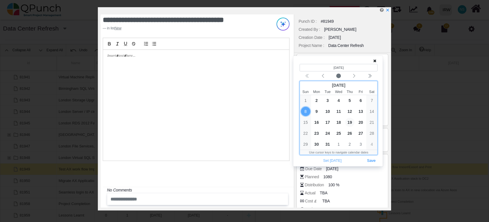
click at [351, 124] on span "19" at bounding box center [349, 122] width 9 height 9
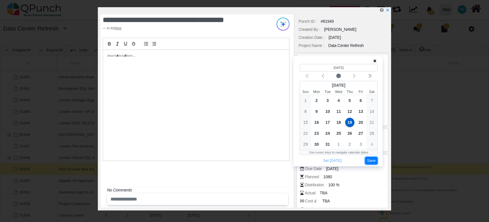
click at [375, 162] on button "Save" at bounding box center [371, 161] width 13 height 8
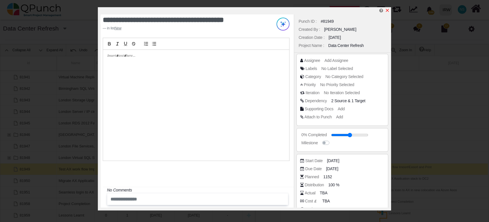
click at [388, 9] on icon "x" at bounding box center [387, 10] width 5 height 5
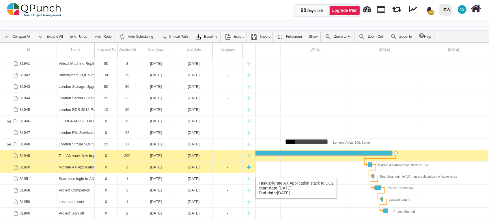
scroll to position [18, 0]
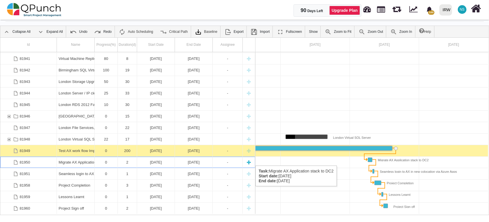
click at [84, 160] on div "Migrate AX Application stack to DC2" at bounding box center [76, 162] width 34 height 11
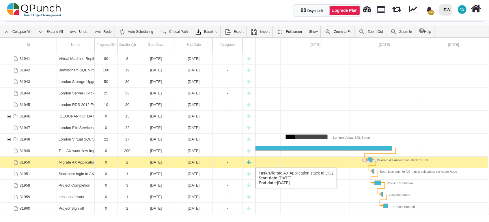
click at [79, 162] on div "Migrate AX Application stack to DC2" at bounding box center [76, 162] width 34 height 11
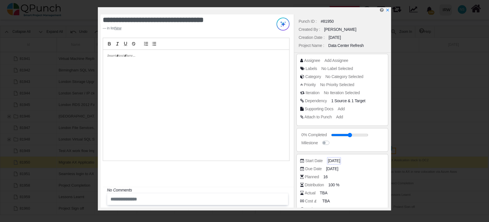
click at [331, 163] on span "09-03-2026" at bounding box center [334, 161] width 12 height 6
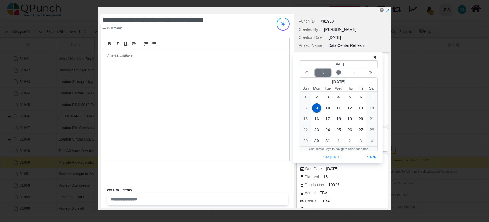
click at [325, 76] on button "Previous month" at bounding box center [323, 73] width 16 height 8
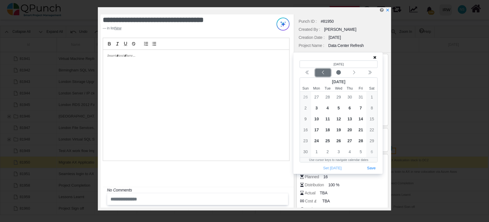
click at [325, 76] on button "Previous month" at bounding box center [323, 73] width 16 height 8
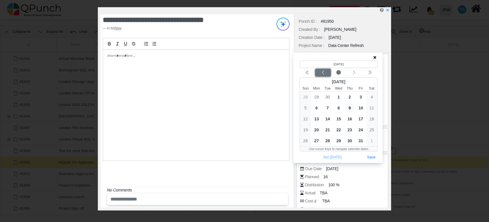
click at [325, 76] on button "Previous month" at bounding box center [323, 73] width 16 height 8
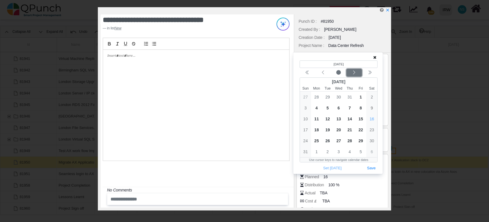
click at [355, 73] on icon "chevron left" at bounding box center [354, 73] width 2 height 4
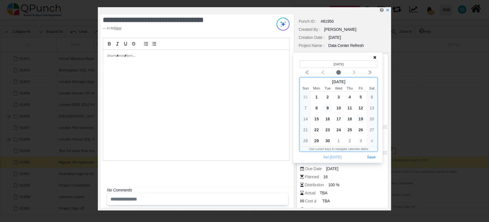
click at [361, 118] on span "19" at bounding box center [360, 119] width 9 height 9
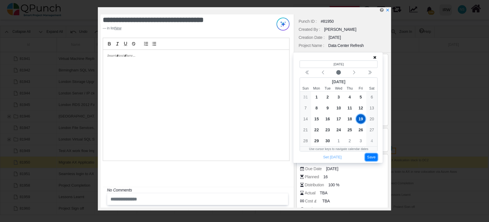
click at [373, 157] on button "Save" at bounding box center [371, 158] width 13 height 8
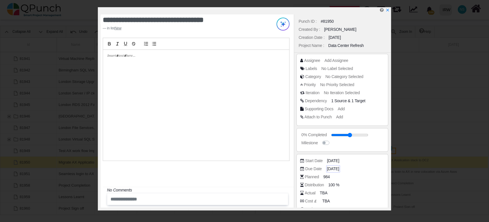
click at [333, 171] on span "10-03-2026" at bounding box center [333, 169] width 12 height 6
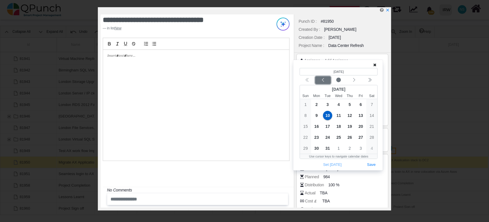
click at [325, 80] on icon "chevron left" at bounding box center [323, 80] width 5 height 5
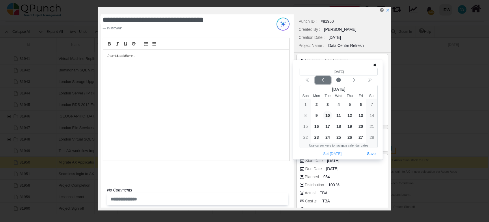
click at [325, 80] on icon "chevron left" at bounding box center [323, 80] width 5 height 5
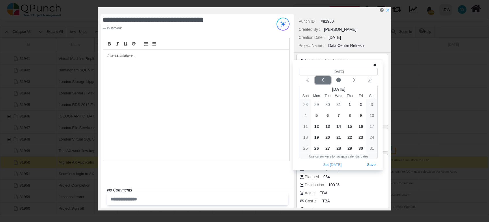
click at [325, 80] on icon "chevron left" at bounding box center [323, 80] width 5 height 5
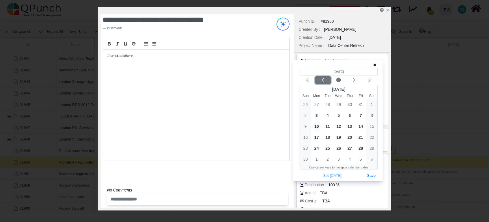
click at [325, 80] on icon "chevron left" at bounding box center [323, 80] width 5 height 5
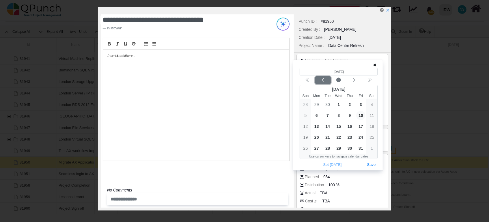
click at [325, 80] on icon "chevron left" at bounding box center [323, 80] width 5 height 5
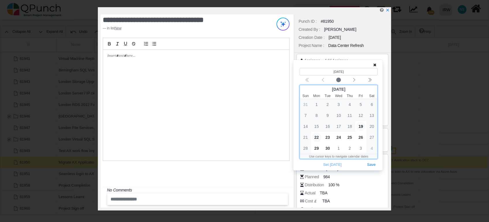
click at [316, 139] on span "22" at bounding box center [316, 137] width 9 height 9
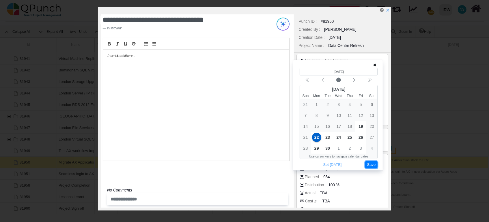
click at [373, 166] on button "Save" at bounding box center [371, 165] width 13 height 8
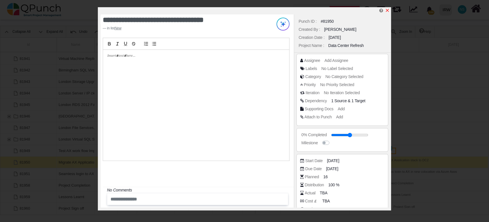
click at [387, 11] on icon "x" at bounding box center [387, 10] width 5 height 5
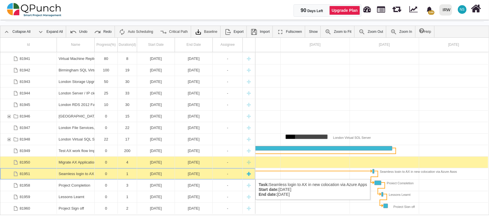
click at [76, 174] on div "Seamless login to AX in new colocation via Azure Apps" at bounding box center [76, 174] width 34 height 11
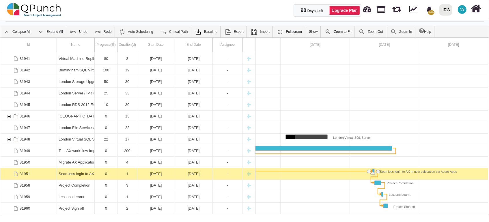
click at [76, 174] on div "Seamless login to AX in new colocation via Azure Apps" at bounding box center [76, 174] width 34 height 11
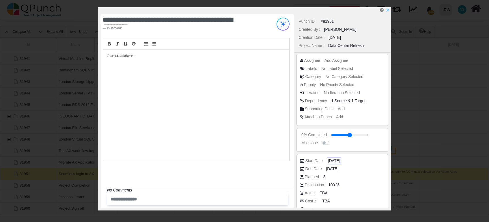
click at [333, 161] on span "11-03-2026" at bounding box center [334, 161] width 12 height 6
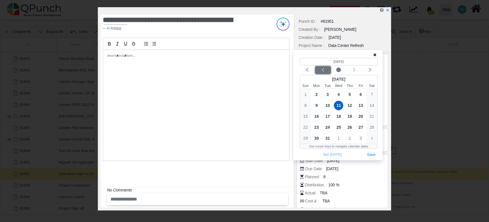
click at [324, 72] on icon "chevron left" at bounding box center [323, 70] width 5 height 5
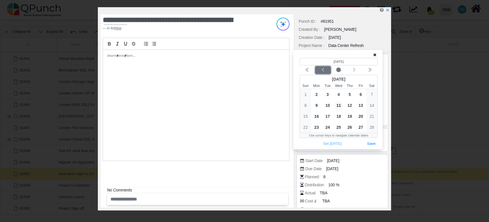
click at [324, 72] on icon "chevron left" at bounding box center [323, 70] width 5 height 5
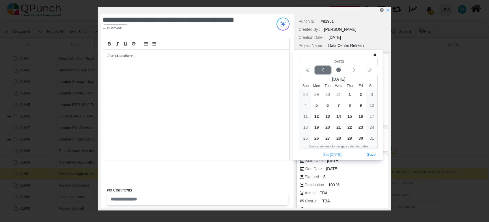
click at [324, 72] on icon "chevron left" at bounding box center [323, 70] width 5 height 5
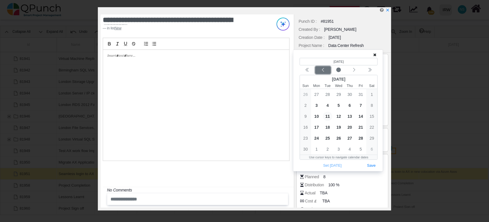
click at [324, 72] on icon "chevron left" at bounding box center [323, 70] width 5 height 5
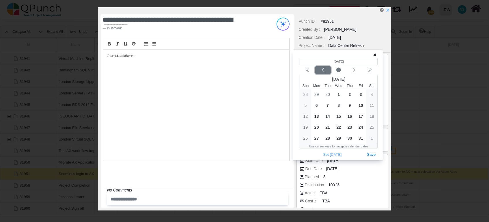
click at [322, 71] on icon "chevron left" at bounding box center [323, 70] width 5 height 5
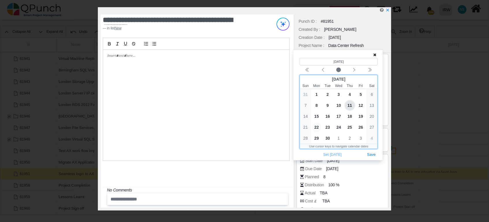
click at [317, 128] on span "22" at bounding box center [316, 127] width 9 height 9
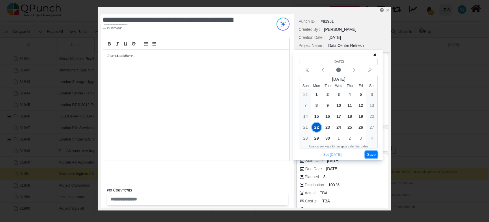
click at [375, 154] on button "Save" at bounding box center [371, 155] width 13 height 8
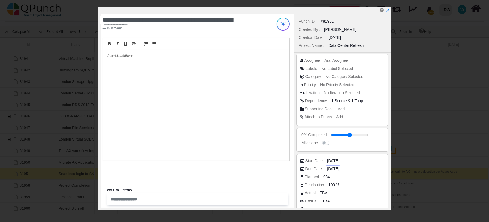
click at [339, 169] on span "11-03-2026" at bounding box center [333, 169] width 12 height 6
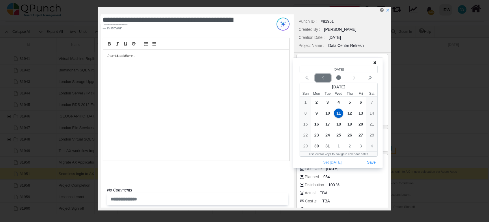
click at [323, 79] on icon "chevron left" at bounding box center [323, 78] width 5 height 5
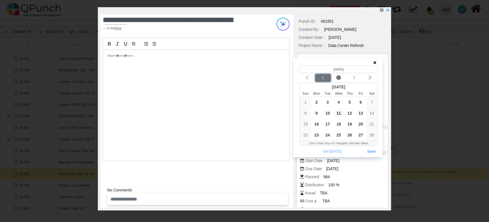
click at [323, 79] on icon "chevron left" at bounding box center [323, 78] width 5 height 5
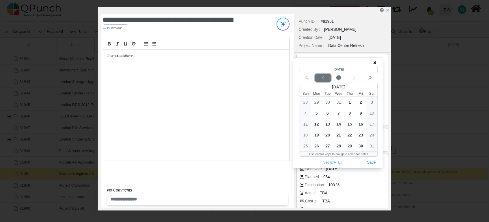
click at [323, 79] on icon "chevron left" at bounding box center [323, 78] width 5 height 5
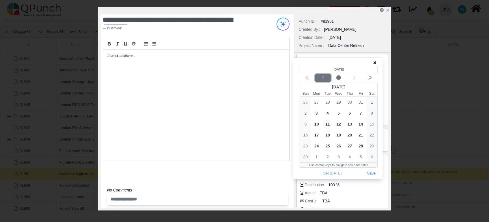
click at [323, 74] on button "Previous month" at bounding box center [323, 78] width 16 height 8
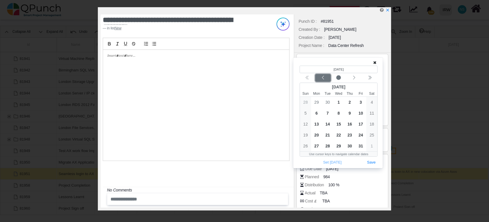
click at [323, 74] on button "Previous month" at bounding box center [323, 78] width 16 height 8
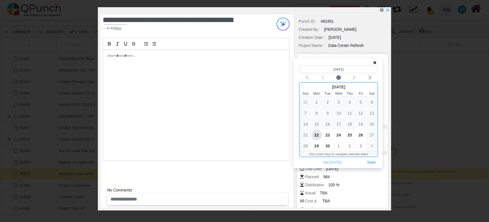
click at [317, 136] on span "22" at bounding box center [316, 135] width 9 height 9
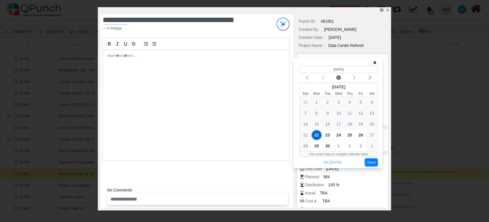
click at [372, 161] on button "Save" at bounding box center [371, 163] width 13 height 8
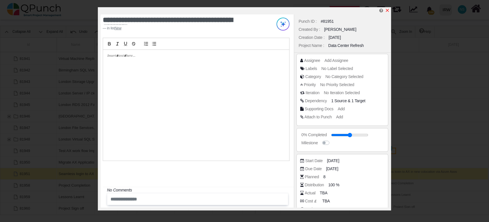
click at [388, 9] on icon "x" at bounding box center [387, 10] width 5 height 5
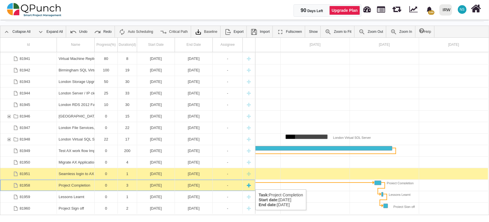
click at [157, 184] on div "12-03-2026" at bounding box center [156, 185] width 34 height 11
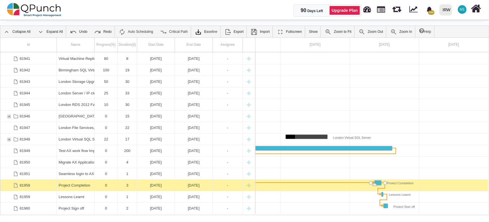
click at [157, 184] on div "12-03-2026" at bounding box center [156, 185] width 34 height 11
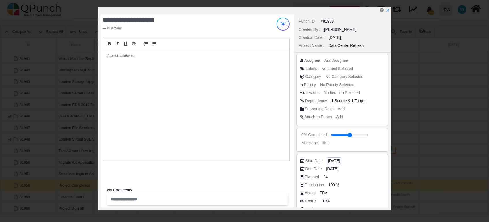
click at [332, 160] on span "12-03-2026" at bounding box center [334, 161] width 12 height 6
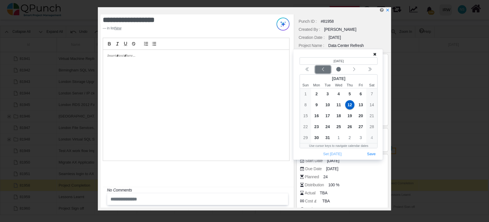
click at [327, 72] on div "Previous month" at bounding box center [323, 70] width 14 height 6
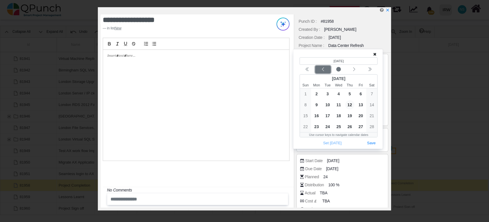
click at [327, 72] on div "Previous month" at bounding box center [323, 70] width 14 height 6
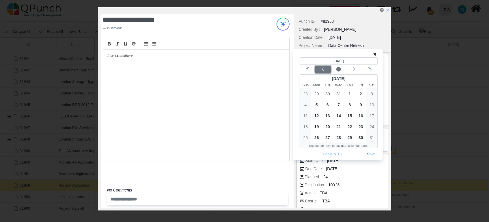
click at [327, 72] on div "Previous month" at bounding box center [323, 70] width 14 height 6
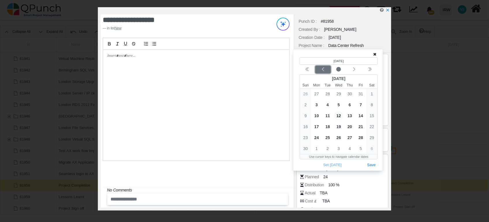
click at [324, 70] on icon "chevron left" at bounding box center [323, 69] width 5 height 5
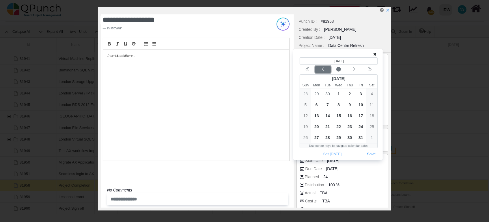
click at [322, 67] on icon "chevron left" at bounding box center [323, 69] width 5 height 5
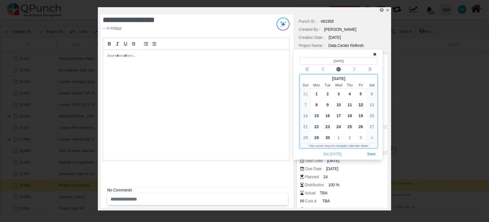
click at [328, 129] on span "23" at bounding box center [327, 126] width 9 height 9
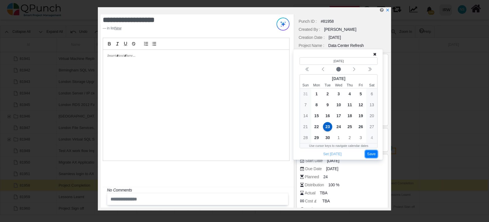
click at [369, 154] on button "Save" at bounding box center [371, 155] width 13 height 8
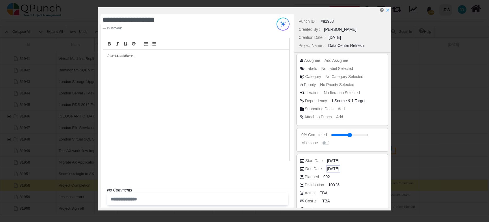
click at [337, 167] on span "14-03-2026" at bounding box center [333, 169] width 12 height 6
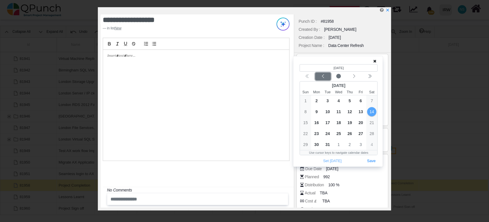
click at [321, 75] on icon "chevron left" at bounding box center [323, 76] width 5 height 5
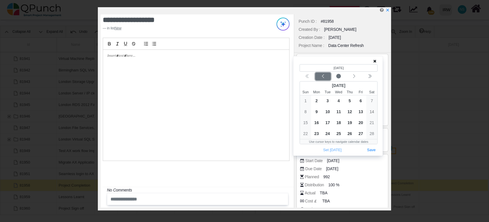
click at [321, 75] on icon "chevron left" at bounding box center [323, 76] width 5 height 5
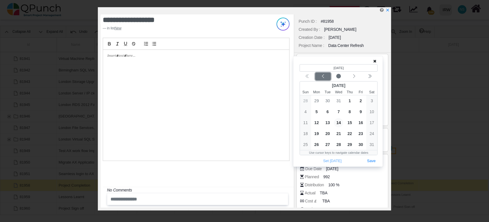
click at [321, 74] on icon "chevron left" at bounding box center [323, 76] width 5 height 5
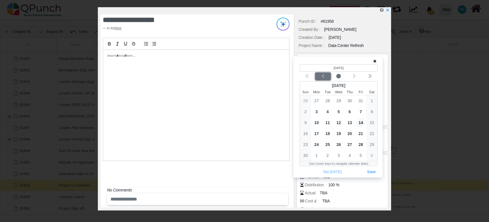
click at [321, 74] on icon "chevron left" at bounding box center [323, 76] width 5 height 5
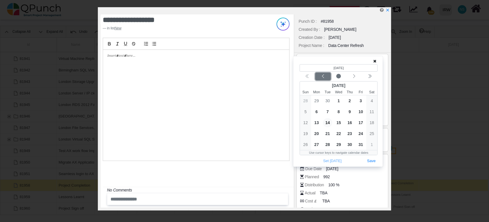
click at [321, 74] on icon "chevron left" at bounding box center [323, 76] width 5 height 5
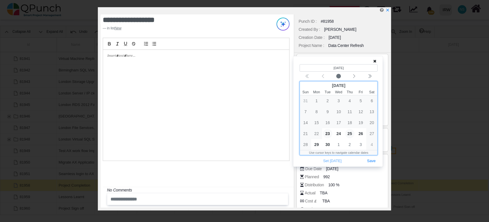
click at [349, 133] on span "25" at bounding box center [349, 133] width 9 height 9
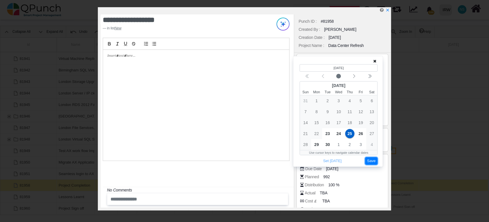
click at [369, 161] on button "Save" at bounding box center [371, 162] width 13 height 8
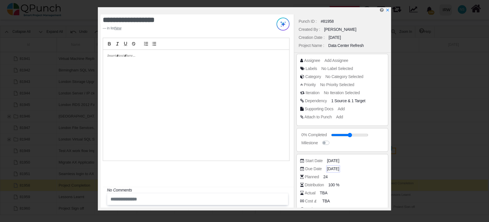
click at [336, 168] on span "25-09-2025" at bounding box center [333, 169] width 12 height 6
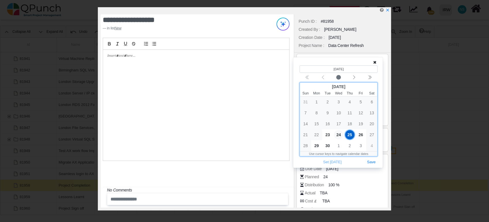
click at [338, 134] on span "24" at bounding box center [338, 134] width 9 height 9
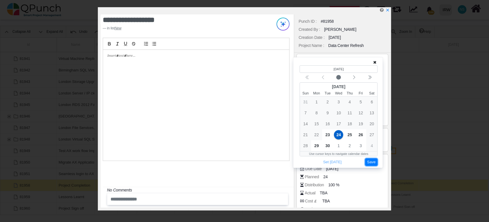
click at [371, 163] on button "Save" at bounding box center [371, 163] width 13 height 8
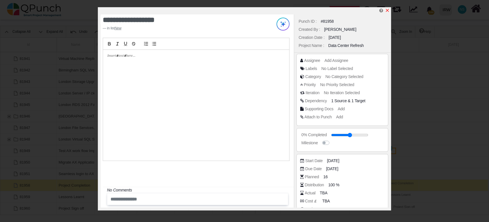
click at [389, 11] on icon "x" at bounding box center [387, 10] width 5 height 5
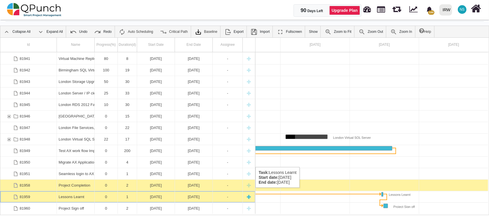
click at [85, 194] on div "Lessons Learnt" at bounding box center [76, 197] width 34 height 11
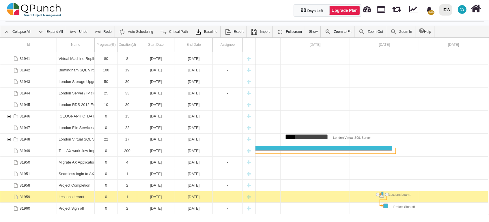
click at [85, 194] on div "Lessons Learnt" at bounding box center [76, 197] width 34 height 11
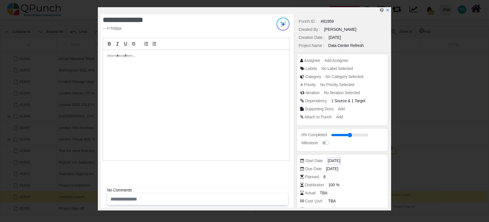
click at [332, 162] on span "15-03-2026" at bounding box center [334, 161] width 12 height 6
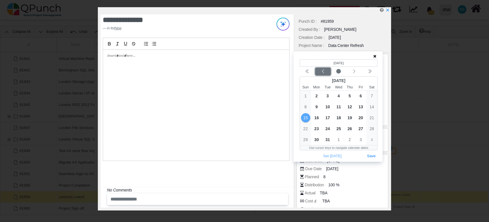
click at [323, 72] on icon "chevron left" at bounding box center [323, 72] width 2 height 4
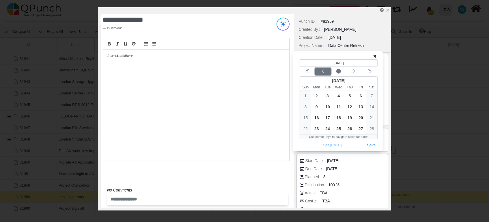
click at [323, 72] on icon "chevron left" at bounding box center [323, 72] width 2 height 4
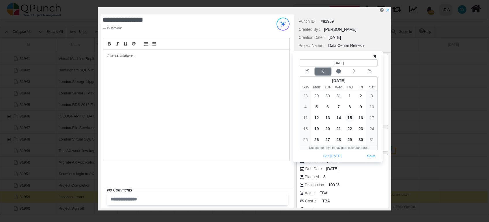
click at [323, 72] on icon "chevron left" at bounding box center [323, 72] width 2 height 4
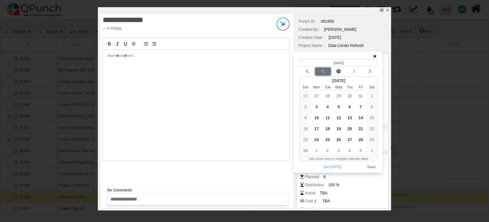
click at [323, 72] on icon "chevron left" at bounding box center [323, 72] width 2 height 4
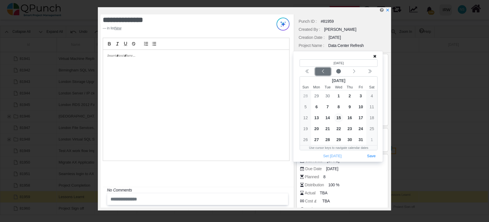
click at [323, 72] on icon "chevron left" at bounding box center [323, 72] width 2 height 4
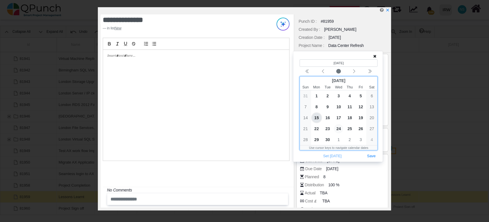
click at [340, 130] on span "24" at bounding box center [338, 128] width 9 height 9
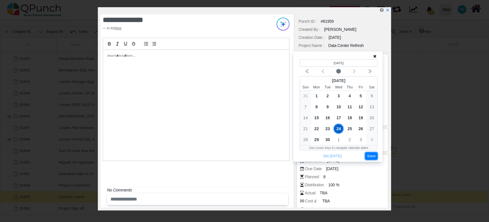
click at [370, 159] on button "Save" at bounding box center [371, 157] width 13 height 8
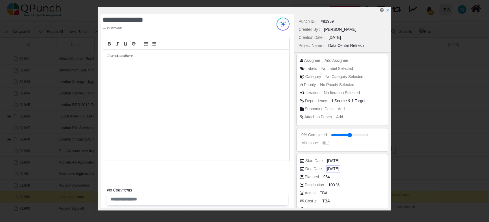
click at [334, 171] on span "15-03-2026" at bounding box center [333, 169] width 12 height 6
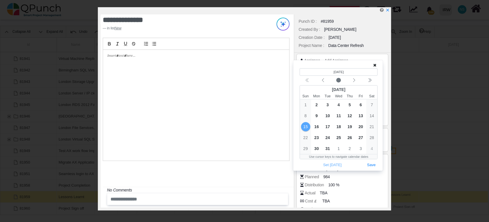
click at [334, 171] on div "(Selected date) 3/15/2026 March 2026 Sun Mon Tue Wed Thu Fri Sat 1 2 3 4 5 6 7 …" at bounding box center [337, 115] width 89 height 111
drag, startPoint x: 334, startPoint y: 171, endPoint x: 323, endPoint y: 78, distance: 93.3
click at [323, 78] on div "Previous month" at bounding box center [323, 81] width 14 height 6
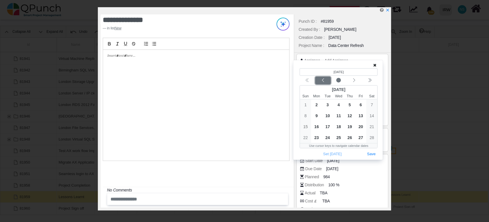
click at [323, 78] on icon "chevron left" at bounding box center [323, 80] width 5 height 5
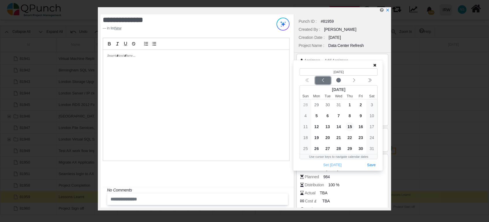
click at [323, 78] on div "Previous month" at bounding box center [323, 81] width 14 height 6
click at [323, 78] on icon "chevron left" at bounding box center [323, 80] width 5 height 5
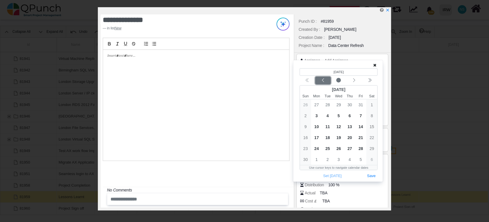
click at [323, 78] on icon "chevron left" at bounding box center [323, 80] width 5 height 5
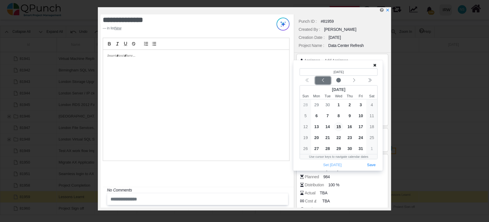
click at [323, 79] on icon "chevron left" at bounding box center [323, 80] width 5 height 5
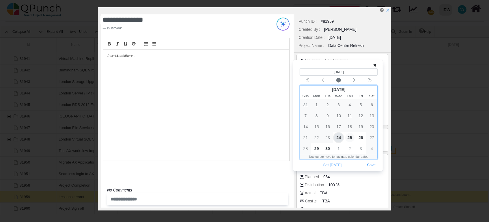
click at [350, 137] on span "25" at bounding box center [349, 137] width 9 height 9
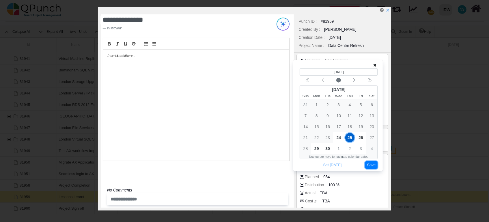
click at [369, 164] on button "Save" at bounding box center [371, 166] width 13 height 8
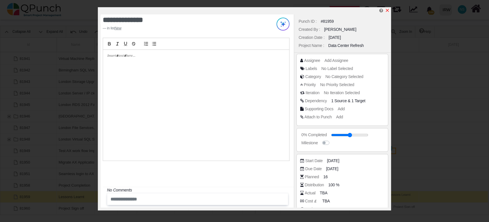
click at [387, 9] on icon "x" at bounding box center [387, 10] width 5 height 5
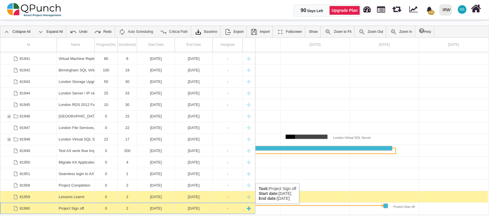
click at [106, 210] on div "0" at bounding box center [105, 208] width 19 height 11
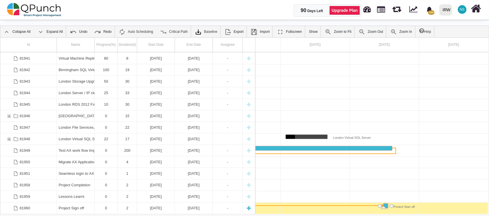
click at [104, 211] on div "0" at bounding box center [105, 208] width 19 height 11
click at [86, 211] on div "Project Sign off" at bounding box center [76, 208] width 34 height 11
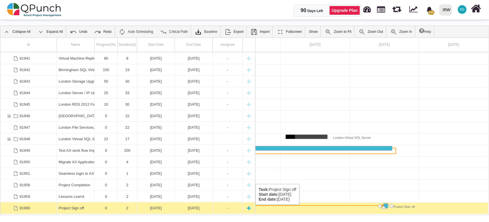
click at [86, 211] on div "Project Sign off" at bounding box center [76, 208] width 34 height 11
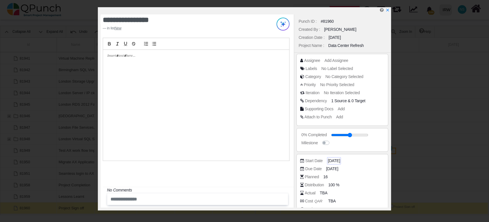
click at [332, 161] on span "16-03-2026" at bounding box center [334, 161] width 12 height 6
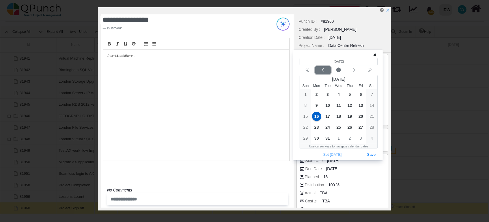
click at [324, 70] on icon "chevron left" at bounding box center [323, 70] width 5 height 5
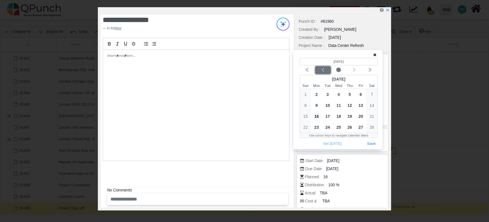
click at [324, 70] on icon "chevron left" at bounding box center [323, 70] width 5 height 5
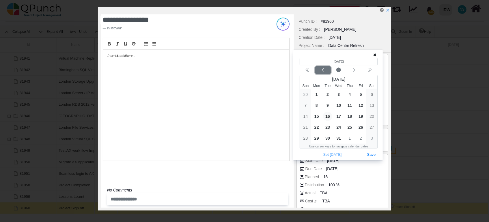
click at [324, 70] on icon "chevron left" at bounding box center [323, 70] width 5 height 5
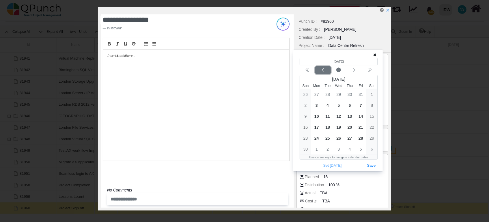
click at [324, 70] on icon "chevron left" at bounding box center [323, 70] width 5 height 5
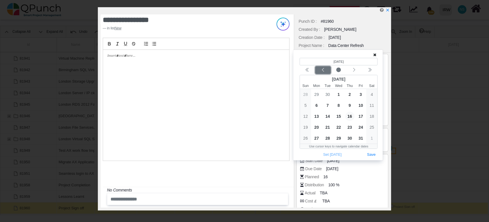
click at [324, 70] on icon "chevron left" at bounding box center [323, 70] width 5 height 5
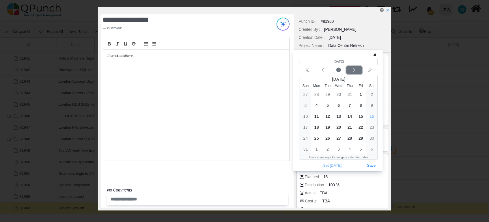
click at [356, 71] on icon "chevron left" at bounding box center [354, 70] width 5 height 5
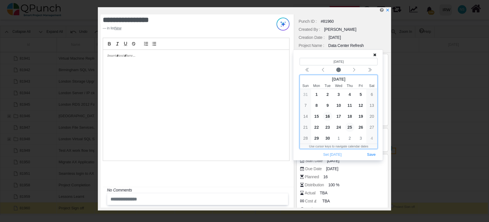
click at [350, 128] on span "25" at bounding box center [349, 127] width 9 height 9
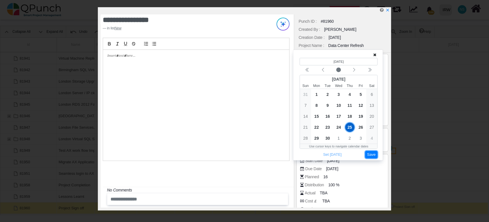
click at [374, 156] on button "Save" at bounding box center [371, 155] width 13 height 8
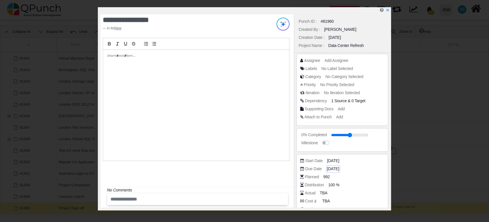
click at [333, 169] on span "17-03-2026" at bounding box center [333, 169] width 12 height 6
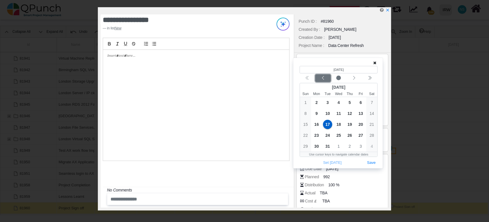
click at [325, 78] on icon "chevron left" at bounding box center [323, 78] width 5 height 5
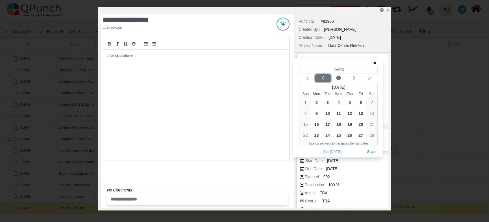
click at [325, 78] on icon "chevron left" at bounding box center [323, 78] width 5 height 5
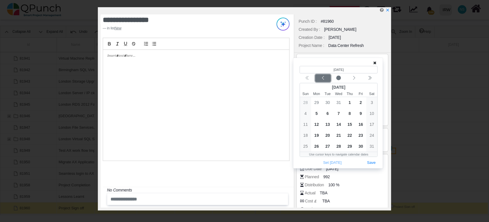
click at [325, 78] on icon "chevron left" at bounding box center [323, 78] width 5 height 5
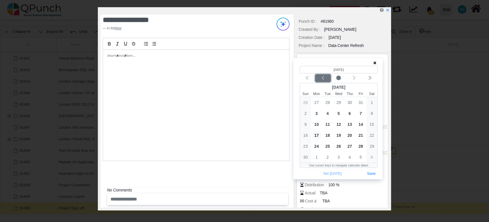
click at [325, 78] on icon "chevron left" at bounding box center [323, 78] width 5 height 5
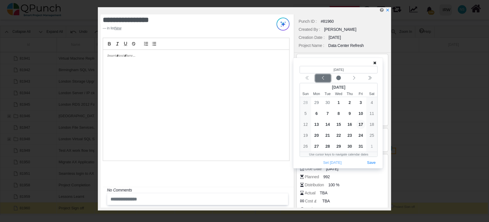
click at [325, 78] on icon "chevron left" at bounding box center [323, 78] width 5 height 5
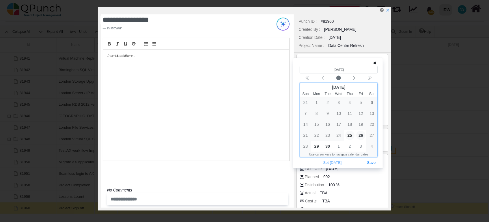
click at [361, 133] on span "26" at bounding box center [360, 135] width 9 height 9
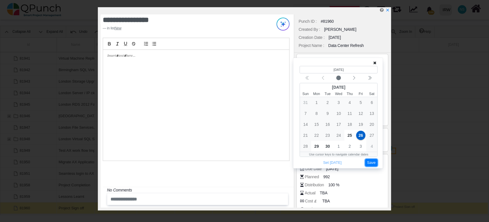
click at [375, 165] on button "Save" at bounding box center [371, 163] width 13 height 8
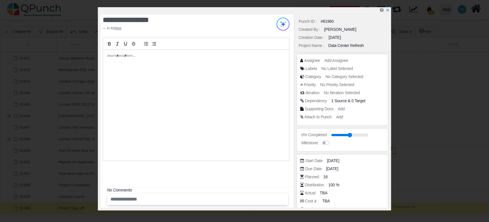
scroll to position [42, 0]
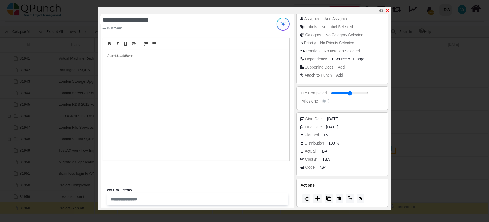
click at [389, 9] on icon "x" at bounding box center [387, 10] width 3 height 3
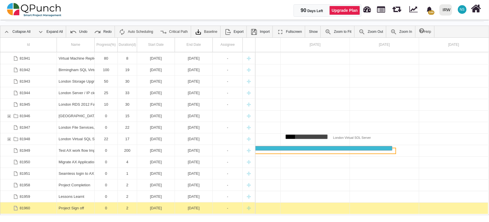
scroll to position [68, 0]
drag, startPoint x: 337, startPoint y: 215, endPoint x: 265, endPoint y: 212, distance: 71.6
click at [265, 212] on div "Id Name Progress(%) Duration(d) Start Date End Date Assignee 81940 Upgrade VPN …" at bounding box center [244, 127] width 489 height 178
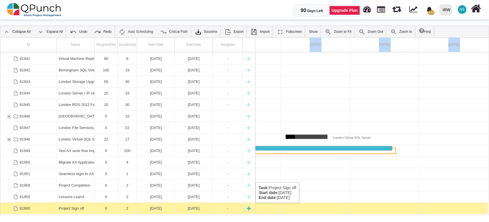
drag, startPoint x: 268, startPoint y: 216, endPoint x: 226, endPoint y: 212, distance: 42.3
click at [226, 212] on body "90 Days Left Upgrade Plan 100 Notification Clear Child Ticket of ID: 0063439 Sh…" at bounding box center [244, 111] width 489 height 222
drag, startPoint x: 226, startPoint y: 212, endPoint x: 267, endPoint y: 214, distance: 41.0
click at [267, 214] on div at bounding box center [107, 209] width 762 height 12
click at [266, 216] on body "90 Days Left Upgrade Plan 100 Notification Clear Child Ticket of ID: 0063439 Sh…" at bounding box center [244, 111] width 489 height 222
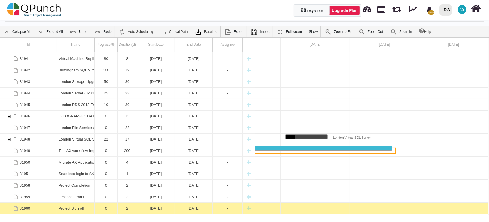
drag, startPoint x: 267, startPoint y: 214, endPoint x: 251, endPoint y: 216, distance: 16.3
click at [251, 216] on body "90 Days Left Upgrade Plan 100 Notification Clear Child Ticket of ID: 0063439 Sh…" at bounding box center [244, 111] width 489 height 222
click at [250, 215] on body "90 Days Left Upgrade Plan 100 Notification Clear Child Ticket of ID: 0063439 Sh…" at bounding box center [244, 111] width 489 height 222
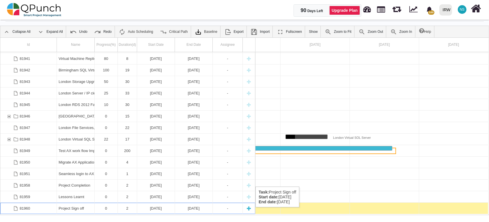
click at [252, 214] on div "New task" at bounding box center [248, 208] width 9 height 11
select select "**"
select select "*"
select select "****"
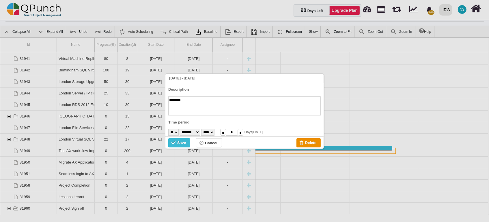
scroll to position [0, 234]
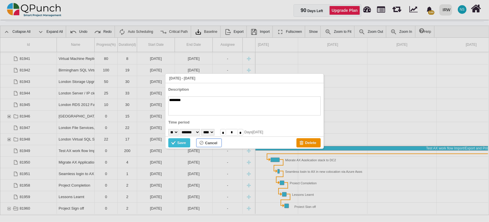
click at [219, 146] on div "Cancel" at bounding box center [209, 143] width 26 height 9
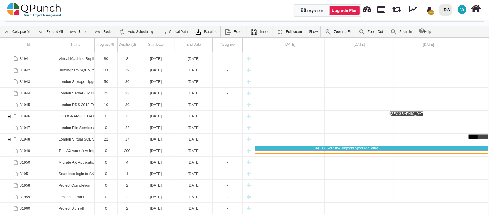
scroll to position [0, 384]
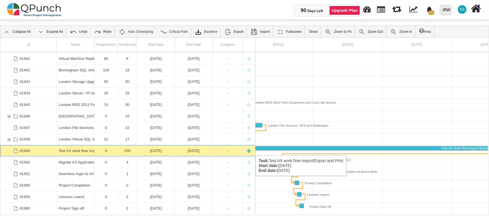
click at [81, 150] on div "Test AX work flow Import/Export and Print" at bounding box center [76, 150] width 34 height 11
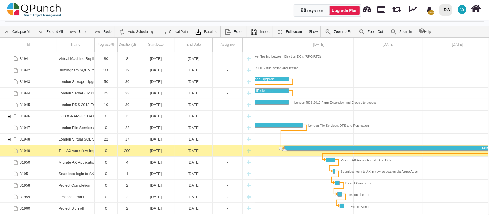
click at [81, 150] on div "Test AX work flow Import/Export and Print" at bounding box center [76, 150] width 34 height 11
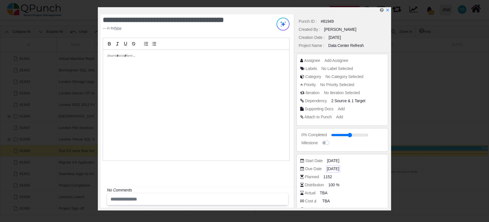
click at [337, 171] on span "19-03-2026" at bounding box center [333, 169] width 12 height 6
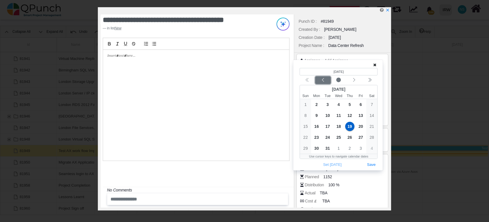
click at [321, 80] on icon "chevron left" at bounding box center [323, 80] width 5 height 5
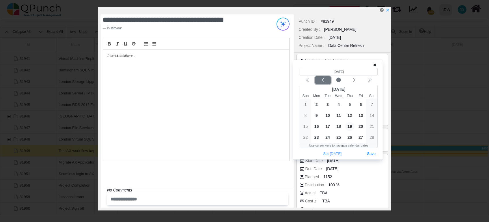
click at [321, 80] on icon "chevron left" at bounding box center [323, 80] width 5 height 5
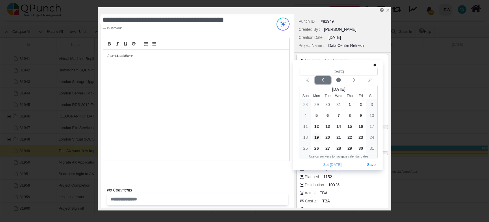
click at [321, 80] on icon "chevron left" at bounding box center [323, 80] width 5 height 5
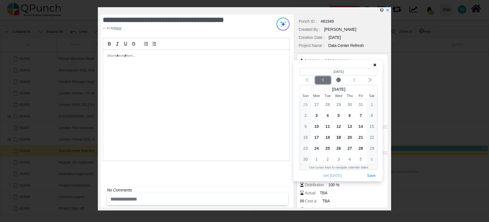
click at [321, 80] on icon "chevron left" at bounding box center [323, 80] width 5 height 5
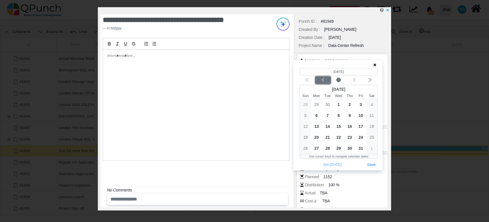
click at [321, 80] on icon "chevron left" at bounding box center [323, 80] width 5 height 5
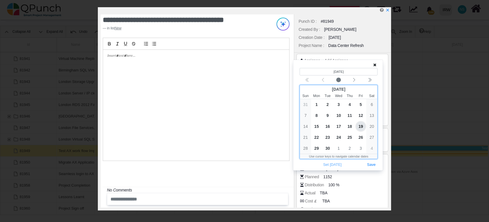
click at [362, 126] on span "19" at bounding box center [360, 126] width 9 height 9
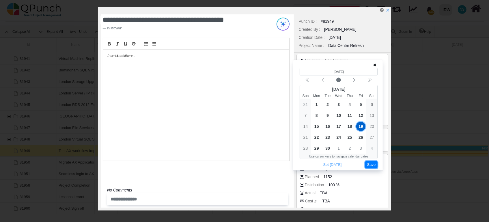
click at [371, 164] on button "Save" at bounding box center [371, 165] width 13 height 8
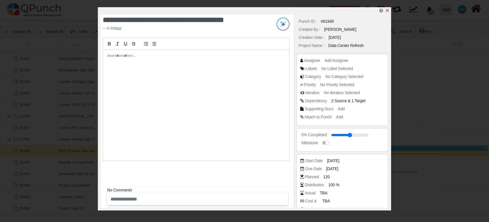
click at [387, 8] on icon "x" at bounding box center [387, 10] width 5 height 5
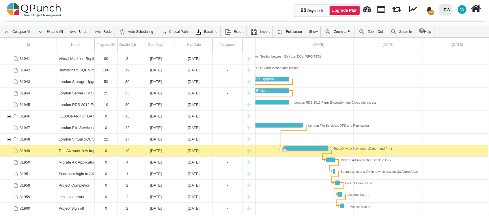
drag, startPoint x: 299, startPoint y: 215, endPoint x: 312, endPoint y: 215, distance: 13.3
click at [312, 215] on div at bounding box center [244, 215] width 488 height 1
drag, startPoint x: 314, startPoint y: 215, endPoint x: 319, endPoint y: 216, distance: 5.0
click at [323, 214] on div "Id Name Progress(%) Duration(d) Start Date End Date Assignee 81940 Upgrade VPN …" at bounding box center [244, 127] width 489 height 178
drag, startPoint x: 319, startPoint y: 216, endPoint x: 299, endPoint y: 212, distance: 19.6
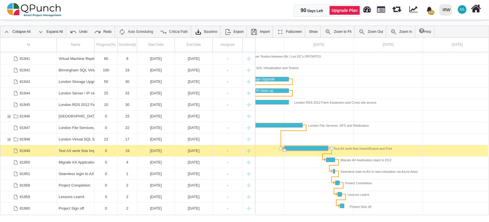
click at [299, 212] on body "25 September 2025 - 26 September 2025 Description ******** Time period * * * * …" at bounding box center [244, 111] width 489 height 222
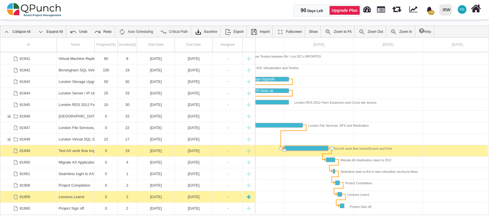
drag, startPoint x: 304, startPoint y: 214, endPoint x: 125, endPoint y: 199, distance: 179.2
click at [298, 211] on div at bounding box center [457, 209] width 762 height 12
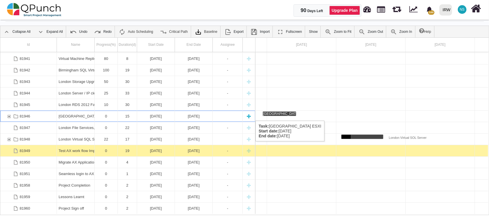
click at [9, 115] on div "81946" at bounding box center [8, 116] width 5 height 11
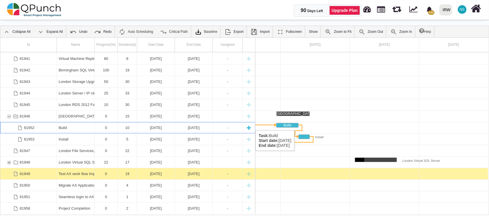
click at [156, 125] on div "30-12-2025" at bounding box center [156, 127] width 34 height 11
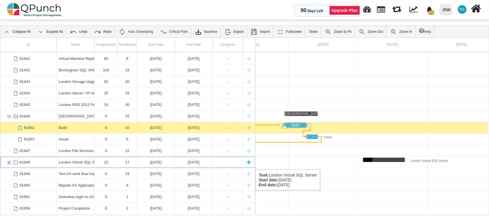
click at [8, 164] on div "81948" at bounding box center [8, 162] width 5 height 11
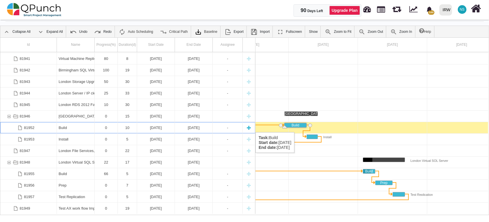
click at [149, 127] on div "30-12-2025" at bounding box center [156, 127] width 34 height 11
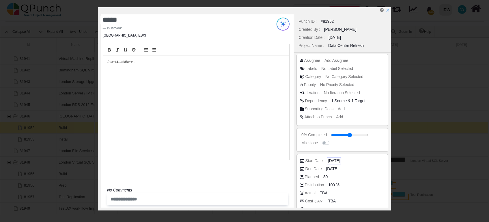
click at [339, 160] on span "30-12-2025" at bounding box center [334, 161] width 12 height 6
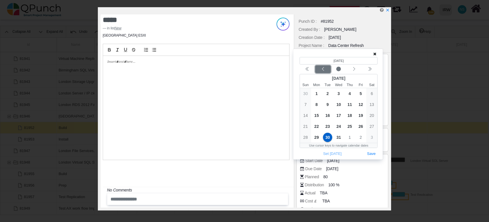
click at [324, 69] on icon "chevron left" at bounding box center [323, 69] width 5 height 5
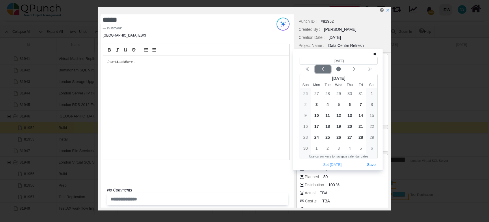
click at [324, 69] on icon "chevron left" at bounding box center [323, 69] width 5 height 5
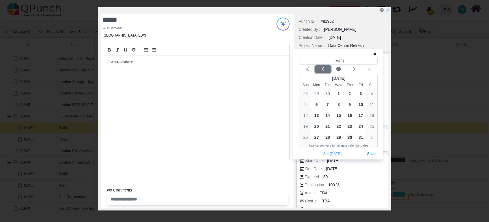
click at [324, 69] on icon "chevron left" at bounding box center [323, 69] width 5 height 5
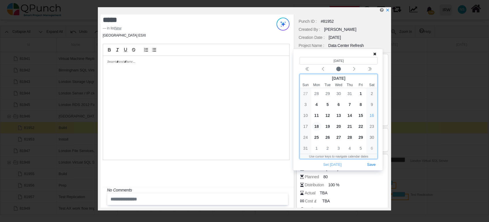
click at [318, 125] on span "18" at bounding box center [316, 126] width 9 height 9
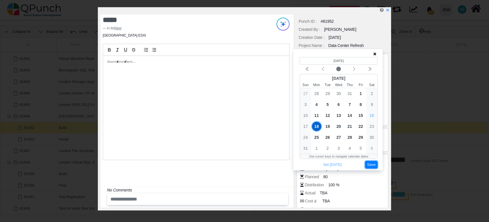
click at [370, 166] on button "Save" at bounding box center [371, 165] width 13 height 8
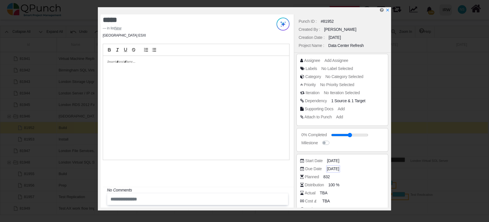
click at [333, 171] on span "08-01-2026" at bounding box center [333, 169] width 12 height 6
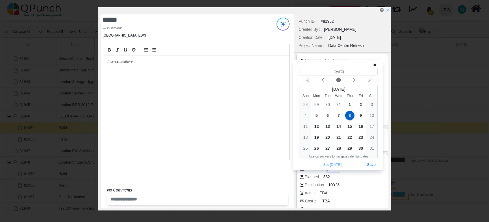
click at [333, 171] on span "08-01-2026" at bounding box center [333, 169] width 12 height 6
drag, startPoint x: 333, startPoint y: 171, endPoint x: 322, endPoint y: 80, distance: 91.5
click at [322, 80] on icon "chevron left" at bounding box center [323, 80] width 5 height 5
click at [322, 80] on icon "chevron left" at bounding box center [323, 80] width 2 height 4
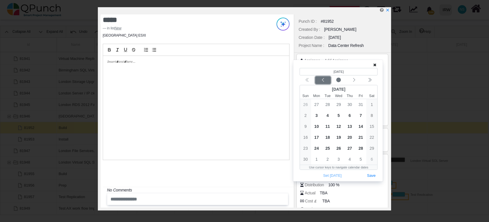
click at [322, 80] on icon "chevron left" at bounding box center [323, 80] width 5 height 5
click at [322, 80] on icon "chevron left" at bounding box center [323, 80] width 2 height 4
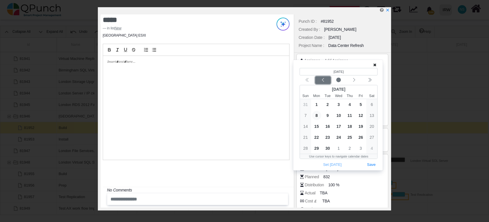
click at [322, 80] on icon "chevron left" at bounding box center [323, 80] width 2 height 4
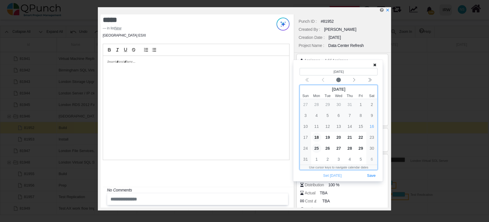
click at [317, 148] on span "25" at bounding box center [316, 148] width 9 height 9
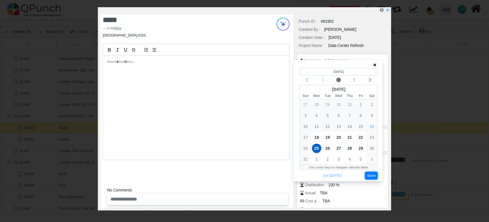
click at [369, 175] on button "Save" at bounding box center [371, 176] width 13 height 8
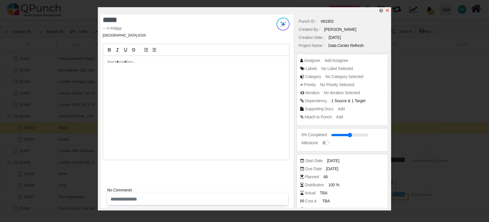
click at [388, 10] on icon "x" at bounding box center [387, 10] width 5 height 5
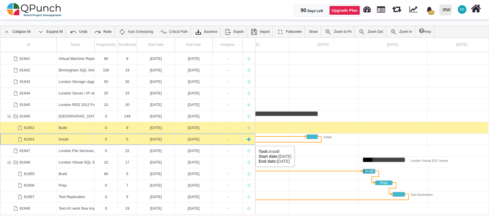
click at [139, 141] on div "09-01-2026" at bounding box center [156, 139] width 34 height 11
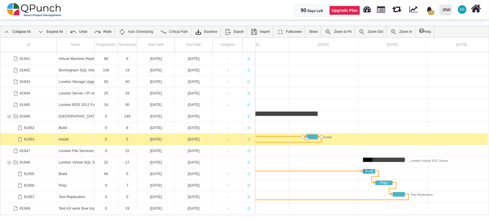
scroll to position [0, 460]
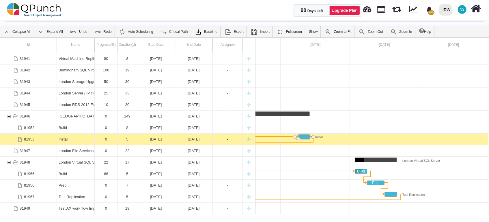
click at [139, 141] on div "09-01-2026" at bounding box center [156, 139] width 34 height 11
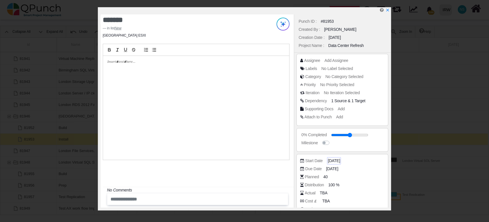
click at [332, 159] on span "09-01-2026" at bounding box center [334, 161] width 12 height 6
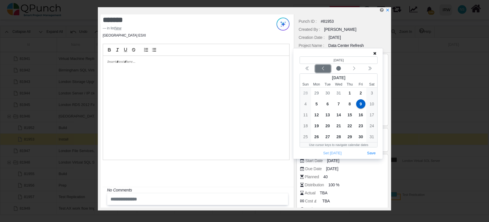
click at [321, 67] on icon "chevron left" at bounding box center [323, 68] width 5 height 5
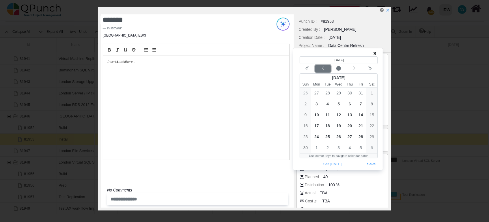
click at [321, 67] on icon "chevron left" at bounding box center [323, 68] width 5 height 5
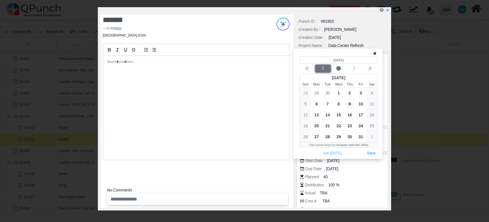
click at [321, 69] on icon "chevron left" at bounding box center [323, 68] width 5 height 5
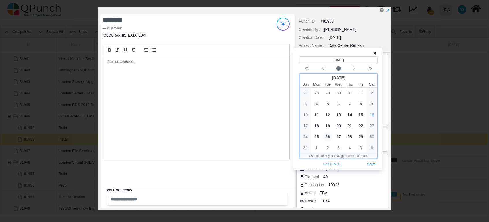
click at [327, 137] on span "26" at bounding box center [327, 136] width 9 height 9
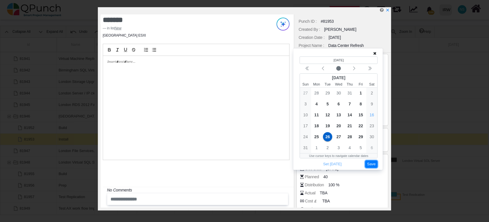
click at [375, 162] on button "Save" at bounding box center [371, 165] width 13 height 8
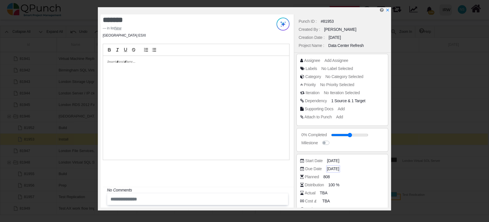
click at [336, 169] on span "13-01-2026" at bounding box center [333, 169] width 12 height 6
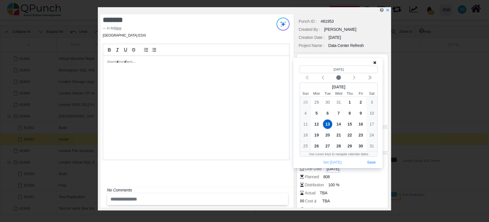
click at [336, 169] on span "13-01-2026" at bounding box center [333, 169] width 12 height 6
drag, startPoint x: 336, startPoint y: 169, endPoint x: 324, endPoint y: 76, distance: 93.8
click at [324, 76] on div "Previous month" at bounding box center [323, 78] width 14 height 6
click at [324, 76] on icon "chevron left" at bounding box center [323, 78] width 5 height 5
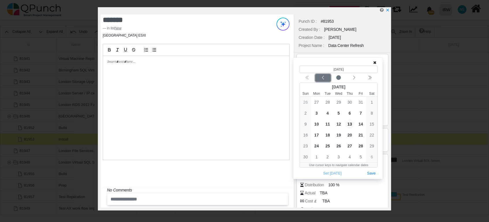
click at [324, 76] on div "Previous month" at bounding box center [323, 78] width 14 height 6
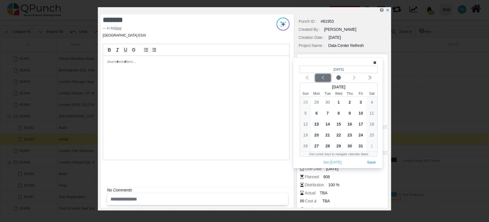
click at [324, 76] on icon "chevron left" at bounding box center [323, 78] width 5 height 5
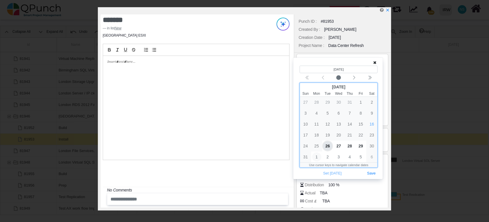
click at [315, 157] on span "1" at bounding box center [316, 157] width 9 height 9
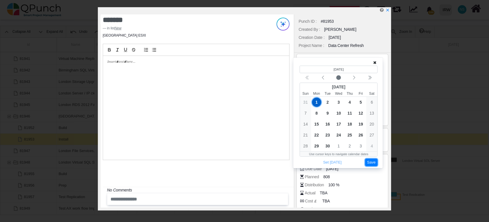
click at [374, 163] on button "Save" at bounding box center [371, 163] width 13 height 8
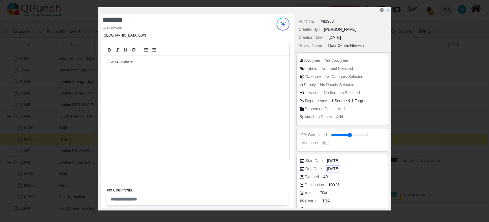
click at [329, 170] on span "01-09-2025" at bounding box center [333, 169] width 12 height 6
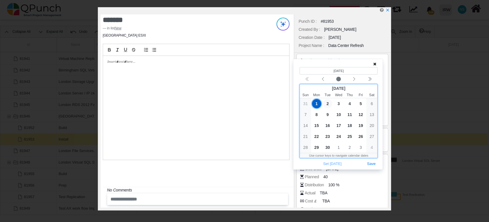
click at [328, 101] on span "2" at bounding box center [327, 103] width 9 height 9
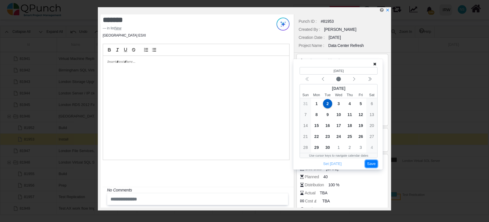
click at [372, 164] on button "Save" at bounding box center [371, 164] width 13 height 8
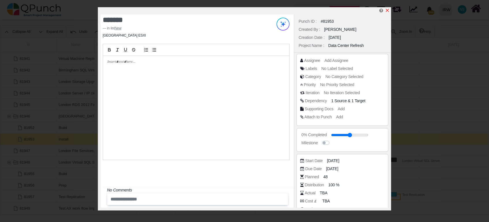
click at [388, 10] on icon "x" at bounding box center [387, 10] width 5 height 5
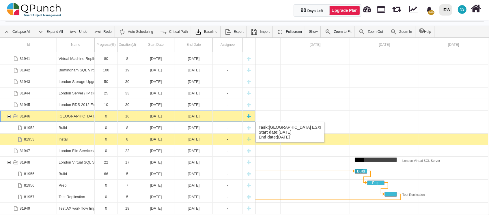
scroll to position [0, 184]
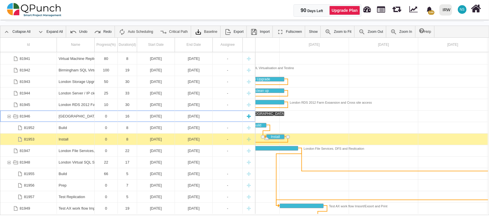
click at [7, 116] on div "81946" at bounding box center [8, 116] width 5 height 11
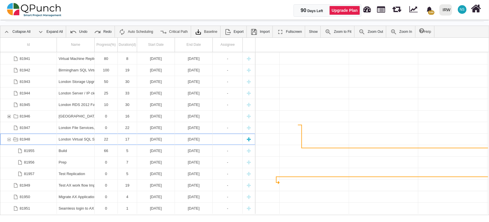
click at [60, 140] on div "London Virtual SQL Server" at bounding box center [76, 139] width 34 height 11
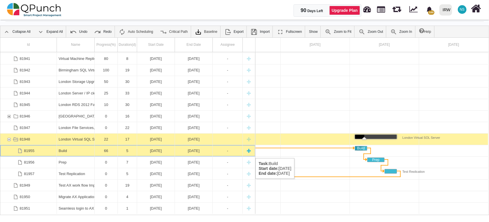
click at [36, 153] on div "81955" at bounding box center [28, 150] width 57 height 11
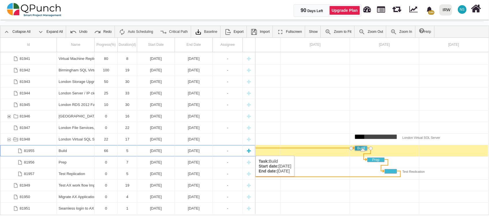
click at [68, 150] on div "Build" at bounding box center [76, 150] width 34 height 11
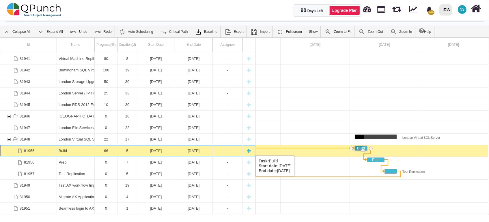
click at [152, 150] on div "03-02-2026" at bounding box center [156, 150] width 34 height 11
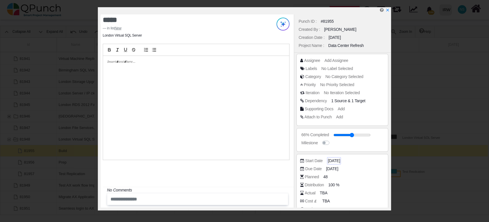
click at [340, 159] on span "03-02-2026" at bounding box center [334, 161] width 12 height 6
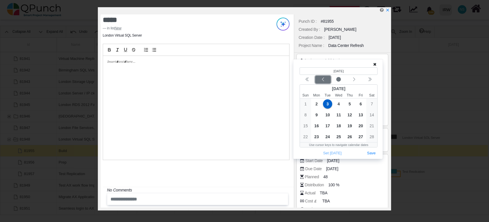
click at [326, 79] on div "Previous month" at bounding box center [323, 80] width 14 height 6
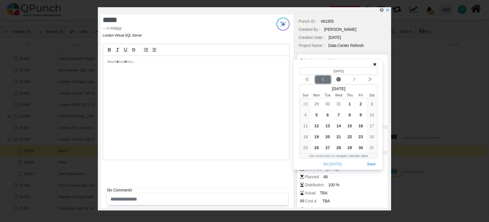
click at [326, 79] on div "Previous month" at bounding box center [323, 80] width 14 height 6
click at [323, 81] on icon "chevron left" at bounding box center [323, 80] width 2 height 4
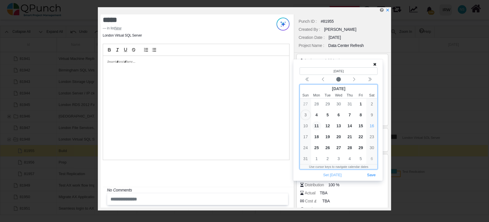
click at [319, 124] on span "11" at bounding box center [316, 125] width 9 height 9
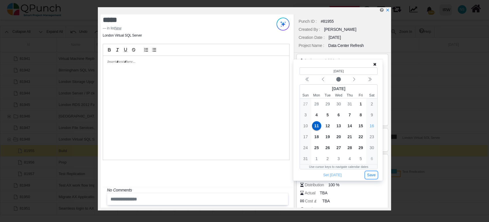
click at [375, 176] on button "Save" at bounding box center [371, 176] width 13 height 8
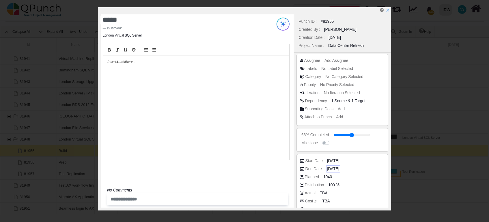
click at [332, 169] on span "07-02-2026" at bounding box center [333, 169] width 12 height 6
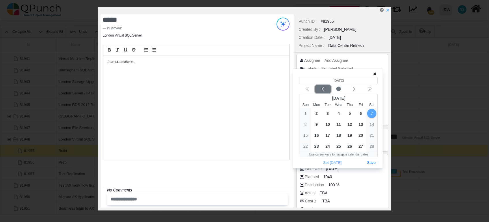
click at [323, 88] on icon "chevron left" at bounding box center [323, 89] width 5 height 5
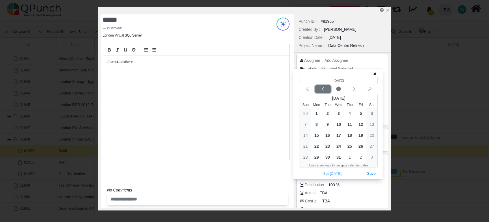
click at [323, 88] on icon "chevron left" at bounding box center [323, 89] width 5 height 5
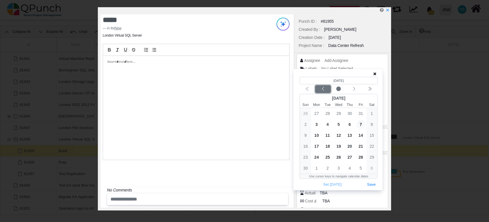
click at [323, 88] on icon "chevron left" at bounding box center [323, 89] width 5 height 5
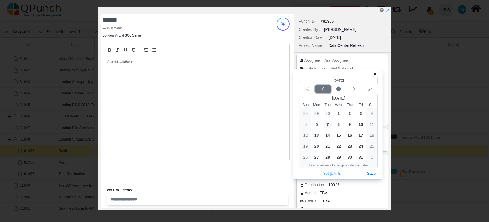
click at [323, 88] on icon "chevron left" at bounding box center [323, 89] width 5 height 5
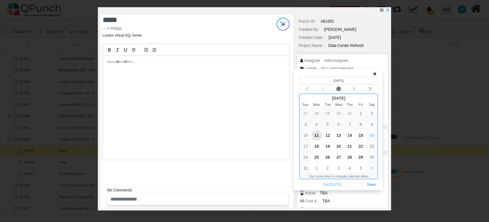
click at [361, 135] on span "15" at bounding box center [360, 135] width 9 height 9
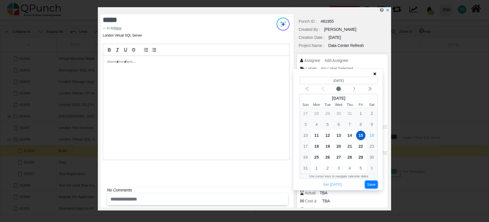
click at [368, 185] on button "Save" at bounding box center [371, 185] width 13 height 8
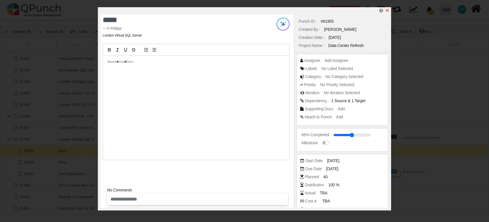
click at [387, 10] on icon "x" at bounding box center [387, 10] width 5 height 5
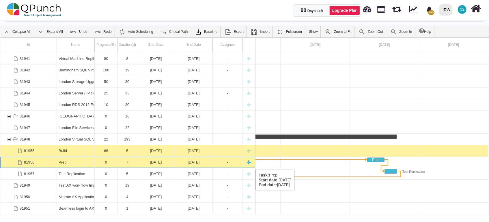
click at [68, 164] on div "Prep" at bounding box center [76, 162] width 34 height 11
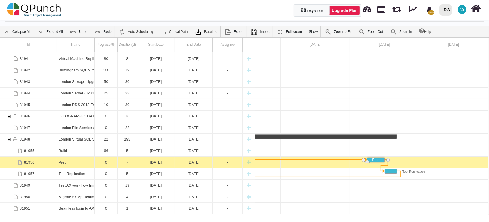
click at [68, 164] on div "Prep" at bounding box center [76, 162] width 34 height 11
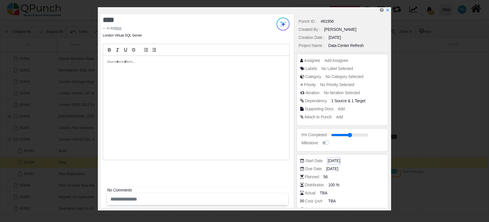
click at [340, 162] on span "08-02-2026" at bounding box center [334, 161] width 12 height 6
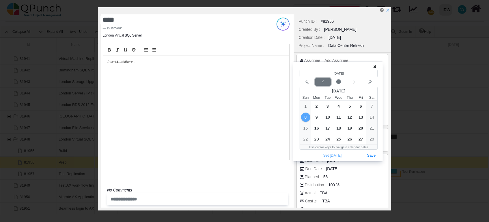
click at [324, 81] on icon "chevron left" at bounding box center [323, 82] width 5 height 5
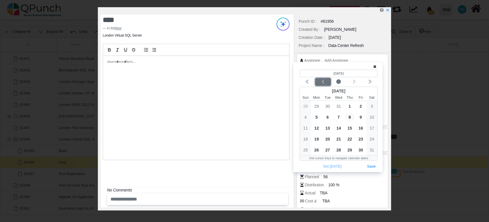
click at [324, 81] on icon "chevron left" at bounding box center [323, 82] width 5 height 5
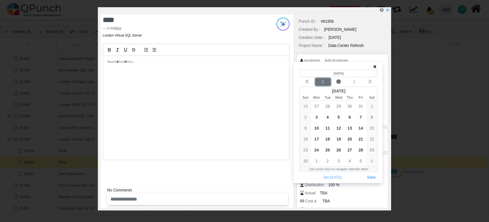
click at [324, 81] on icon "chevron left" at bounding box center [323, 82] width 5 height 5
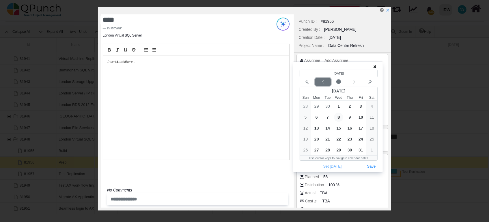
click at [324, 81] on icon "chevron left" at bounding box center [323, 82] width 5 height 5
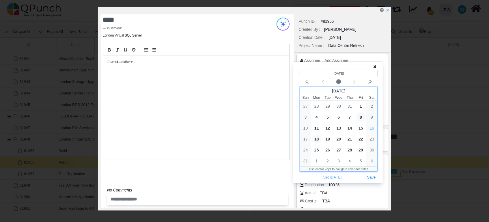
click at [316, 138] on span "18" at bounding box center [316, 139] width 9 height 9
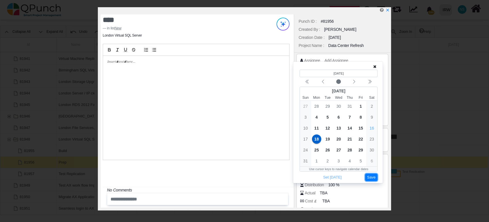
click at [371, 180] on button "Save" at bounding box center [371, 178] width 13 height 8
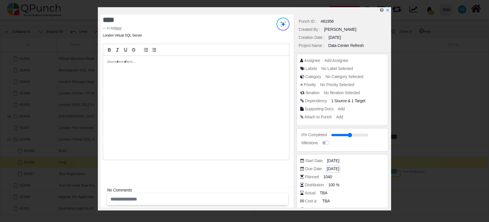
click at [339, 169] on span "14-02-2026" at bounding box center [333, 169] width 12 height 6
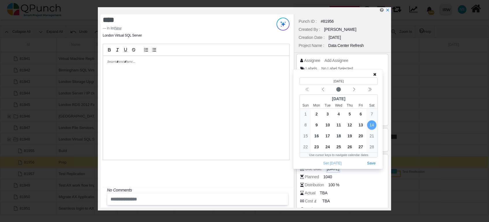
click at [339, 169] on span "14-02-2026" at bounding box center [333, 169] width 12 height 6
drag, startPoint x: 339, startPoint y: 169, endPoint x: 323, endPoint y: 91, distance: 79.7
click at [323, 91] on icon "chevron left" at bounding box center [323, 89] width 5 height 5
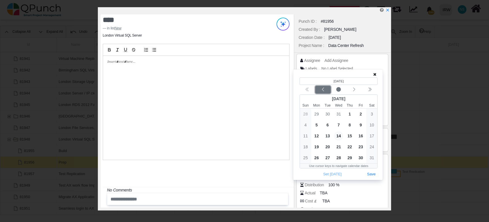
click at [323, 91] on icon "chevron left" at bounding box center [323, 89] width 5 height 5
click at [323, 91] on icon "chevron left" at bounding box center [323, 90] width 2 height 4
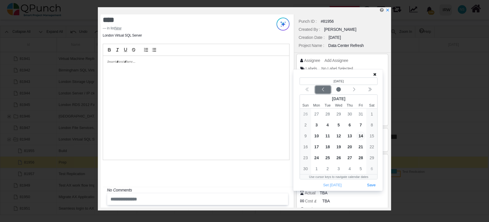
click at [323, 91] on icon "chevron left" at bounding box center [323, 89] width 5 height 5
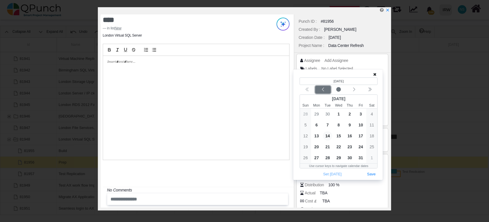
click at [323, 91] on icon "chevron left" at bounding box center [323, 89] width 5 height 5
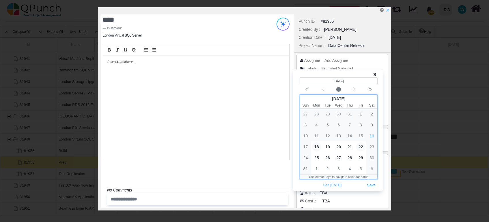
click at [361, 147] on span "22" at bounding box center [360, 147] width 9 height 9
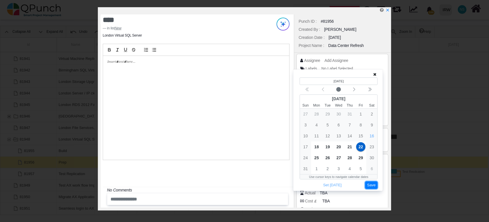
click at [372, 187] on button "Save" at bounding box center [371, 186] width 13 height 8
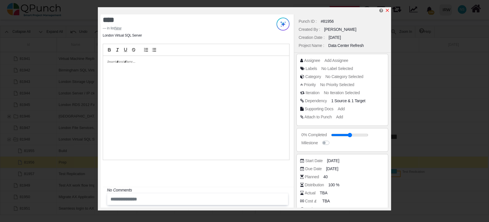
click at [388, 10] on icon "x" at bounding box center [387, 10] width 3 height 3
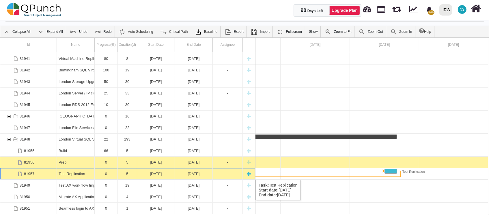
click at [158, 174] on div "15-02-2026" at bounding box center [156, 174] width 34 height 11
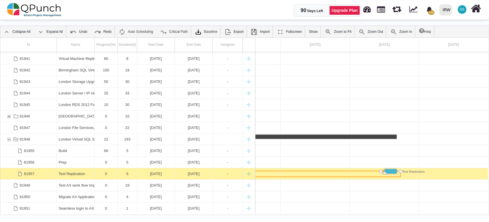
click at [158, 174] on div "15-02-2026" at bounding box center [156, 174] width 34 height 11
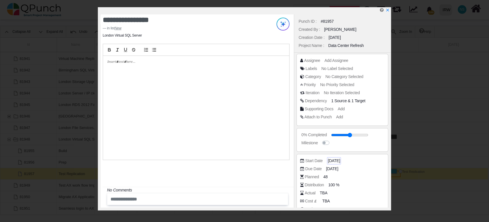
click at [335, 160] on span "15-02-2026" at bounding box center [334, 161] width 12 height 6
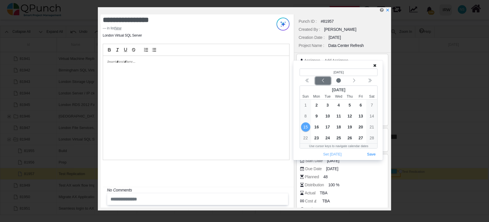
click at [324, 81] on icon "chevron left" at bounding box center [323, 80] width 5 height 5
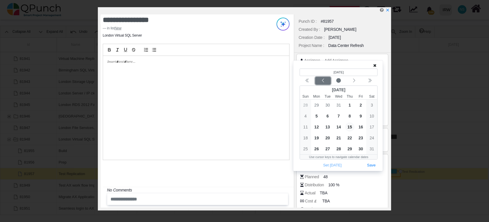
click at [324, 81] on icon "chevron left" at bounding box center [323, 80] width 5 height 5
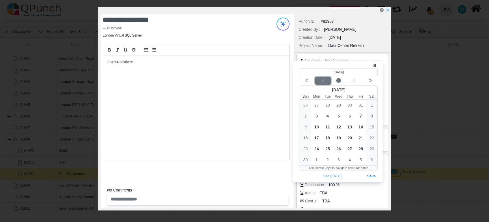
click at [324, 81] on icon "chevron left" at bounding box center [323, 80] width 5 height 5
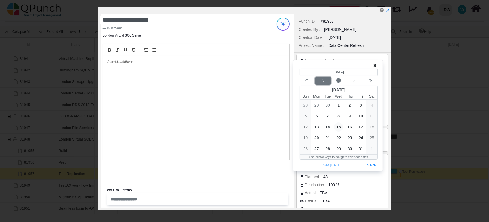
click at [324, 81] on icon "chevron left" at bounding box center [323, 80] width 5 height 5
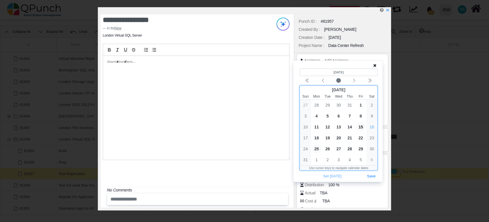
click at [315, 148] on span "25" at bounding box center [316, 149] width 9 height 9
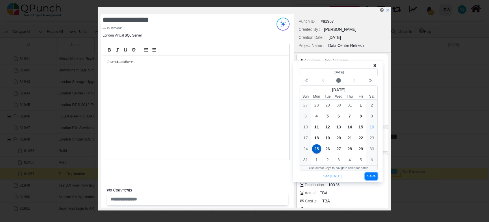
click at [373, 174] on button "Save" at bounding box center [371, 177] width 13 height 8
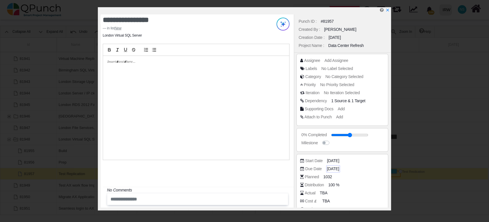
click at [338, 169] on span "19-02-2026" at bounding box center [333, 169] width 12 height 6
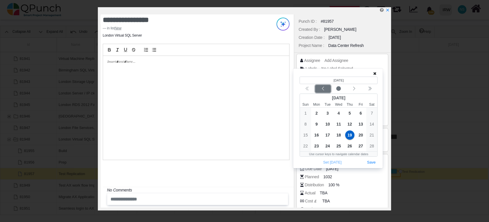
click at [321, 91] on div "Previous month" at bounding box center [323, 89] width 14 height 6
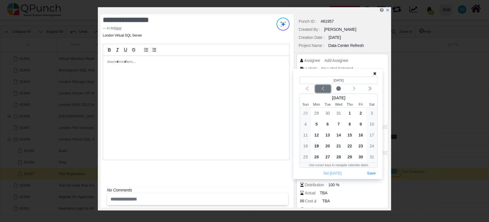
click at [321, 91] on div "Previous month" at bounding box center [323, 89] width 14 height 6
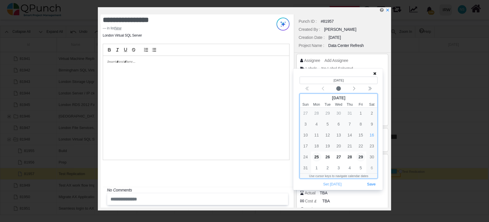
click at [361, 159] on span "29" at bounding box center [360, 157] width 9 height 9
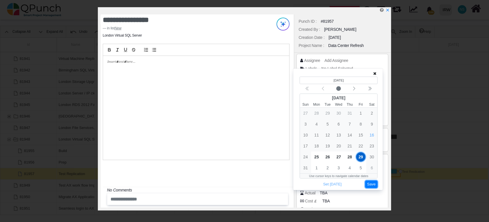
click at [374, 185] on button "Save" at bounding box center [371, 185] width 13 height 8
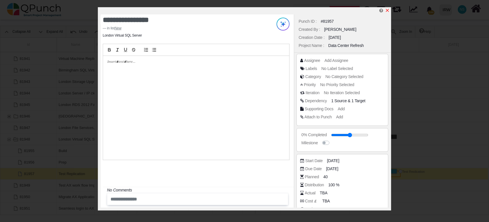
click at [389, 9] on icon "x" at bounding box center [387, 10] width 5 height 5
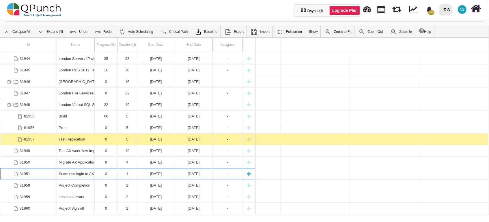
scroll to position [0, 230]
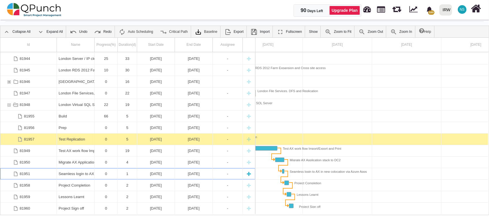
click at [79, 175] on div "Seamless login to AX in new colocation via Azure Apps" at bounding box center [76, 174] width 34 height 11
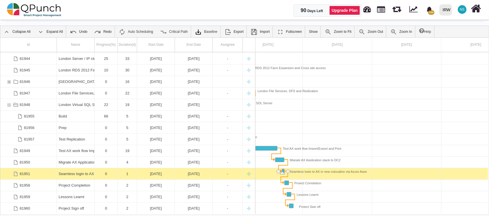
scroll to position [0, 227]
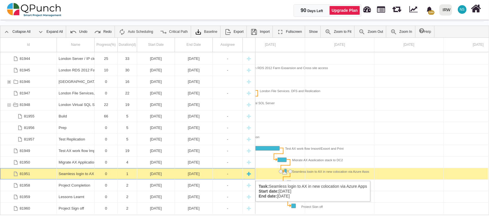
click at [81, 175] on div "Seamless login to AX in new colocation via Azure Apps" at bounding box center [76, 174] width 34 height 11
click at [82, 175] on div "Seamless login to AX in new colocation via Azure Apps" at bounding box center [76, 174] width 34 height 11
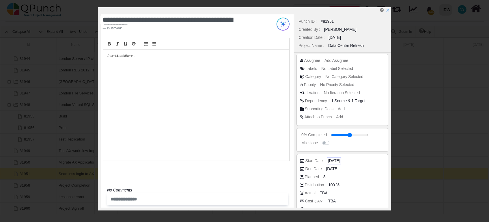
click at [332, 159] on span "22-09-2025" at bounding box center [334, 161] width 12 height 6
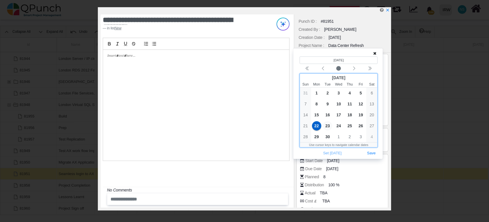
click at [327, 127] on span "23" at bounding box center [327, 125] width 9 height 9
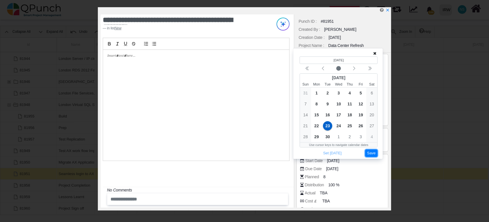
click at [372, 154] on button "Save" at bounding box center [371, 154] width 13 height 8
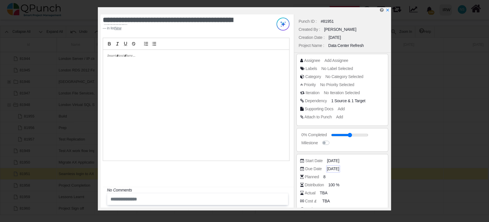
click at [339, 168] on span "23-09-2025" at bounding box center [333, 169] width 12 height 6
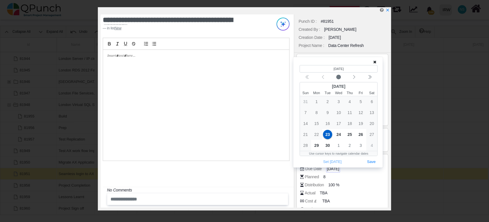
click at [339, 168] on span "23-09-2025" at bounding box center [333, 169] width 12 height 6
drag, startPoint x: 339, startPoint y: 168, endPoint x: 436, endPoint y: 110, distance: 113.4
click at [437, 108] on div "**********" at bounding box center [244, 111] width 489 height 222
click at [362, 132] on span "26" at bounding box center [360, 134] width 9 height 9
click at [369, 162] on button "Save" at bounding box center [371, 162] width 13 height 8
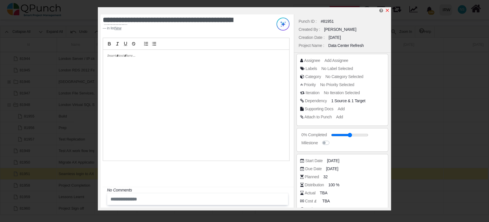
click at [387, 9] on icon "x" at bounding box center [387, 10] width 5 height 5
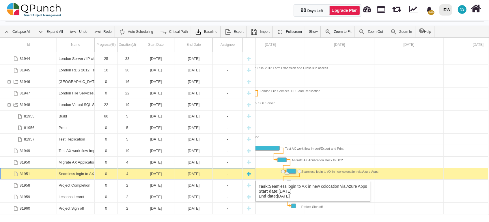
click at [74, 175] on div "Seamless login to AX in new colocation via Azure Apps" at bounding box center [76, 174] width 34 height 11
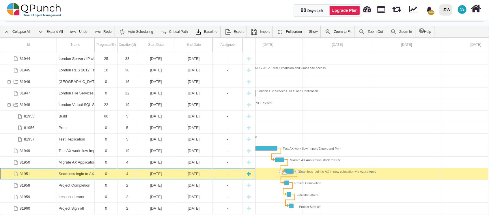
click at [74, 175] on div "Seamless login to AX in new colocation via Azure Apps" at bounding box center [76, 174] width 34 height 11
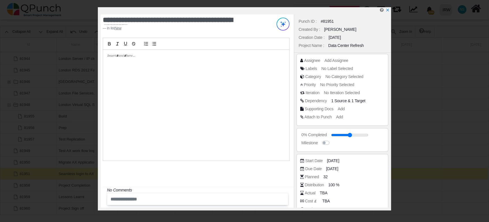
click at [326, 160] on div "Start Date 23-09-2025" at bounding box center [343, 161] width 87 height 6
click at [332, 160] on span "23-09-2025" at bounding box center [334, 161] width 12 height 6
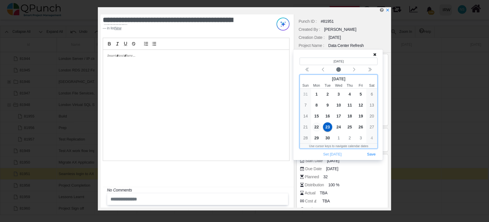
click at [315, 128] on span "22" at bounding box center [316, 127] width 9 height 9
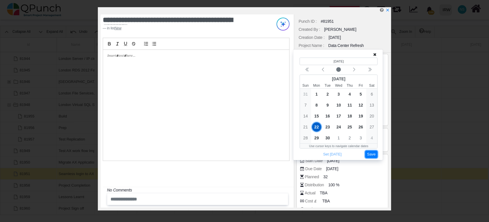
click at [374, 154] on button "Save" at bounding box center [371, 155] width 13 height 8
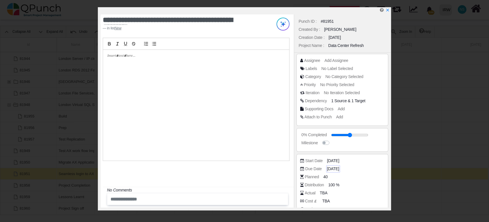
click at [337, 170] on span "26-09-2025" at bounding box center [333, 169] width 12 height 6
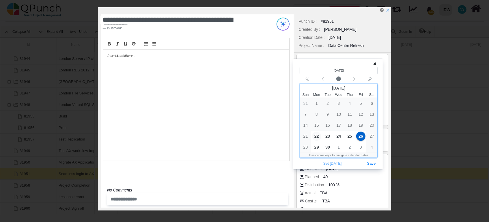
click at [315, 137] on span "22" at bounding box center [316, 136] width 9 height 9
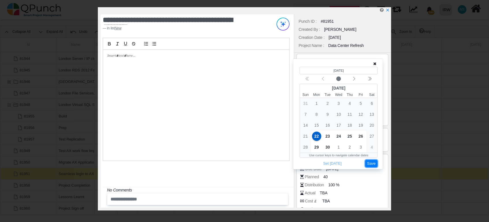
click at [369, 165] on button "Save" at bounding box center [371, 164] width 13 height 8
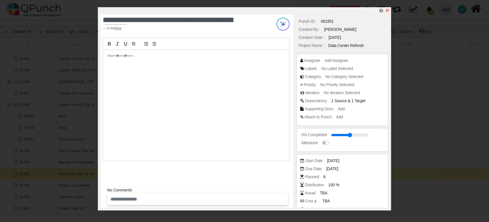
click at [388, 10] on icon "x" at bounding box center [387, 10] width 5 height 5
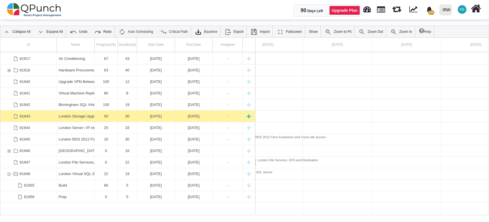
scroll to position [11, 0]
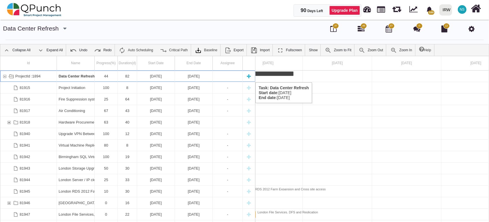
click at [248, 77] on div "New task" at bounding box center [248, 76] width 9 height 11
select select "*"
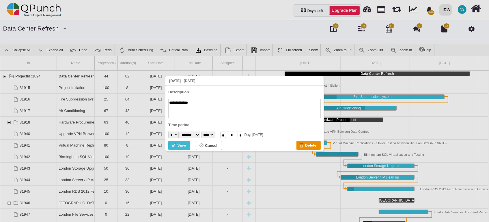
type textarea "**********"
click at [178, 135] on select "* * * * * * * * * ** ** ** ** ** ** ** ** ** ** ** ** ** ** ** ** ** ** ** ** *…" at bounding box center [173, 135] width 10 height 7
select select "**"
click at [168, 132] on select "* * * * * * * * * ** ** ** ** ** ** ** ** ** ** ** ** ** ** ** ** ** ** ** ** *…" at bounding box center [173, 135] width 10 height 7
click at [200, 134] on select "******* ******** ***** ***** *** **** **** ****** ********* ******* ******** **…" at bounding box center [189, 135] width 20 height 7
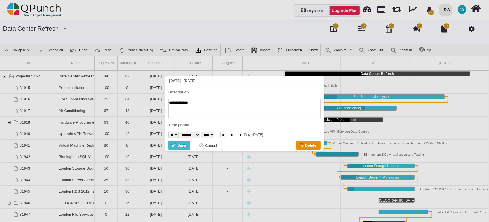
select select "*"
click at [182, 132] on select "******* ******** ***** ***** *** **** **** ****** ********* ******* ******** **…" at bounding box center [189, 135] width 20 height 7
click at [243, 135] on input "*" at bounding box center [241, 135] width 6 height 7
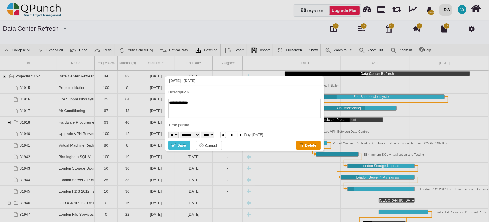
click at [243, 135] on input "*" at bounding box center [241, 135] width 6 height 7
click at [226, 136] on input "*" at bounding box center [223, 135] width 6 height 7
type input "*"
click at [182, 145] on div "Save" at bounding box center [181, 146] width 9 height 6
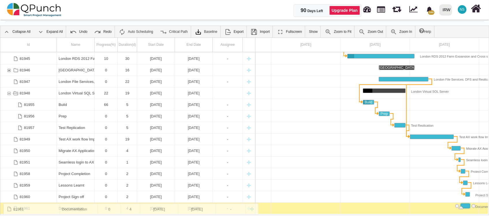
scroll to position [115, 0]
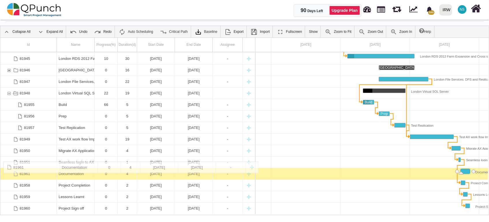
drag, startPoint x: 3, startPoint y: 208, endPoint x: 7, endPoint y: 165, distance: 42.8
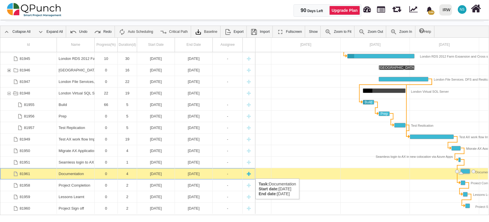
click at [60, 173] on div "Documentation" at bounding box center [76, 174] width 34 height 11
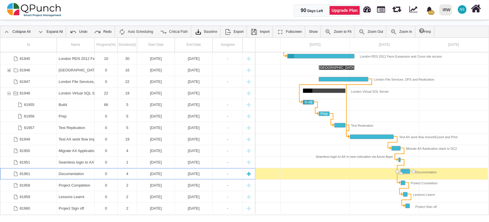
click at [60, 173] on div "Documentation" at bounding box center [76, 174] width 34 height 11
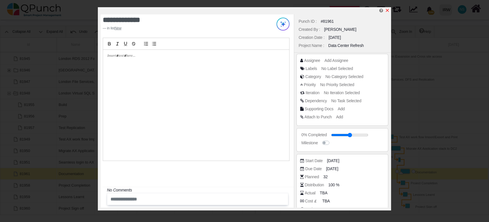
click at [389, 11] on icon "x" at bounding box center [387, 10] width 5 height 5
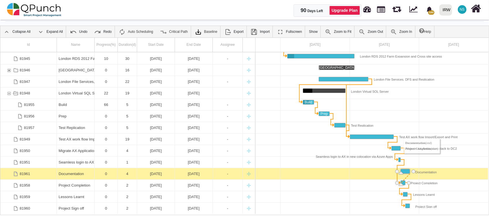
drag, startPoint x: 414, startPoint y: 172, endPoint x: 400, endPoint y: 184, distance: 17.8
click at [397, 175] on div "Link Documentation (end) Project Completion (start)" at bounding box center [397, 180] width 6 height 12
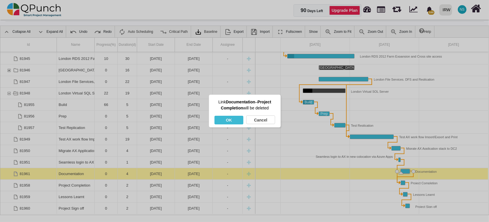
click at [229, 120] on div "OK" at bounding box center [228, 120] width 29 height 9
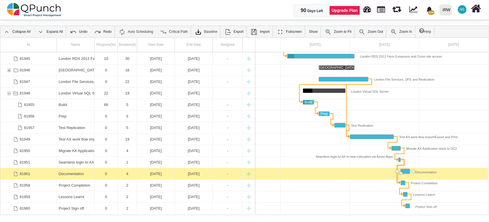
click at [396, 175] on div "Link Seamless login to AX in new colocation via Azure Apps (end) Project Comple…" at bounding box center [397, 174] width 6 height 23
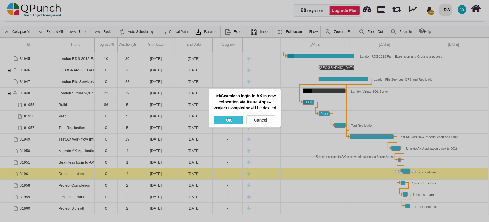
click at [235, 125] on div "OK" at bounding box center [228, 120] width 29 height 9
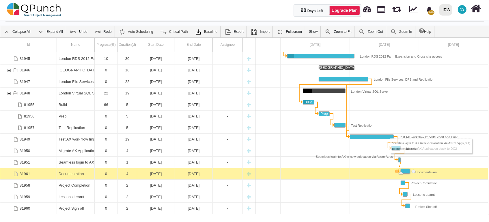
drag, startPoint x: 403, startPoint y: 160, endPoint x: 395, endPoint y: 171, distance: 13.7
drag, startPoint x: 412, startPoint y: 171, endPoint x: 397, endPoint y: 181, distance: 18.0
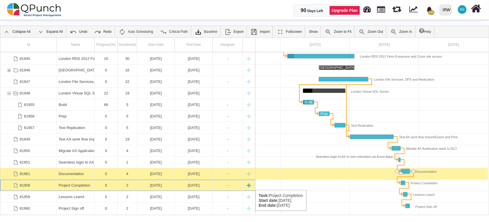
click at [146, 185] on div "23-09-2025" at bounding box center [156, 185] width 34 height 11
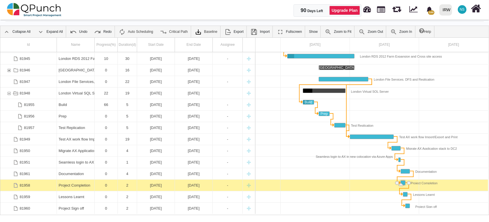
click at [146, 185] on div "23-09-2025" at bounding box center [156, 185] width 34 height 11
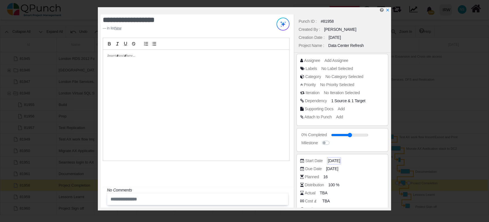
click at [332, 161] on span "23-09-2025" at bounding box center [334, 161] width 12 height 6
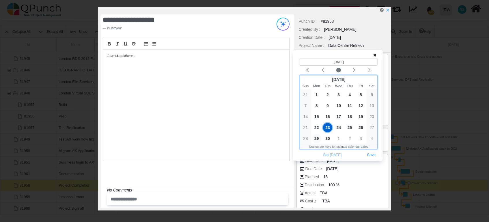
click at [315, 138] on span "29" at bounding box center [316, 138] width 9 height 9
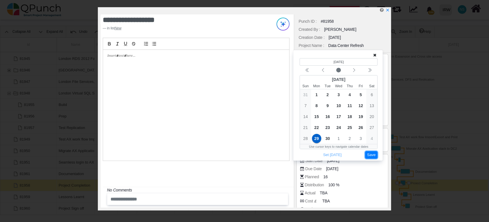
click at [376, 156] on button "Save" at bounding box center [371, 156] width 13 height 8
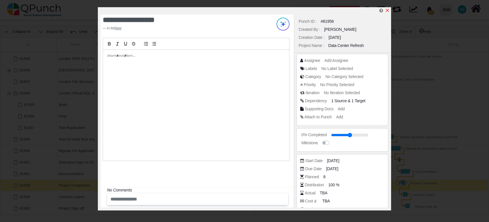
click at [389, 10] on icon "x" at bounding box center [387, 10] width 5 height 5
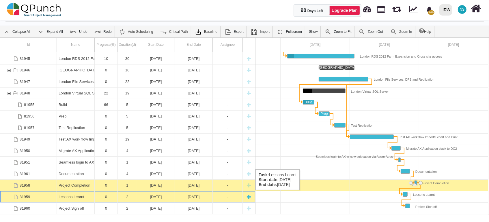
click at [156, 196] on div "24-09-2025" at bounding box center [156, 197] width 34 height 11
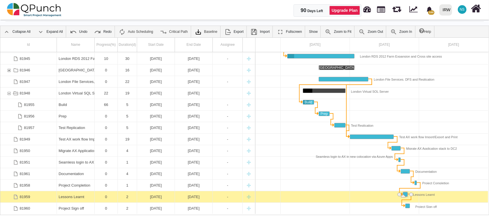
click at [156, 196] on div "24-09-2025" at bounding box center [156, 197] width 34 height 11
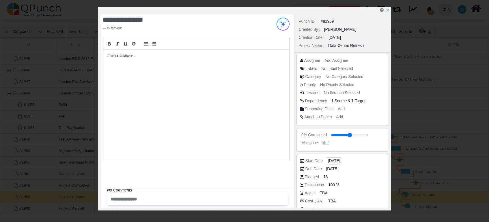
click at [332, 160] on span "24-09-2025" at bounding box center [334, 161] width 12 height 6
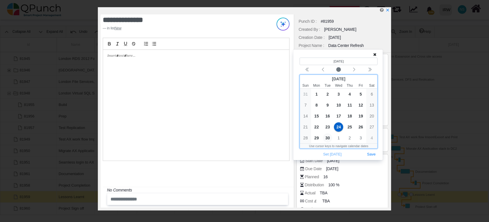
click at [328, 139] on span "30" at bounding box center [327, 138] width 9 height 9
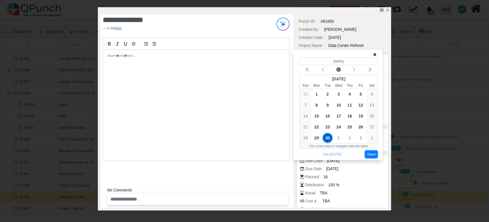
click at [372, 156] on button "Save" at bounding box center [371, 155] width 13 height 8
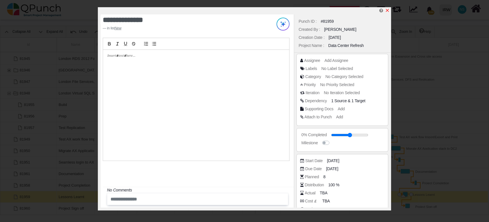
click at [389, 12] on icon "x" at bounding box center [387, 10] width 5 height 5
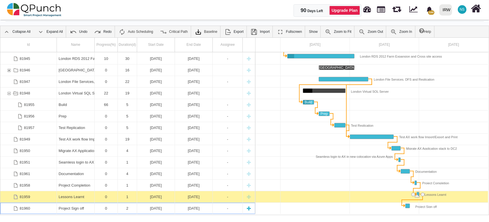
click at [130, 207] on div "2" at bounding box center [127, 208] width 16 height 11
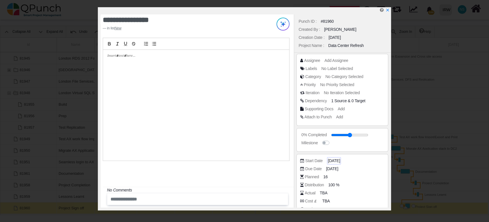
click at [335, 162] on span "25-09-2025" at bounding box center [334, 161] width 12 height 6
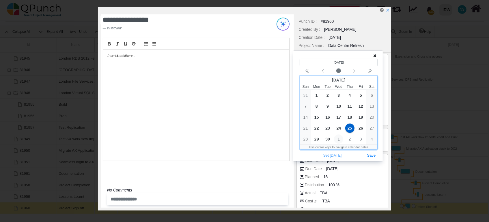
click at [339, 139] on span "1" at bounding box center [338, 139] width 9 height 9
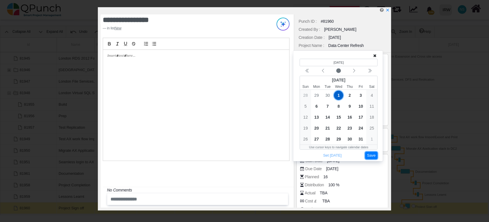
click at [373, 156] on button "Save" at bounding box center [371, 156] width 13 height 8
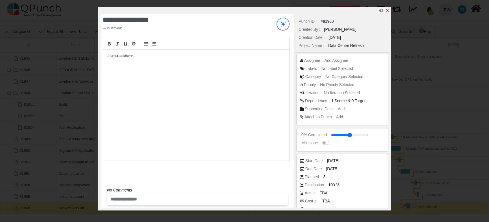
click at [388, 10] on icon "x" at bounding box center [387, 10] width 5 height 5
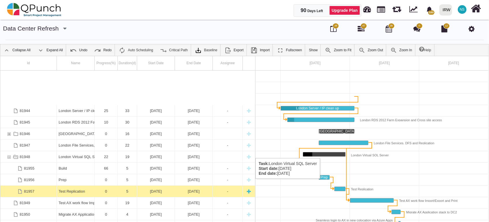
scroll to position [115, 0]
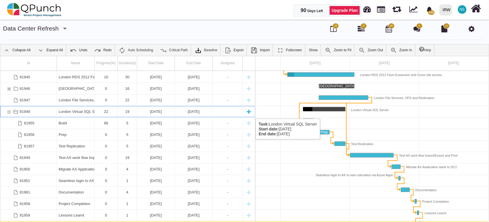
click at [12, 113] on div "81948" at bounding box center [16, 111] width 8 height 11
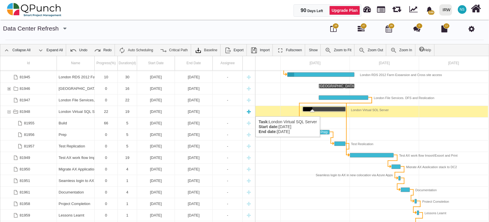
click at [7, 111] on div "81948" at bounding box center [8, 111] width 5 height 11
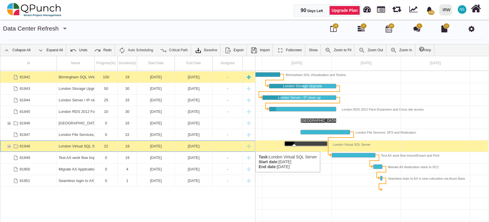
scroll to position [0, 0]
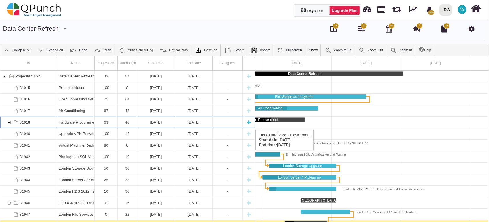
click at [81, 124] on div "Hardware Procurement" at bounding box center [76, 122] width 34 height 11
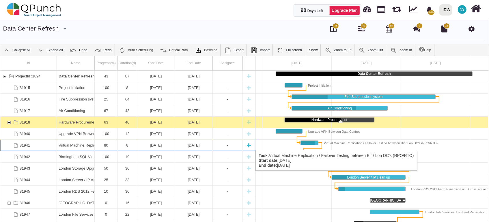
click at [83, 145] on div "Virtual Machine Replication / Failover Testing between Bir / Lon DC's (RPO/RTO)" at bounding box center [76, 145] width 34 height 11
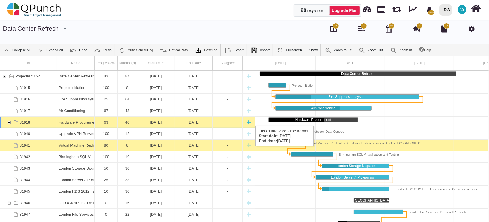
click at [9, 120] on div "81918" at bounding box center [8, 122] width 5 height 11
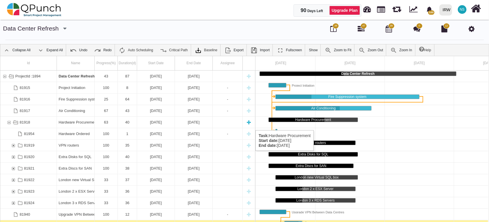
click at [9, 125] on div "81918" at bounding box center [8, 122] width 5 height 11
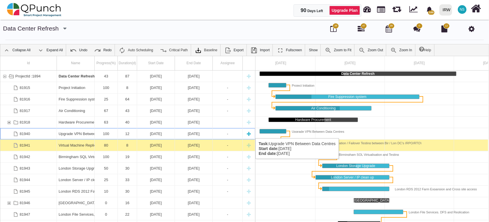
click at [67, 133] on div "Upgrade VPN Between Data Centres" at bounding box center [76, 133] width 34 height 11
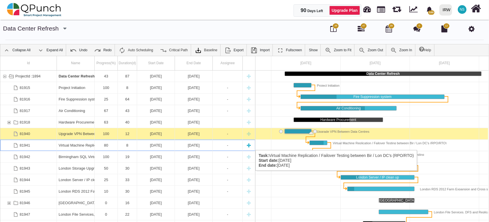
click at [48, 145] on div "81941" at bounding box center [28, 145] width 57 height 11
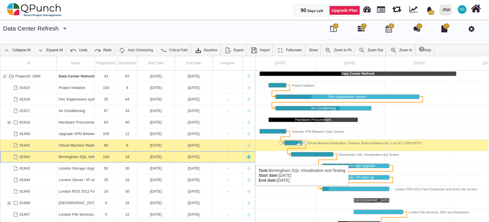
click at [38, 159] on div "81942" at bounding box center [28, 157] width 57 height 11
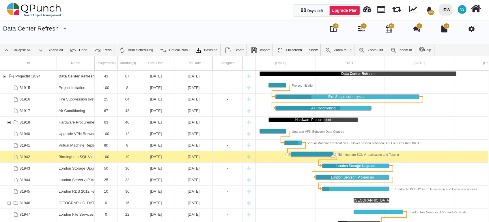
scroll to position [0, 85]
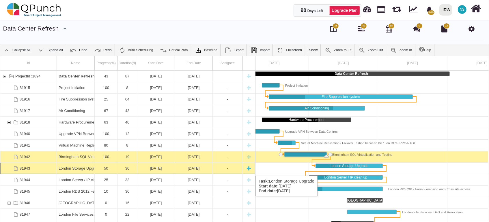
click at [59, 170] on div "London Storage Upgrade" at bounding box center [76, 168] width 34 height 11
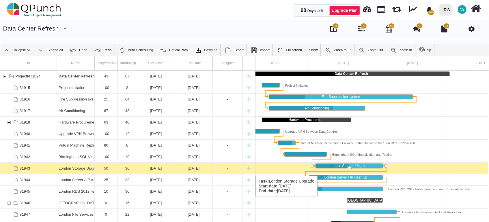
scroll to position [0, 116]
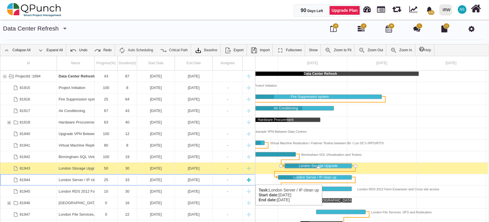
click at [72, 179] on div "London Server / IP clean up" at bounding box center [76, 180] width 34 height 11
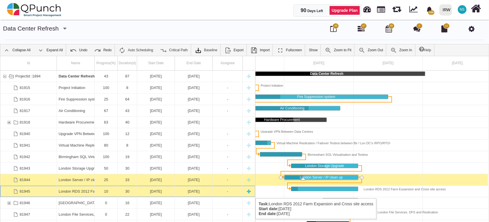
click at [75, 193] on div "London RDS 2012 Farm Expansion and Cross site access" at bounding box center [76, 191] width 34 height 11
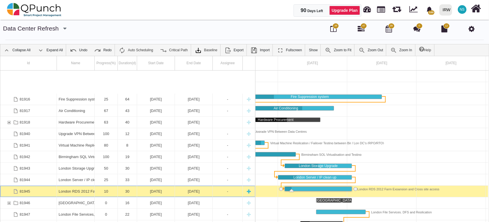
scroll to position [35, 0]
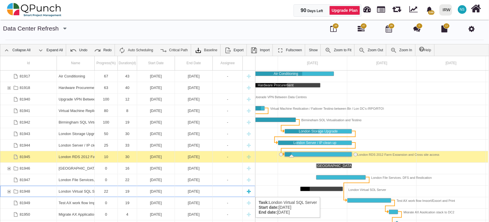
click at [81, 192] on div "London Virtual SQL Server" at bounding box center [76, 191] width 34 height 11
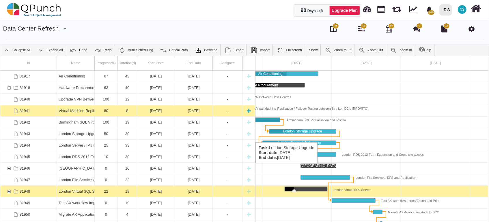
scroll to position [0, 0]
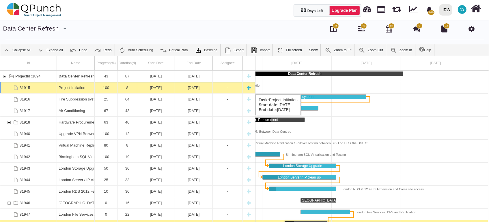
click at [71, 88] on div "Project Initiation" at bounding box center [76, 87] width 34 height 11
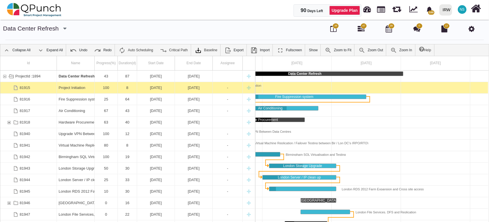
scroll to position [0, 62]
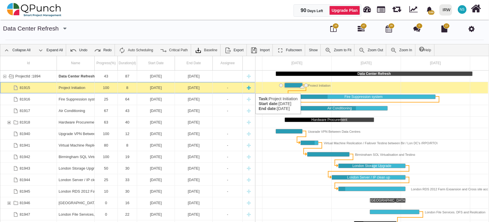
click at [74, 88] on div "Project Initiation" at bounding box center [76, 87] width 34 height 11
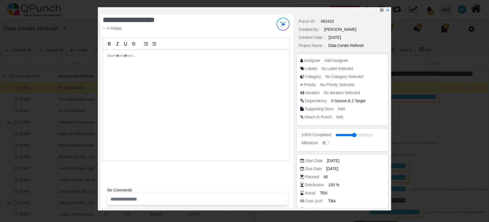
click at [163, 59] on div at bounding box center [196, 105] width 186 height 111
click at [390, 10] on icon "x" at bounding box center [387, 10] width 5 height 5
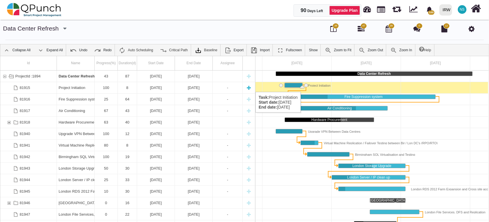
click at [66, 86] on div "Project Initiation" at bounding box center [76, 87] width 34 height 11
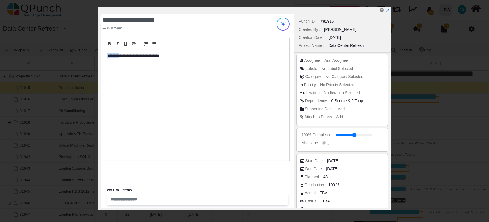
drag, startPoint x: 122, startPoint y: 56, endPoint x: 82, endPoint y: 56, distance: 40.1
click at [82, 56] on div "**********" at bounding box center [244, 111] width 489 height 222
click at [388, 12] on icon "x" at bounding box center [387, 10] width 3 height 3
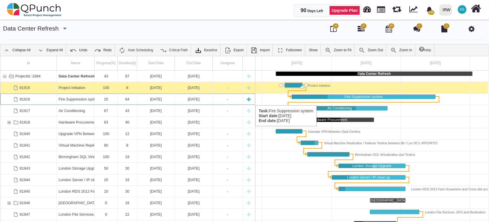
click at [58, 100] on div "Fire Suppression system" at bounding box center [76, 99] width 38 height 11
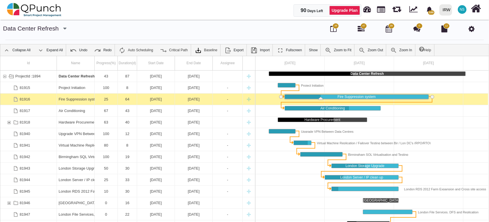
click at [58, 100] on div "Fire Suppression system" at bounding box center [76, 99] width 38 height 11
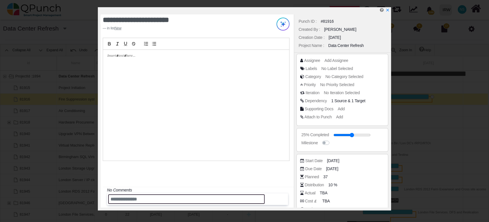
click at [155, 201] on input "text" at bounding box center [186, 200] width 157 height 10
paste input "**********"
type input "**********"
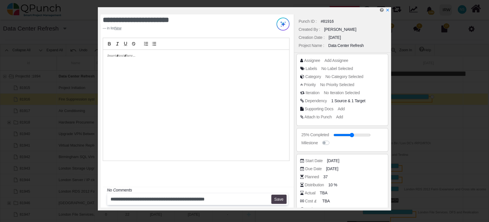
click at [281, 201] on button "Save" at bounding box center [278, 199] width 15 height 9
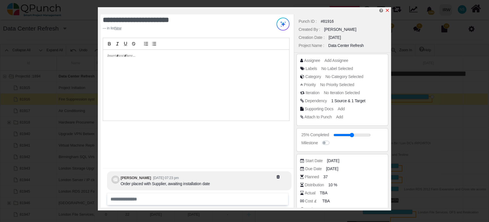
click at [386, 12] on icon "x" at bounding box center [387, 10] width 3 height 3
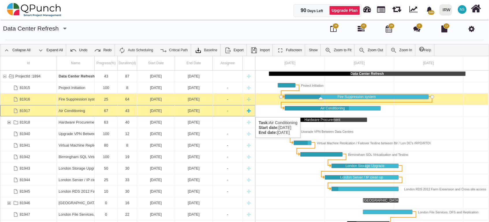
click at [78, 112] on div "Air Conditioning" at bounding box center [76, 110] width 34 height 11
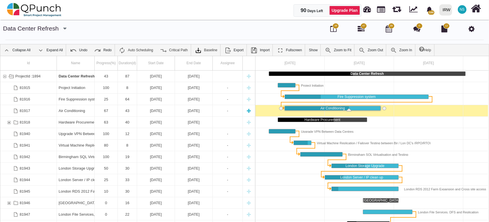
click at [79, 112] on div "Air Conditioning" at bounding box center [76, 110] width 34 height 11
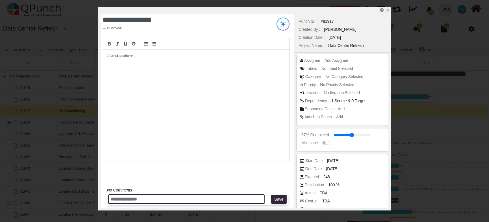
click at [132, 199] on input "text" at bounding box center [186, 200] width 157 height 10
paste input "**********"
type input "**********"
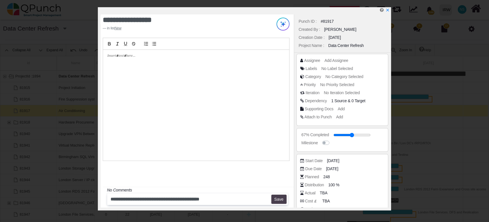
click at [281, 195] on button "Save" at bounding box center [278, 199] width 15 height 9
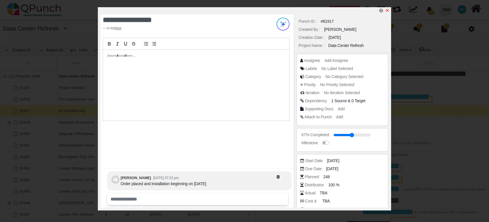
click at [389, 10] on icon "x" at bounding box center [387, 10] width 5 height 5
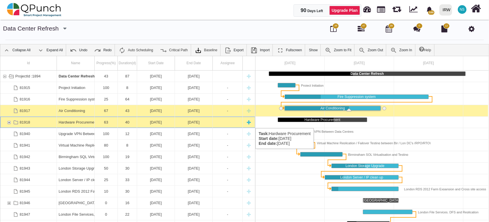
click at [68, 123] on div "Hardware Procurement" at bounding box center [76, 122] width 34 height 11
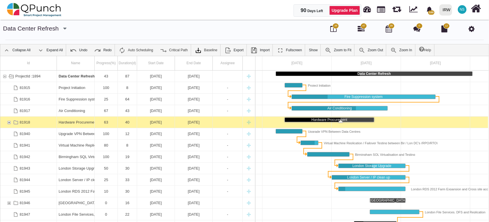
click at [68, 123] on div "Hardware Procurement" at bounding box center [76, 122] width 34 height 11
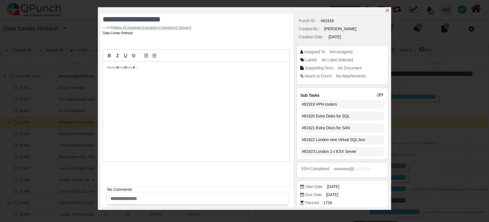
click at [389, 10] on icon "x" at bounding box center [387, 10] width 5 height 5
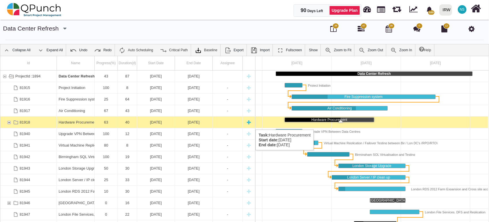
click at [9, 124] on div "81918" at bounding box center [8, 122] width 5 height 11
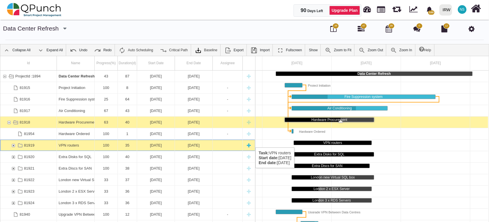
click at [81, 142] on div "VPN routers" at bounding box center [76, 145] width 34 height 11
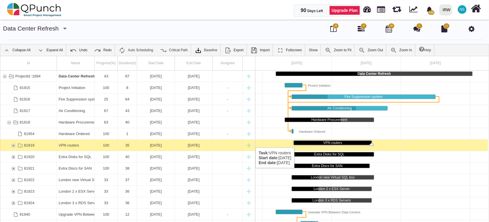
scroll to position [0, 72]
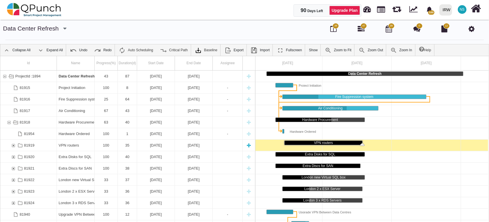
click at [81, 143] on div "VPN routers" at bounding box center [76, 145] width 34 height 11
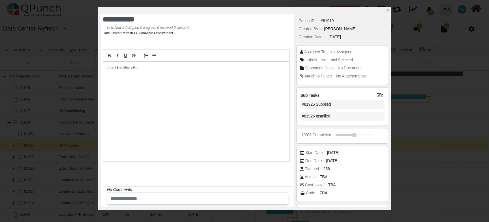
click at [138, 95] on div at bounding box center [196, 112] width 186 height 100
paste div
drag, startPoint x: 165, startPoint y: 63, endPoint x: 50, endPoint y: 64, distance: 115.2
click at [50, 64] on div "**********" at bounding box center [244, 111] width 489 height 222
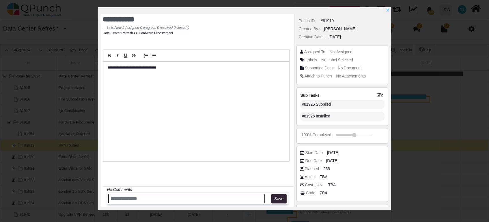
click at [136, 203] on input "text" at bounding box center [186, 199] width 157 height 10
paste input "**********"
type input "**********"
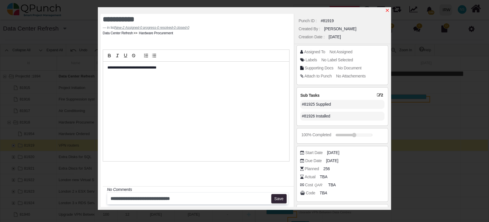
click at [388, 11] on icon "x" at bounding box center [387, 10] width 3 height 3
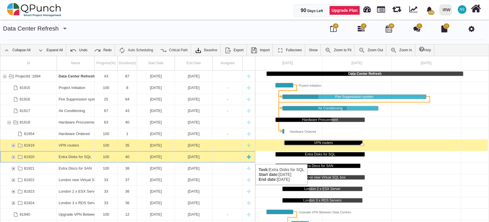
click at [66, 159] on div "Extra Disks for SQL" at bounding box center [76, 157] width 34 height 11
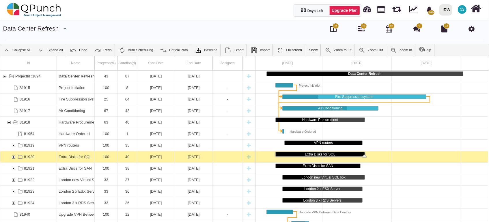
scroll to position [0, 62]
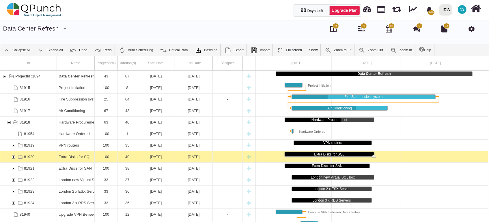
click at [66, 159] on div "Extra Disks for SQL" at bounding box center [76, 157] width 34 height 11
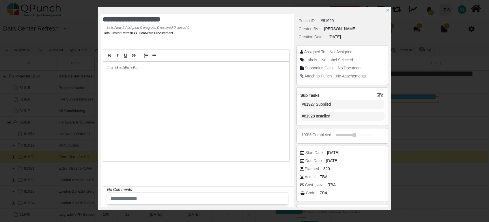
drag, startPoint x: 181, startPoint y: 82, endPoint x: 178, endPoint y: 82, distance: 3.2
click at [179, 82] on div at bounding box center [196, 112] width 186 height 100
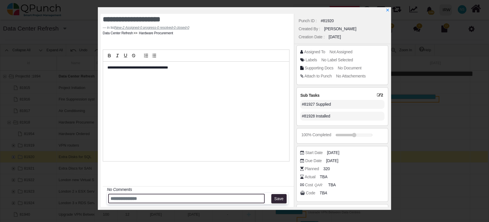
click at [164, 196] on input "text" at bounding box center [186, 199] width 157 height 10
paste input "**********"
type input "**********"
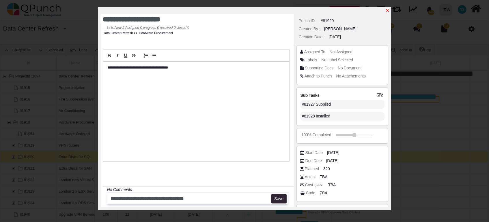
click at [386, 10] on icon "x" at bounding box center [387, 10] width 5 height 5
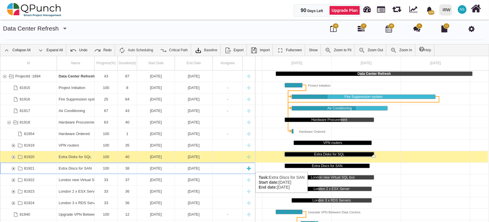
click at [65, 167] on div "Extra Discs for SAN" at bounding box center [76, 168] width 34 height 11
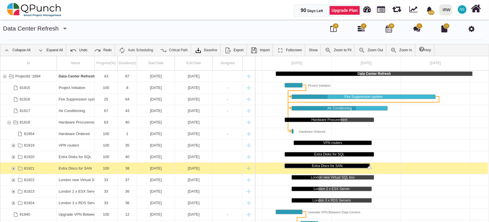
click at [65, 167] on div "Extra Discs for SAN" at bounding box center [76, 168] width 34 height 11
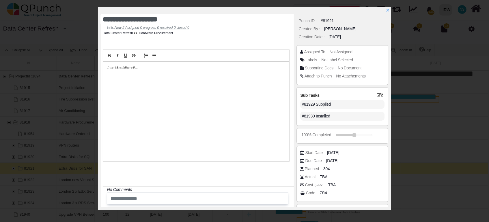
click at [162, 89] on div at bounding box center [196, 112] width 186 height 100
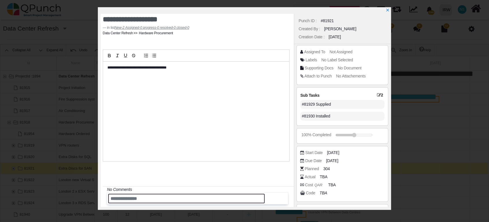
click at [130, 199] on input "text" at bounding box center [186, 199] width 157 height 10
paste input "**********"
type input "**********"
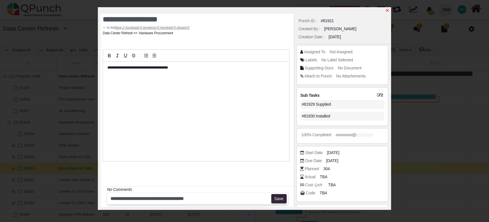
click at [387, 10] on icon "x" at bounding box center [387, 10] width 5 height 5
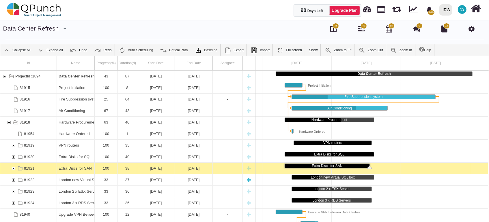
drag, startPoint x: 76, startPoint y: 173, endPoint x: 76, endPoint y: 179, distance: 5.8
click at [76, 174] on div "Extra Discs for SAN" at bounding box center [76, 168] width 34 height 11
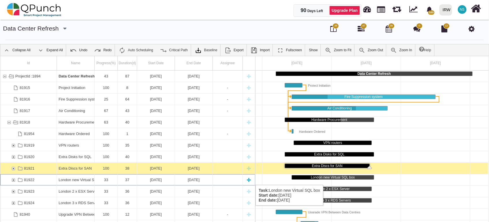
click at [78, 179] on div "London new Virtual SQL box" at bounding box center [76, 180] width 34 height 11
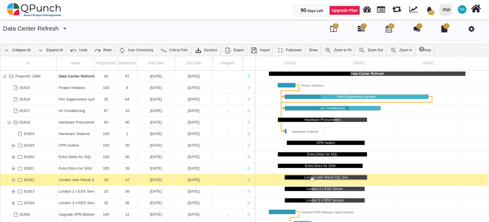
click at [78, 179] on div "London new Virtual SQL box" at bounding box center [76, 180] width 34 height 11
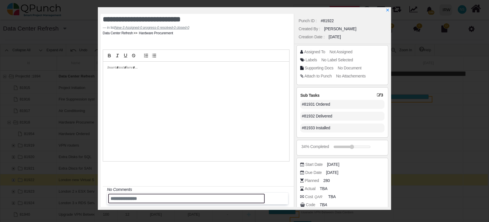
click at [139, 199] on input "text" at bounding box center [186, 199] width 157 height 10
paste input "**********"
drag, startPoint x: 138, startPoint y: 199, endPoint x: 67, endPoint y: 191, distance: 71.1
click at [67, 191] on div "**********" at bounding box center [244, 111] width 489 height 222
type input "**********"
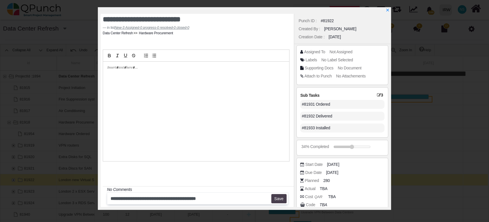
click at [280, 198] on button "Save" at bounding box center [278, 199] width 15 height 9
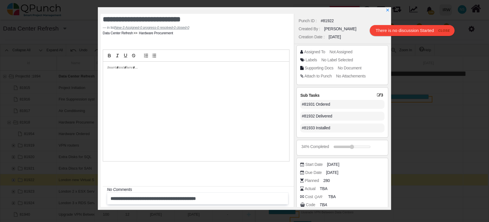
click at [163, 72] on div at bounding box center [196, 112] width 186 height 100
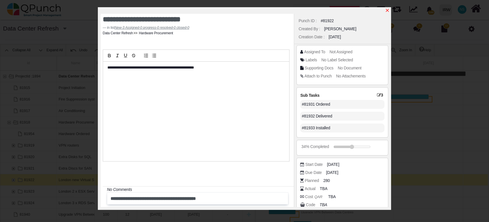
click at [388, 12] on icon "x" at bounding box center [387, 10] width 5 height 5
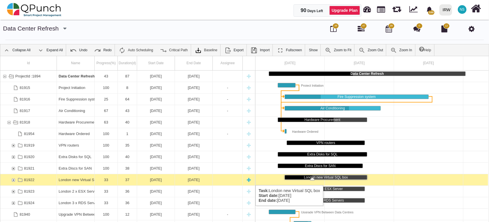
click at [76, 180] on div "London new Virtual SQL box" at bounding box center [76, 180] width 34 height 11
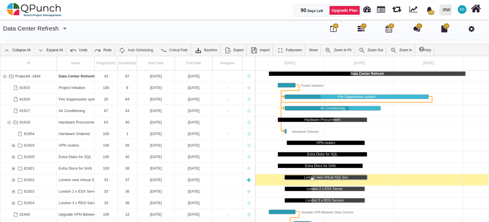
click at [76, 180] on div "London new Virtual SQL box" at bounding box center [76, 180] width 34 height 11
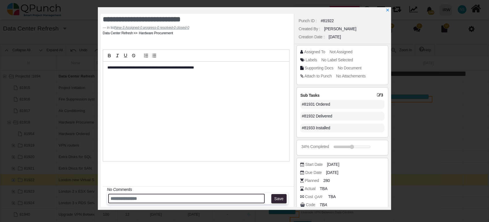
click at [130, 200] on input "text" at bounding box center [186, 199] width 157 height 10
paste input "**********"
drag, startPoint x: 135, startPoint y: 197, endPoint x: 74, endPoint y: 197, distance: 60.3
click at [74, 197] on div "**********" at bounding box center [244, 111] width 489 height 222
type input "**********"
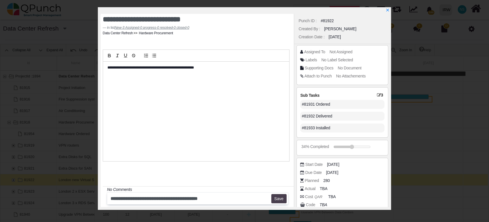
click at [283, 201] on button "Save" at bounding box center [278, 199] width 15 height 9
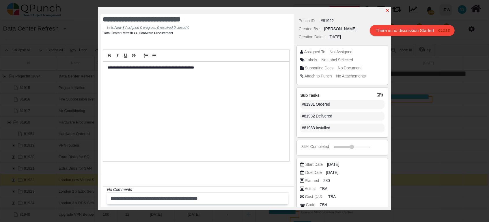
click at [386, 11] on icon "x" at bounding box center [387, 10] width 5 height 5
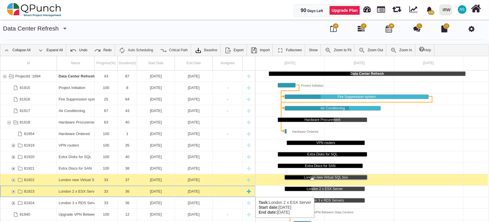
click at [90, 191] on div "London 2 x ESX Server" at bounding box center [76, 191] width 34 height 11
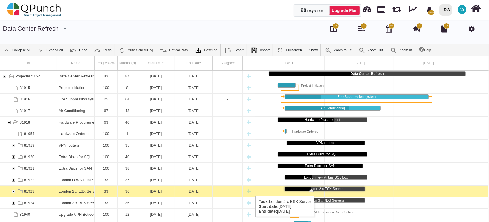
click at [90, 191] on div "London 2 x ESX Server" at bounding box center [76, 191] width 34 height 11
click at [75, 192] on div "London 2 x ESX Server" at bounding box center [76, 191] width 34 height 11
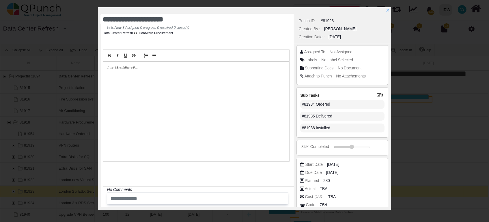
click at [172, 74] on div at bounding box center [196, 112] width 186 height 100
drag, startPoint x: 175, startPoint y: 69, endPoint x: 185, endPoint y: 63, distance: 10.7
click at [185, 63] on div "**********" at bounding box center [196, 112] width 186 height 100
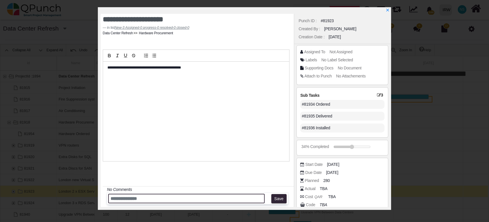
click at [162, 195] on input "text" at bounding box center [186, 199] width 157 height 10
paste input "**********"
type input "**********"
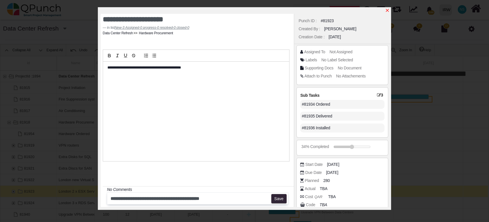
click at [386, 10] on icon "x" at bounding box center [387, 10] width 5 height 5
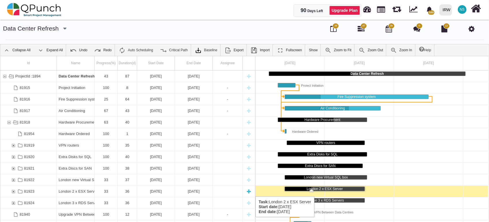
click at [64, 191] on div "London 2 x ESX Server" at bounding box center [76, 191] width 34 height 11
click at [65, 191] on div "London 2 x ESX Server" at bounding box center [76, 191] width 34 height 11
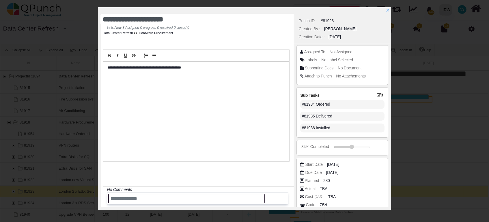
click at [127, 199] on input "text" at bounding box center [186, 199] width 157 height 10
paste input "**********"
drag, startPoint x: 142, startPoint y: 197, endPoint x: 96, endPoint y: 192, distance: 46.7
click at [92, 193] on div "**********" at bounding box center [244, 111] width 489 height 222
type input "**********"
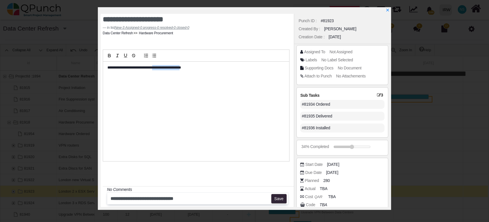
drag, startPoint x: 190, startPoint y: 69, endPoint x: 161, endPoint y: 67, distance: 29.8
click at [161, 67] on p "**********" at bounding box center [194, 67] width 175 height 5
click at [194, 70] on div "**********" at bounding box center [196, 112] width 186 height 100
drag, startPoint x: 197, startPoint y: 70, endPoint x: 159, endPoint y: 69, distance: 37.8
click at [159, 69] on p "**********" at bounding box center [194, 67] width 175 height 5
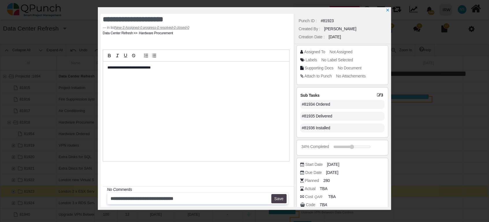
click at [275, 201] on button "Save" at bounding box center [278, 199] width 15 height 9
click at [272, 191] on div "No Comments" at bounding box center [199, 190] width 185 height 6
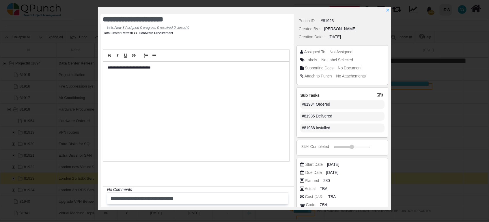
scroll to position [18, 0]
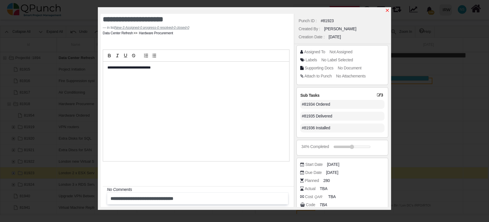
click at [387, 10] on icon "x" at bounding box center [387, 10] width 3 height 3
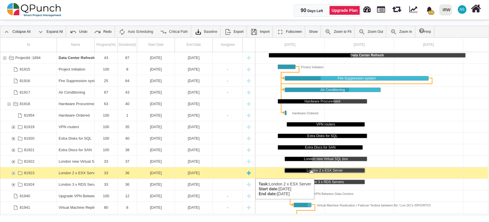
click at [14, 173] on div "81923" at bounding box center [13, 173] width 5 height 11
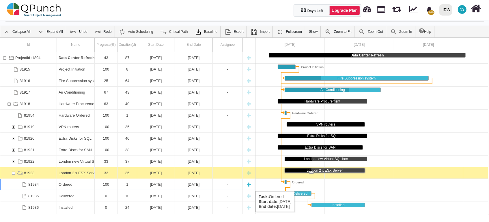
click at [72, 186] on div "Ordered" at bounding box center [76, 184] width 34 height 11
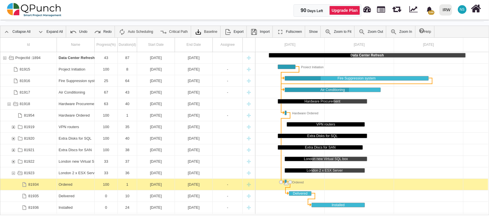
click at [72, 186] on div "Ordered" at bounding box center [76, 184] width 34 height 11
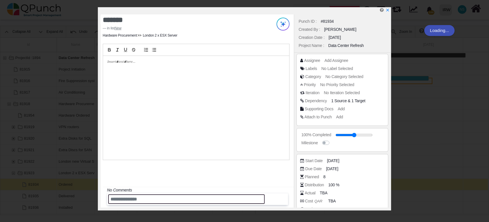
click at [132, 204] on input "text" at bounding box center [186, 200] width 157 height 10
paste input "**********"
drag, startPoint x: 222, startPoint y: 199, endPoint x: 212, endPoint y: 199, distance: 11.0
click at [196, 200] on input "**********" at bounding box center [186, 200] width 157 height 10
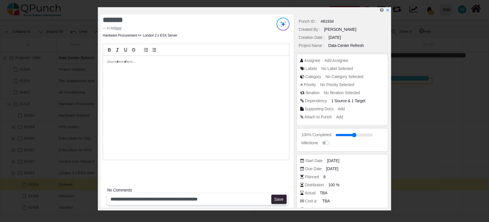
drag, startPoint x: 211, startPoint y: 196, endPoint x: 155, endPoint y: 155, distance: 69.7
click at [155, 155] on div at bounding box center [196, 108] width 186 height 104
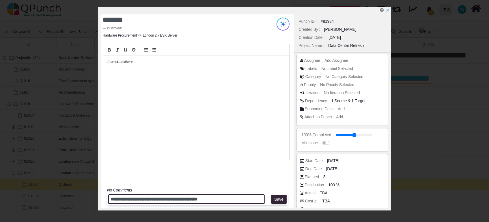
drag, startPoint x: 207, startPoint y: 197, endPoint x: 209, endPoint y: 201, distance: 4.3
click at [209, 201] on input "**********" at bounding box center [186, 200] width 157 height 10
paste input "**********"
click at [229, 200] on input "**********" at bounding box center [186, 200] width 157 height 10
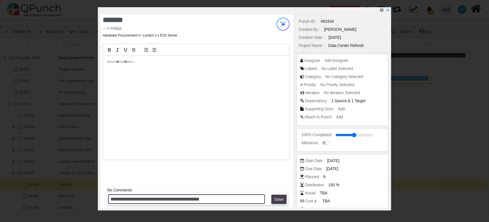
type input "**********"
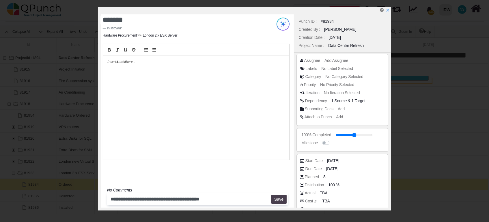
click at [279, 203] on button "Save" at bounding box center [278, 199] width 15 height 9
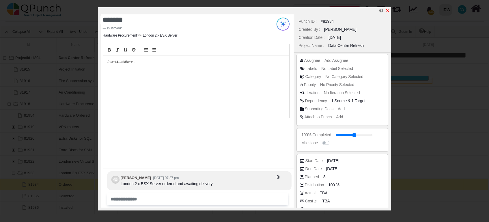
click at [386, 11] on icon "x" at bounding box center [387, 10] width 5 height 5
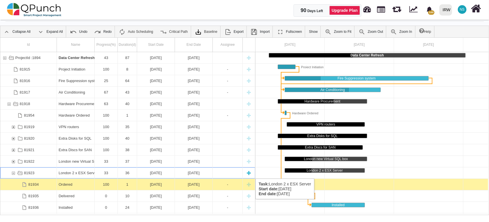
click at [14, 173] on div "81923" at bounding box center [13, 173] width 5 height 11
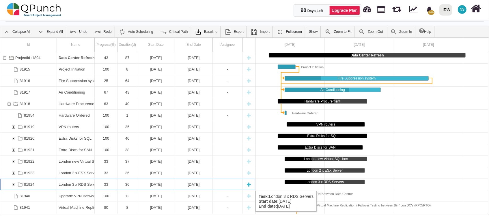
click at [82, 186] on div "London 3 x RDS Servers" at bounding box center [76, 184] width 34 height 11
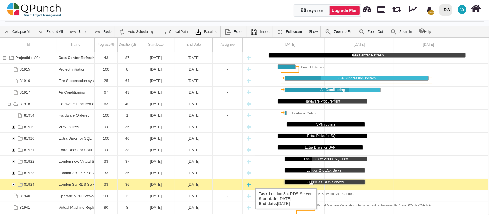
click at [13, 183] on div "81924" at bounding box center [13, 184] width 5 height 11
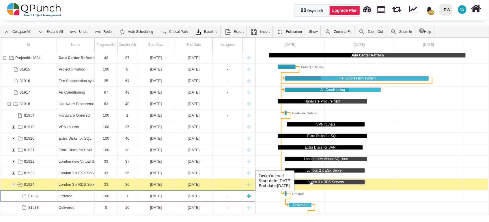
click at [76, 197] on div "Ordered" at bounding box center [76, 196] width 34 height 11
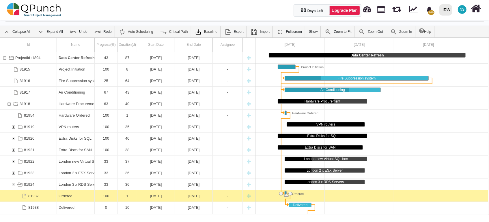
click at [76, 197] on div "Ordered" at bounding box center [76, 196] width 34 height 11
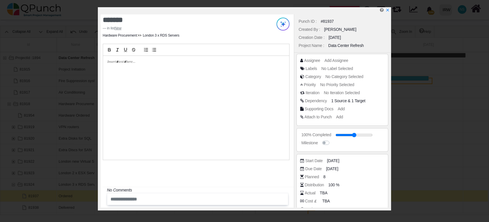
click at [135, 205] on div at bounding box center [197, 200] width 181 height 12
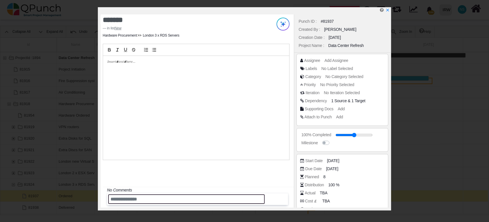
click at [140, 198] on input "text" at bounding box center [186, 200] width 157 height 10
paste input "**********"
type input "**********"
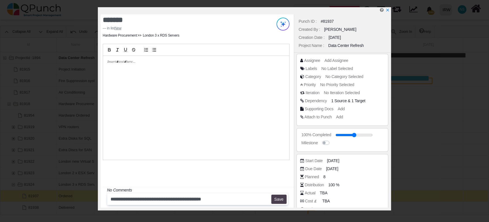
click at [276, 199] on button "Save" at bounding box center [278, 199] width 15 height 9
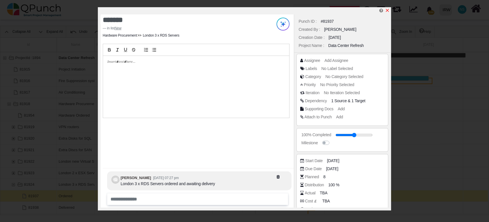
click at [388, 12] on icon "x" at bounding box center [387, 10] width 5 height 5
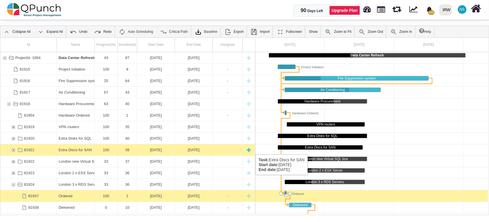
scroll to position [35, 0]
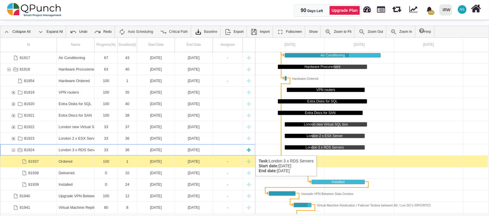
click at [15, 150] on div "81924" at bounding box center [13, 150] width 5 height 11
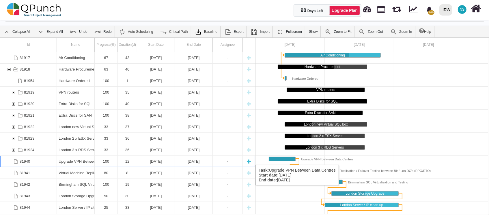
click at [25, 159] on div "81940" at bounding box center [25, 161] width 10 height 11
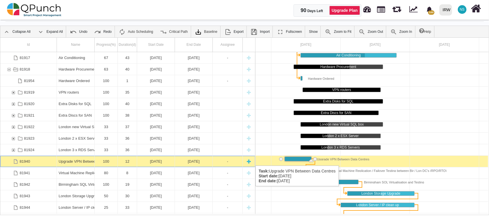
click at [79, 160] on div "Upgrade VPN Between Data Centres" at bounding box center [76, 161] width 34 height 11
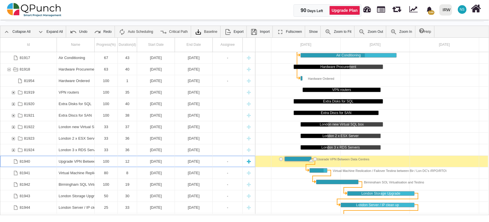
click at [79, 160] on div "Upgrade VPN Between Data Centres" at bounding box center [76, 161] width 34 height 11
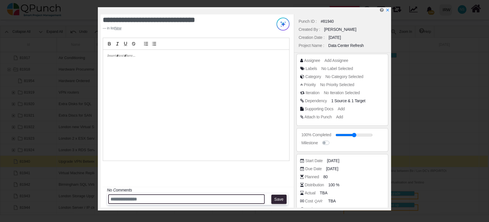
click at [130, 202] on input "text" at bounding box center [186, 200] width 157 height 10
paste input "**********"
type input "**********"
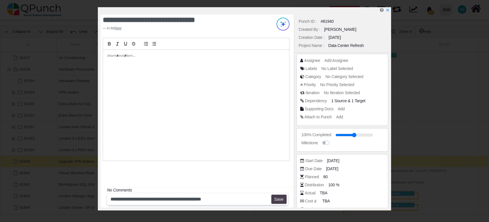
click at [277, 201] on button "Save" at bounding box center [278, 199] width 15 height 9
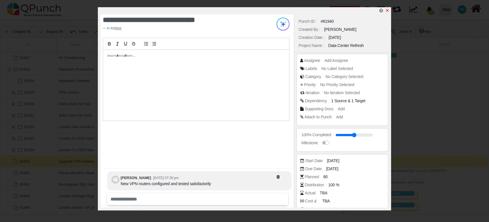
click at [386, 12] on icon "x" at bounding box center [387, 10] width 3 height 3
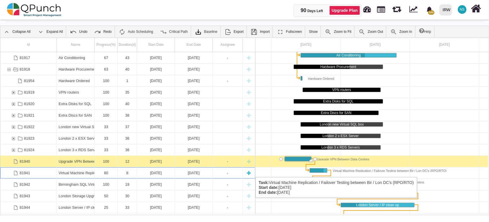
click at [65, 172] on div "Virtual Machine Replication / Failover Testing between Bir / Lon DC's (RPO/RTO)" at bounding box center [76, 173] width 34 height 11
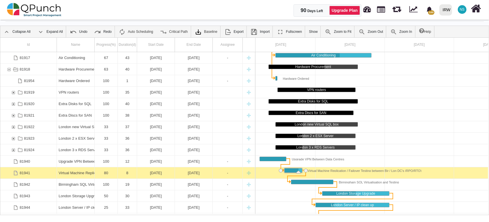
click at [65, 172] on div "Virtual Machine Replication / Failover Testing between Bir / Lon DC's (RPO/RTO)" at bounding box center [76, 173] width 34 height 11
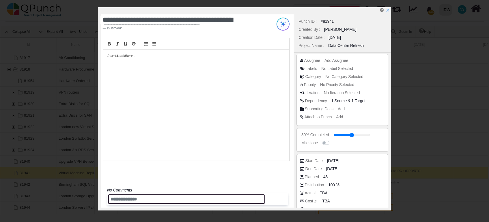
click at [191, 201] on input "text" at bounding box center [186, 200] width 157 height 10
paste input "**********"
type input "**********"
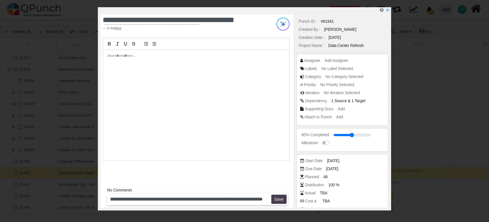
scroll to position [0, 0]
click at [282, 201] on button "Save" at bounding box center [278, 199] width 15 height 9
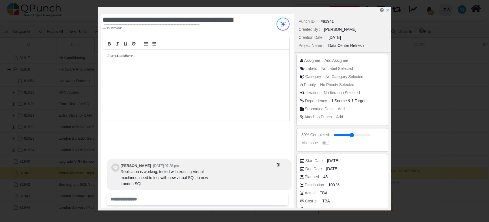
click at [197, 99] on div at bounding box center [196, 85] width 186 height 71
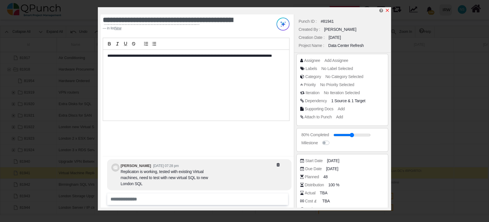
click at [387, 10] on icon "x" at bounding box center [387, 10] width 3 height 3
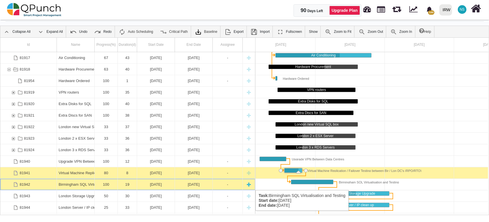
click at [85, 185] on div "Birmingham SQL Virtualisation and Testing" at bounding box center [76, 184] width 34 height 11
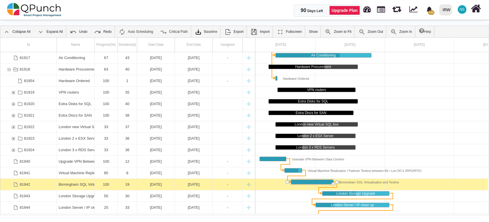
scroll to position [0, 85]
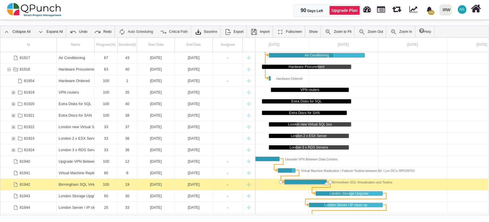
click at [85, 185] on div "Birmingham SQL Virtualisation and Testing" at bounding box center [76, 184] width 34 height 11
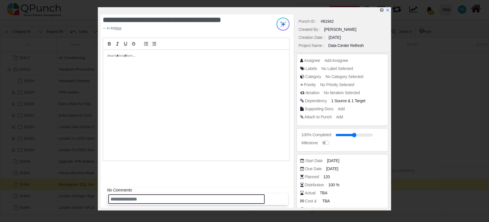
click at [153, 200] on input "text" at bounding box center [186, 200] width 157 height 10
paste input "**********"
type input "**********"
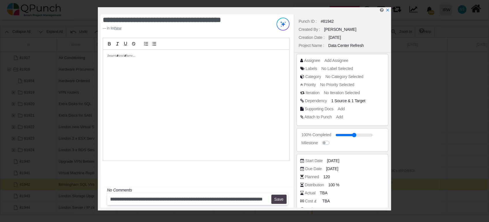
click at [285, 197] on button "Save" at bounding box center [278, 199] width 15 height 9
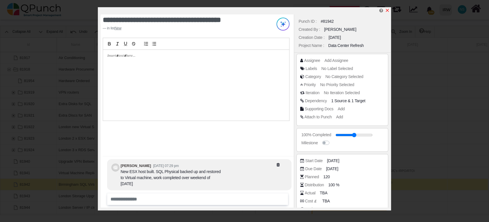
click at [388, 11] on icon "x" at bounding box center [387, 10] width 5 height 5
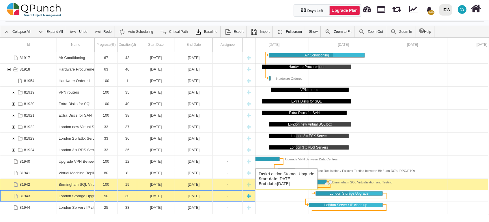
click at [80, 195] on div "London Storage Upgrade" at bounding box center [76, 196] width 34 height 11
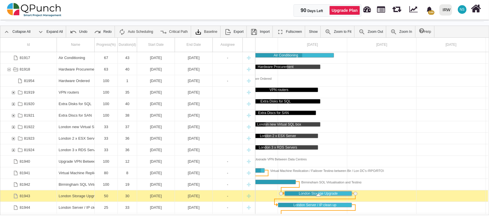
click at [80, 195] on div "London Storage Upgrade" at bounding box center [76, 196] width 34 height 11
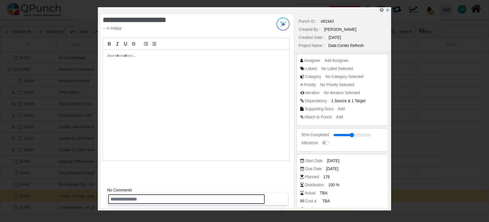
click at [169, 199] on input "text" at bounding box center [186, 200] width 157 height 10
paste input "**********"
click at [222, 200] on input "**********" at bounding box center [186, 200] width 157 height 10
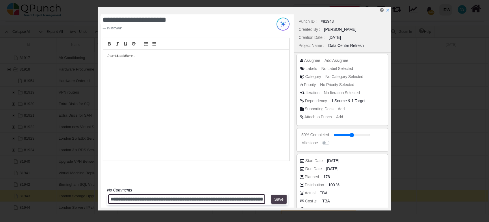
type input "**********"
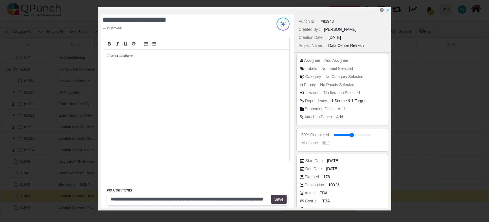
click at [276, 198] on button "Save" at bounding box center [278, 199] width 15 height 9
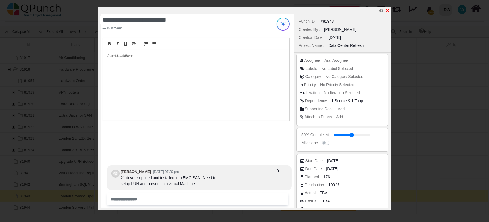
click at [388, 10] on icon "x" at bounding box center [387, 10] width 3 height 3
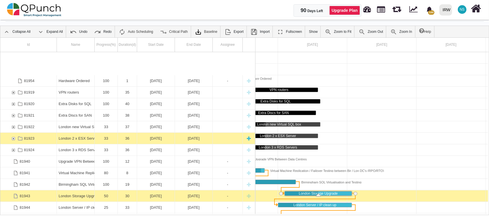
scroll to position [104, 0]
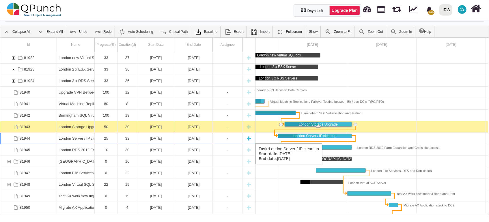
click at [72, 137] on div "London Server / IP clean up" at bounding box center [76, 138] width 34 height 11
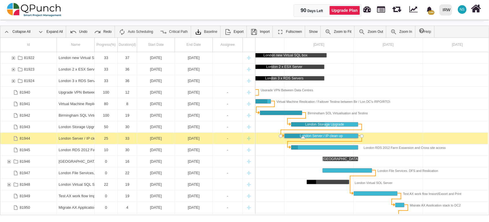
click at [72, 137] on div "London Server / IP clean up" at bounding box center [76, 138] width 34 height 11
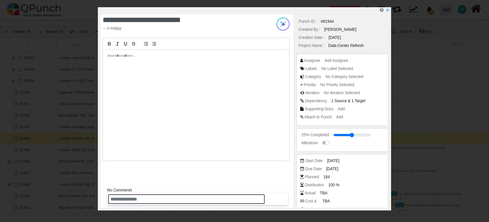
click at [156, 197] on input "text" at bounding box center [186, 200] width 157 height 10
paste input "**********"
click at [211, 196] on input "**********" at bounding box center [186, 200] width 157 height 10
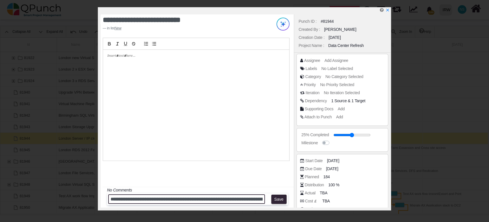
drag, startPoint x: 210, startPoint y: 196, endPoint x: 91, endPoint y: 200, distance: 119.2
click at [91, 200] on div "**********" at bounding box center [244, 111] width 489 height 222
type input "**********"
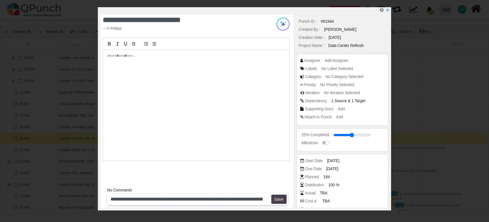
click at [278, 202] on button "Save" at bounding box center [278, 199] width 15 height 9
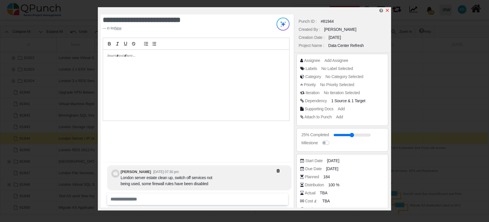
click at [387, 12] on icon "x" at bounding box center [387, 10] width 5 height 5
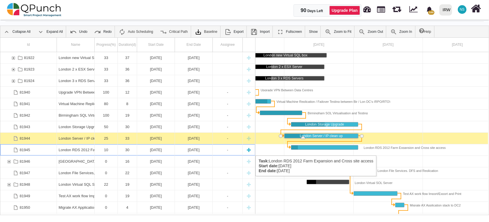
click at [71, 150] on div "London RDS 2012 Farm Expansion and Cross site access" at bounding box center [76, 150] width 34 height 11
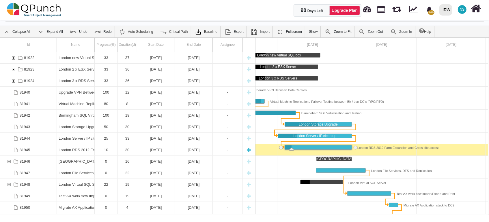
click at [72, 150] on div "London RDS 2012 Farm Expansion and Cross site access" at bounding box center [76, 150] width 34 height 11
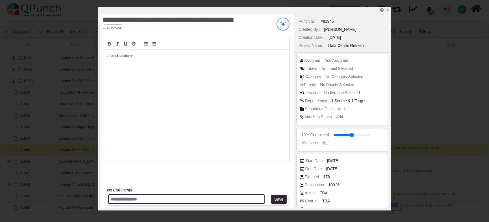
click at [128, 201] on input "text" at bounding box center [186, 200] width 157 height 10
paste input "**********"
type input "**********"
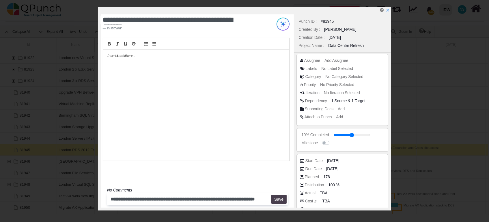
scroll to position [0, 0]
click at [277, 201] on button "Save" at bounding box center [278, 199] width 15 height 9
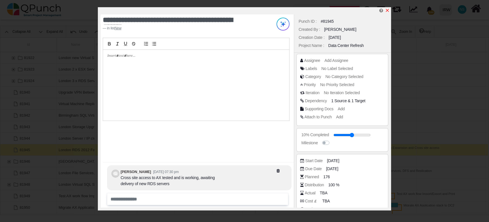
click at [387, 10] on icon "x" at bounding box center [387, 10] width 5 height 5
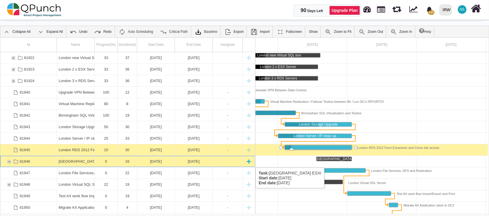
click at [7, 162] on div "81946" at bounding box center [8, 161] width 5 height 11
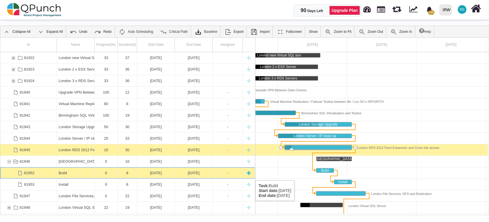
click at [92, 175] on div "Build" at bounding box center [76, 173] width 34 height 11
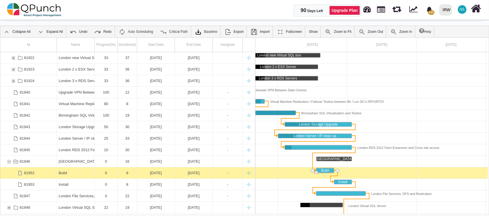
scroll to position [0, 148]
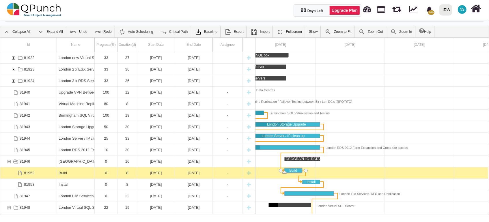
click at [92, 175] on div "Build" at bounding box center [76, 173] width 34 height 11
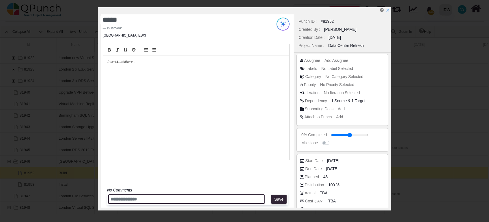
click at [130, 197] on input "text" at bounding box center [186, 200] width 157 height 10
paste input "**********"
type input "**********"
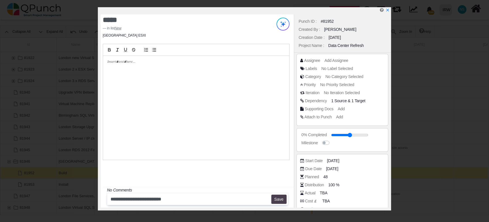
click at [277, 200] on button "Save" at bounding box center [278, 199] width 15 height 9
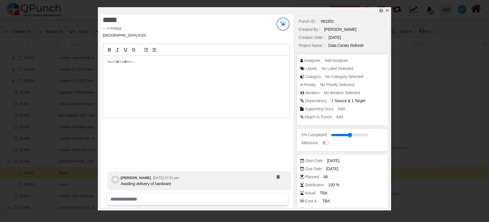
click at [386, 12] on icon "x" at bounding box center [387, 10] width 5 height 5
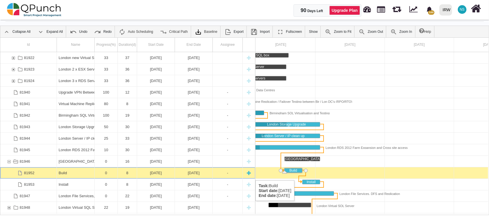
click at [73, 175] on div "Build" at bounding box center [76, 173] width 34 height 11
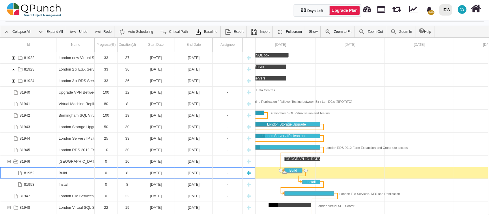
click at [73, 175] on div "Build" at bounding box center [76, 173] width 34 height 11
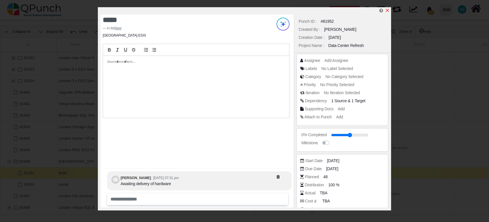
click at [387, 9] on icon "x" at bounding box center [387, 10] width 5 height 5
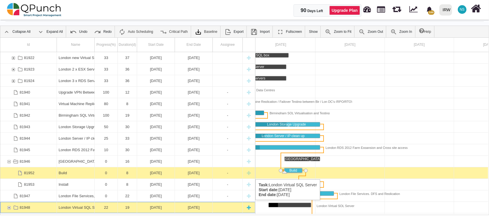
click at [72, 206] on div "London Virtual SQL Server" at bounding box center [76, 207] width 34 height 11
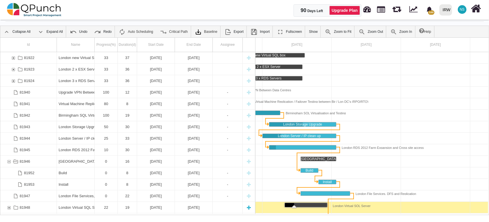
click at [72, 206] on div "London Virtual SQL Server" at bounding box center [76, 207] width 34 height 11
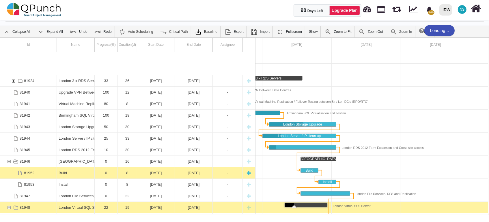
scroll to position [173, 0]
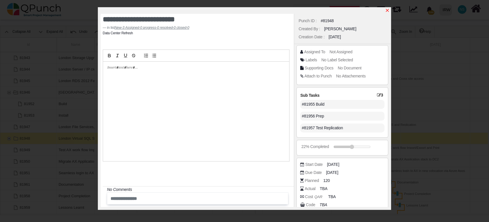
click at [387, 9] on icon "x" at bounding box center [387, 10] width 5 height 5
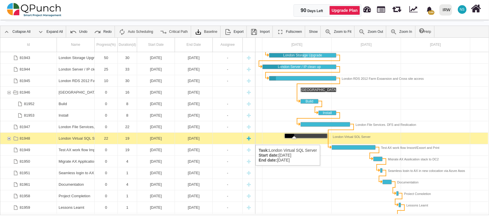
click at [10, 139] on div "81948" at bounding box center [8, 138] width 5 height 11
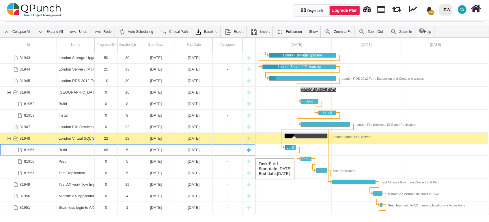
click at [75, 153] on div "Build" at bounding box center [76, 150] width 34 height 11
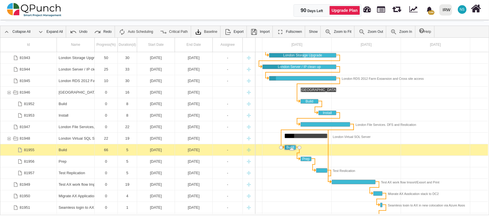
click at [75, 153] on div "Build" at bounding box center [76, 150] width 34 height 11
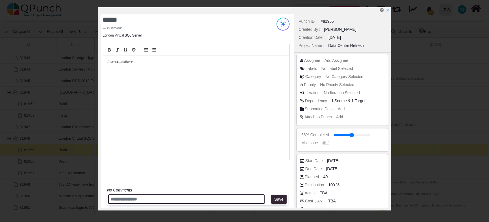
click at [121, 197] on input "text" at bounding box center [186, 200] width 157 height 10
paste input "**********"
type input "**********"
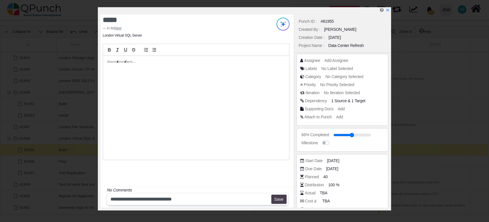
click at [276, 200] on button "Save" at bounding box center [278, 199] width 15 height 9
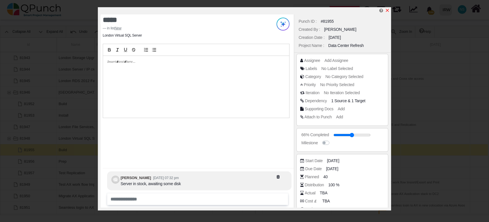
click at [388, 12] on icon "x" at bounding box center [387, 10] width 5 height 5
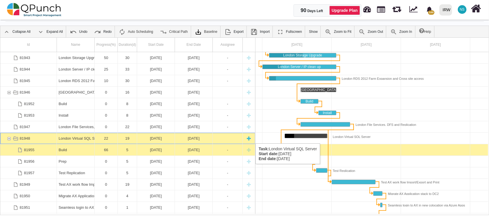
click at [53, 138] on div "81948" at bounding box center [28, 138] width 57 height 11
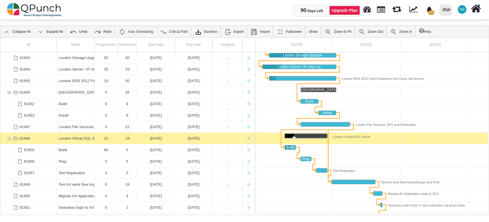
click at [53, 138] on div "81948" at bounding box center [28, 138] width 57 height 11
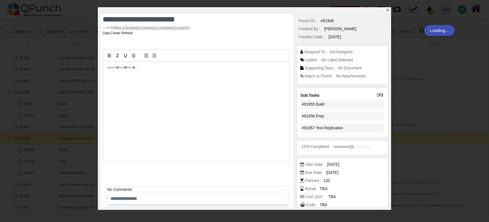
click at [152, 121] on div at bounding box center [196, 112] width 186 height 100
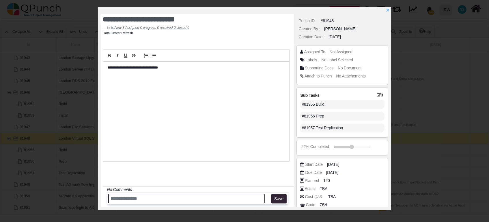
click at [129, 197] on input "text" at bounding box center [186, 199] width 157 height 10
paste input "**********"
type input "**********"
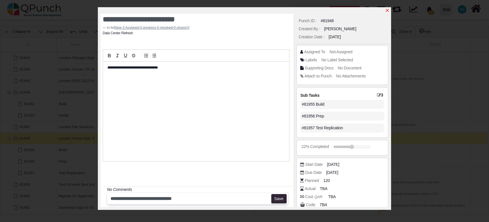
click at [388, 8] on icon "x" at bounding box center [387, 10] width 5 height 5
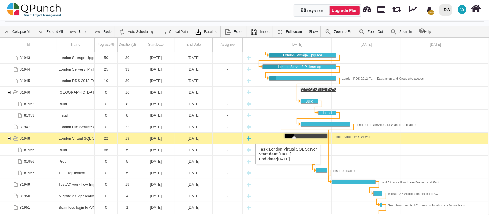
click at [80, 138] on div "London Virtual SQL Server" at bounding box center [76, 138] width 34 height 11
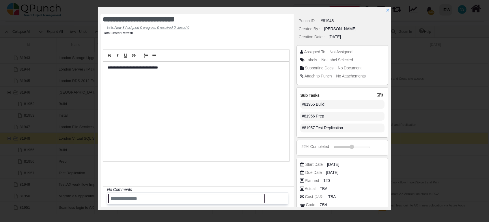
click at [129, 196] on input "text" at bounding box center [186, 199] width 157 height 10
paste input "**********"
type input "**********"
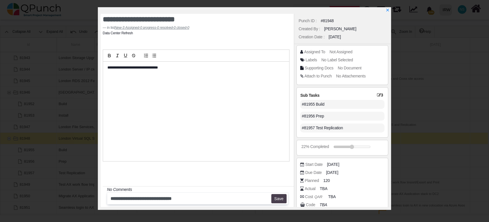
click at [279, 200] on button "Save" at bounding box center [278, 199] width 15 height 9
click at [388, 9] on icon "x" at bounding box center [387, 10] width 5 height 5
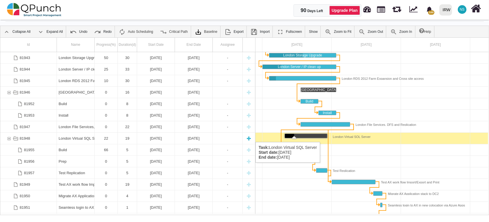
click at [5, 137] on div "81948" at bounding box center [4, 138] width 4 height 11
click at [10, 139] on div "81948" at bounding box center [8, 138] width 5 height 11
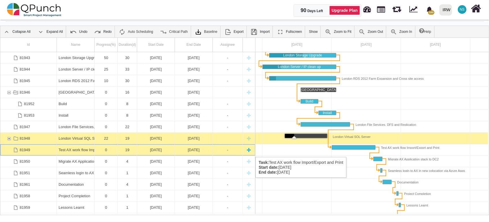
click at [76, 152] on div "Test AX work flow Import/Export and Print" at bounding box center [76, 150] width 34 height 11
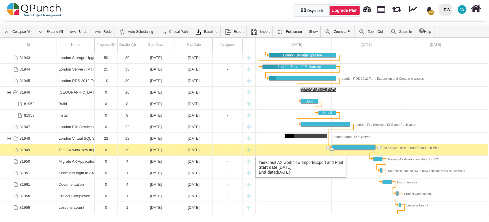
scroll to position [0, 179]
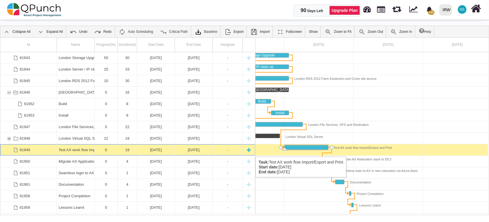
click at [81, 151] on div "Test AX work flow Import/Export and Print" at bounding box center [76, 150] width 34 height 11
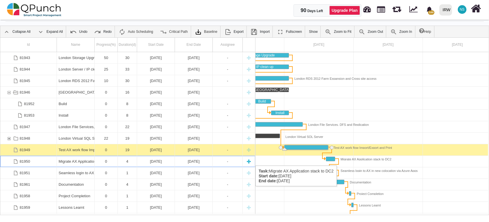
click at [77, 160] on div "Migrate AX Application stack to DC2" at bounding box center [76, 161] width 34 height 11
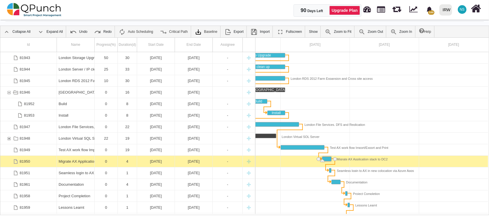
click at [77, 160] on div "Migrate AX Application stack to DC2" at bounding box center [76, 161] width 34 height 11
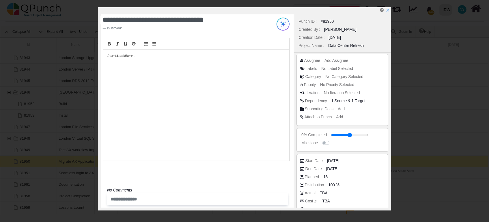
click at [181, 92] on div at bounding box center [196, 105] width 186 height 111
click at [389, 10] on icon "x" at bounding box center [387, 10] width 5 height 5
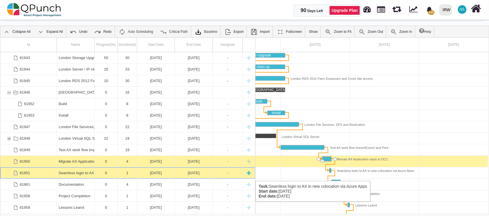
click at [70, 175] on div "Seamless login to AX in new colocation via Azure Apps" at bounding box center [76, 173] width 34 height 11
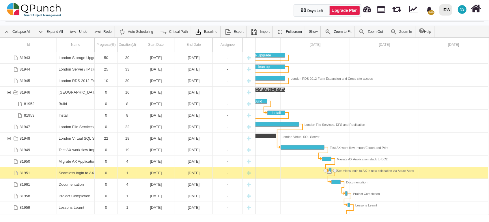
click at [70, 175] on div "Seamless login to AX in new colocation via Azure Apps" at bounding box center [76, 173] width 34 height 11
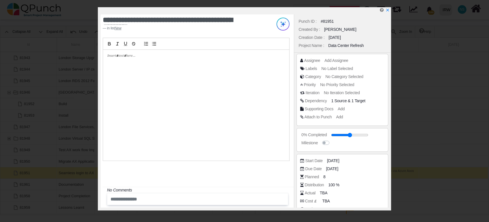
click at [148, 81] on div at bounding box center [196, 105] width 186 height 111
click at [387, 12] on icon "x" at bounding box center [387, 10] width 5 height 5
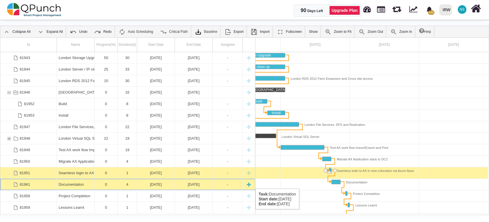
click at [60, 183] on div "Documentation" at bounding box center [76, 184] width 34 height 11
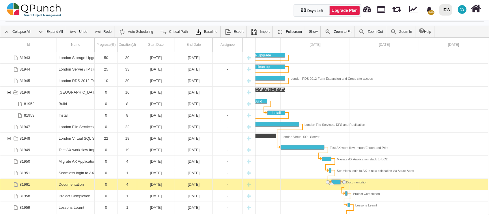
click at [60, 183] on div "Documentation" at bounding box center [76, 184] width 34 height 11
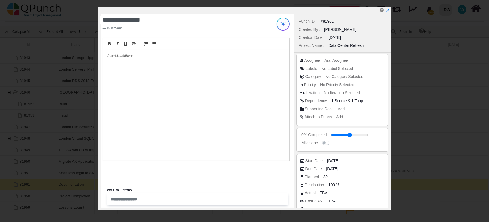
click at [162, 63] on div at bounding box center [196, 105] width 186 height 111
click at [388, 10] on icon "x" at bounding box center [387, 10] width 3 height 3
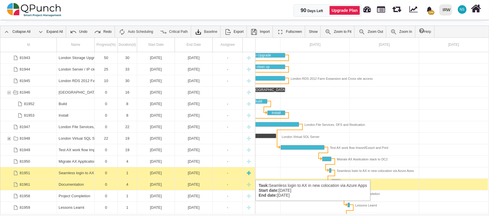
scroll to position [184, 0]
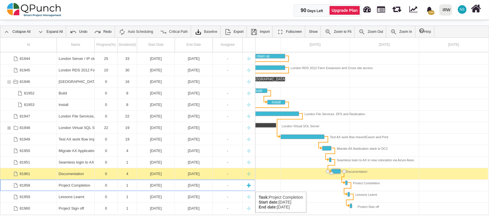
click at [77, 186] on div "Project Completion" at bounding box center [76, 185] width 34 height 11
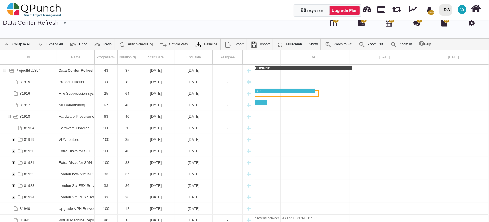
scroll to position [0, 0]
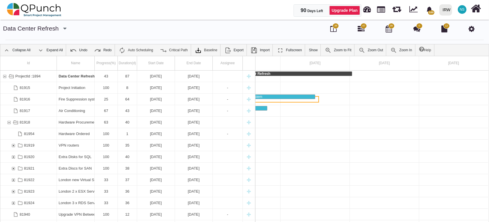
click at [417, 27] on span "0" at bounding box center [419, 26] width 6 height 6
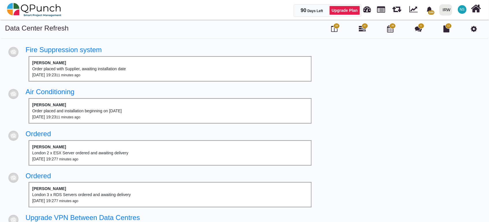
click at [100, 69] on div "Order placed with Supplier, awaiting installation date" at bounding box center [170, 69] width 276 height 6
click at [71, 49] on link "Fire Suppression system" at bounding box center [64, 50] width 76 height 8
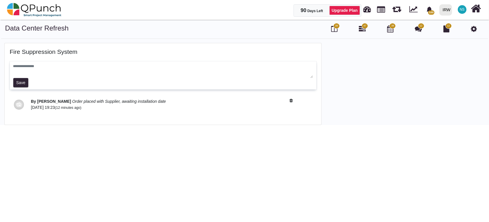
click at [312, 77] on textarea at bounding box center [163, 71] width 300 height 14
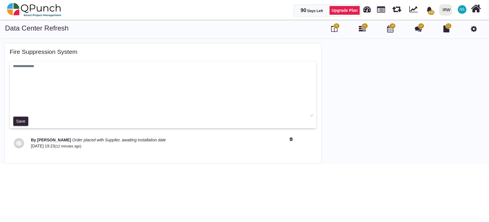
drag, startPoint x: 310, startPoint y: 77, endPoint x: 313, endPoint y: 116, distance: 39.0
click at [313, 116] on textarea at bounding box center [163, 90] width 300 height 53
click at [394, 97] on div at bounding box center [407, 103] width 163 height 121
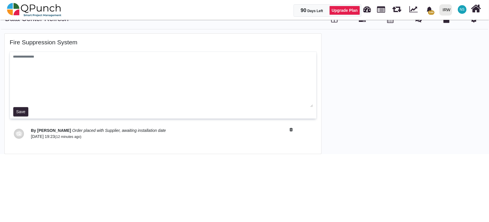
scroll to position [18, 0]
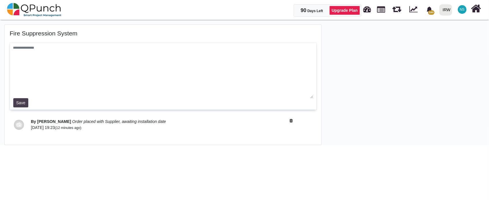
click at [17, 103] on button "Save" at bounding box center [20, 102] width 15 height 9
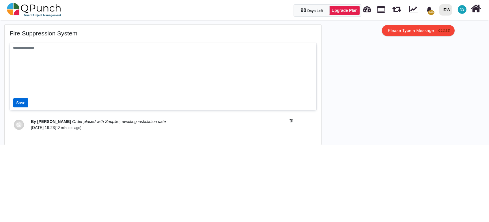
scroll to position [6, 0]
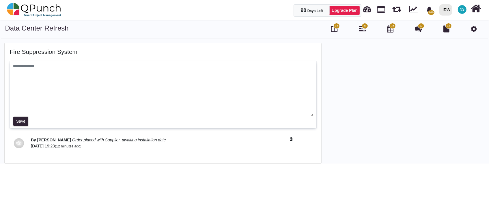
click at [421, 27] on span "12" at bounding box center [421, 26] width 3 height 4
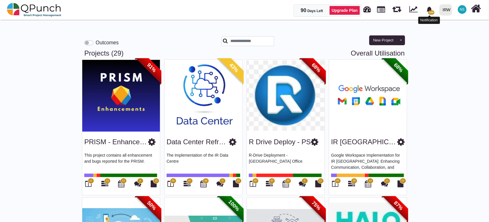
click at [433, 12] on span "100" at bounding box center [431, 12] width 6 height 4
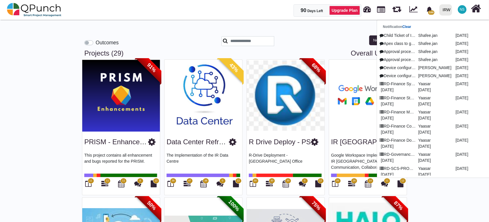
click at [410, 26] on link "Clear" at bounding box center [406, 27] width 9 height 4
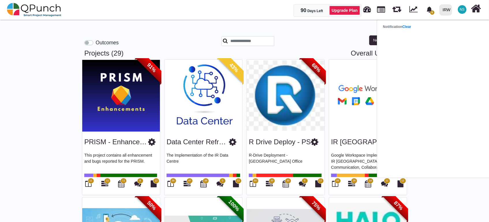
click at [224, 90] on img at bounding box center [203, 96] width 78 height 72
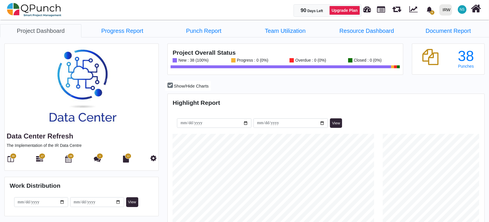
scroll to position [100, 105]
click at [98, 159] on icon at bounding box center [97, 159] width 7 height 7
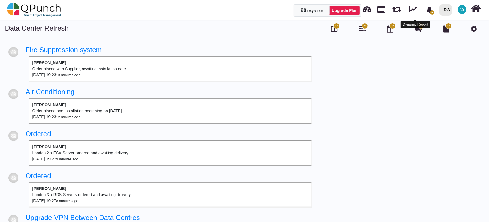
drag, startPoint x: 421, startPoint y: 29, endPoint x: 464, endPoint y: 11, distance: 46.5
click at [464, 11] on span "NS" at bounding box center [462, 9] width 5 height 3
click at [442, 28] on link "Subscription Settings" at bounding box center [444, 26] width 50 height 8
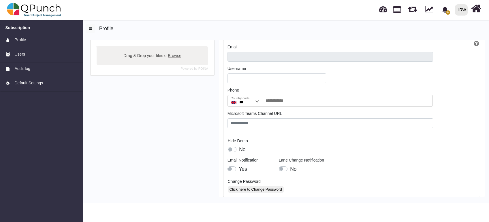
type input "**********"
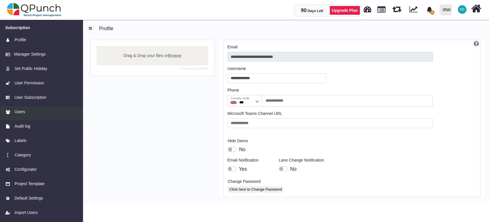
click at [25, 115] on div "Users" at bounding box center [41, 112] width 72 height 6
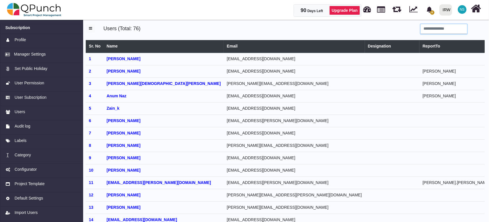
click at [436, 28] on input "search" at bounding box center [443, 29] width 46 height 10
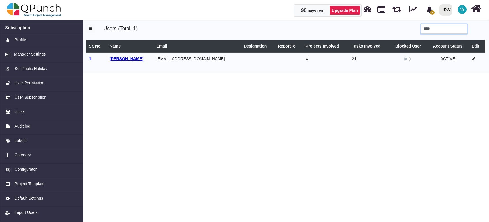
type input "****"
click at [113, 58] on b "[PERSON_NAME]" at bounding box center [127, 59] width 34 height 5
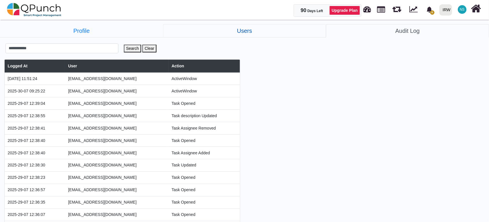
click at [244, 28] on link "Users" at bounding box center [244, 30] width 163 height 13
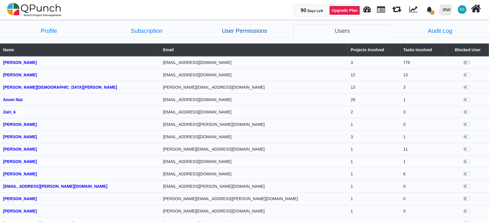
click at [238, 28] on link "User Permissions" at bounding box center [245, 30] width 98 height 13
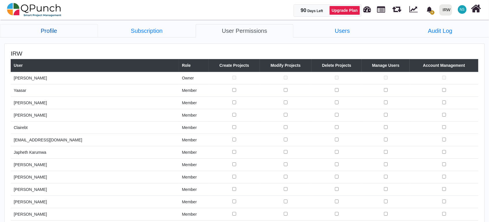
click at [56, 29] on link "Profile" at bounding box center [49, 30] width 98 height 13
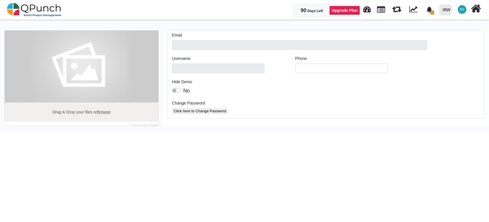
type input "**********"
click at [459, 8] on span "NS" at bounding box center [462, 9] width 9 height 9
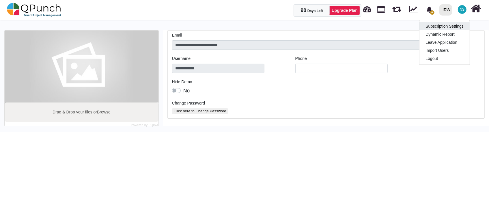
click at [450, 25] on link "Subscription Settings" at bounding box center [444, 26] width 50 height 8
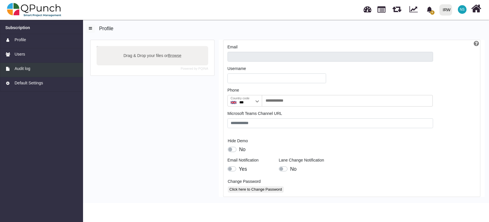
type input "**********"
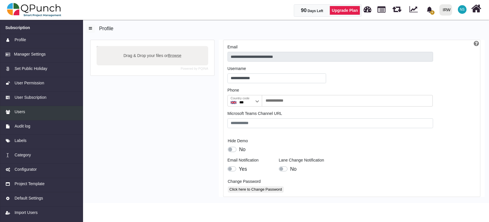
click at [23, 114] on span "Users" at bounding box center [19, 112] width 11 height 6
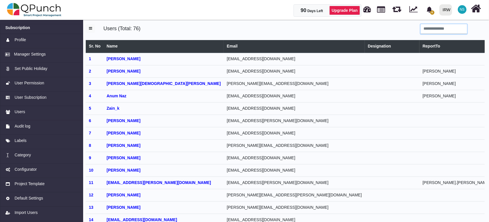
click at [446, 29] on input "search" at bounding box center [443, 29] width 46 height 10
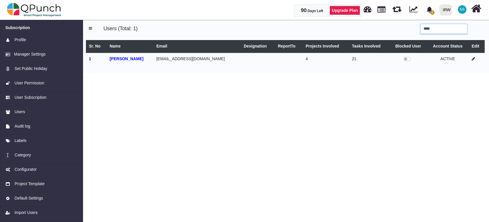
type input "****"
click at [473, 59] on icon at bounding box center [473, 59] width 3 height 4
select select
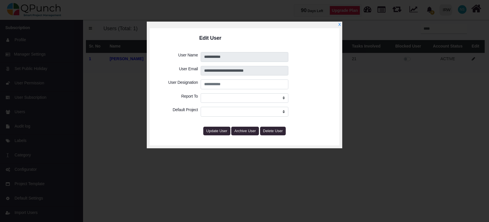
select select "****"
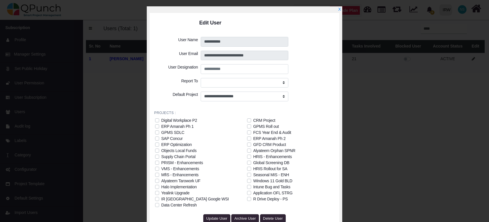
scroll to position [29, 0]
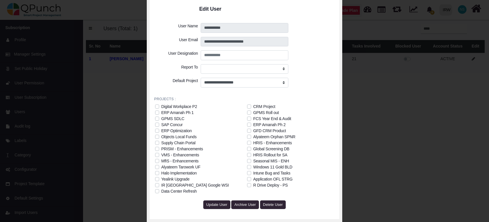
click at [186, 193] on div "Data Center Refresh" at bounding box center [178, 192] width 35 height 6
click at [283, 68] on select "**********" at bounding box center [244, 69] width 87 height 10
select select "****"
click at [201, 64] on select "**********" at bounding box center [244, 69] width 87 height 10
click at [217, 207] on button "Update User" at bounding box center [216, 205] width 27 height 9
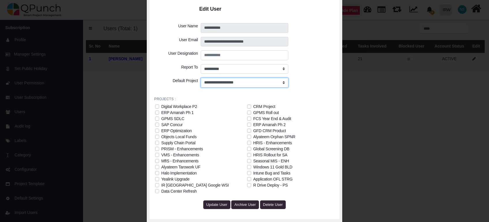
click at [284, 83] on select "**********" at bounding box center [244, 83] width 87 height 10
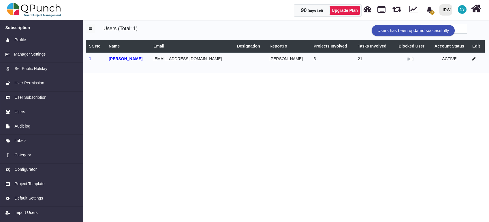
click at [473, 60] on icon at bounding box center [474, 59] width 3 height 4
select select "****"
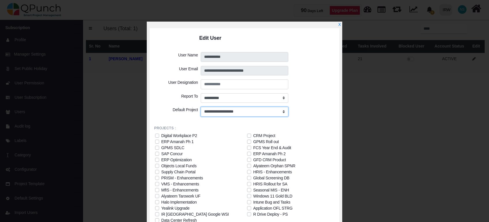
click at [285, 111] on select "**********" at bounding box center [244, 112] width 87 height 10
select select "****"
click at [201, 107] on select "**********" at bounding box center [244, 112] width 87 height 10
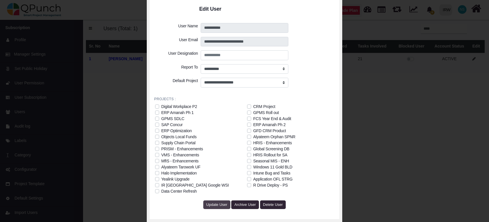
click at [218, 205] on span "Update User" at bounding box center [216, 205] width 21 height 4
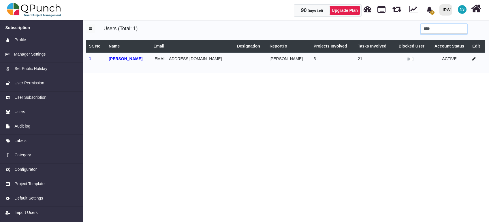
drag, startPoint x: 439, startPoint y: 28, endPoint x: 374, endPoint y: 25, distance: 64.7
click at [374, 25] on div "****" at bounding box center [388, 29] width 187 height 10
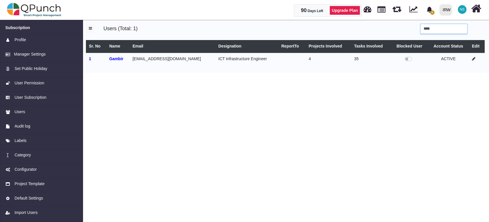
type input "****"
click at [475, 59] on icon at bounding box center [473, 59] width 3 height 4
select select
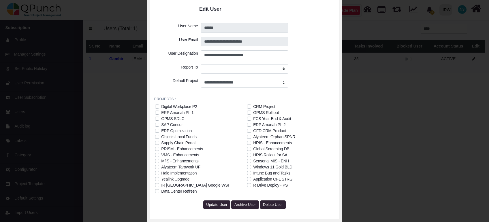
click at [189, 189] on div "Data Center Refresh" at bounding box center [178, 192] width 35 height 6
click at [219, 203] on span "Update User" at bounding box center [216, 205] width 21 height 4
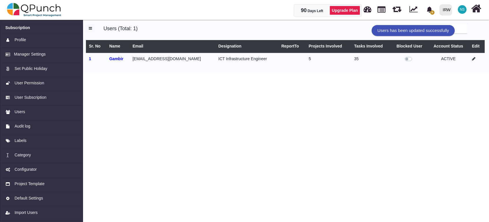
click at [475, 60] on icon at bounding box center [473, 59] width 3 height 4
select select
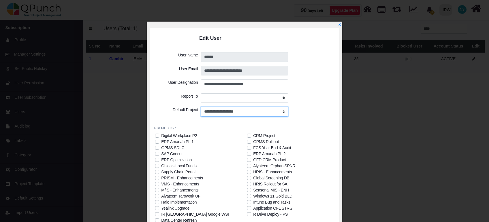
click at [259, 113] on select "**********" at bounding box center [244, 112] width 87 height 10
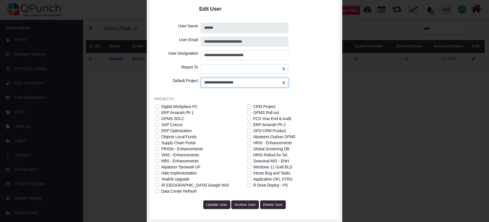
click at [248, 82] on select "**********" at bounding box center [244, 83] width 87 height 10
select select "****"
click at [201, 78] on select "**********" at bounding box center [244, 83] width 87 height 10
click at [222, 206] on span "Update User" at bounding box center [216, 205] width 21 height 4
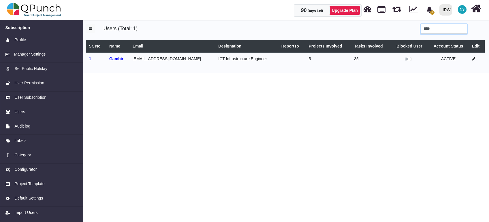
drag, startPoint x: 461, startPoint y: 29, endPoint x: 360, endPoint y: 22, distance: 101.2
click at [360, 22] on div "Users (Total: 1) **** Sr. No Name Email Designation ReportTo Projects Involved …" at bounding box center [286, 45] width 408 height 55
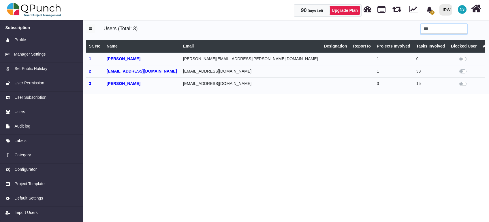
type input "***"
select select
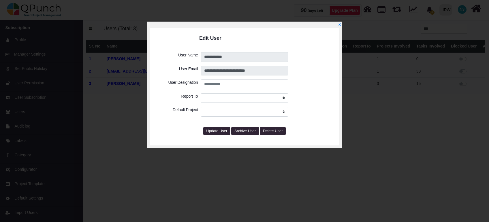
select select
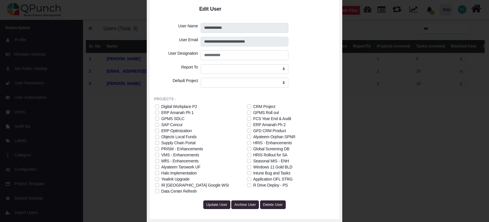
click at [175, 191] on div "Data Center Refresh" at bounding box center [178, 192] width 35 height 6
click at [217, 206] on span "Update User" at bounding box center [216, 205] width 21 height 4
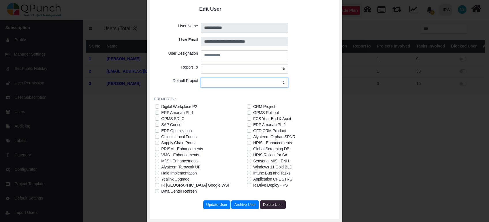
click at [285, 83] on select "**********" at bounding box center [244, 83] width 87 height 10
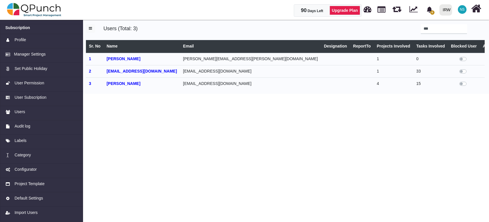
select select
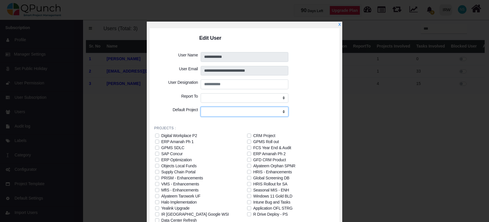
click at [212, 111] on select "**********" at bounding box center [244, 112] width 87 height 10
select select "****"
click at [201, 107] on select "**********" at bounding box center [244, 112] width 87 height 10
click at [249, 99] on select "**********" at bounding box center [244, 99] width 87 height 10
select select "****"
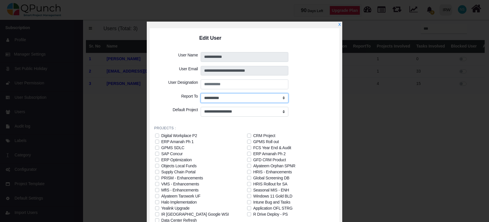
click at [201, 94] on select "**********" at bounding box center [244, 99] width 87 height 10
click at [339, 25] on link "X" at bounding box center [339, 25] width 3 height 5
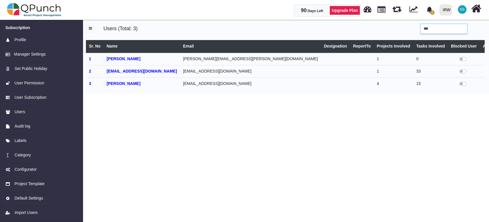
drag, startPoint x: 446, startPoint y: 30, endPoint x: 371, endPoint y: 30, distance: 75.6
click at [371, 30] on div "***" at bounding box center [388, 29] width 187 height 10
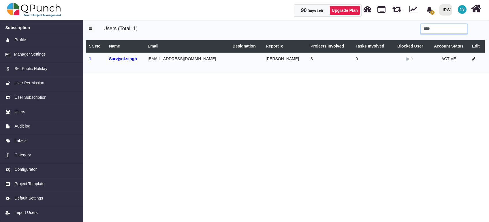
type input "****"
click at [472, 59] on icon at bounding box center [473, 59] width 3 height 4
select select "****"
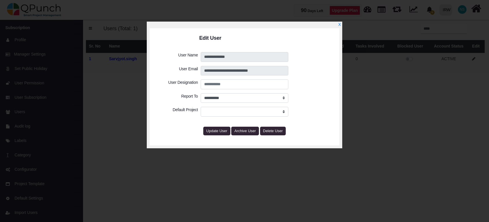
select select "****"
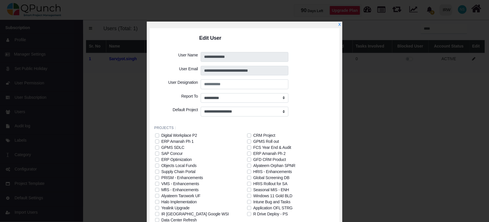
scroll to position [0, 0]
click at [340, 24] on link "X" at bounding box center [339, 25] width 3 height 5
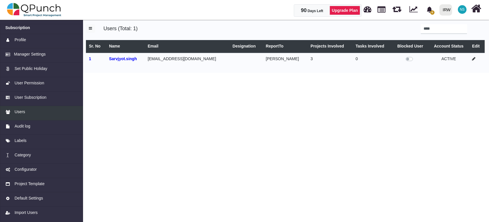
click at [21, 114] on span "Users" at bounding box center [19, 112] width 11 height 6
click at [24, 111] on span "Users" at bounding box center [19, 112] width 11 height 6
click at [25, 41] on span "Profile" at bounding box center [20, 40] width 12 height 6
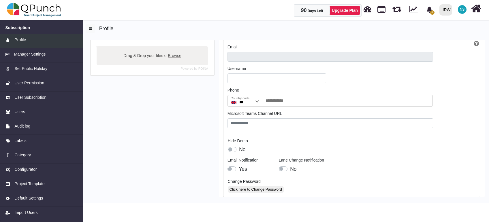
type input "**********"
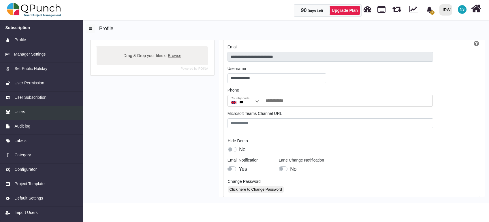
click at [23, 113] on span "Users" at bounding box center [19, 112] width 11 height 6
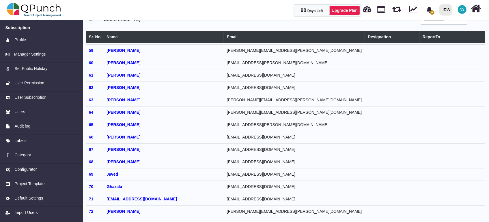
scroll to position [771, 0]
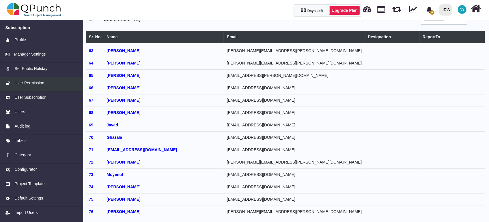
click at [38, 84] on span "User Permission" at bounding box center [29, 83] width 30 height 6
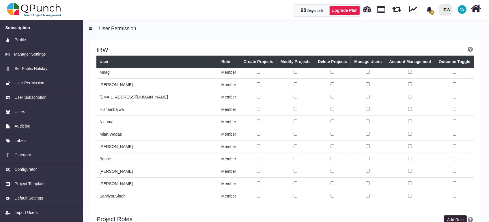
scroll to position [83, 0]
